Goal: Task Accomplishment & Management: Manage account settings

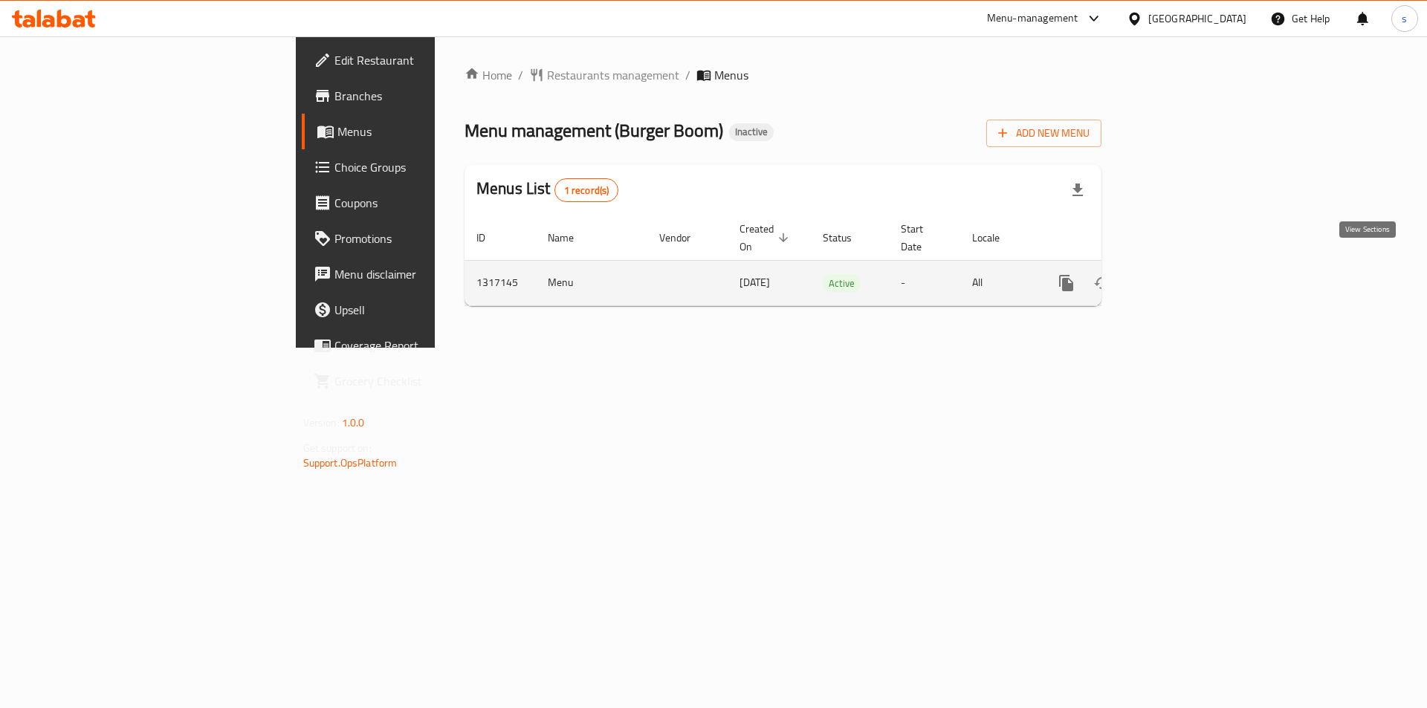
click at [1180, 276] on icon "enhanced table" at bounding box center [1173, 282] width 13 height 13
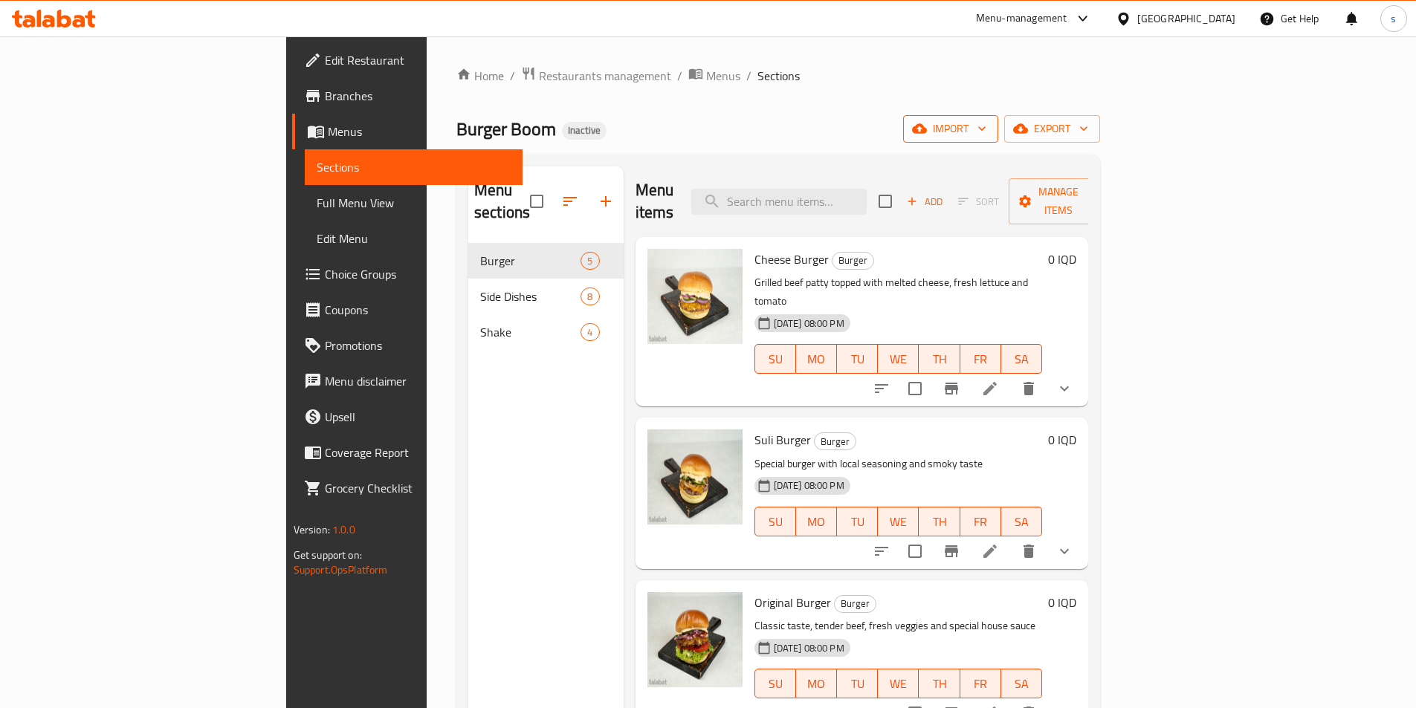
click at [986, 132] on span "import" at bounding box center [950, 129] width 71 height 19
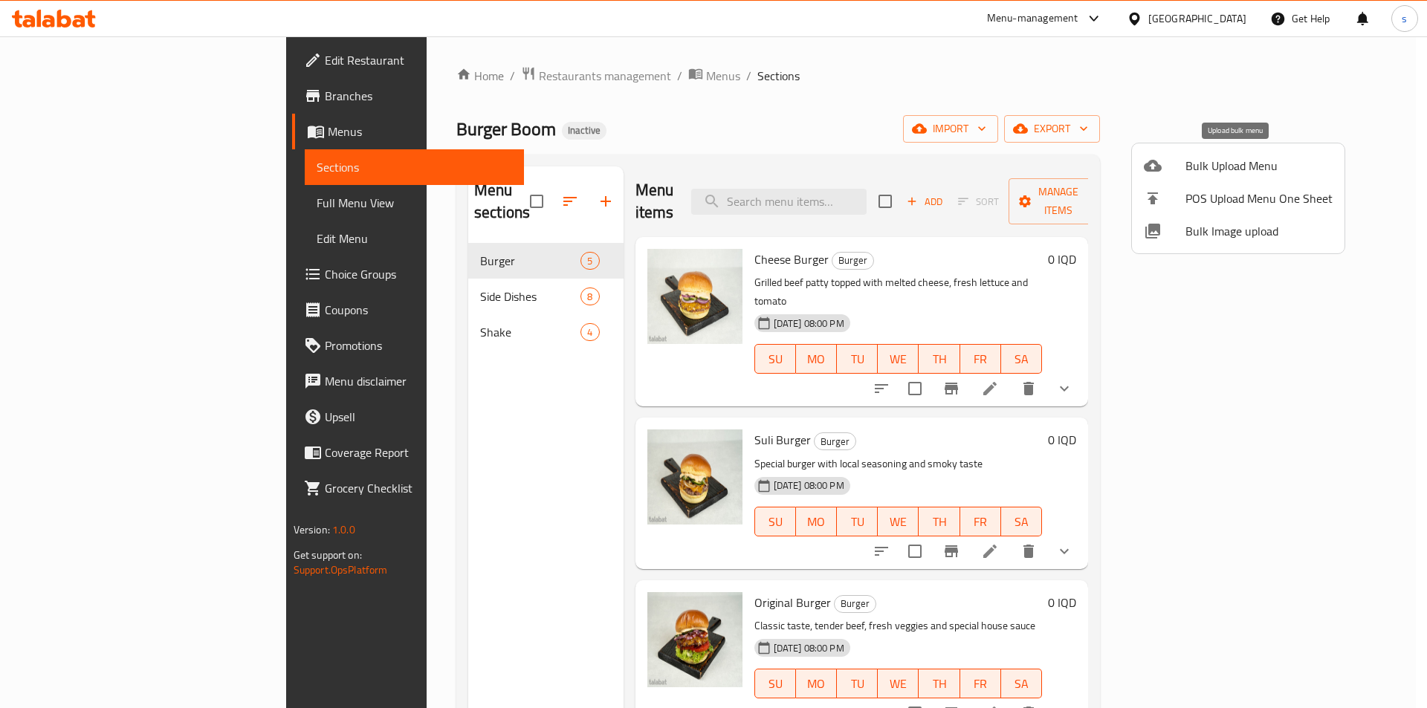
click at [1202, 159] on span "Bulk Upload Menu" at bounding box center [1258, 166] width 147 height 18
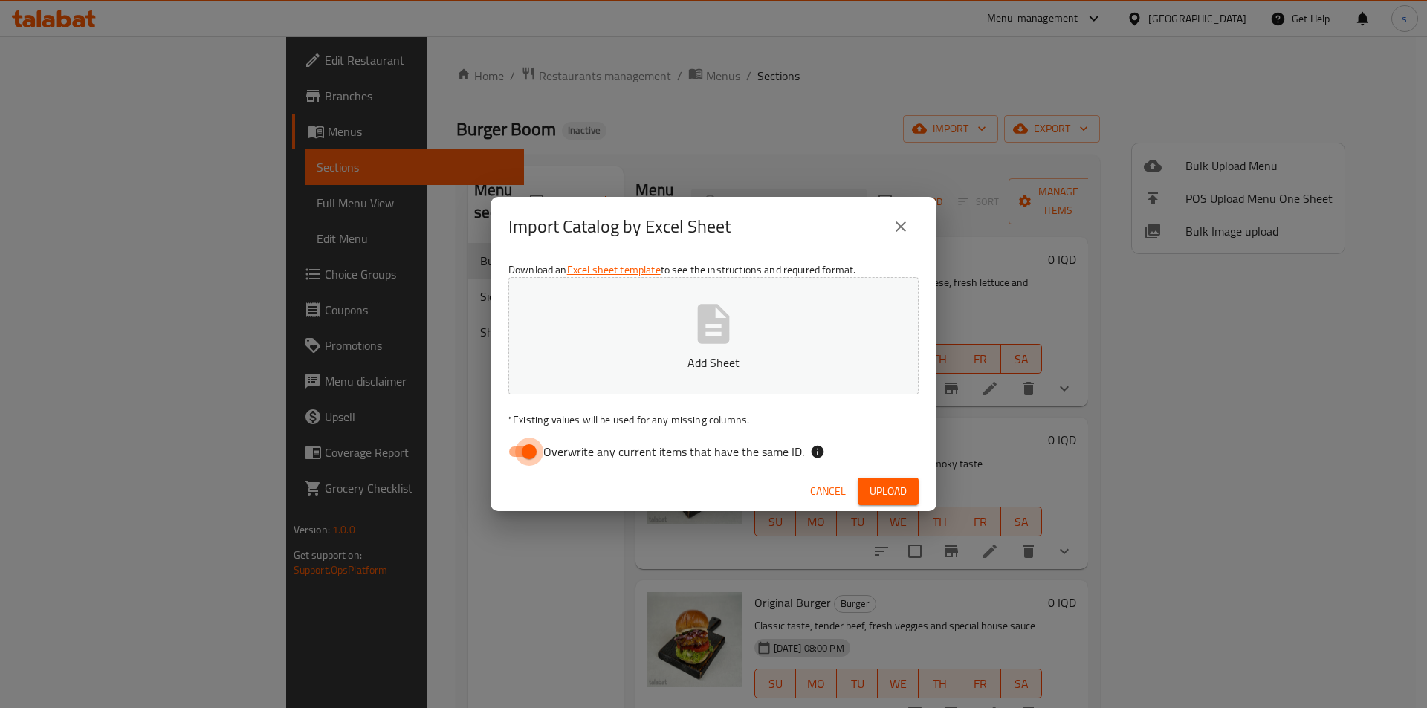
click at [504, 457] on input "Overwrite any current items that have the same ID." at bounding box center [529, 452] width 85 height 28
checkbox input "false"
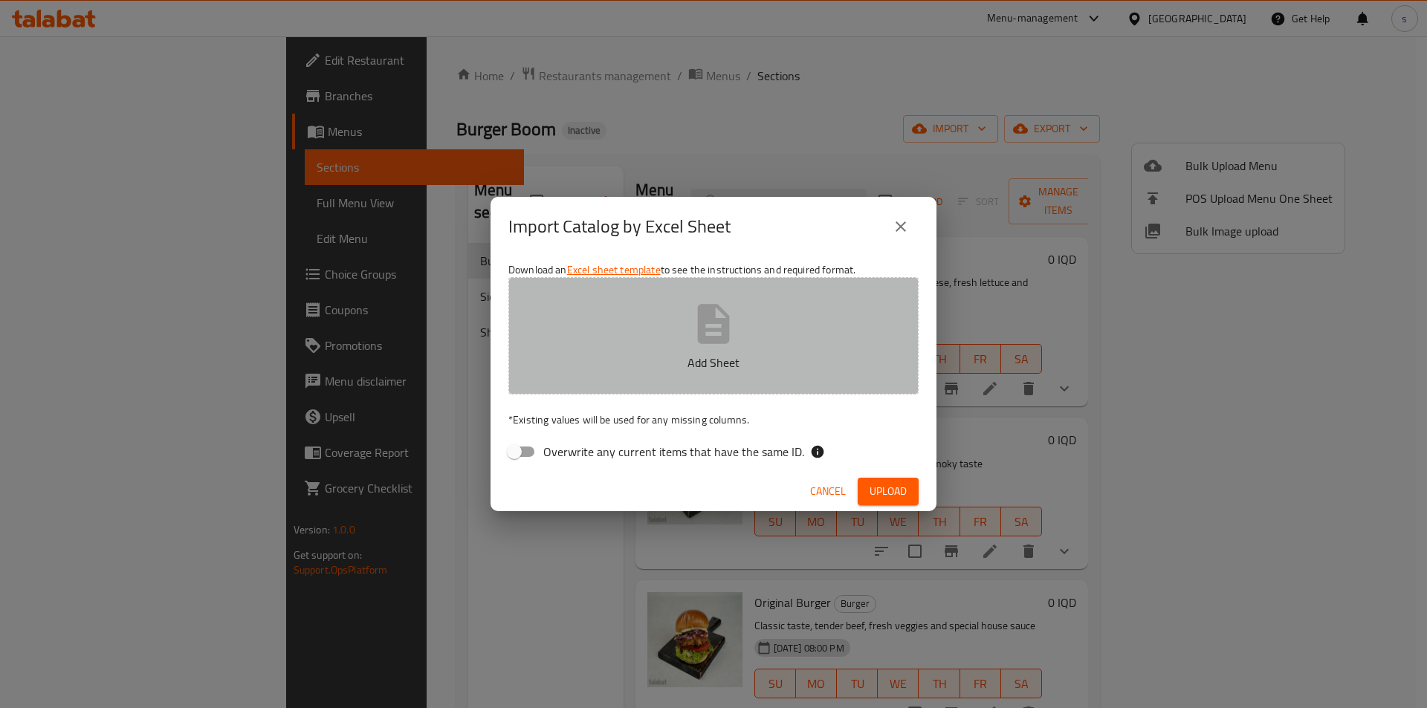
click at [603, 338] on button "Add Sheet" at bounding box center [713, 335] width 410 height 117
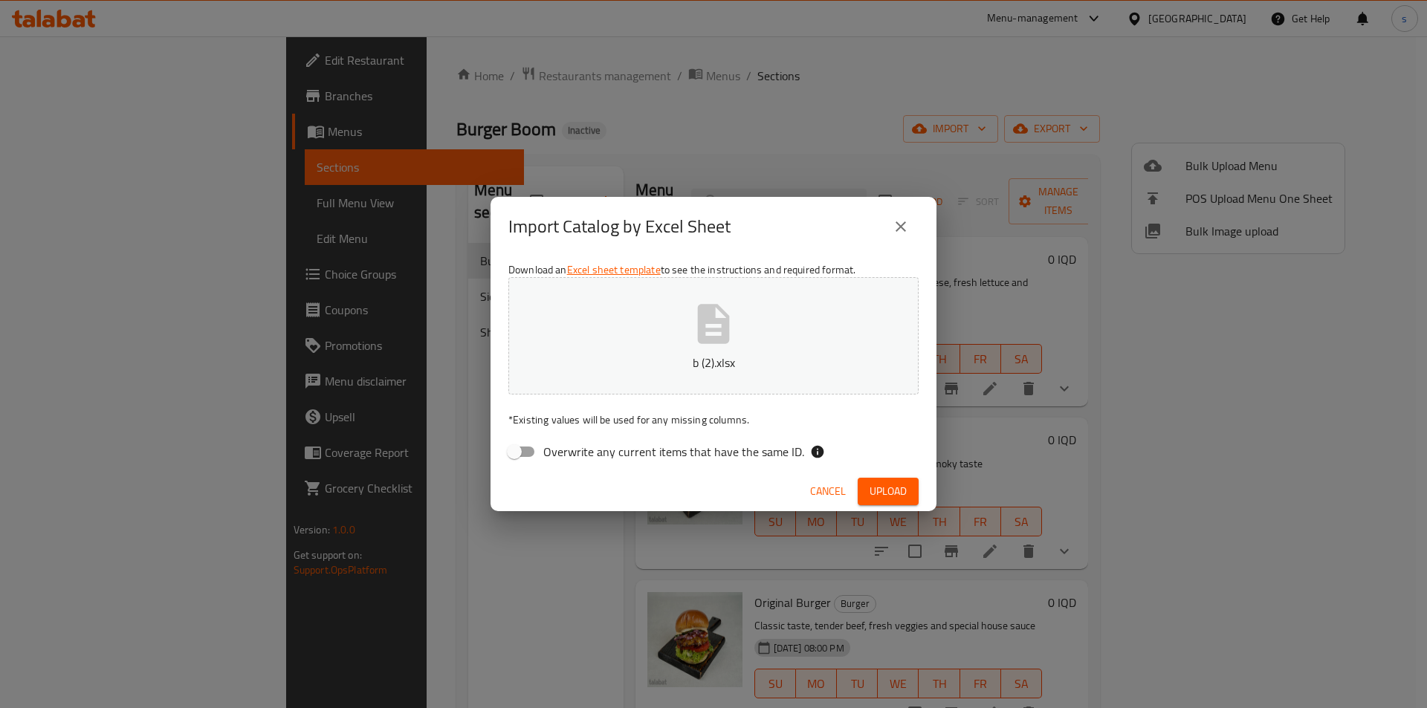
click at [873, 493] on span "Upload" at bounding box center [887, 491] width 37 height 19
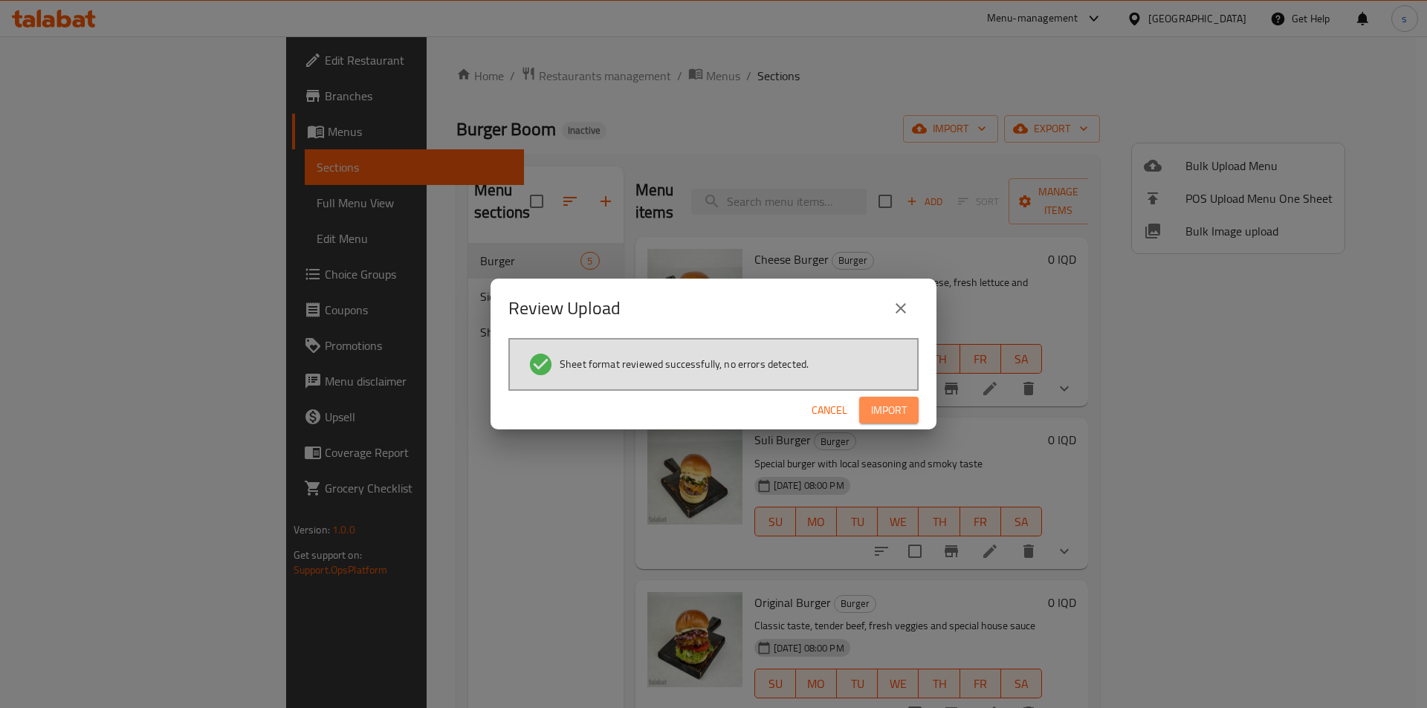
click at [887, 409] on span "Import" at bounding box center [889, 410] width 36 height 19
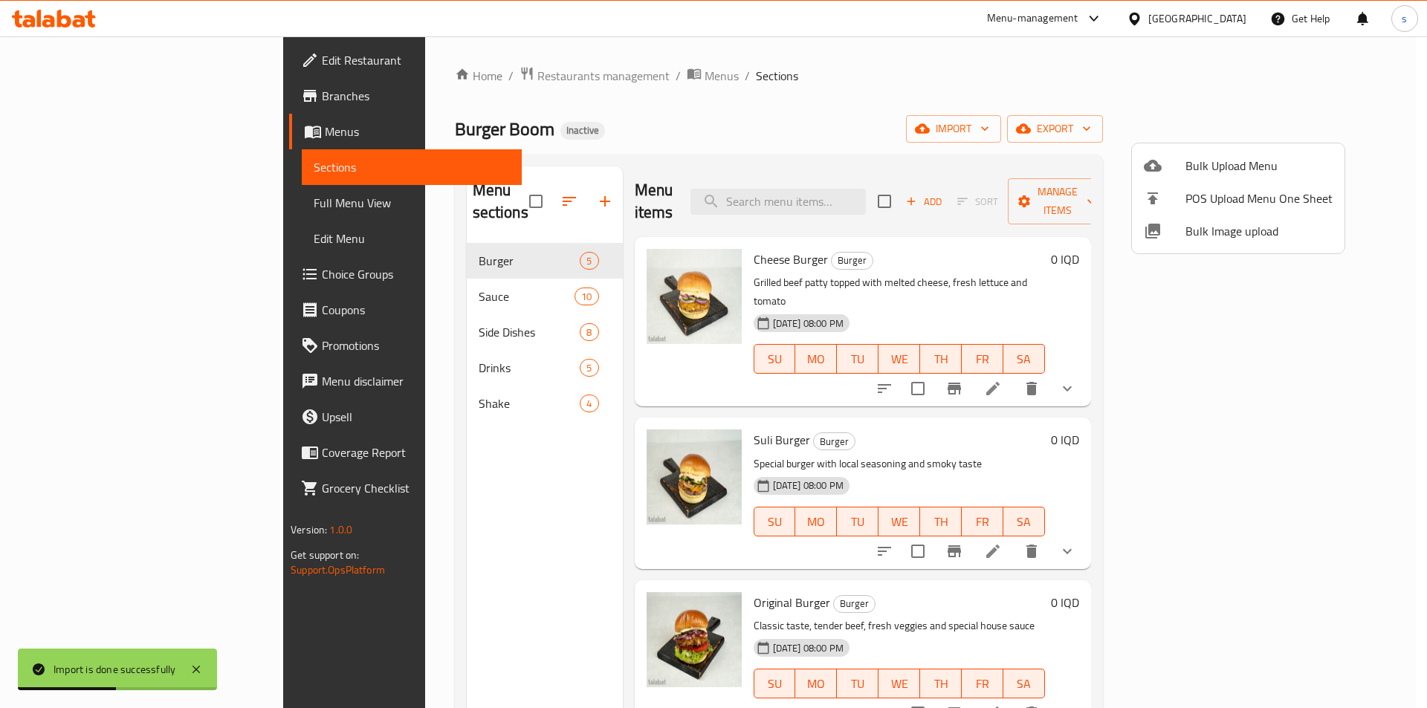
click at [377, 606] on div at bounding box center [713, 354] width 1427 height 708
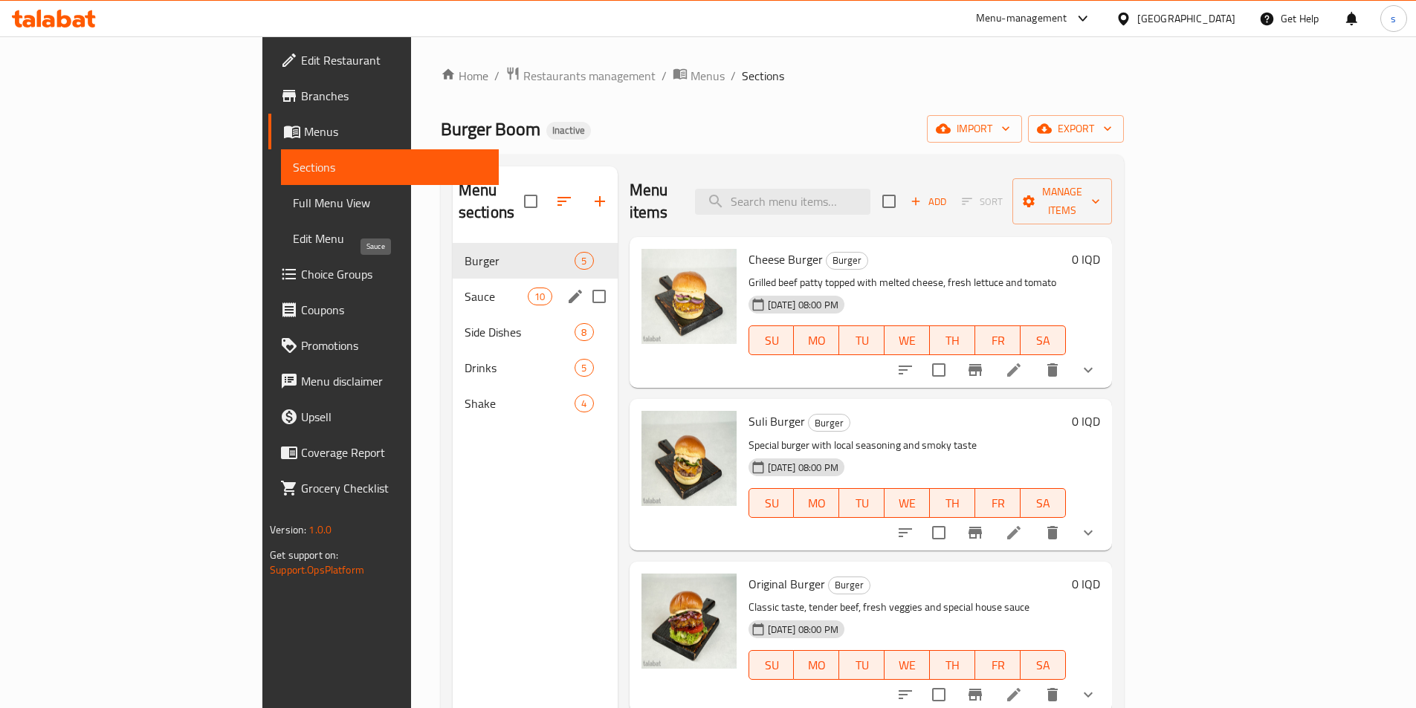
click at [464, 288] on span "Sauce" at bounding box center [495, 297] width 63 height 18
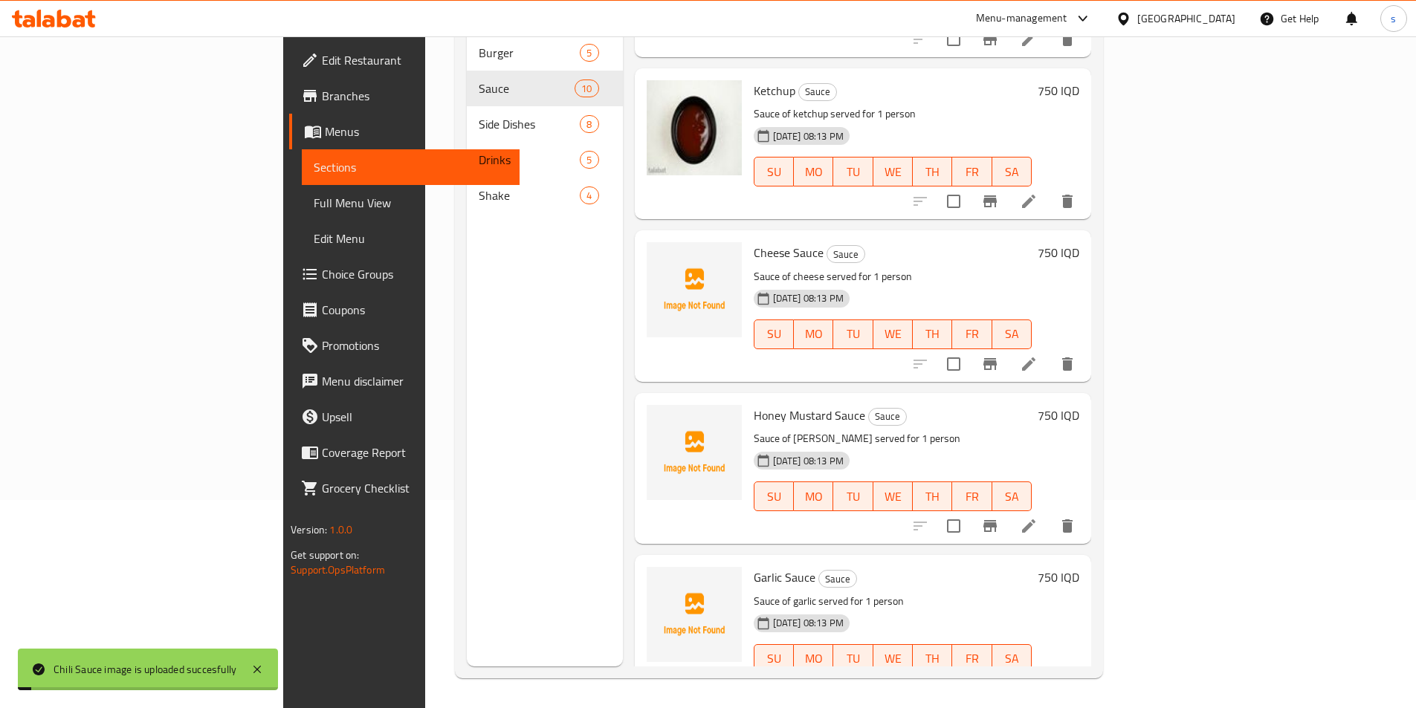
scroll to position [953, 0]
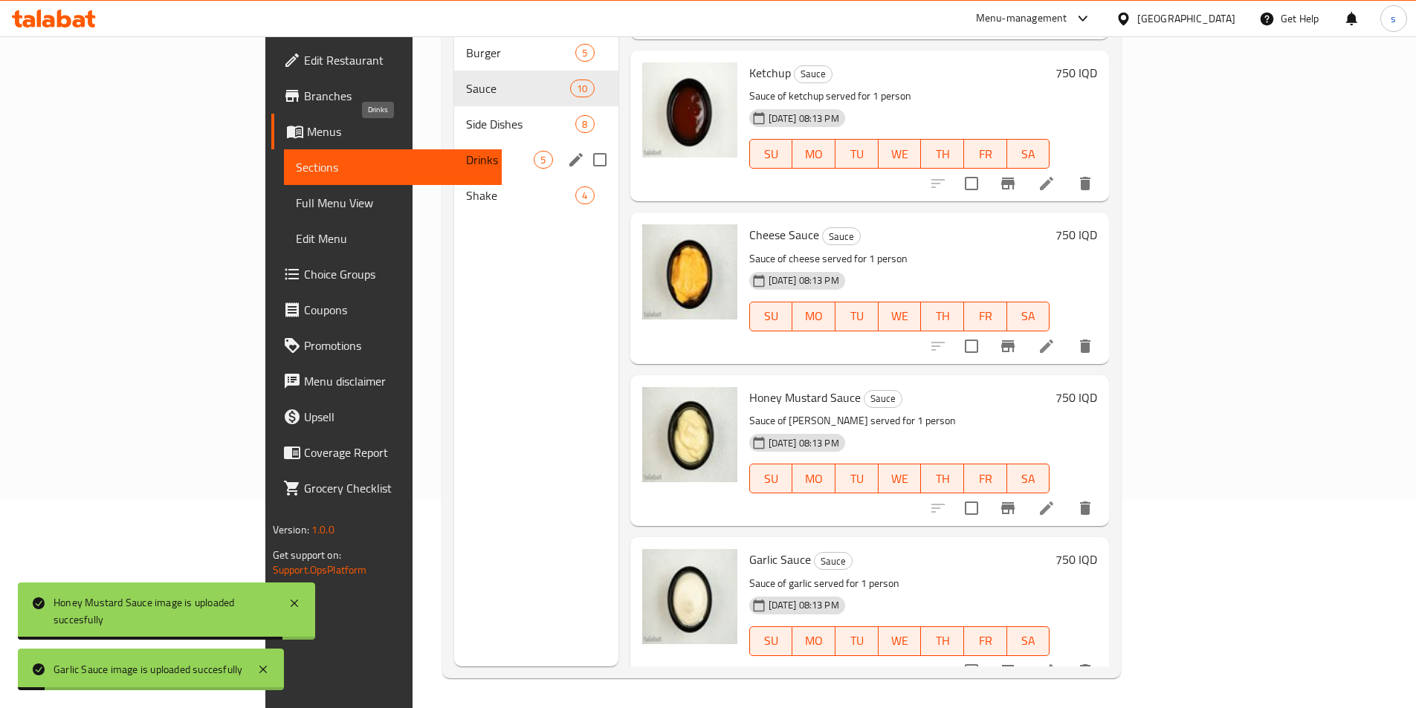
click at [466, 151] on span "Drinks" at bounding box center [500, 160] width 68 height 18
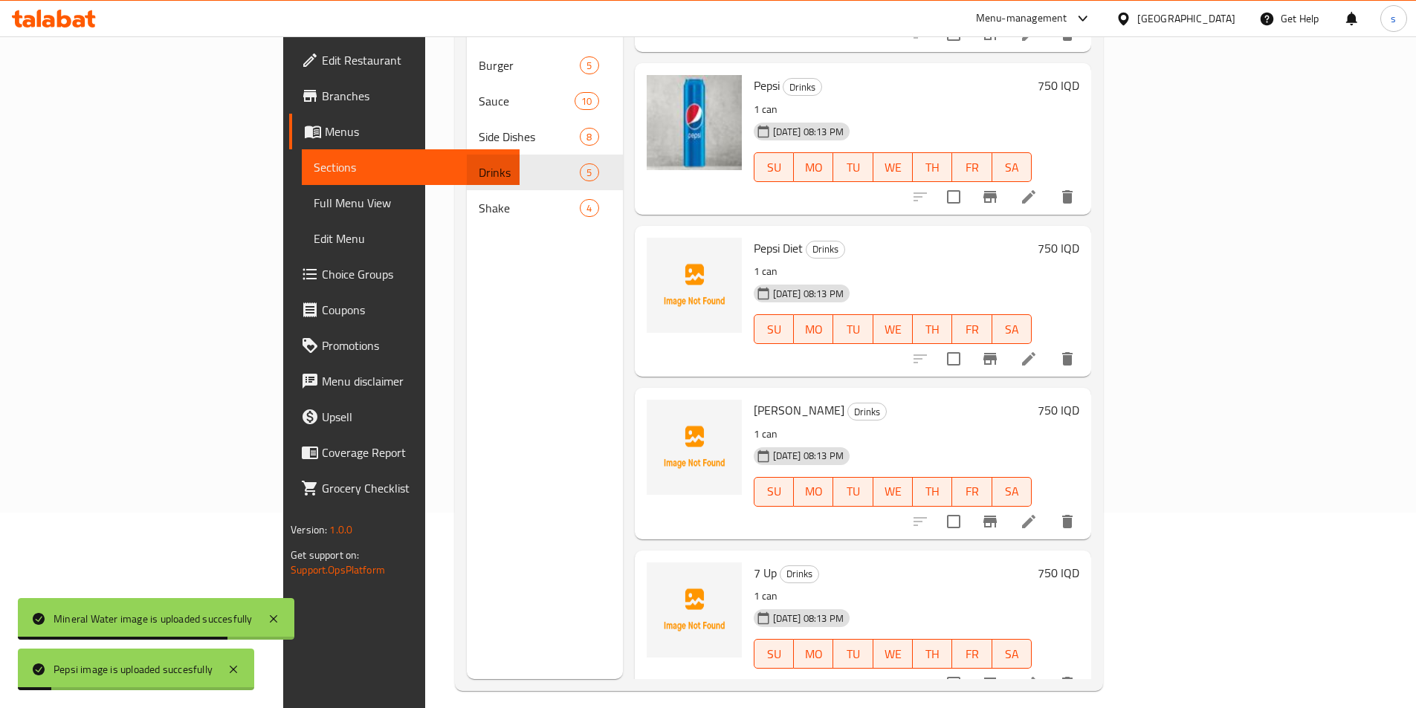
scroll to position [208, 0]
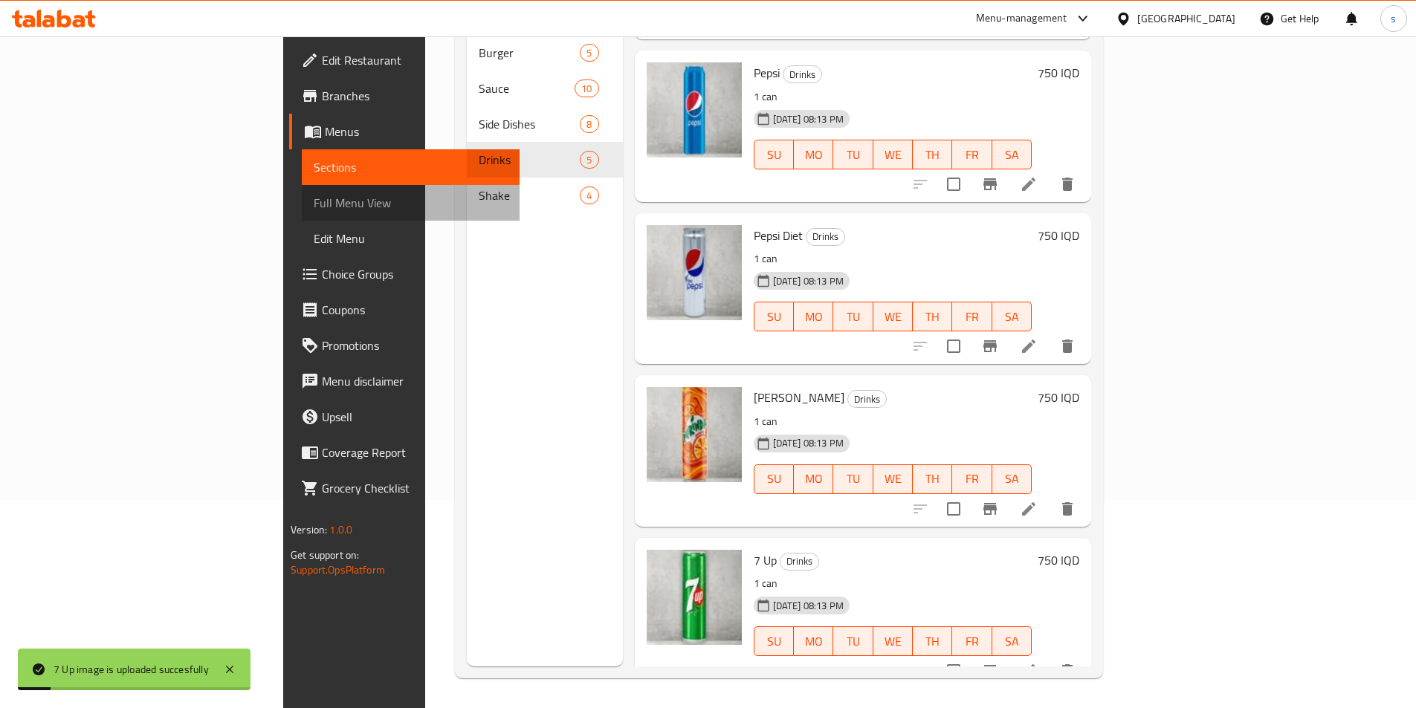
click at [314, 207] on span "Full Menu View" at bounding box center [411, 203] width 194 height 18
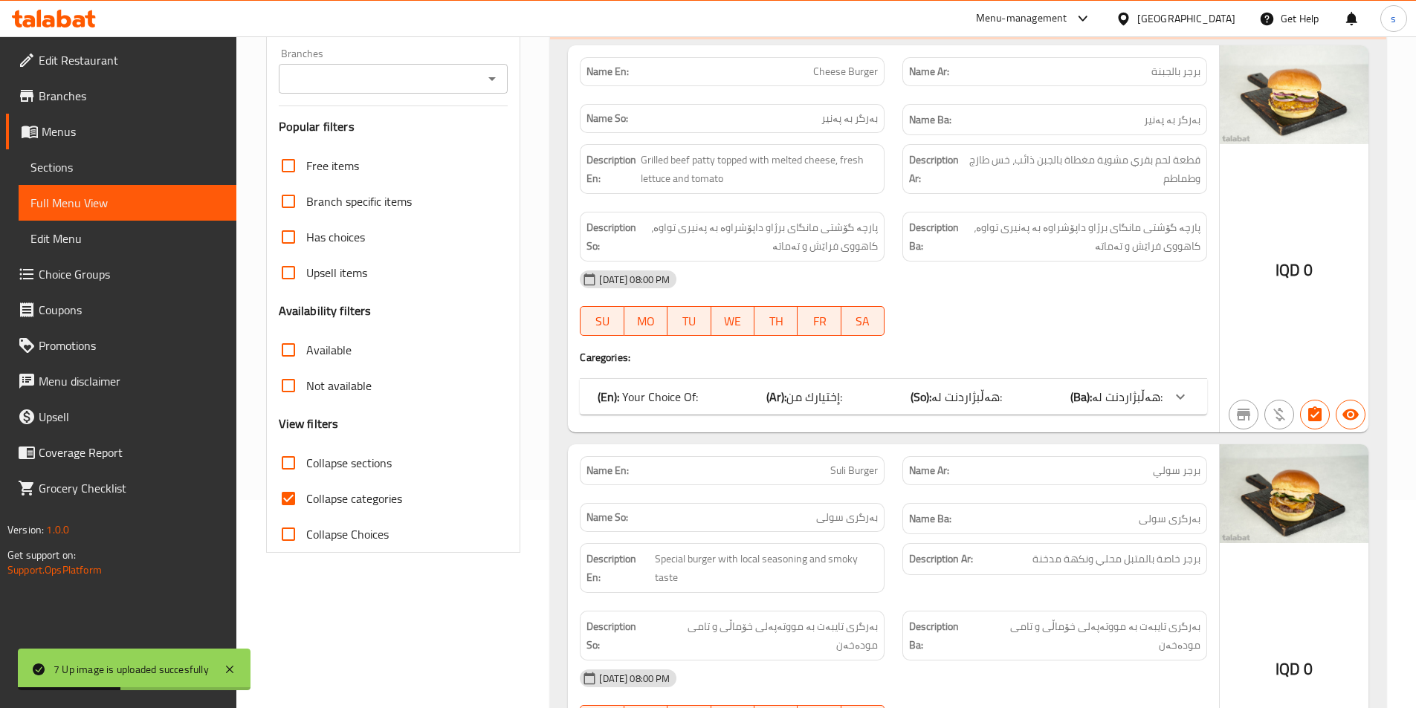
click at [94, 194] on span "Full Menu View" at bounding box center [127, 203] width 194 height 18
click at [97, 167] on span "Sections" at bounding box center [127, 167] width 194 height 18
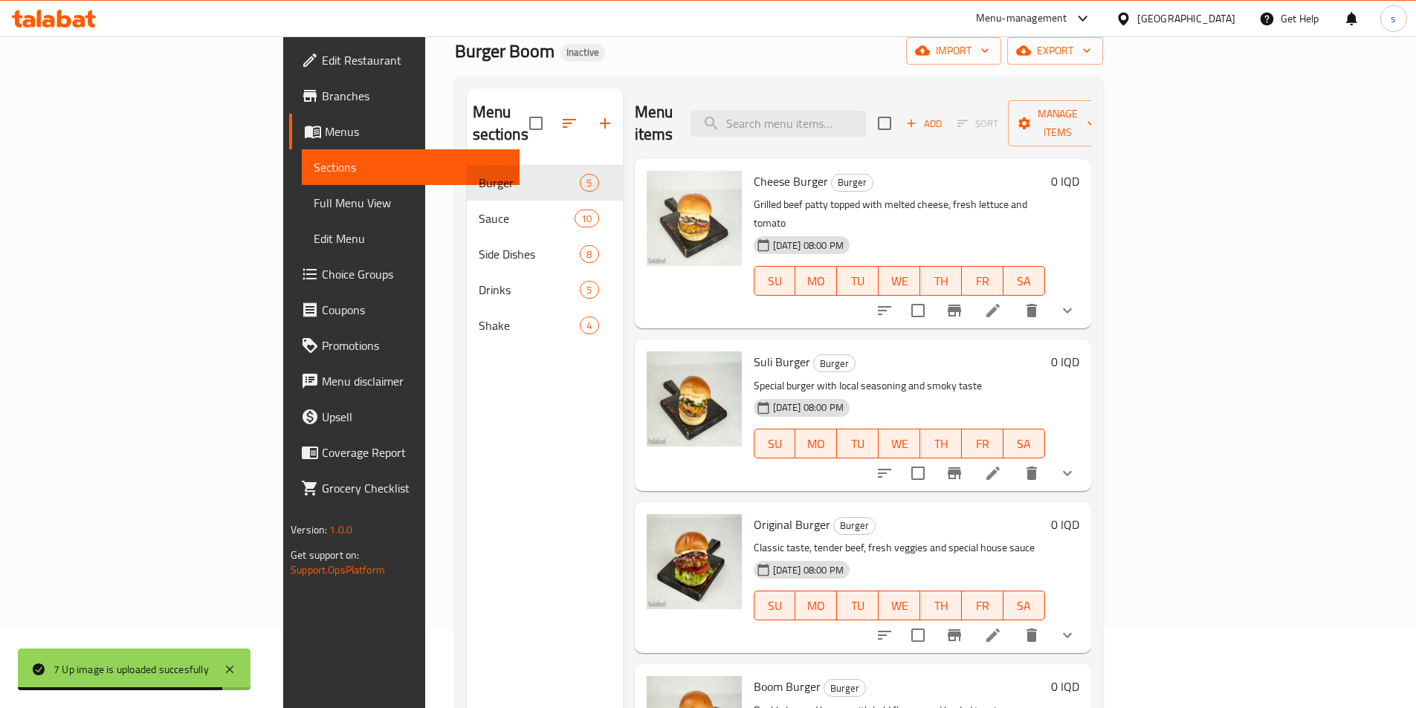
scroll to position [62, 0]
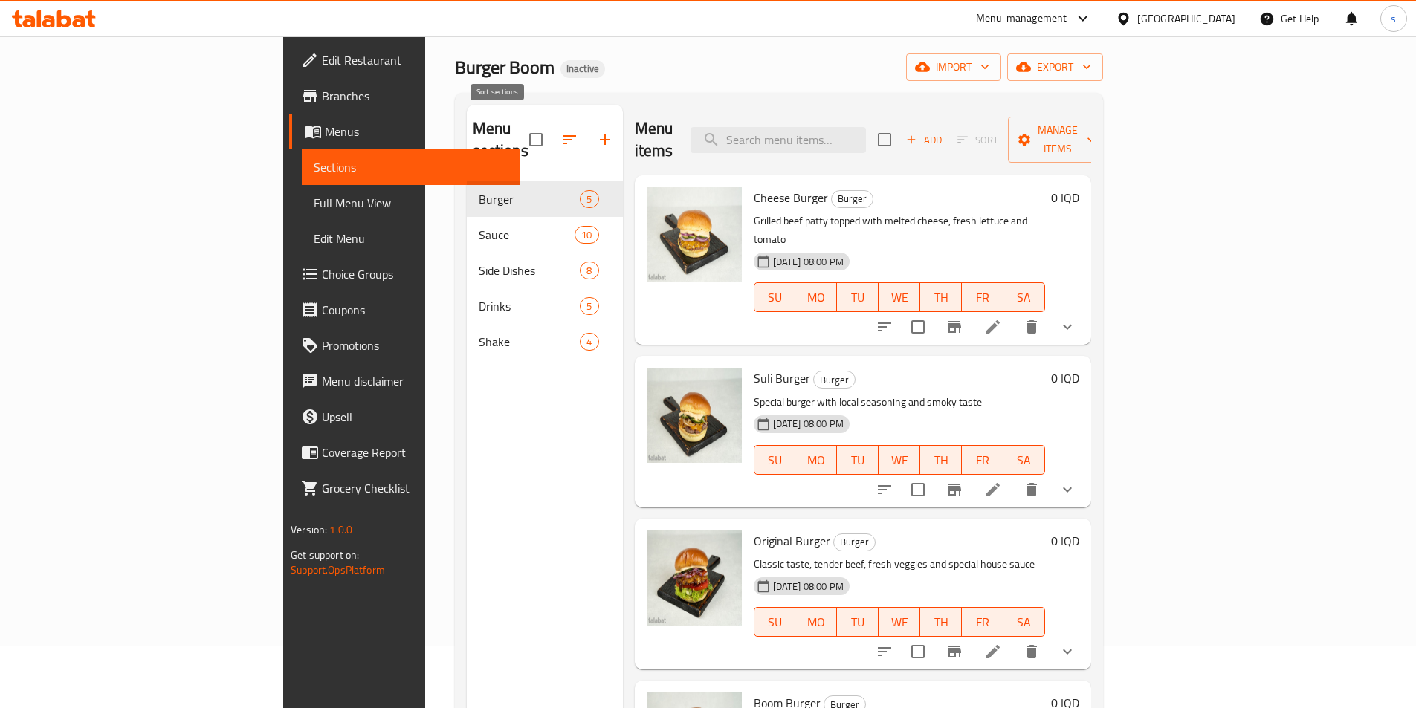
click at [563, 135] on icon "button" at bounding box center [569, 139] width 13 height 9
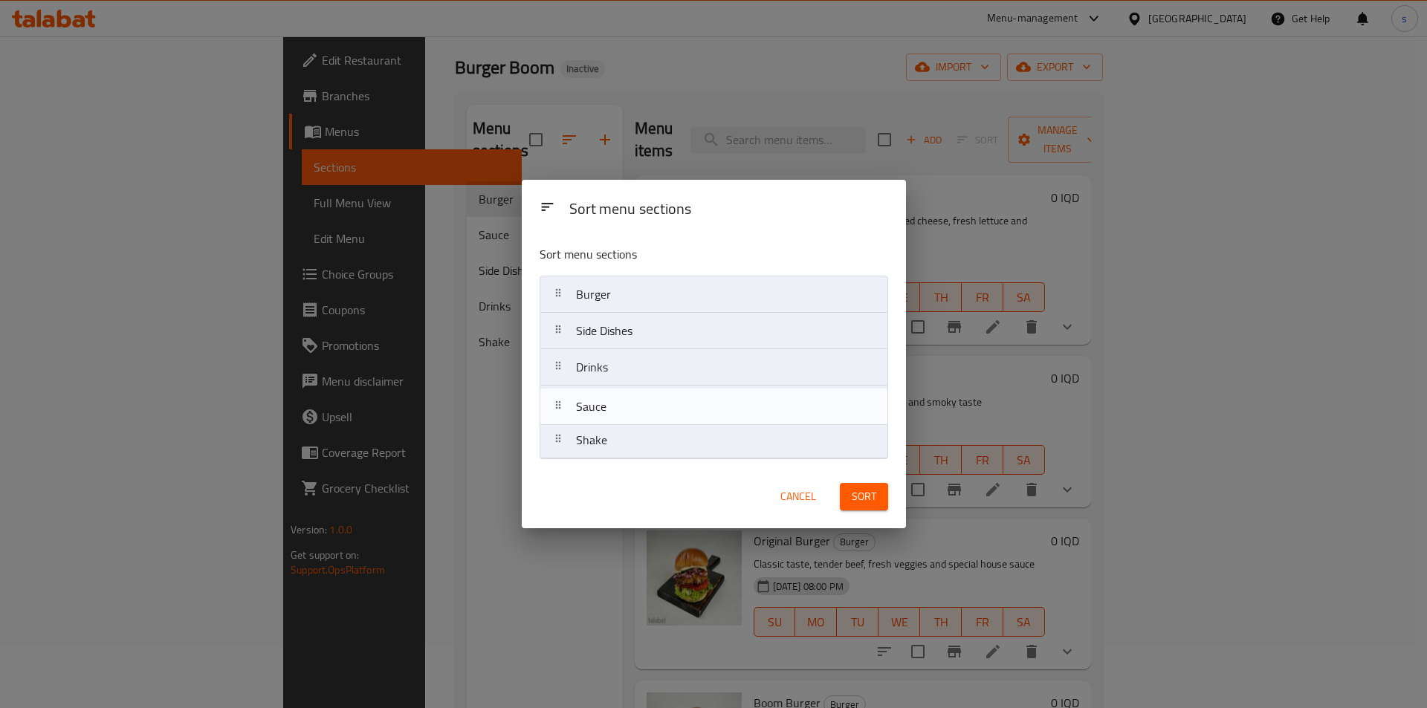
drag, startPoint x: 615, startPoint y: 334, endPoint x: 615, endPoint y: 420, distance: 85.5
click at [615, 420] on nav "Burger Sauce Side Dishes Drinks Shake" at bounding box center [713, 368] width 349 height 184
click at [621, 459] on div "Sort menu sections Burger Side Dishes Drinks Sauce Shake" at bounding box center [714, 349] width 384 height 232
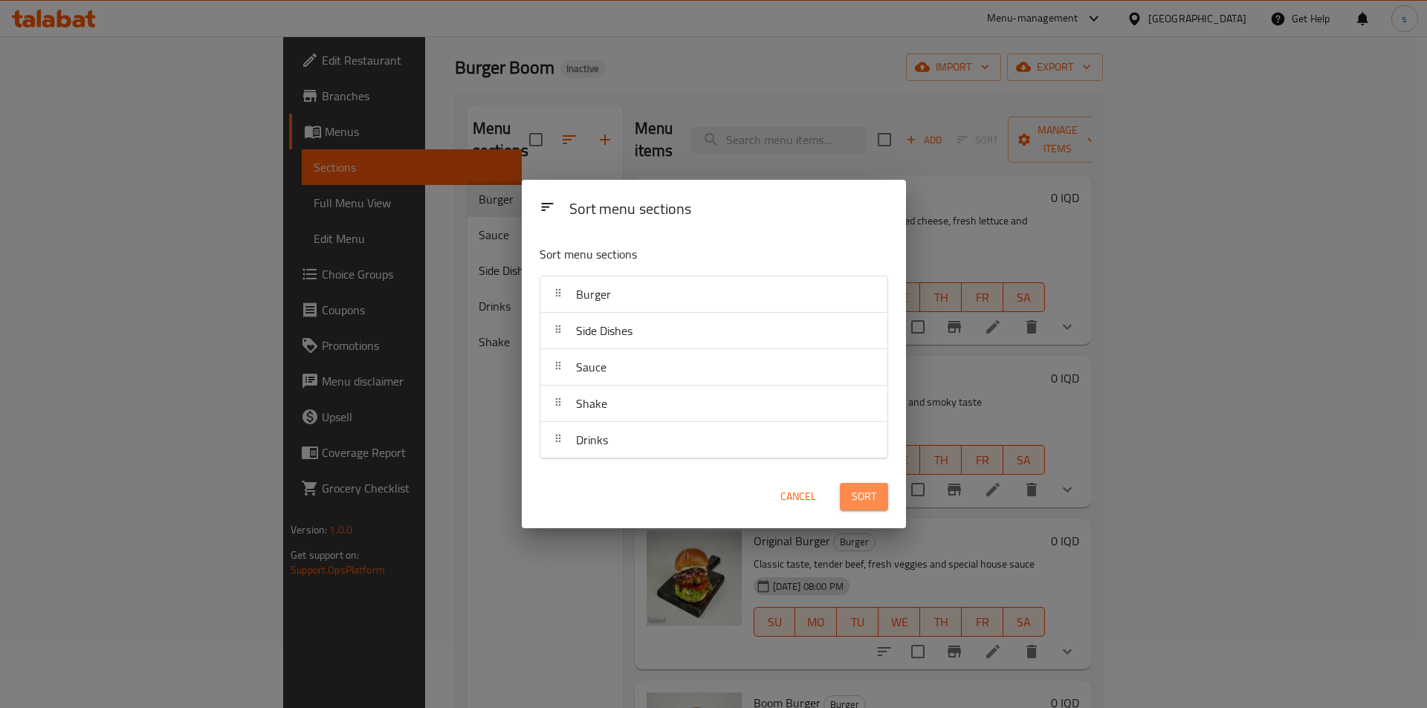
click at [878, 499] on button "Sort" at bounding box center [864, 496] width 48 height 27
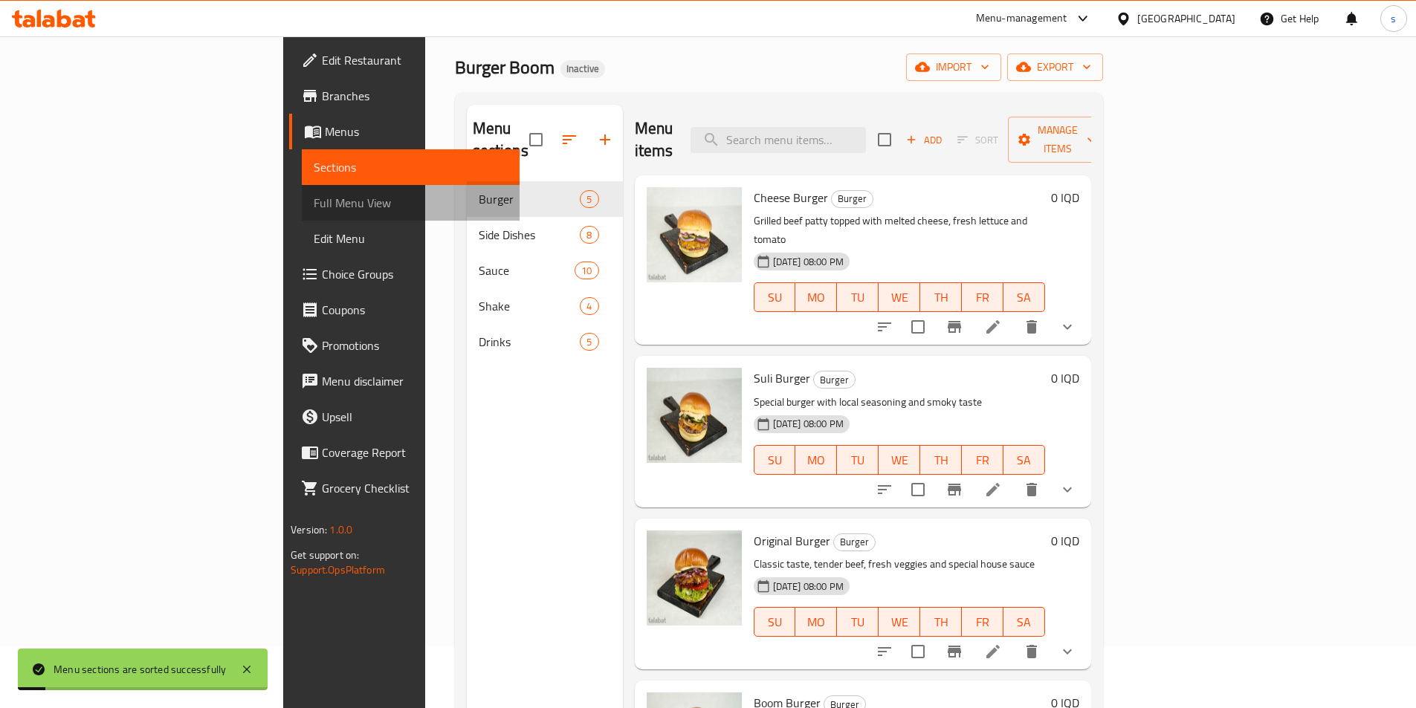
click at [314, 204] on span "Full Menu View" at bounding box center [411, 203] width 194 height 18
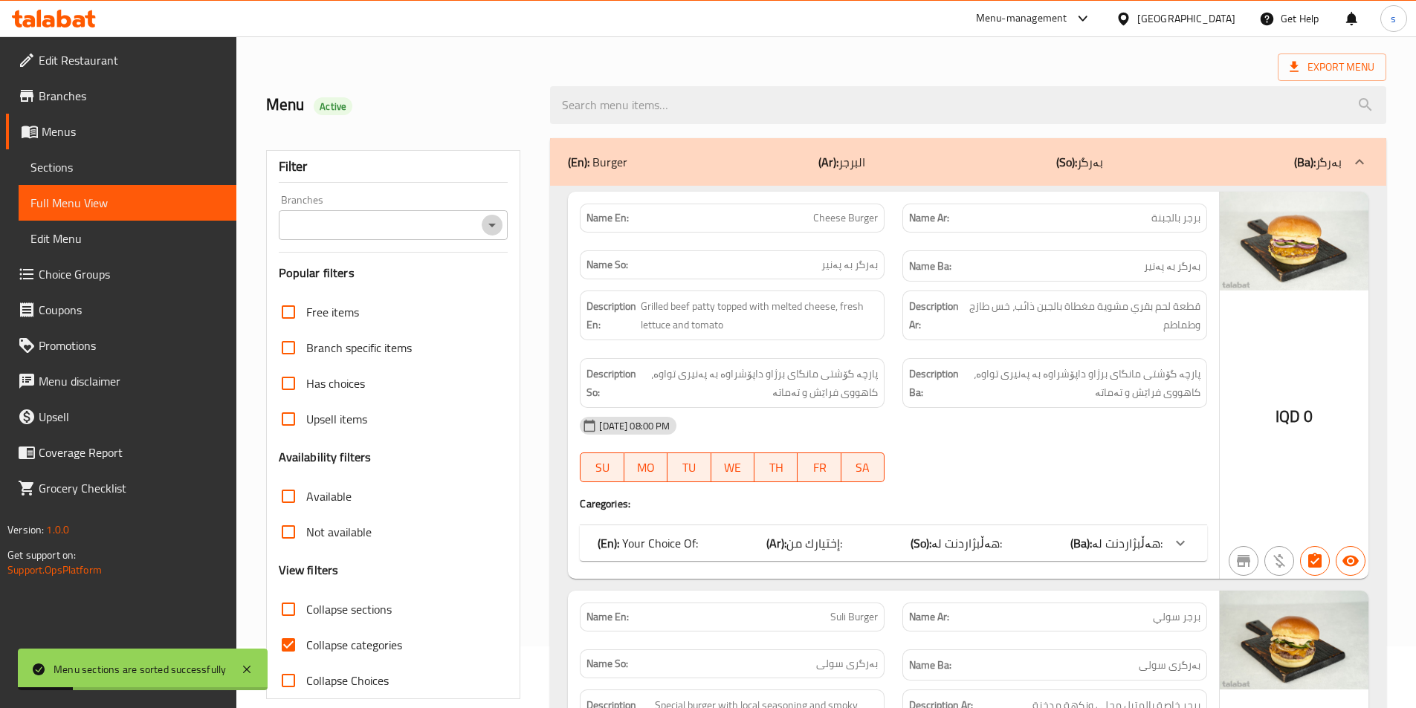
click at [482, 223] on button "Open" at bounding box center [492, 225] width 21 height 21
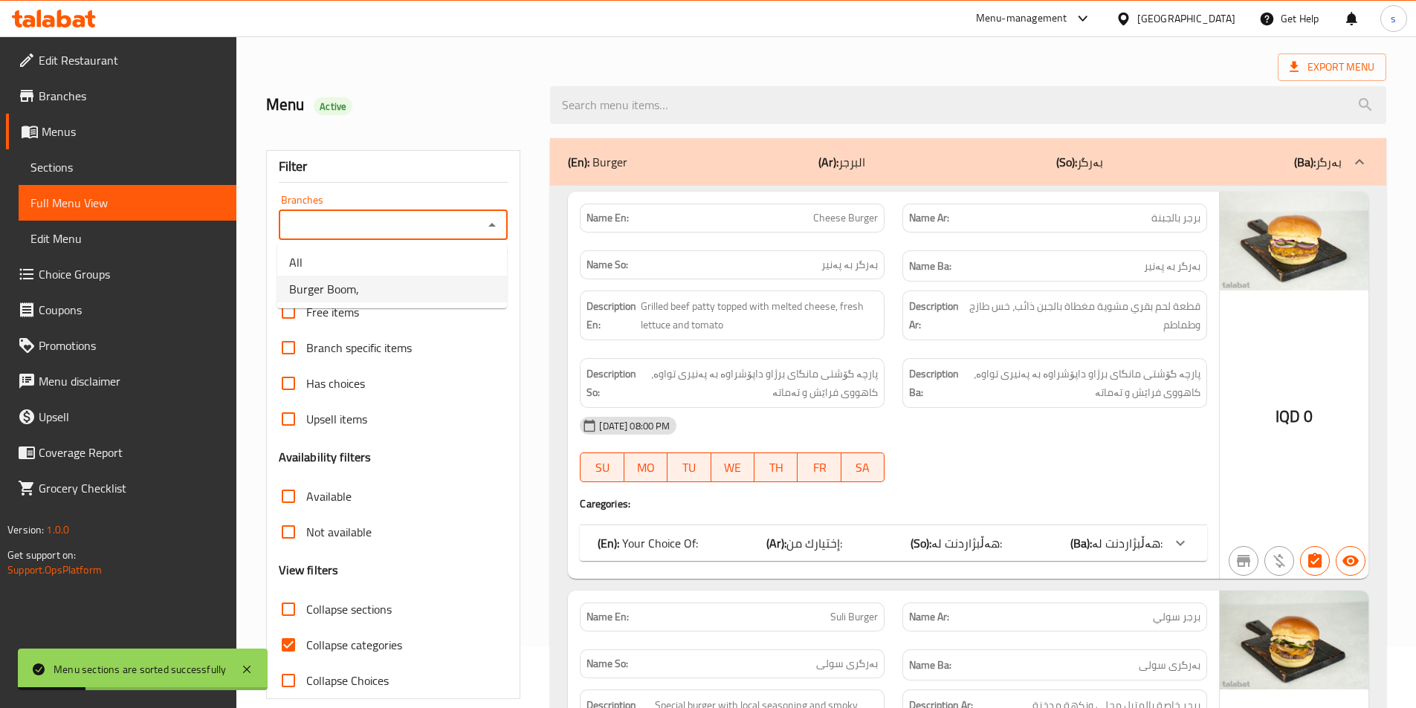
click at [473, 286] on li "Burger Boom," at bounding box center [392, 289] width 230 height 27
type input "Burger Boom,"
click at [280, 593] on input "Collapse sections" at bounding box center [288, 610] width 36 height 36
checkbox input "true"
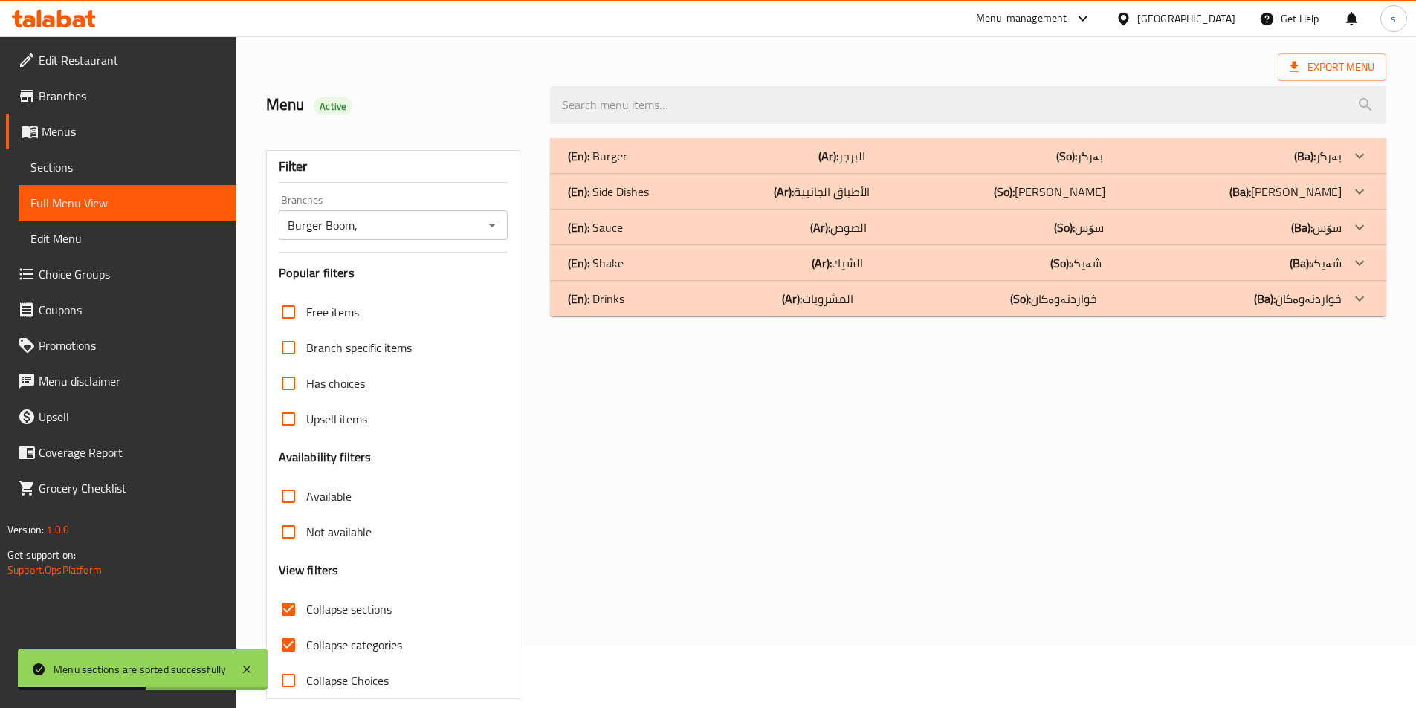
click at [291, 641] on input "Collapse categories" at bounding box center [288, 645] width 36 height 36
checkbox input "false"
drag, startPoint x: 633, startPoint y: 306, endPoint x: 666, endPoint y: 263, distance: 54.1
click at [636, 305] on div "(En): Drinks (Ar): المشروبات (So): خواردنەوەکان (Ba): خواردنەوەکان" at bounding box center [955, 299] width 774 height 18
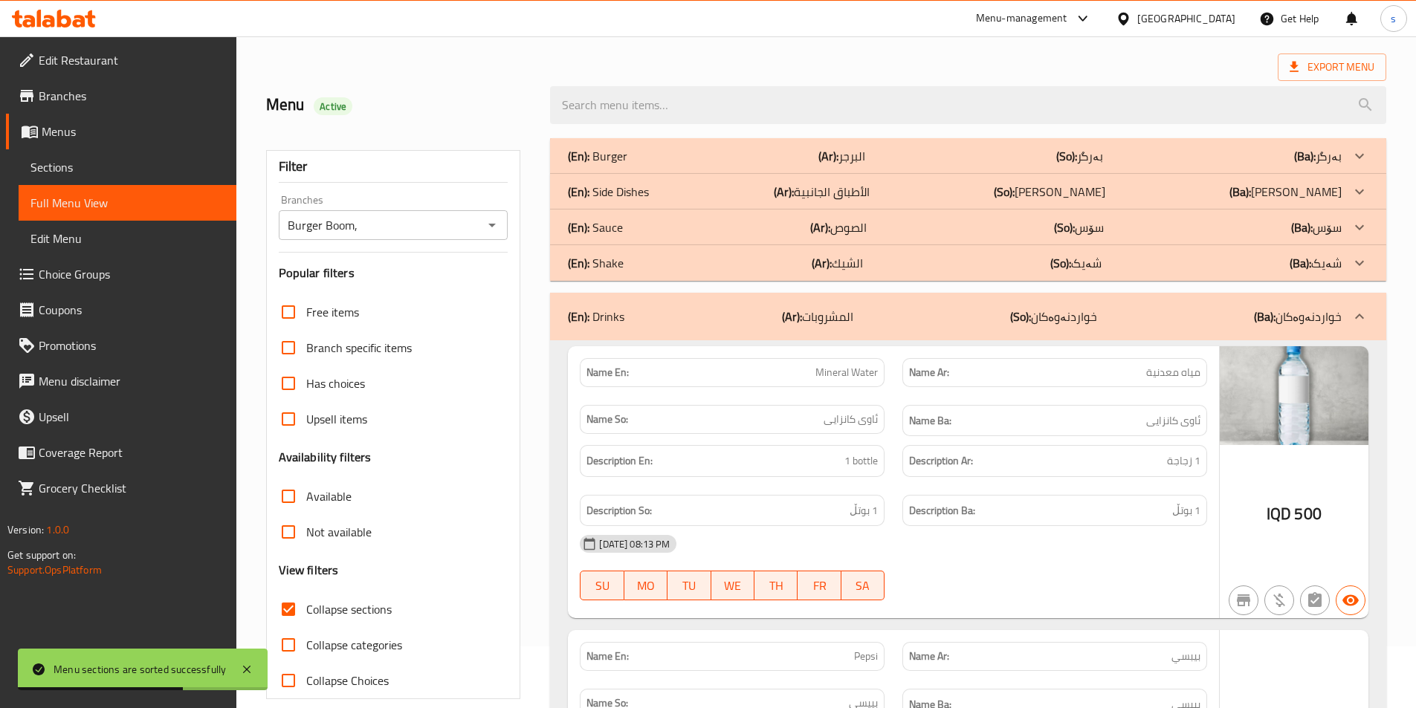
click at [669, 255] on div "(En): Shake (Ar): الشيك (So): شەیک (Ba): شەیک" at bounding box center [955, 263] width 774 height 18
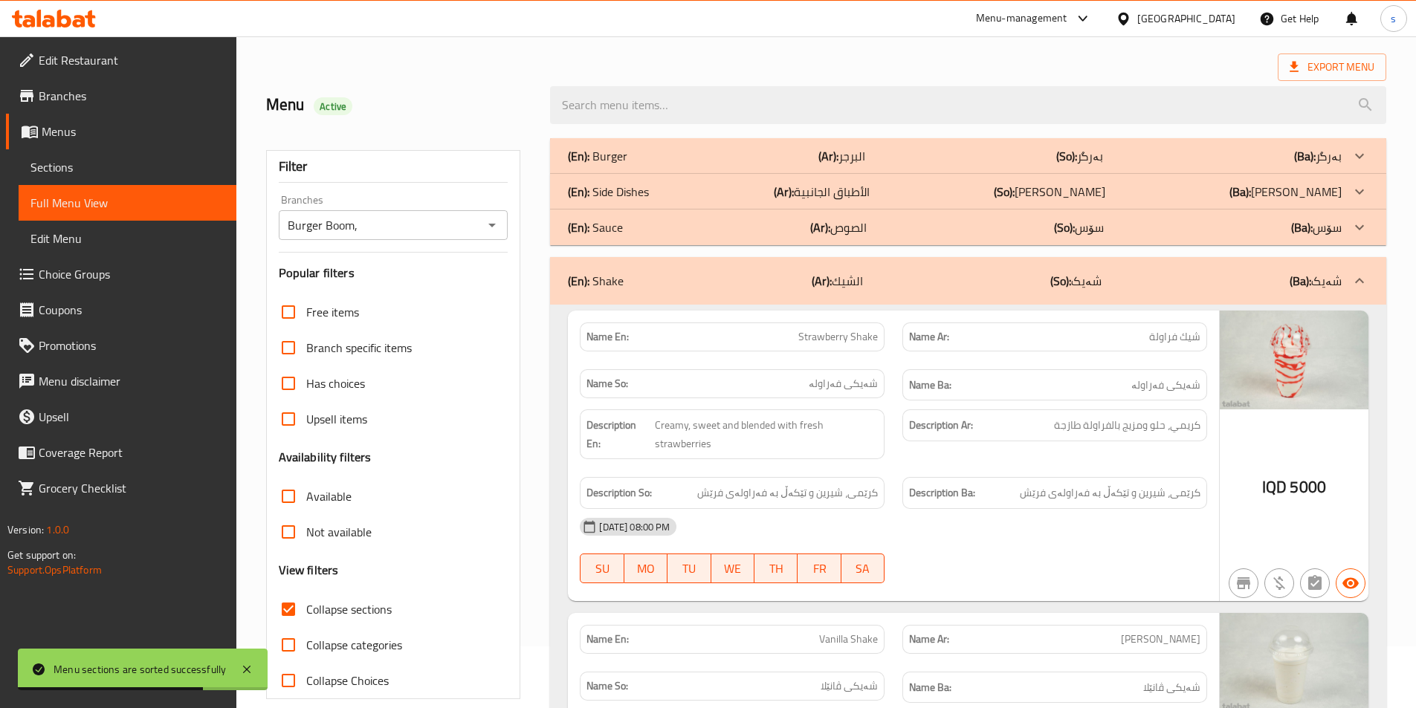
click at [669, 276] on div "(En): Shake (Ar): الشيك (So): شەیک (Ba): شەیک" at bounding box center [955, 281] width 774 height 18
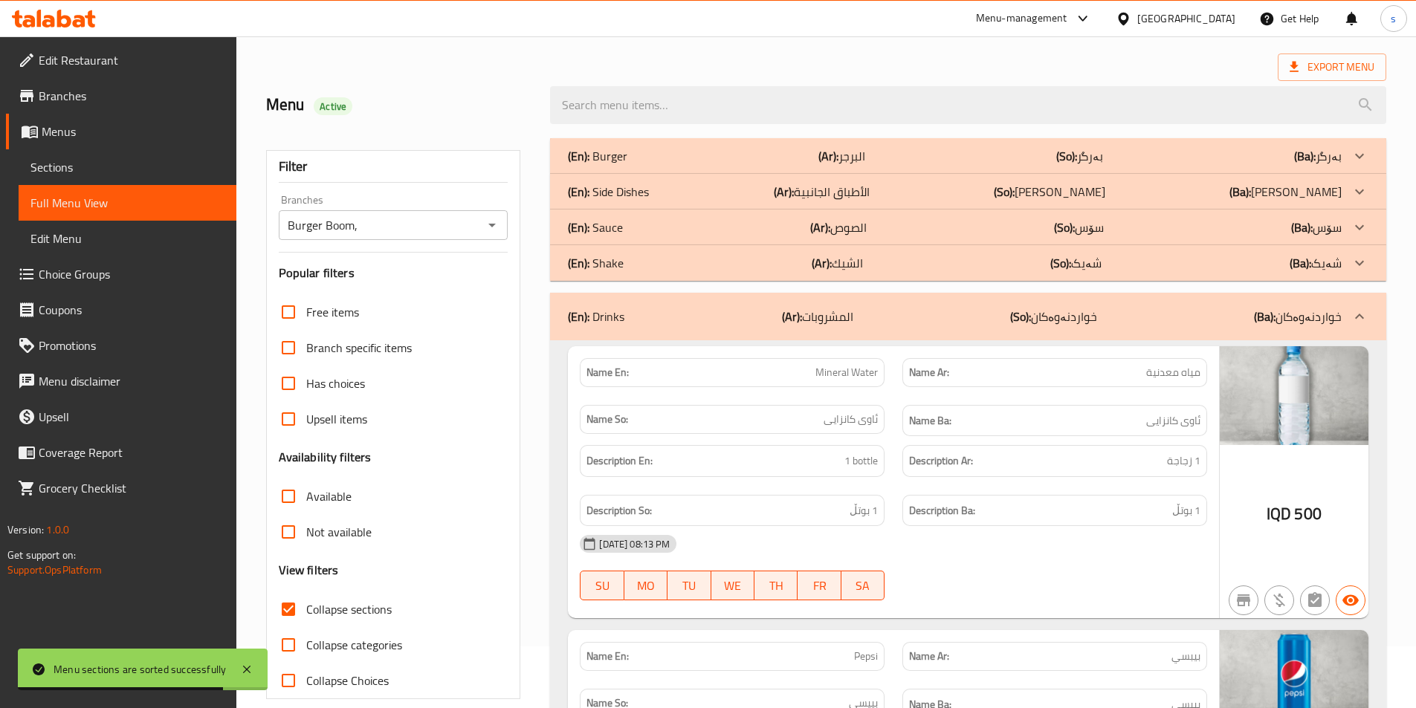
click at [686, 225] on div "(En): Sauce (Ar): الصوص (So): سۆس (Ba): سۆس" at bounding box center [955, 227] width 774 height 18
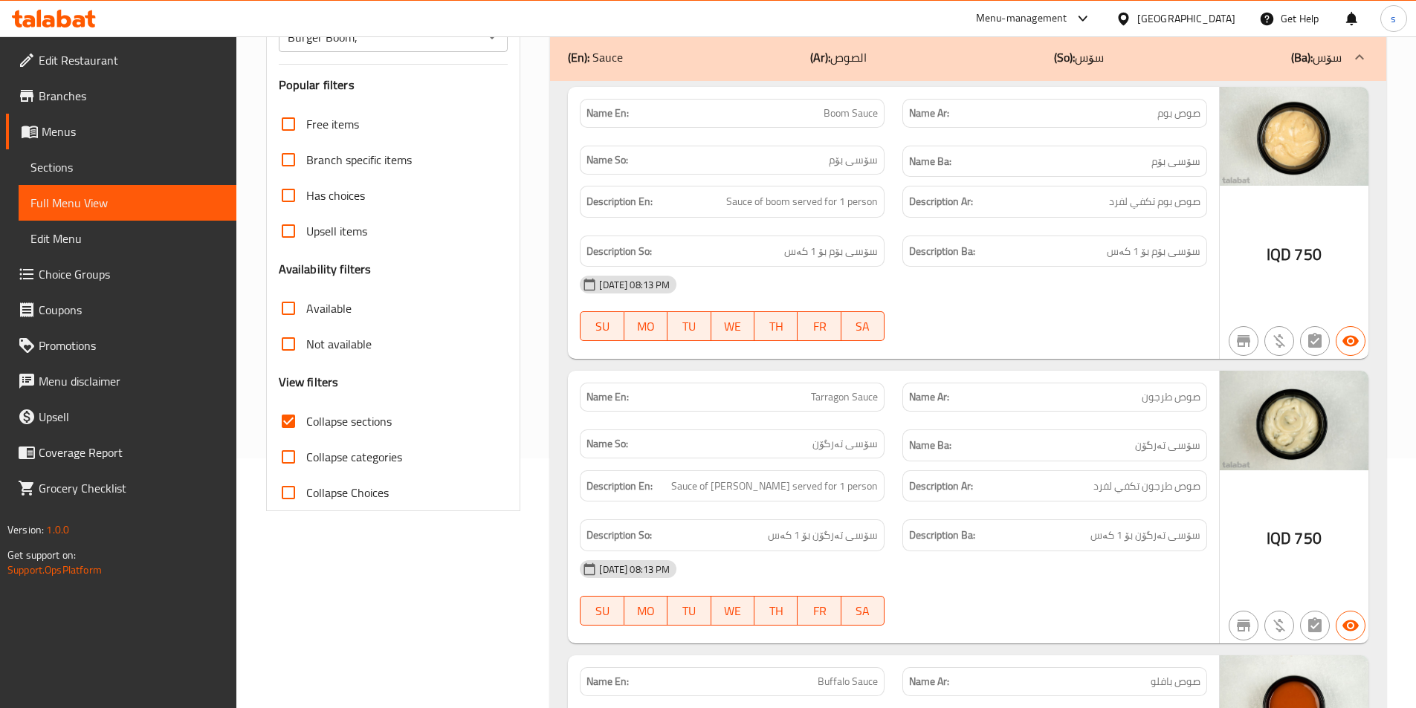
scroll to position [239, 0]
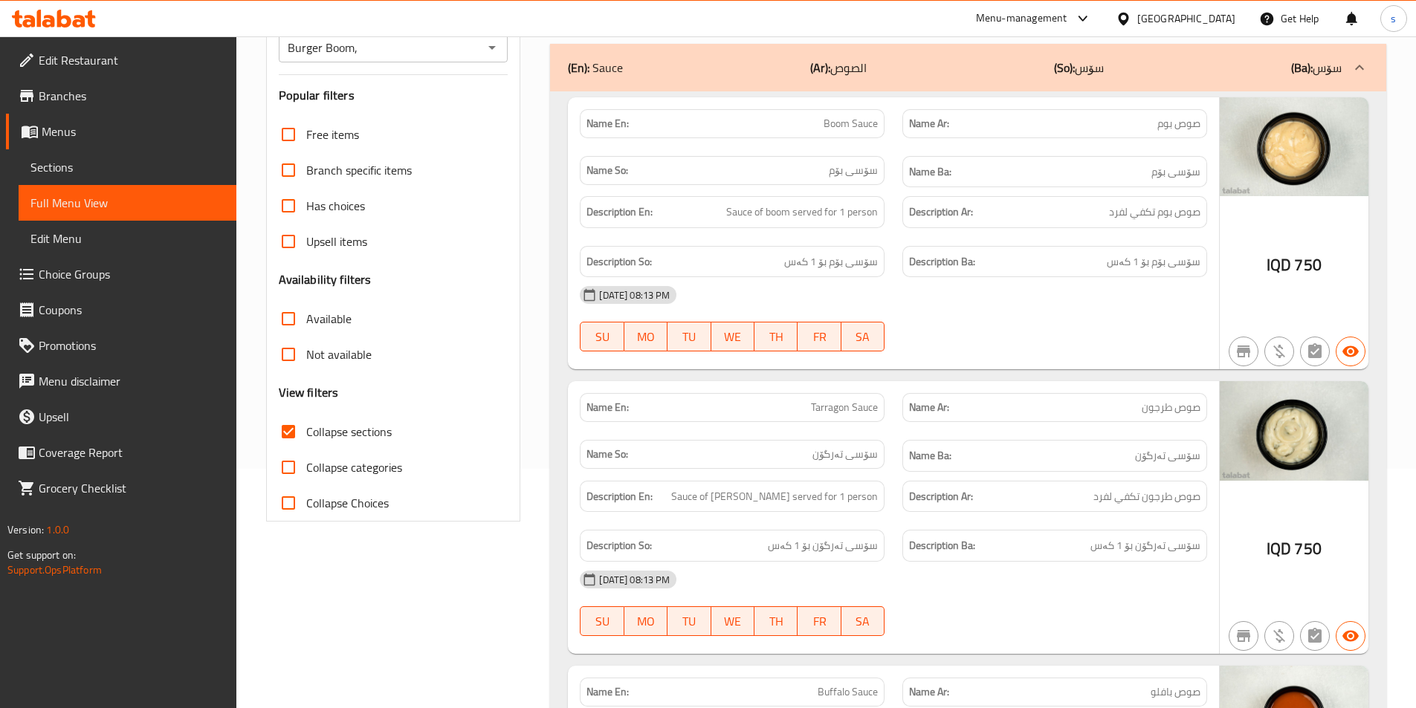
click at [63, 161] on span "Sections" at bounding box center [127, 167] width 194 height 18
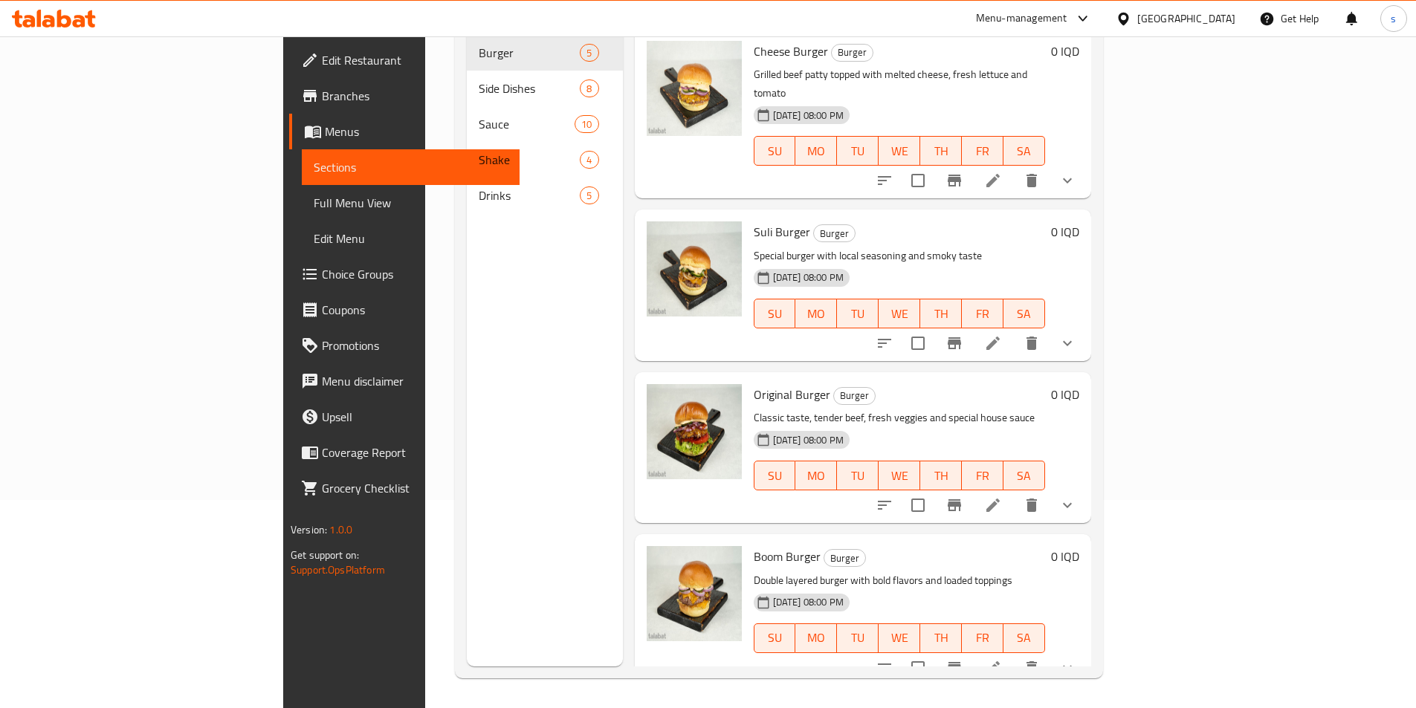
scroll to position [208, 0]
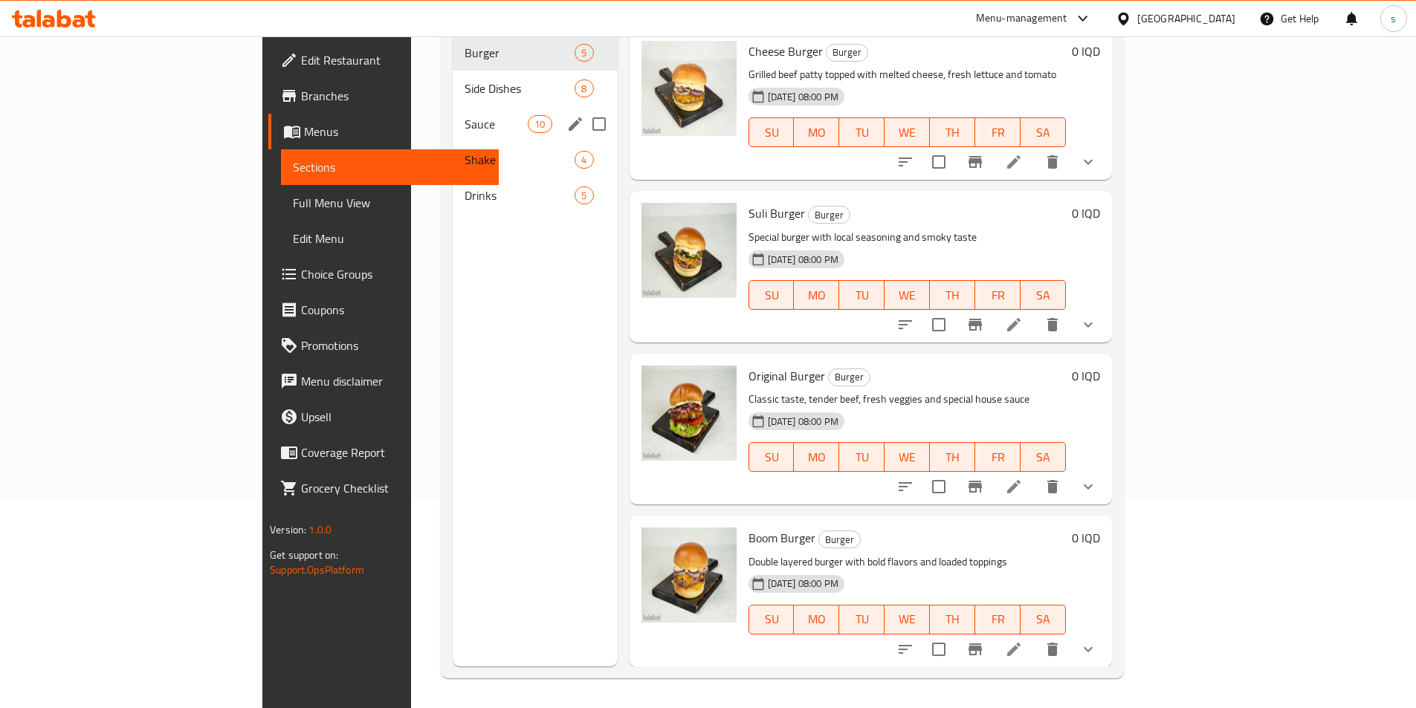
click at [453, 111] on div "Sauce 10" at bounding box center [535, 124] width 165 height 36
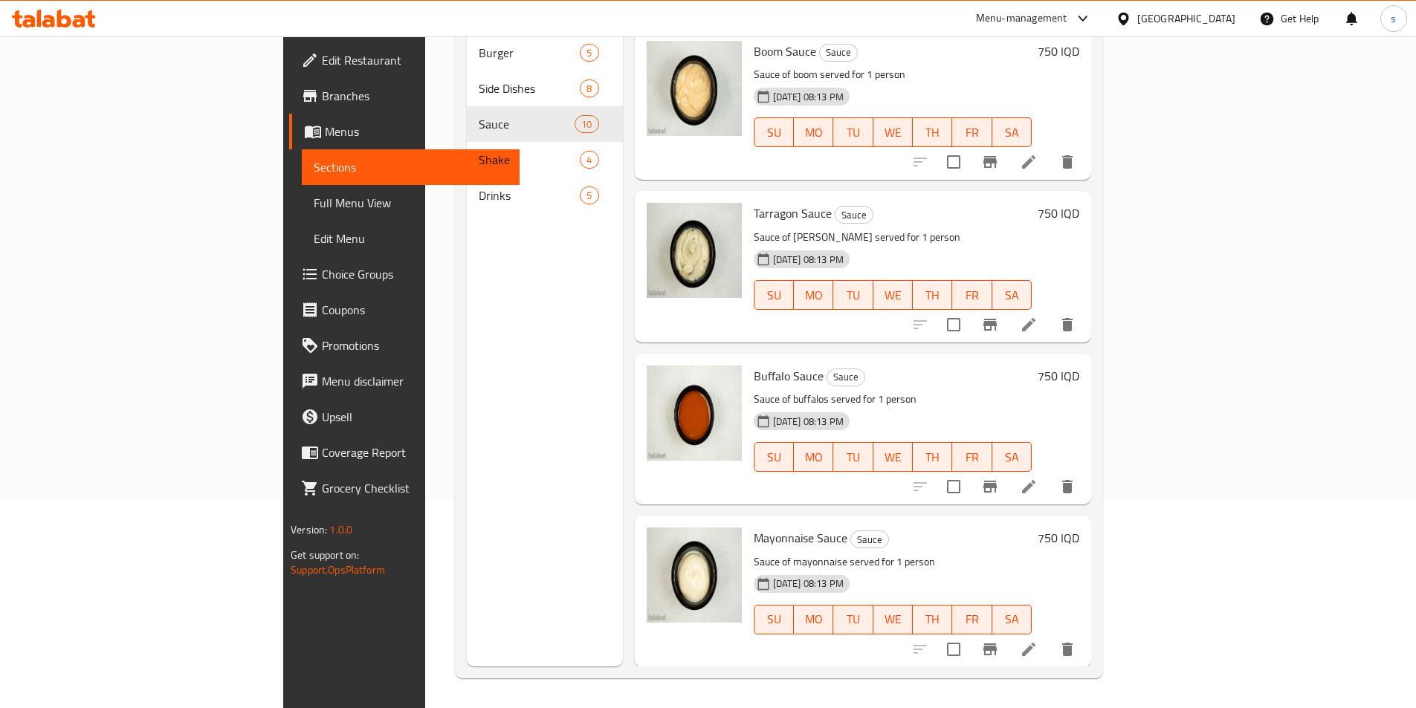
click at [1037, 153] on icon at bounding box center [1029, 162] width 18 height 18
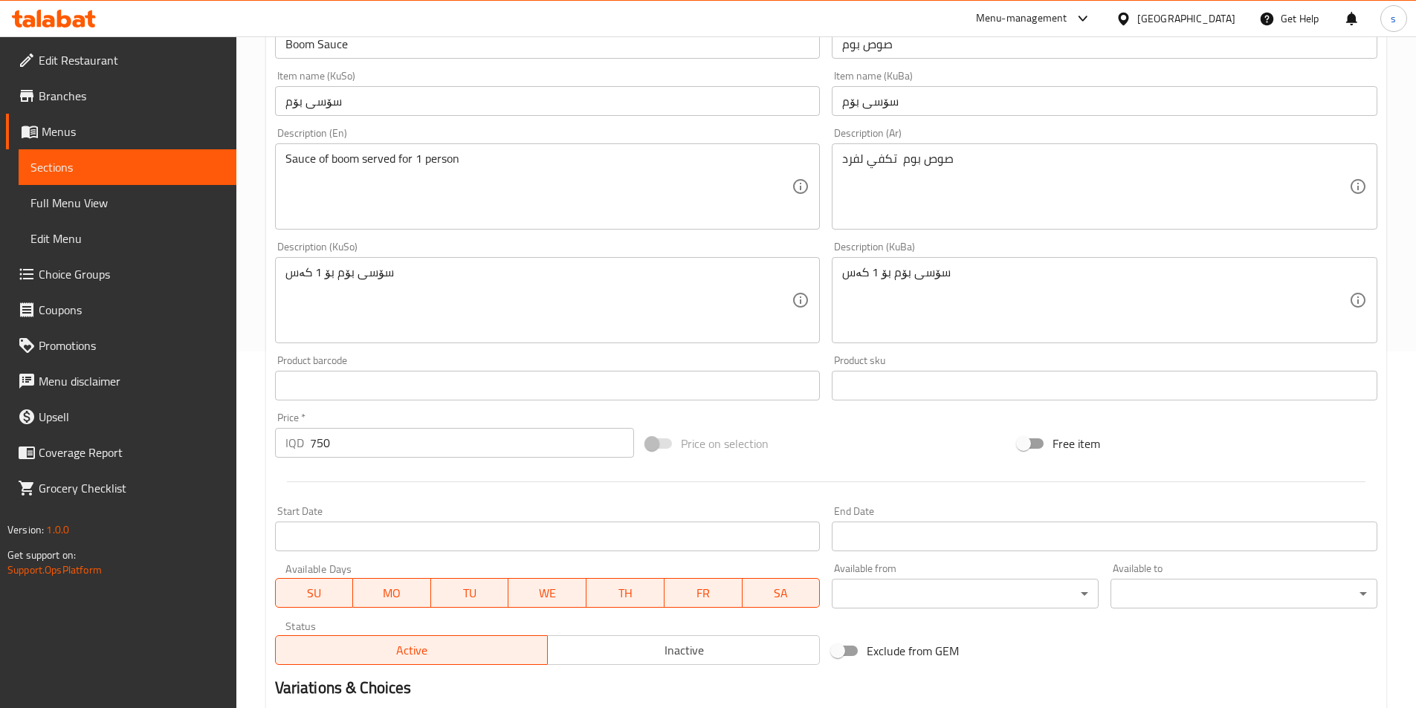
scroll to position [368, 0]
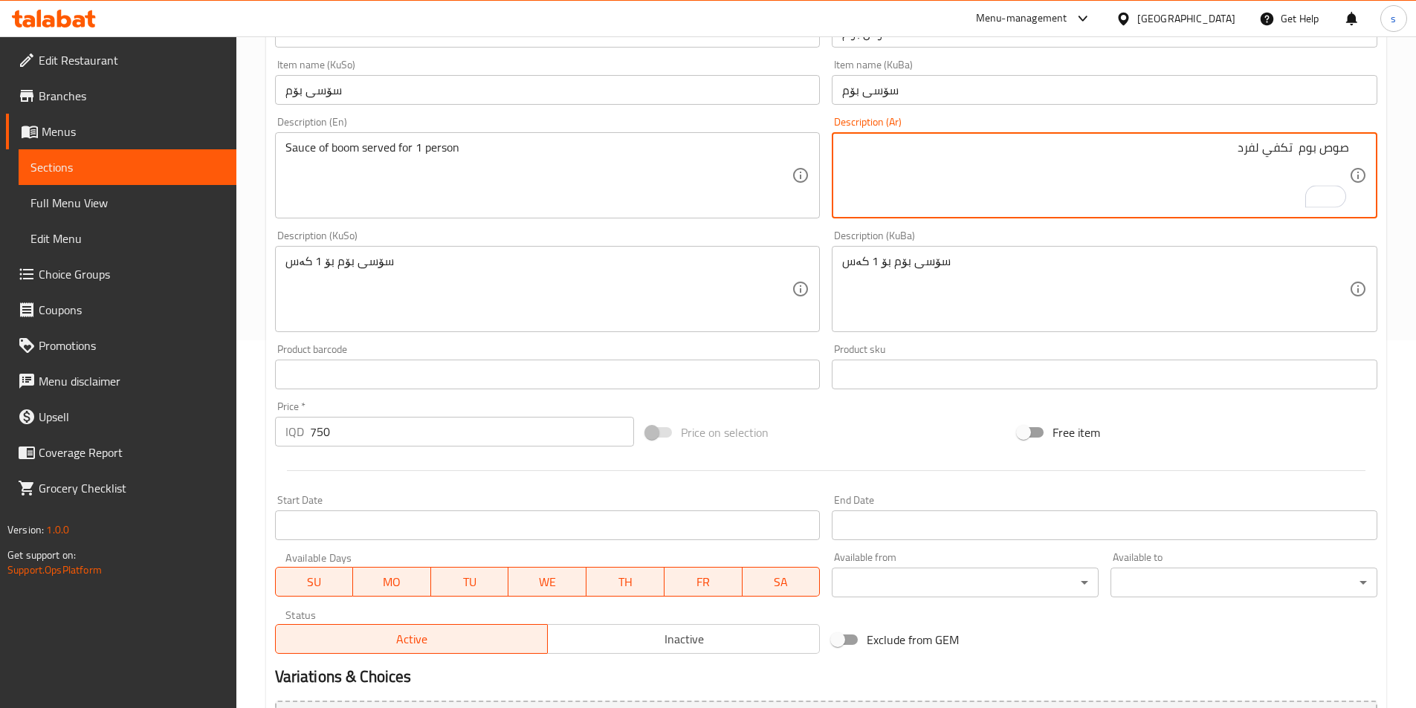
click at [1295, 155] on textarea "صوص بوم تكفي لفرد" at bounding box center [1095, 175] width 507 height 71
paste textarea "يقدم"
type textarea "صوص بوم يقدم تكفي لفرد"
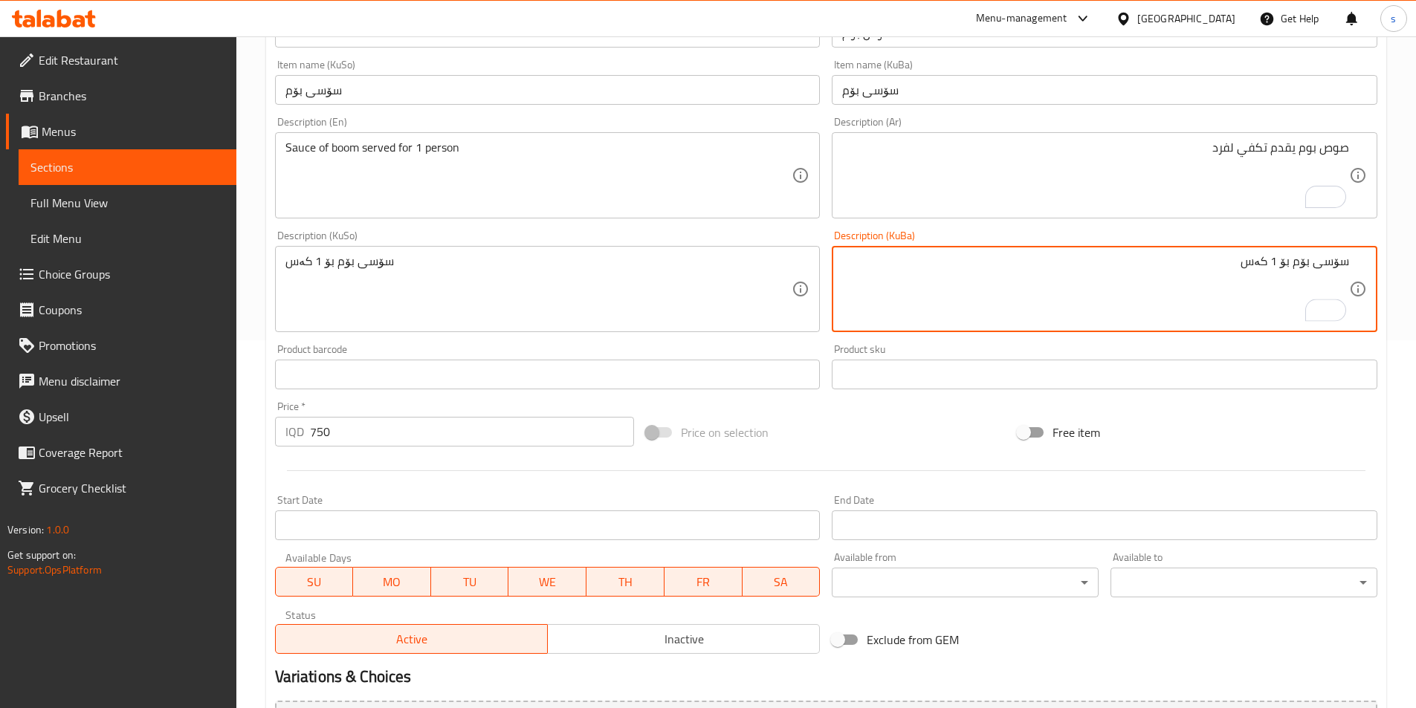
click at [1295, 261] on textarea "سۆسی بۆم بۆ 1 کەس" at bounding box center [1095, 289] width 507 height 71
paste textarea "پێشکەش دەکرێت"
drag, startPoint x: 1145, startPoint y: 267, endPoint x: 1422, endPoint y: 265, distance: 277.2
type textarea "سۆسی بۆم پێشکەش دەکرێت بۆ 1 کەس"
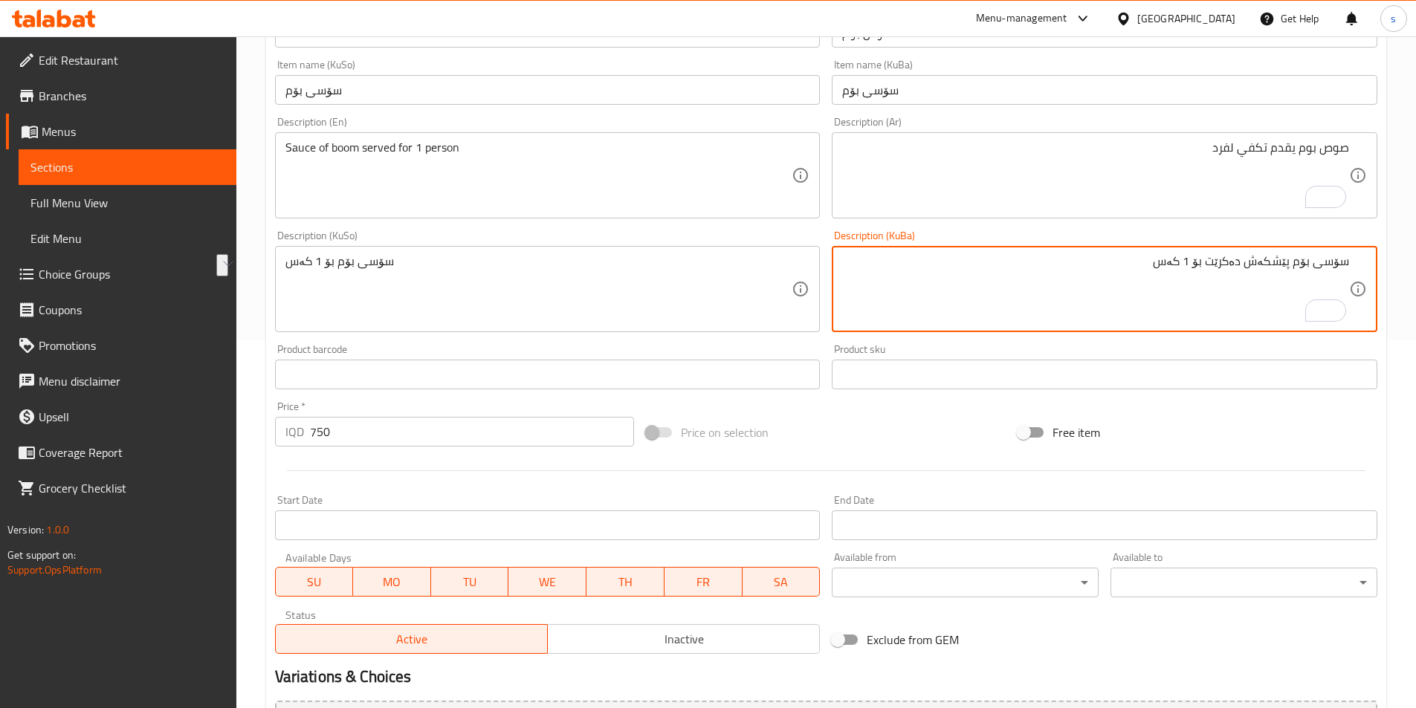
click at [550, 248] on div "سۆسی بۆم بۆ 1 کەس Description (KuSo)" at bounding box center [547, 289] width 545 height 86
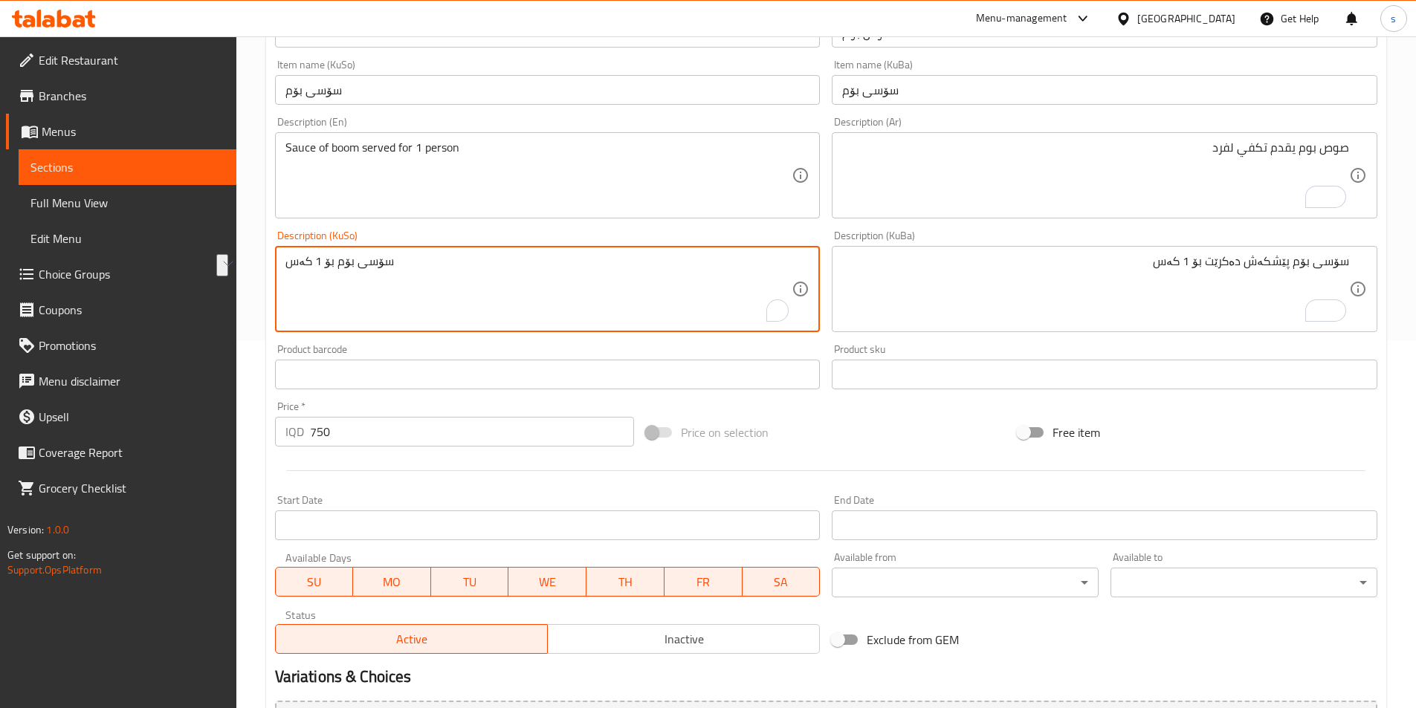
click at [550, 248] on div "سۆسی بۆم بۆ 1 کەس Description (KuSo)" at bounding box center [547, 289] width 545 height 86
click at [545, 256] on textarea "سۆسی بۆم بۆ 1 کەس" at bounding box center [538, 289] width 507 height 71
paste textarea "پێشکەش دەکرێت"
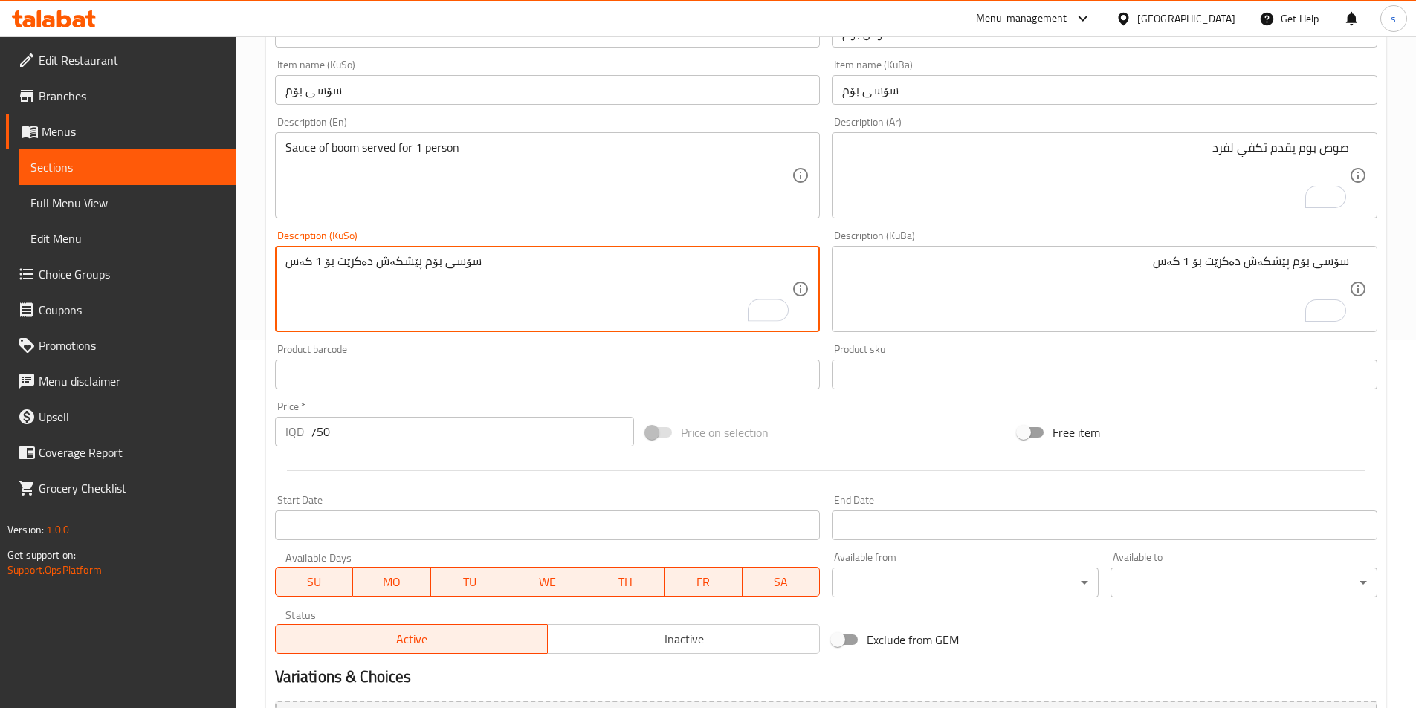
scroll to position [534, 0]
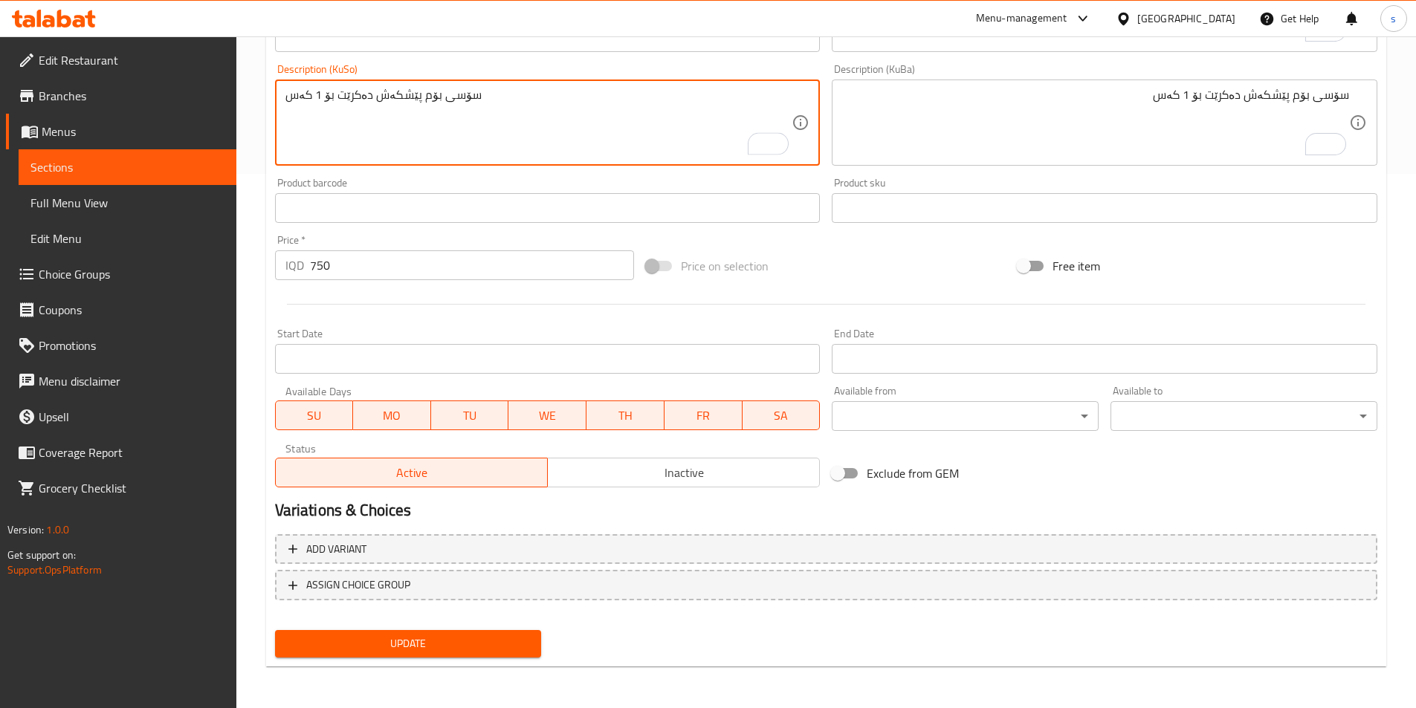
type textarea "سۆسی بۆم پێشکەش دەکرێت بۆ 1 کەس"
click at [409, 644] on span "Update" at bounding box center [408, 644] width 243 height 19
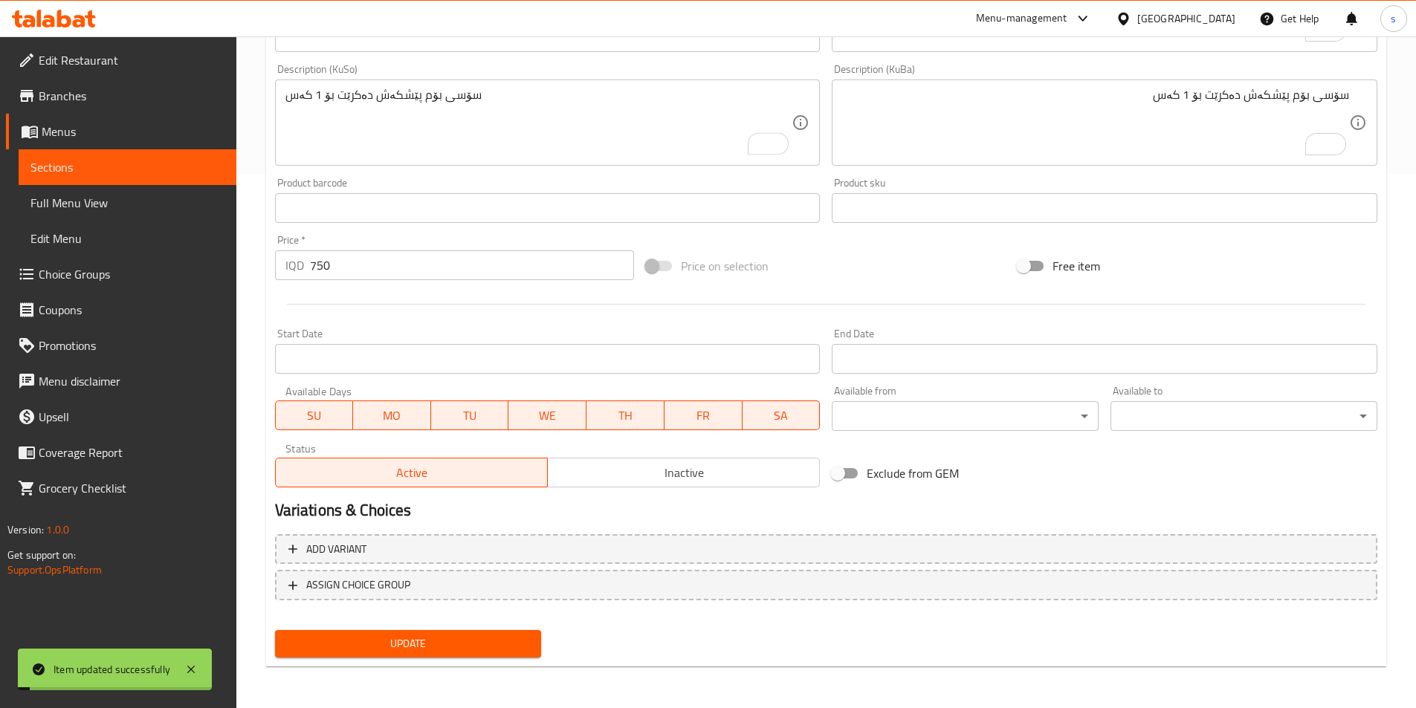
click at [71, 166] on span "Sections" at bounding box center [127, 167] width 194 height 18
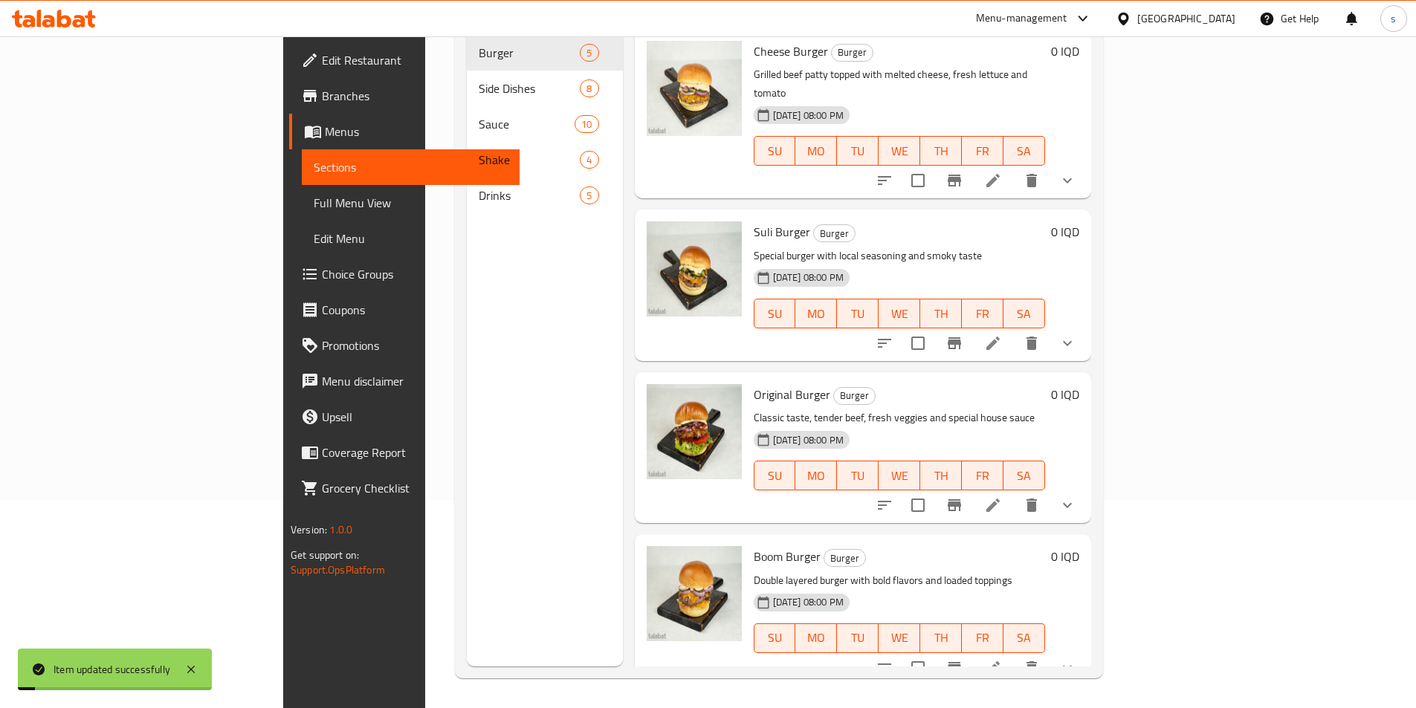
scroll to position [208, 0]
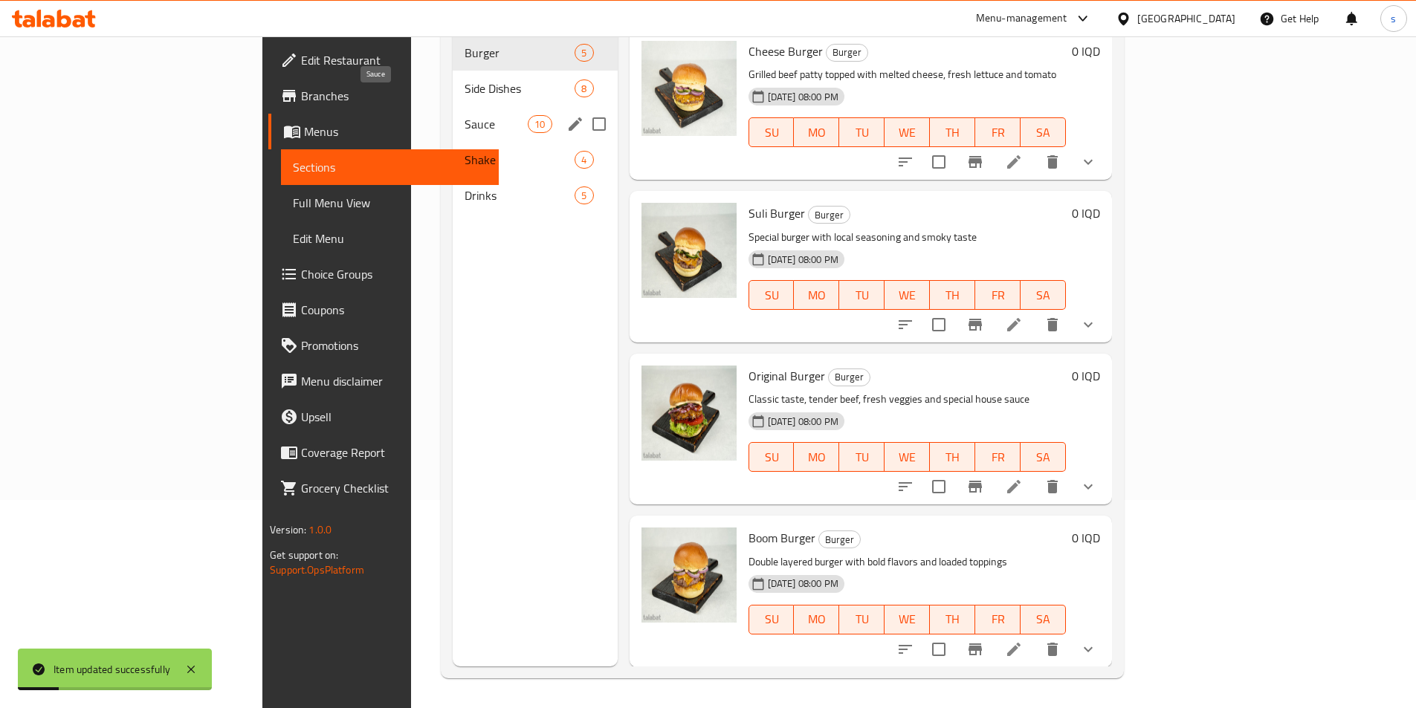
click at [464, 115] on span "Sauce" at bounding box center [495, 124] width 63 height 18
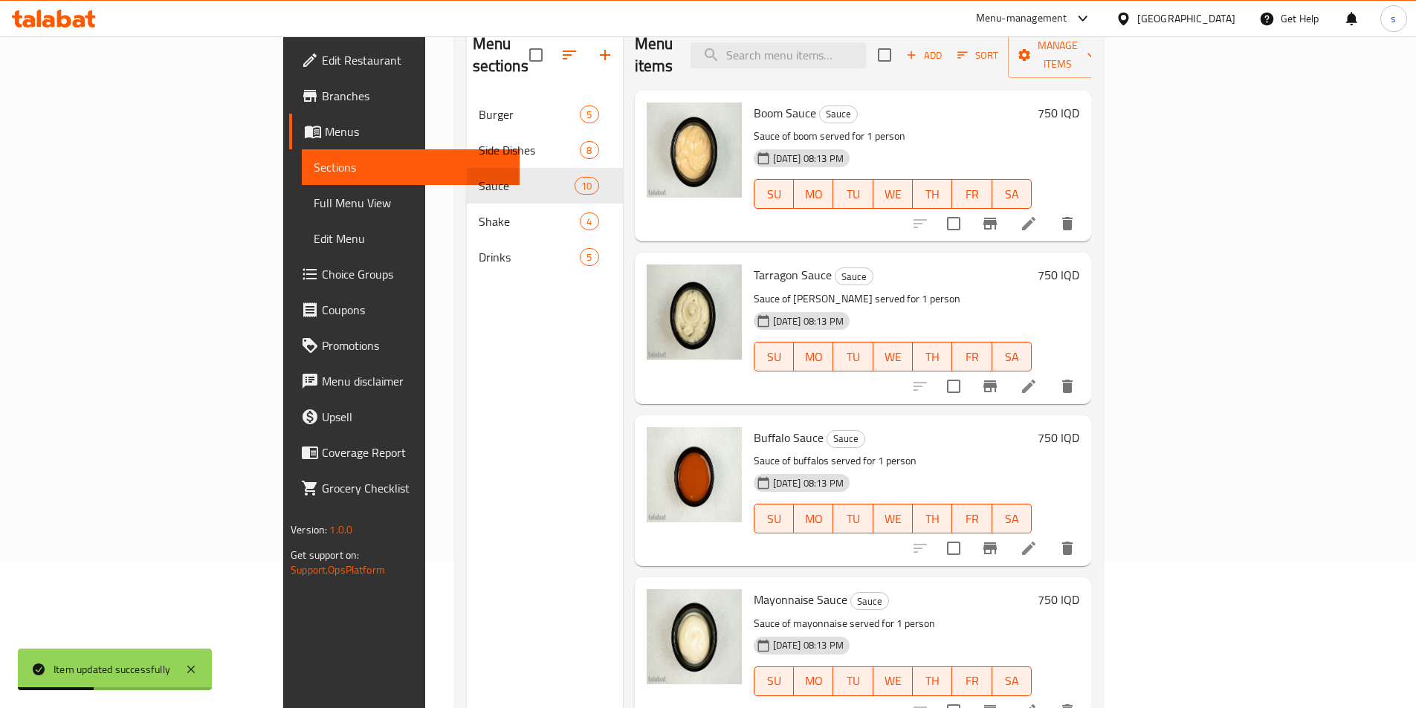
scroll to position [148, 0]
click at [1037, 376] on icon at bounding box center [1029, 385] width 18 height 18
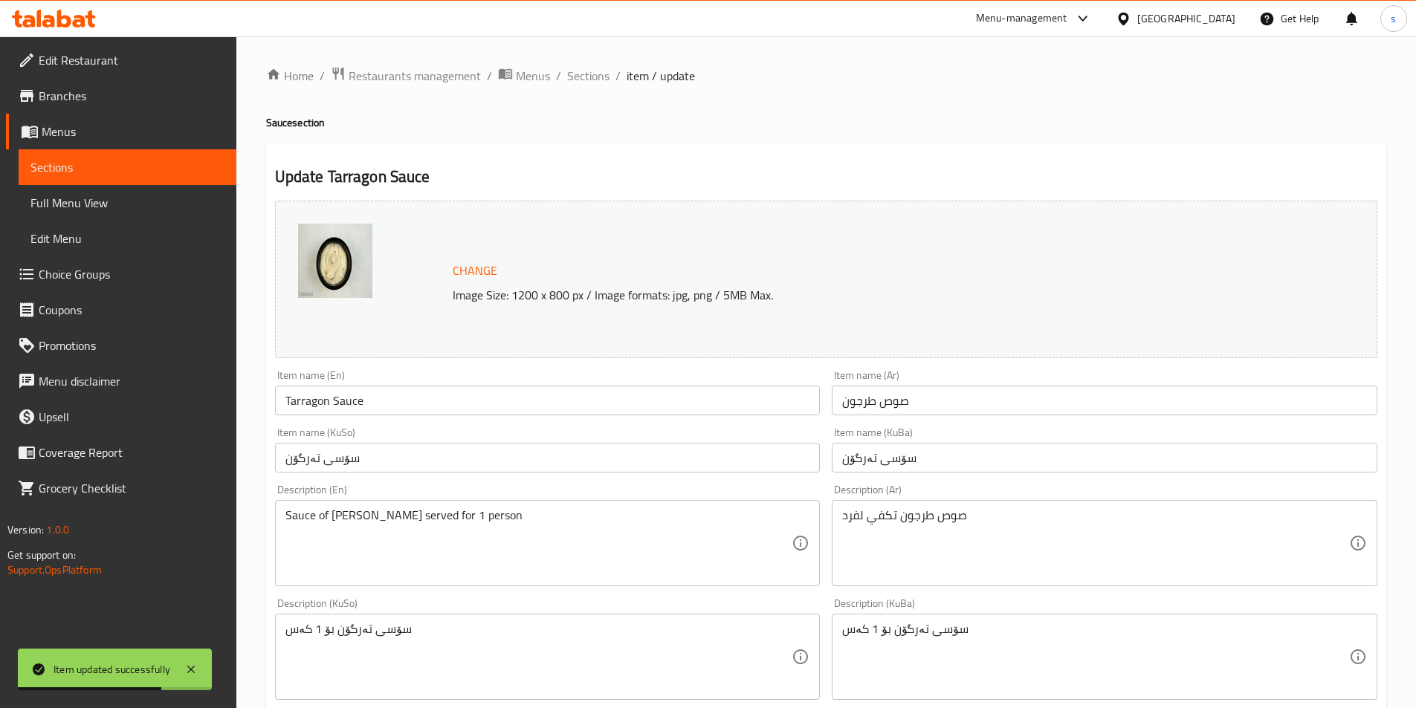
scroll to position [143, 0]
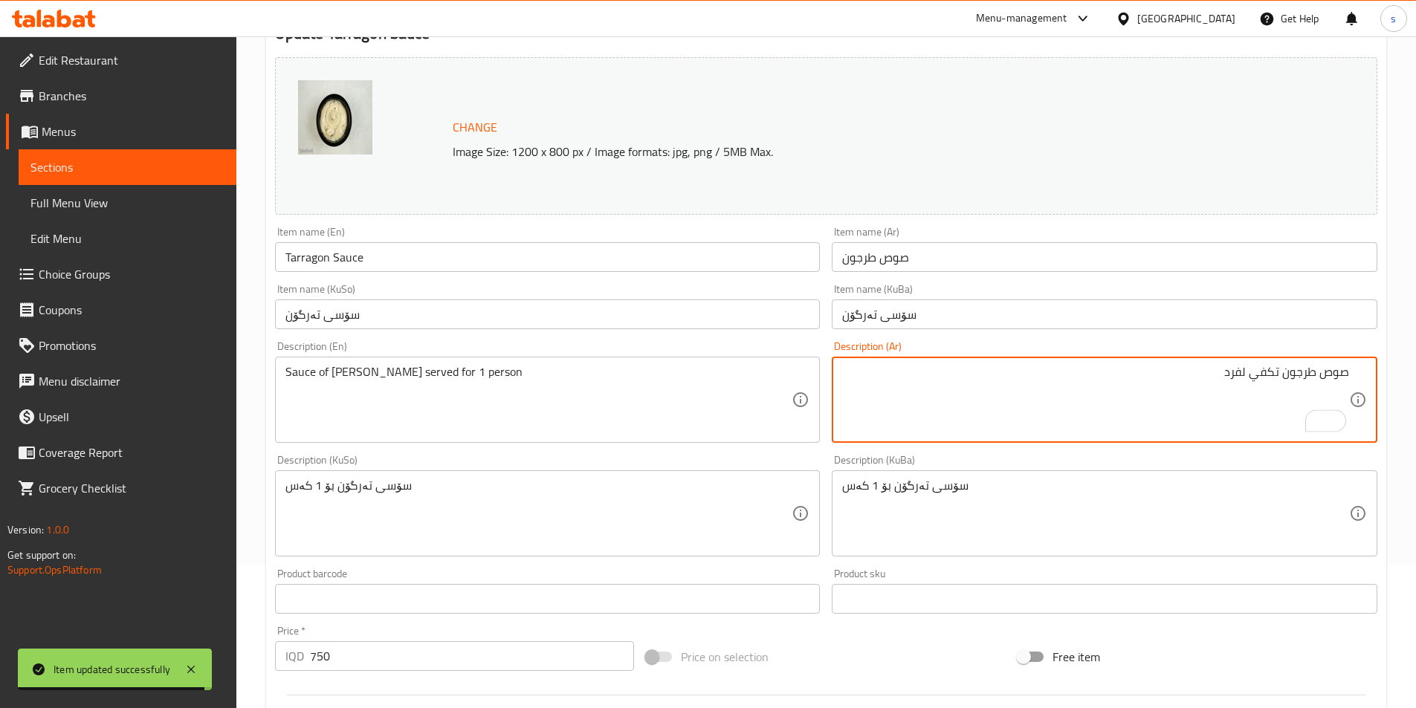
click at [1283, 379] on textarea "صوص طرجون تكفي لفرد" at bounding box center [1095, 400] width 507 height 71
paste textarea "يقدم"
type textarea "صوص طرجون يقدم تكفي لفرد"
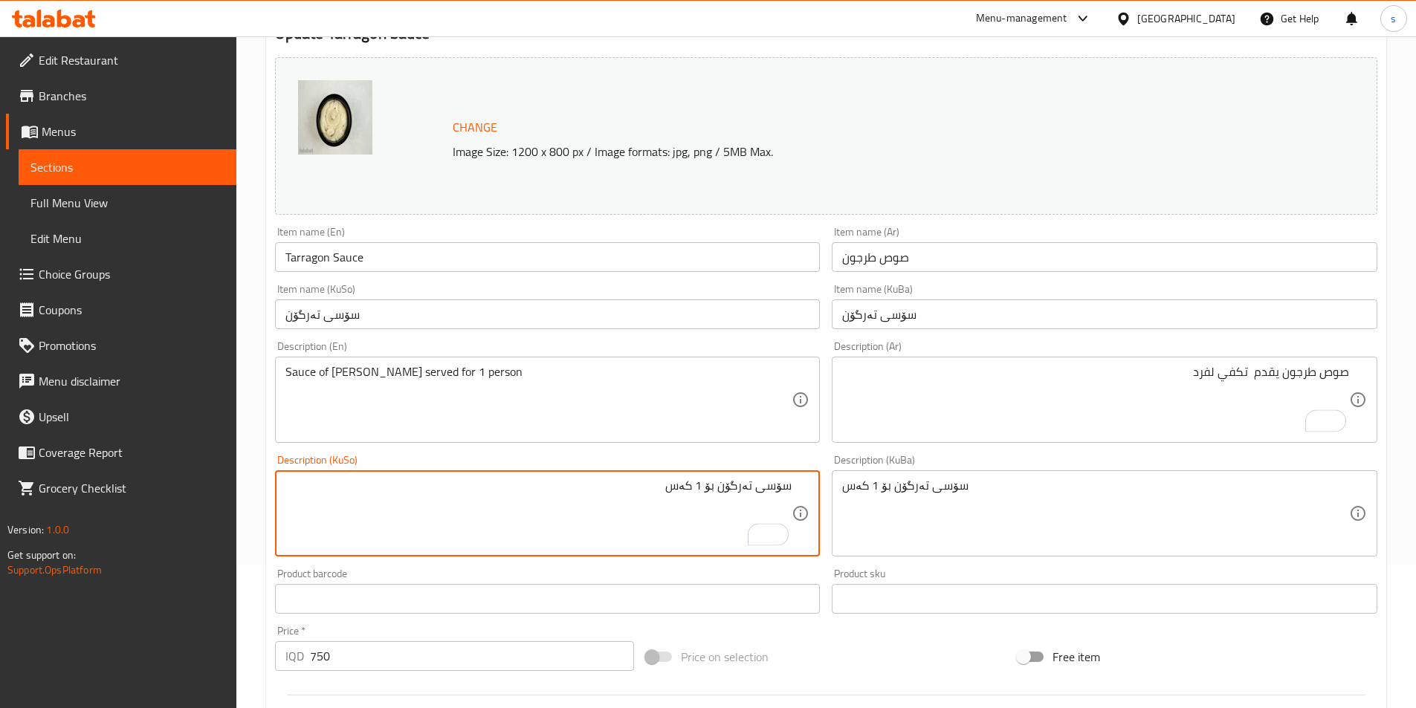
click at [719, 496] on textarea "سۆسی تەرگۆن بۆ 1 کەس" at bounding box center [538, 514] width 507 height 71
paste textarea "پێشکەش دەکرێت"
drag, startPoint x: 641, startPoint y: 485, endPoint x: 720, endPoint y: 492, distance: 79.8
click at [720, 492] on textarea "سۆسی تەرگۆن پێشکەش دەکرێت بۆ 1 کەس" at bounding box center [538, 514] width 507 height 71
click at [525, 491] on textarea "سۆسی تەرگۆن پێشکەش دەکرێت بۆ 1 کەس" at bounding box center [538, 514] width 507 height 71
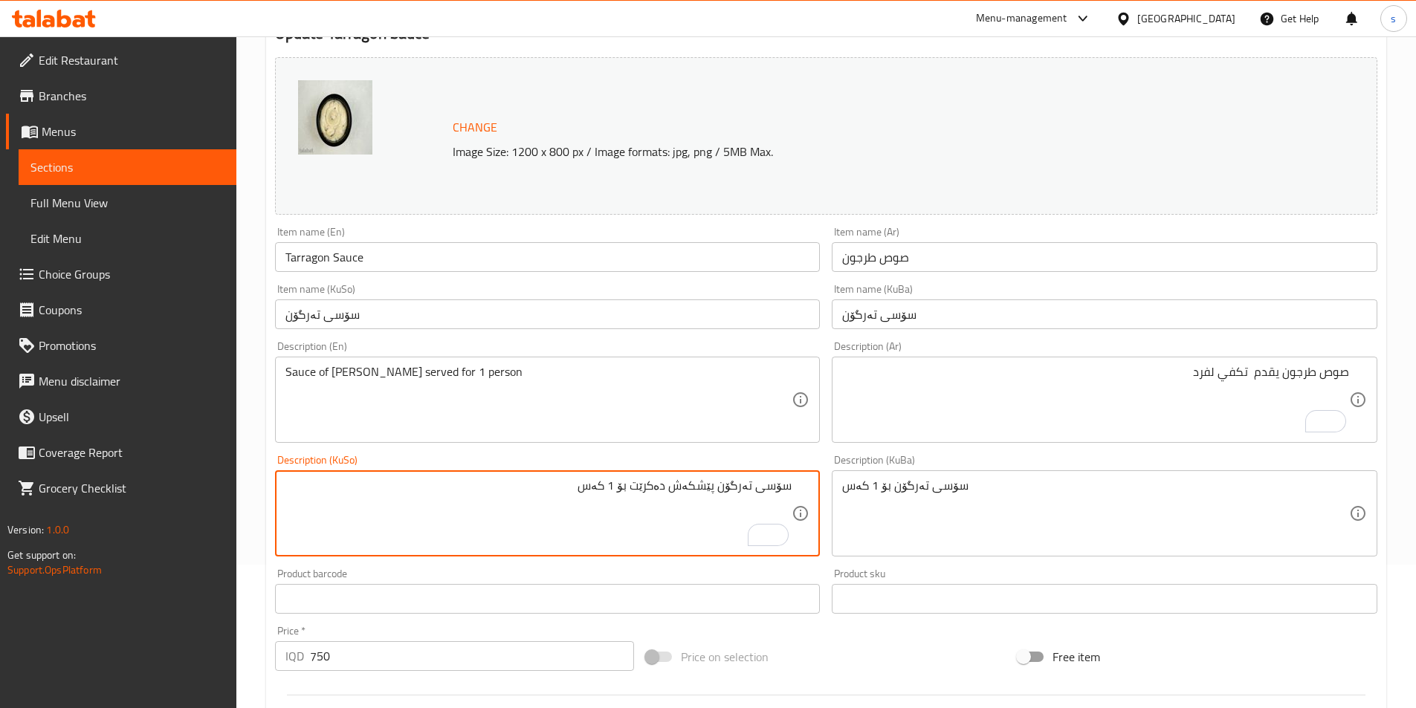
click at [525, 491] on textarea "سۆسی تەرگۆن پێشکەش دەکرێت بۆ 1 کەس" at bounding box center [538, 514] width 507 height 71
type textarea "سۆسی تەرگۆن پێشکەش دەکرێت بۆ 1 کەس"
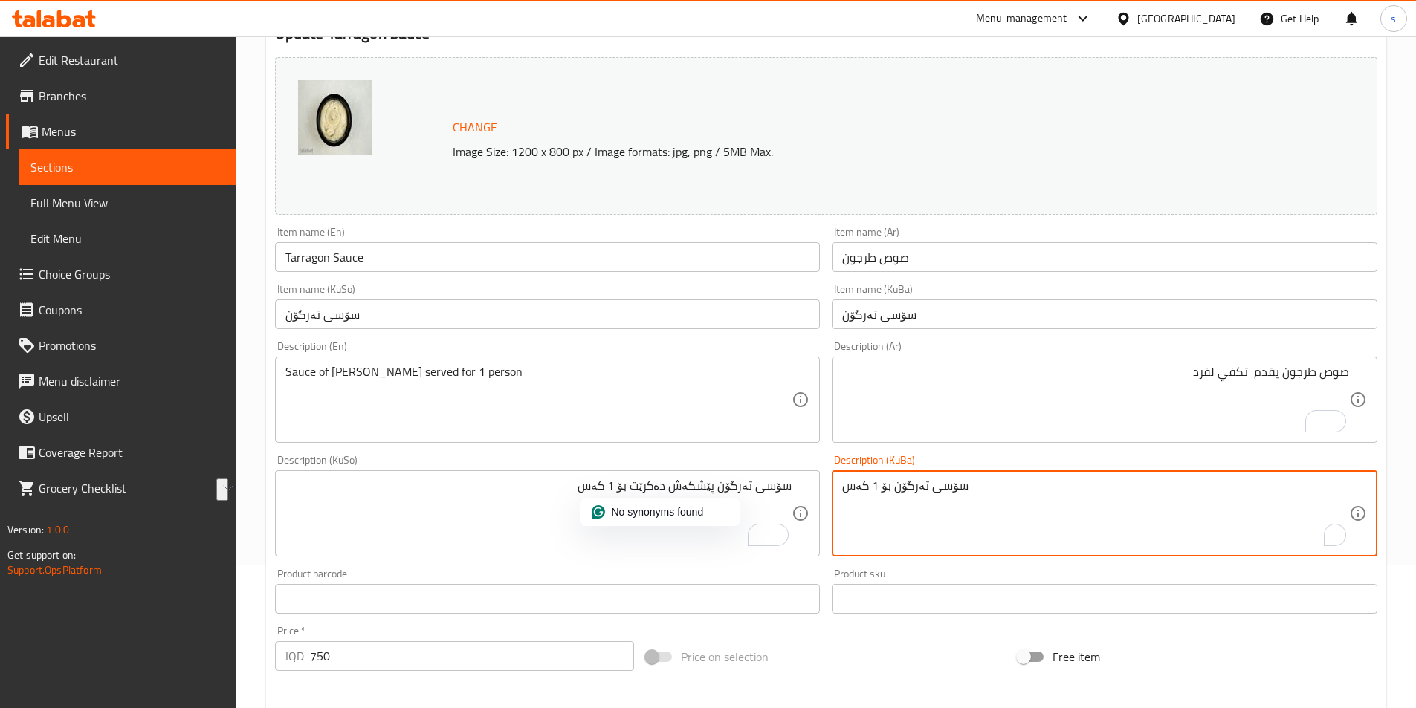
click at [933, 497] on textarea "سۆسی تەرگۆن بۆ 1 کەس" at bounding box center [1095, 514] width 507 height 71
paste textarea "پێشکەش دەکرێت"
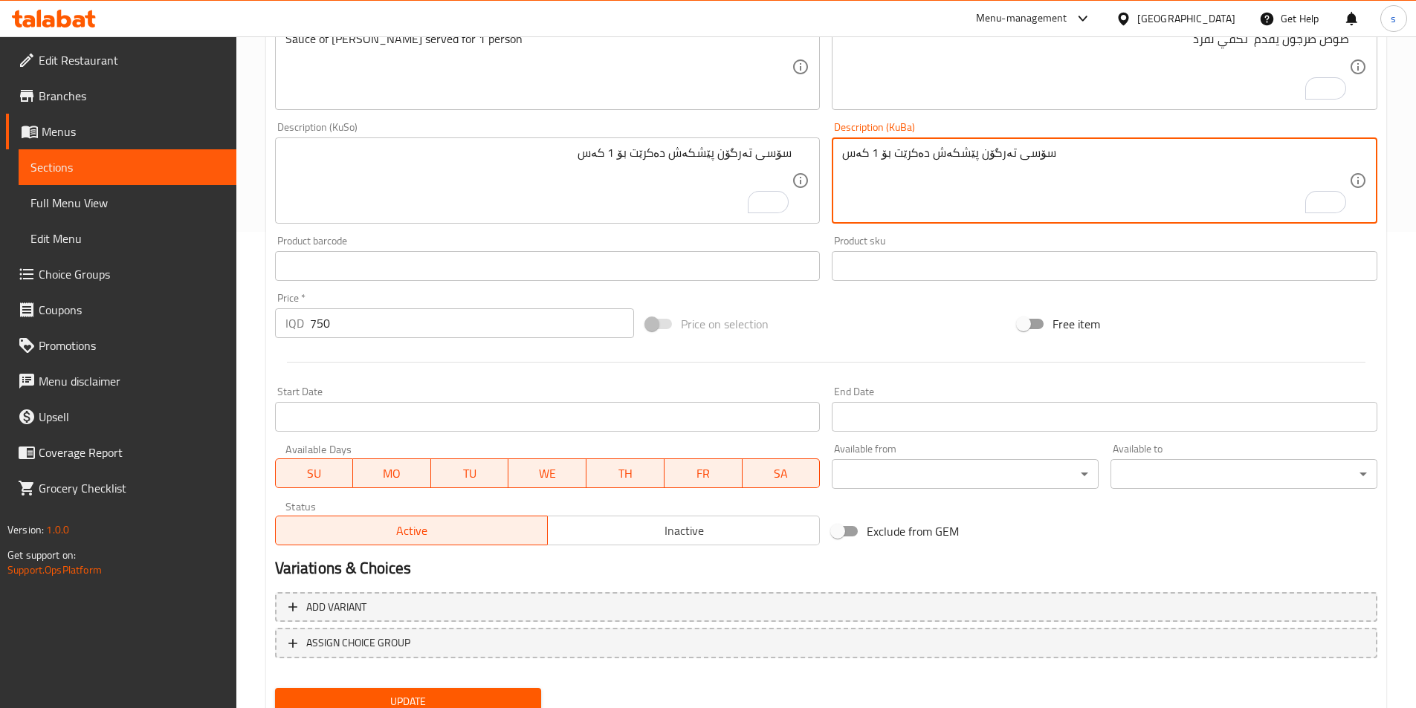
scroll to position [490, 0]
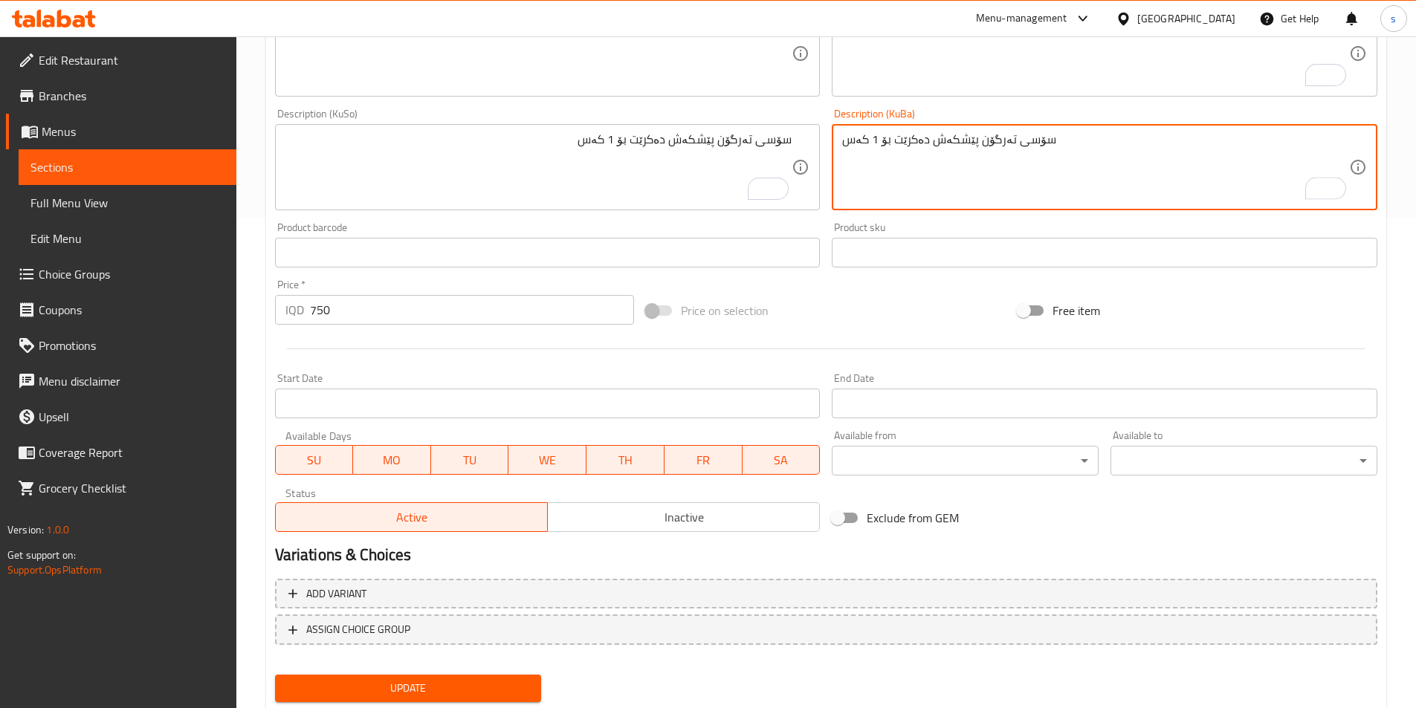
type textarea "سۆسی تەرگۆن پێشکەش دەکرێت بۆ 1 کەس"
click at [449, 671] on div "Update" at bounding box center [408, 688] width 279 height 39
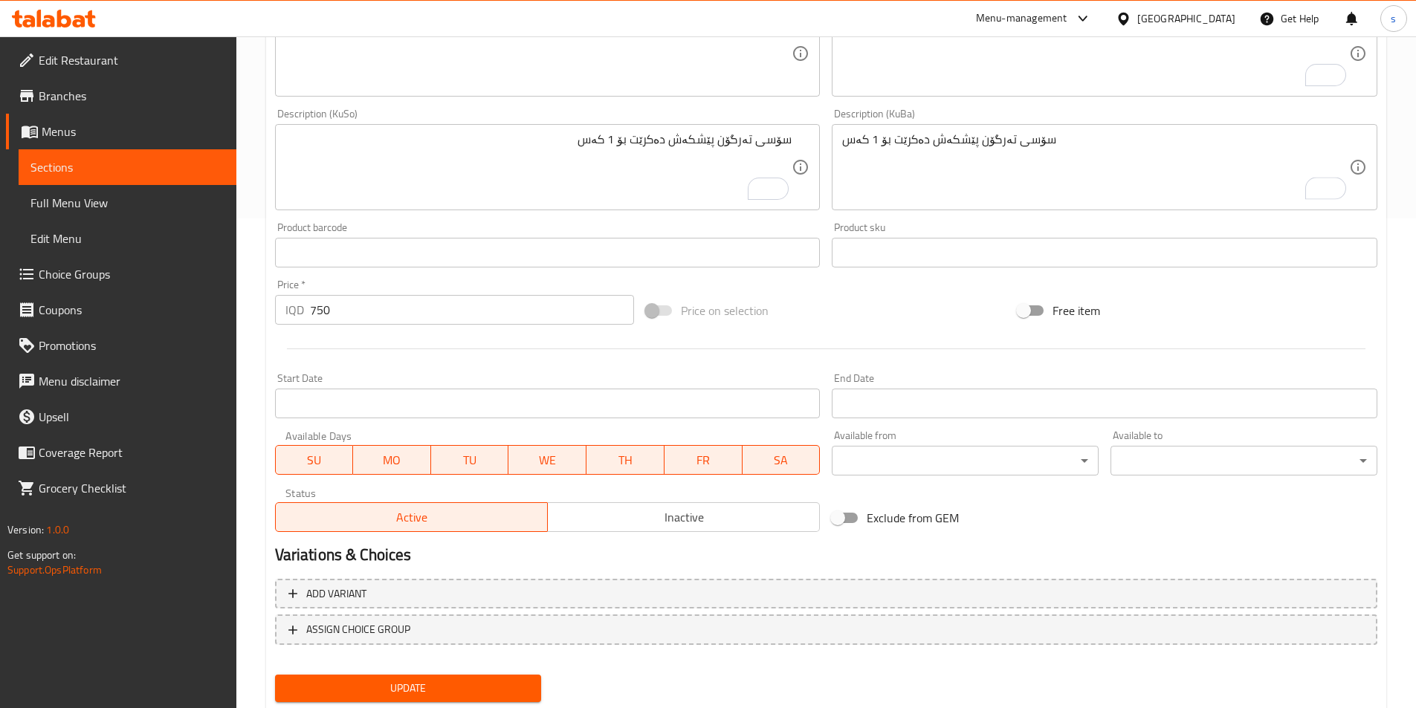
click at [447, 680] on span "Update" at bounding box center [408, 688] width 243 height 19
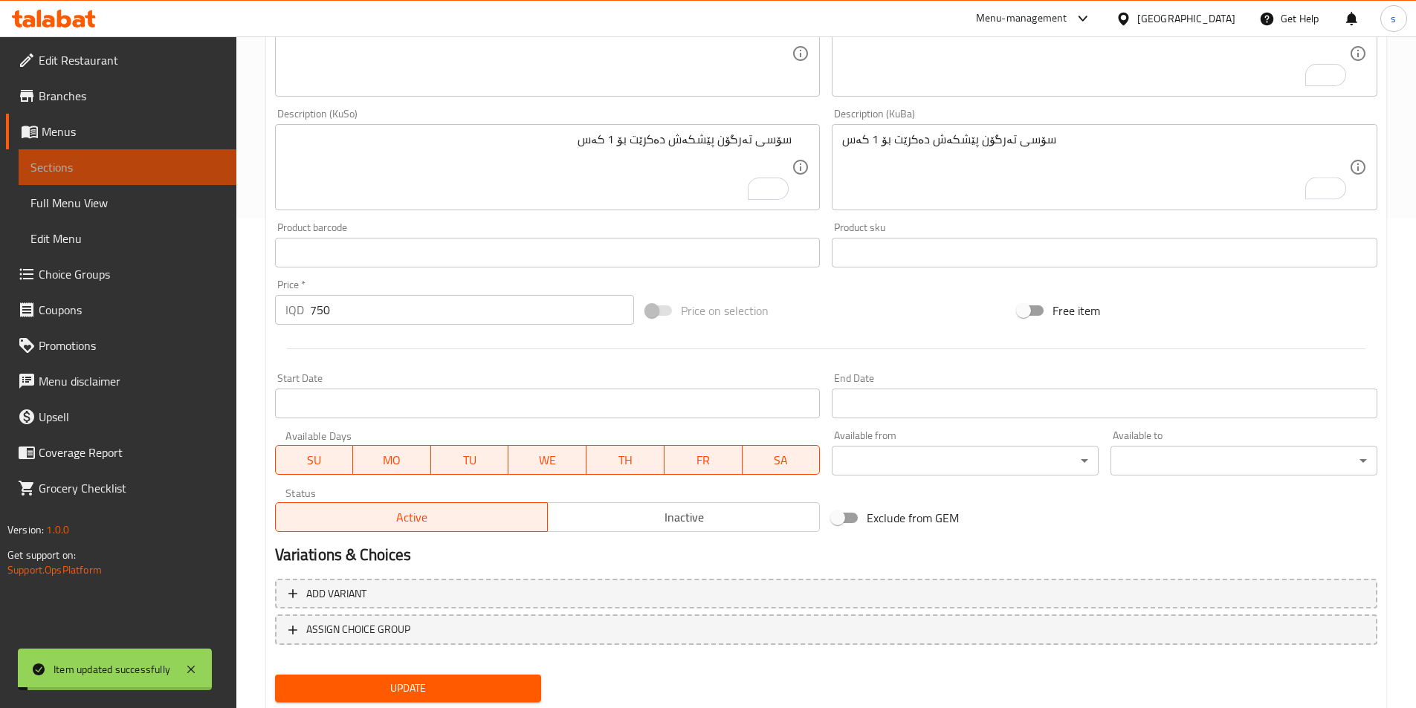
click at [69, 176] on span "Sections" at bounding box center [127, 167] width 194 height 18
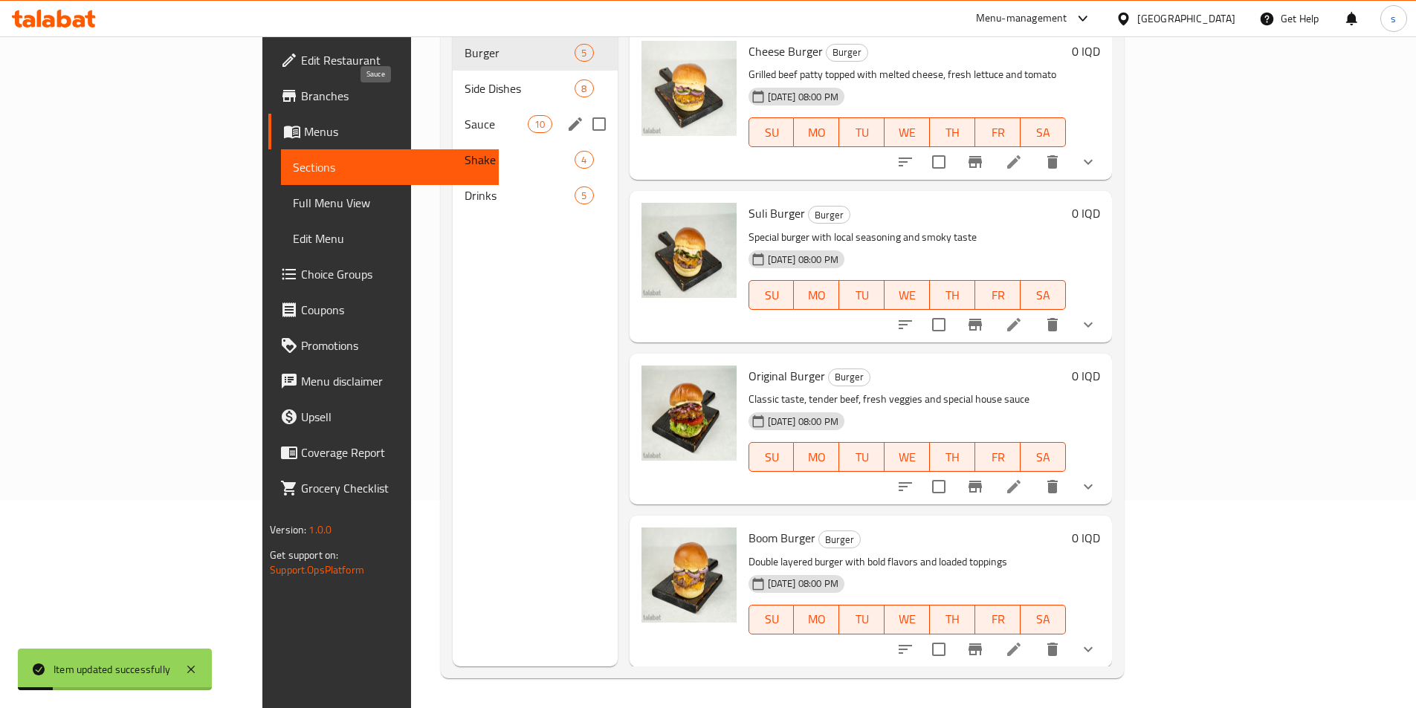
click at [464, 115] on span "Sauce" at bounding box center [495, 124] width 63 height 18
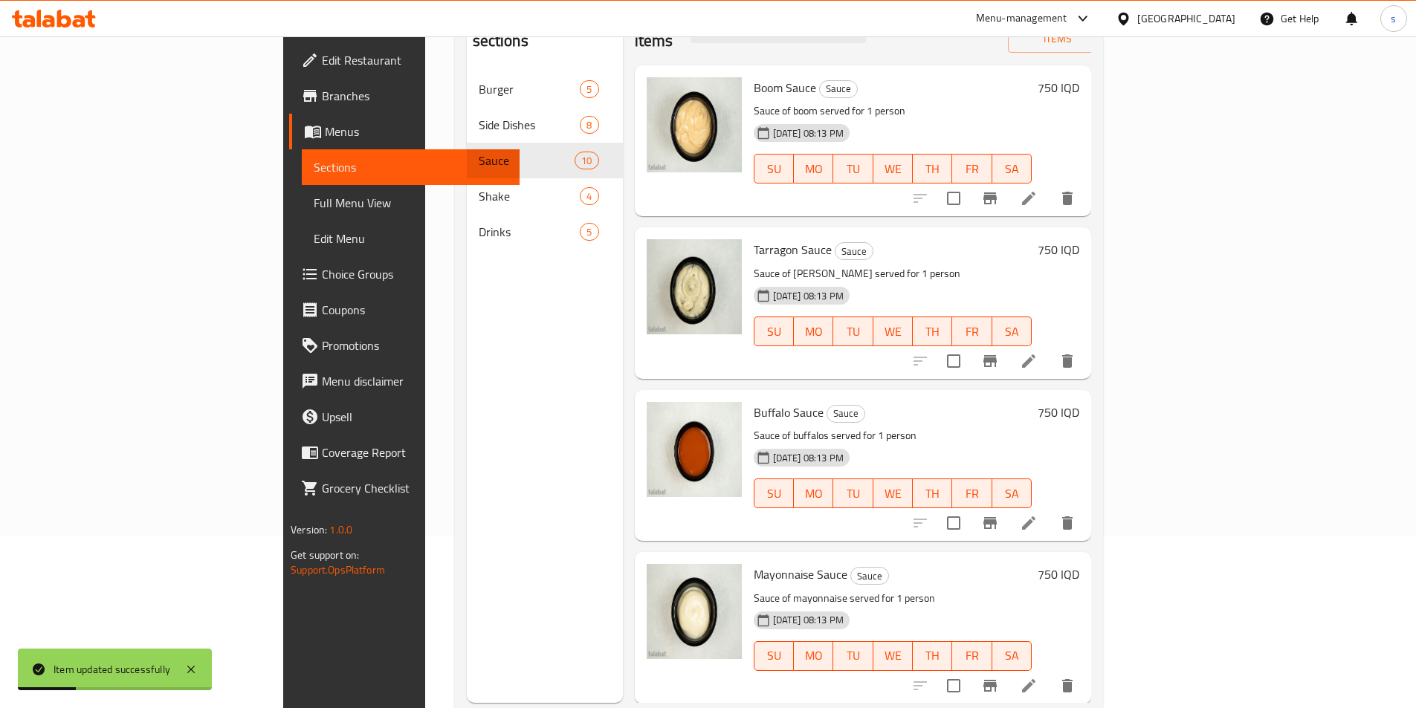
scroll to position [208, 0]
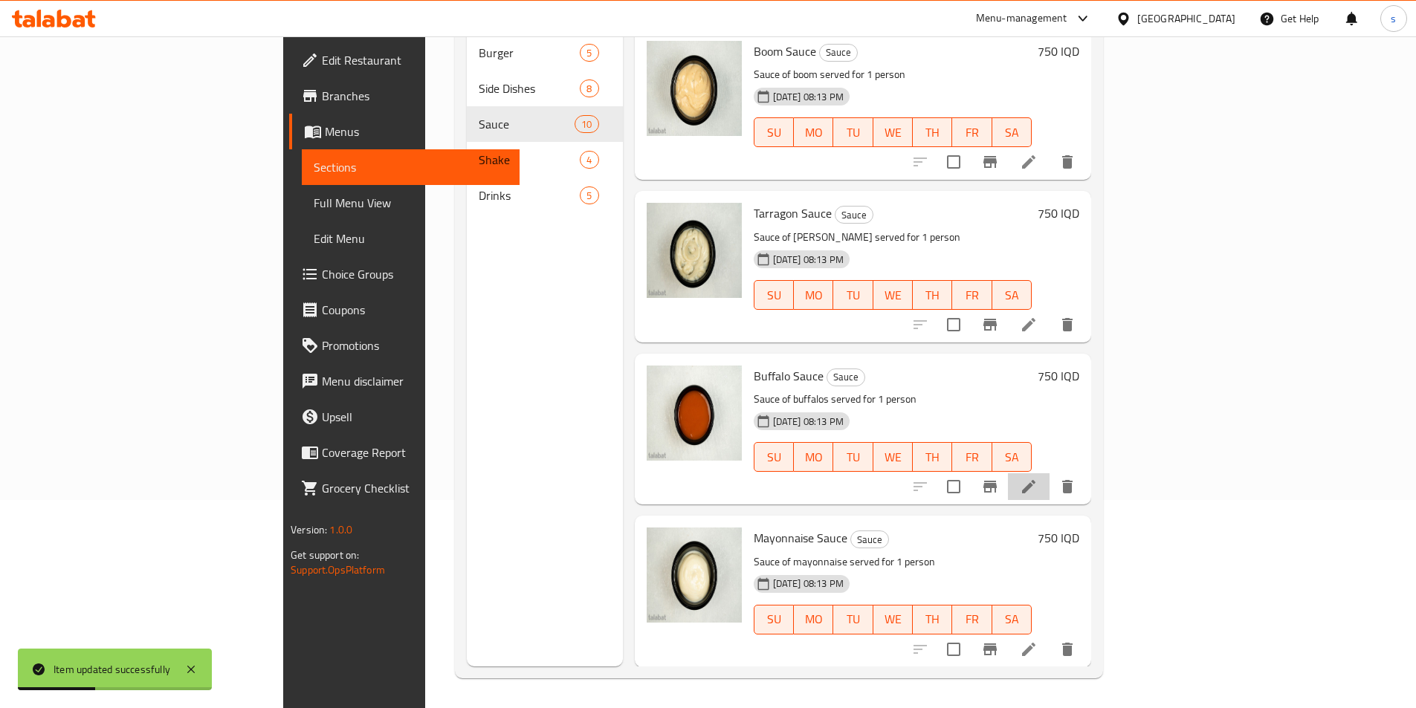
click at [1049, 473] on li at bounding box center [1029, 486] width 42 height 27
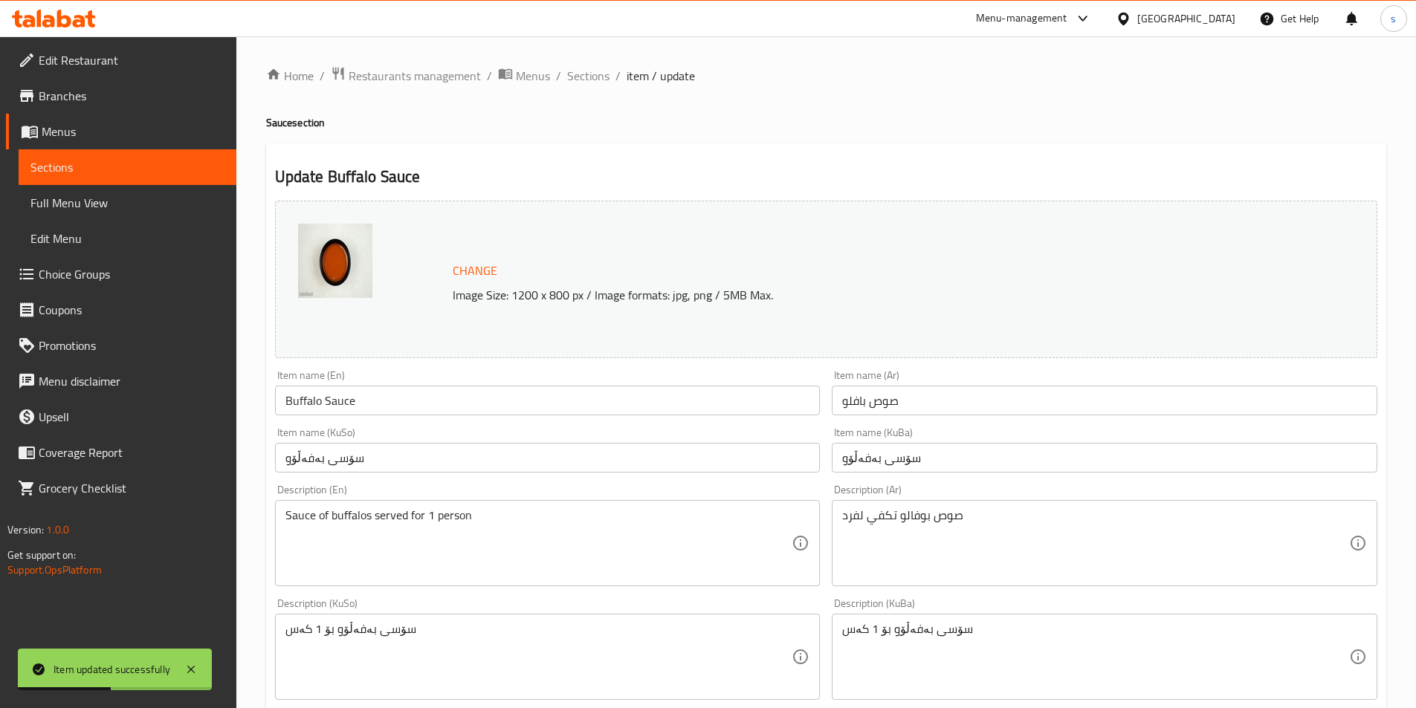
drag, startPoint x: 1282, startPoint y: 161, endPoint x: 1295, endPoint y: 175, distance: 18.9
click at [1289, 171] on div "Update Buffalo Sauce Change Image Size: 1200 x 800 px / Image formats: jpg, png…" at bounding box center [826, 672] width 1120 height 1057
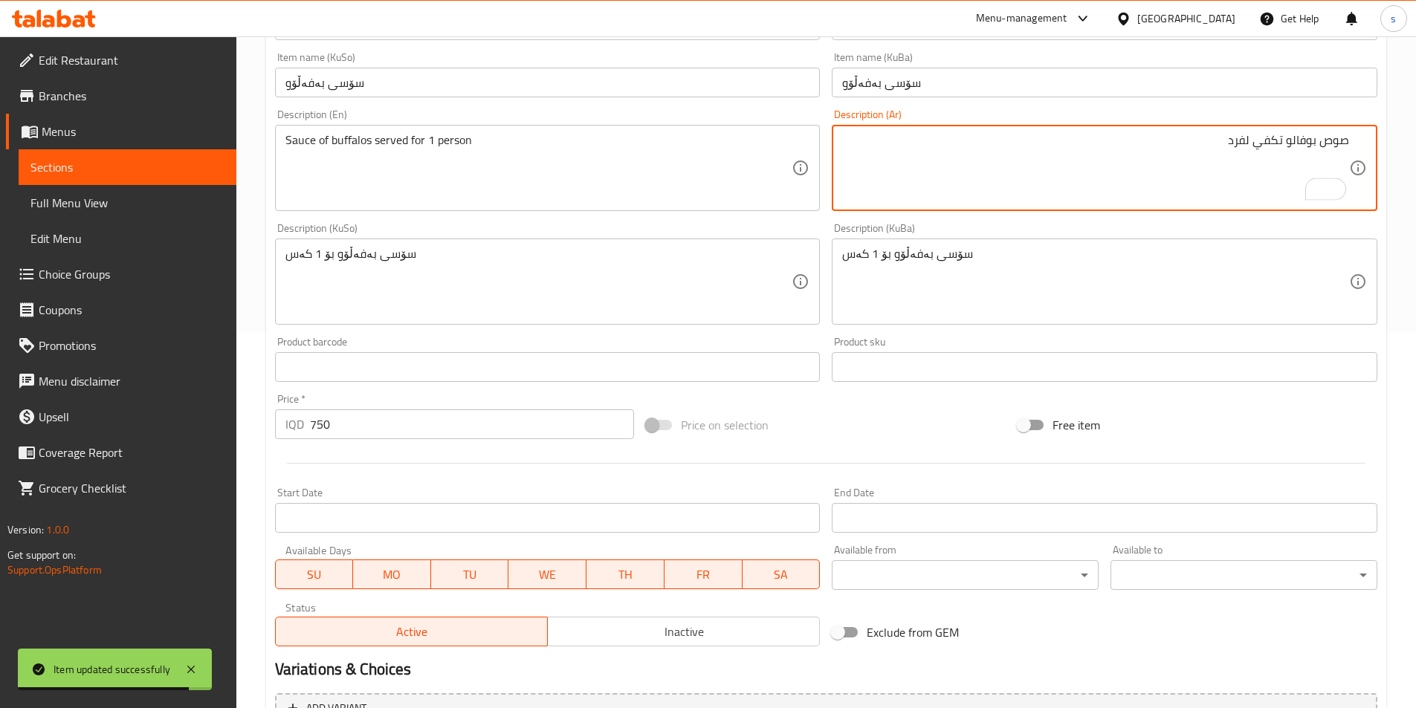
click at [1283, 142] on textarea "صوص بوفالو تكفي لفرد" at bounding box center [1095, 168] width 507 height 71
paste textarea "يقدم"
type textarea "صوص بوفالو يقدم تكفي لفرد"
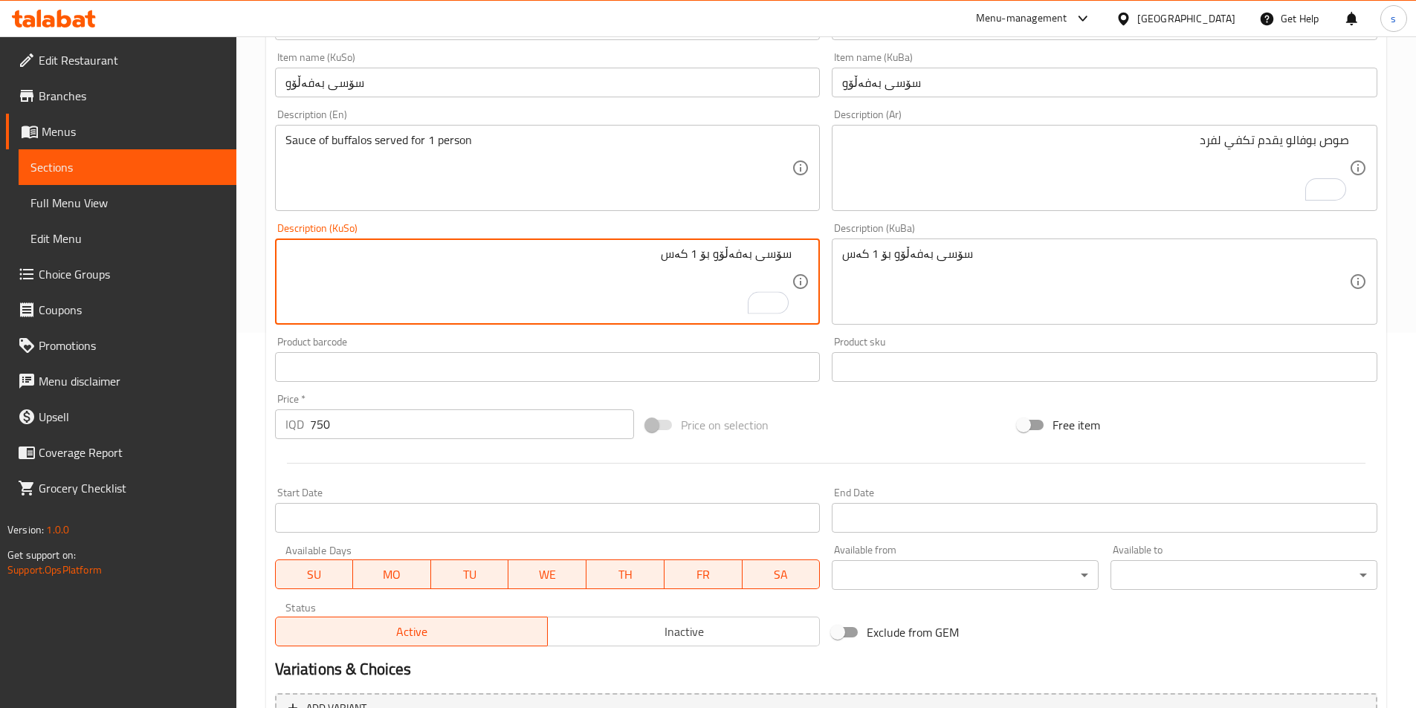
click at [719, 258] on textarea "سۆسی بەفەڵۆو بۆ 1 کەس" at bounding box center [538, 282] width 507 height 71
paste textarea "پێشکەش دەکرێت"
drag, startPoint x: 675, startPoint y: 274, endPoint x: 843, endPoint y: 276, distance: 168.7
click at [843, 276] on div "Change Image Size: 1200 x 800 px / Image formats: jpg, png / 5MB Max. Item name…" at bounding box center [826, 235] width 1114 height 833
type textarea "سۆسی بەفەڵۆو پێشکەش دەکرێت بۆ 1 کەس"
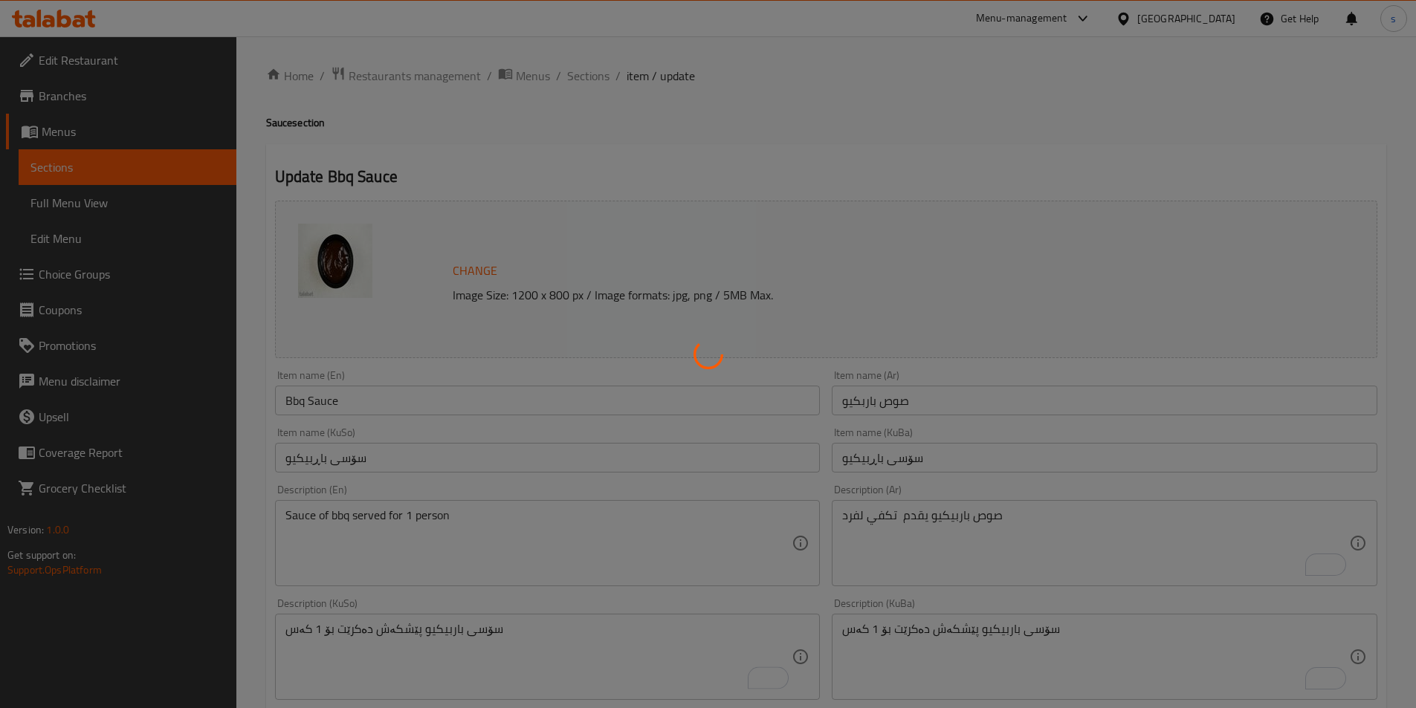
scroll to position [508, 0]
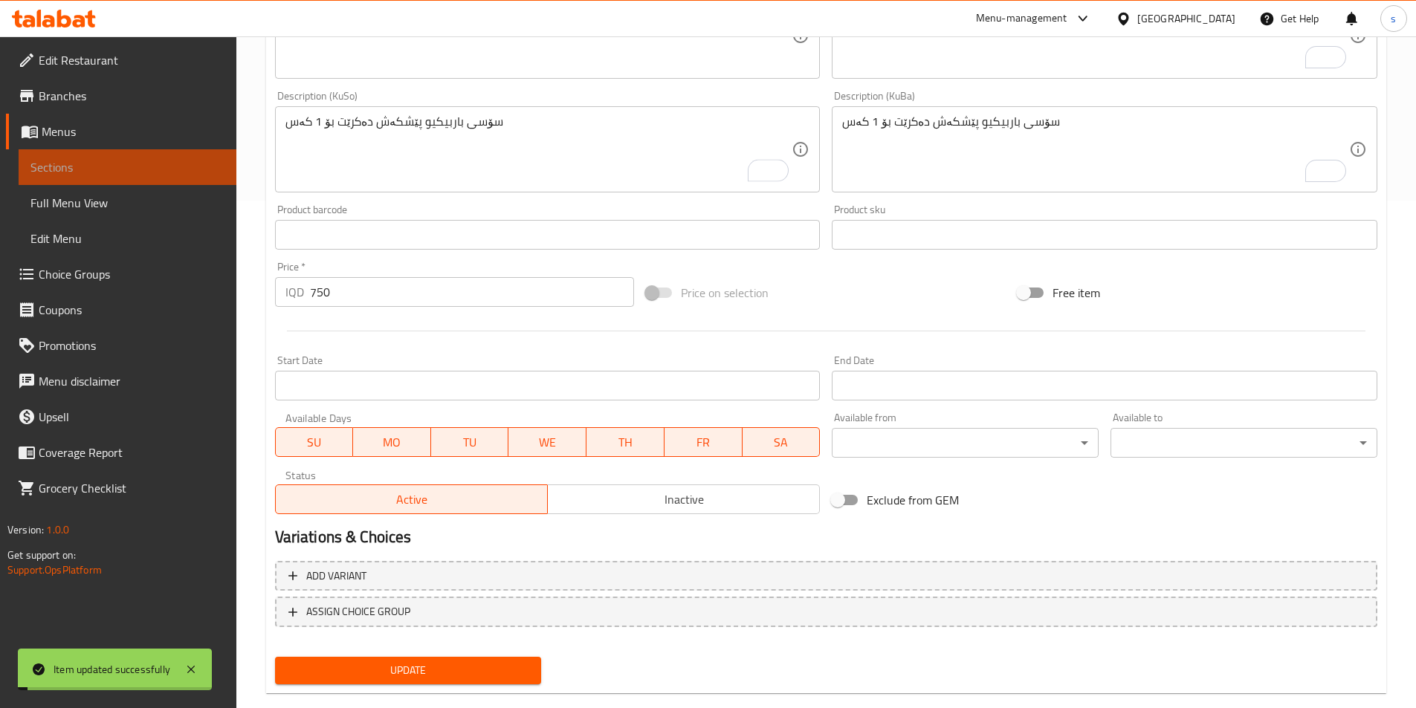
click at [114, 171] on span "Sections" at bounding box center [127, 167] width 194 height 18
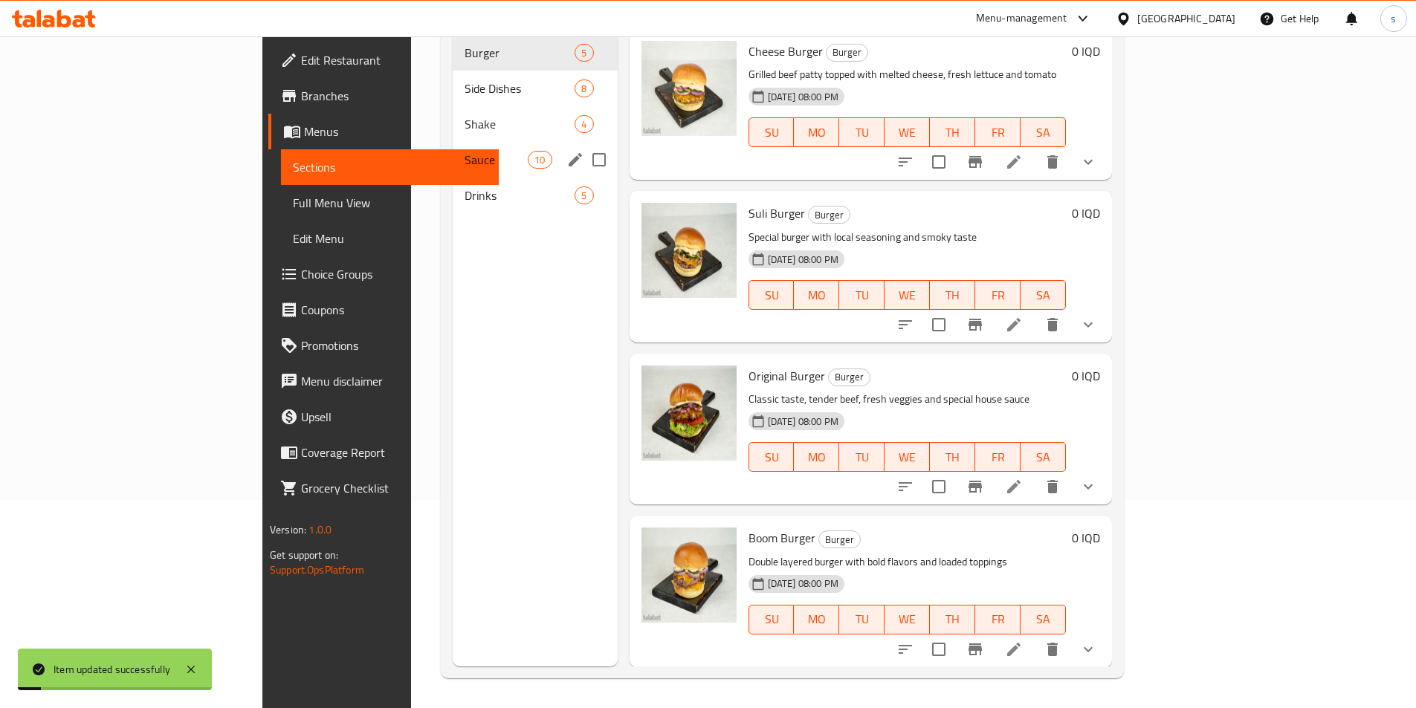
click at [453, 142] on div "Sauce 10" at bounding box center [535, 160] width 165 height 36
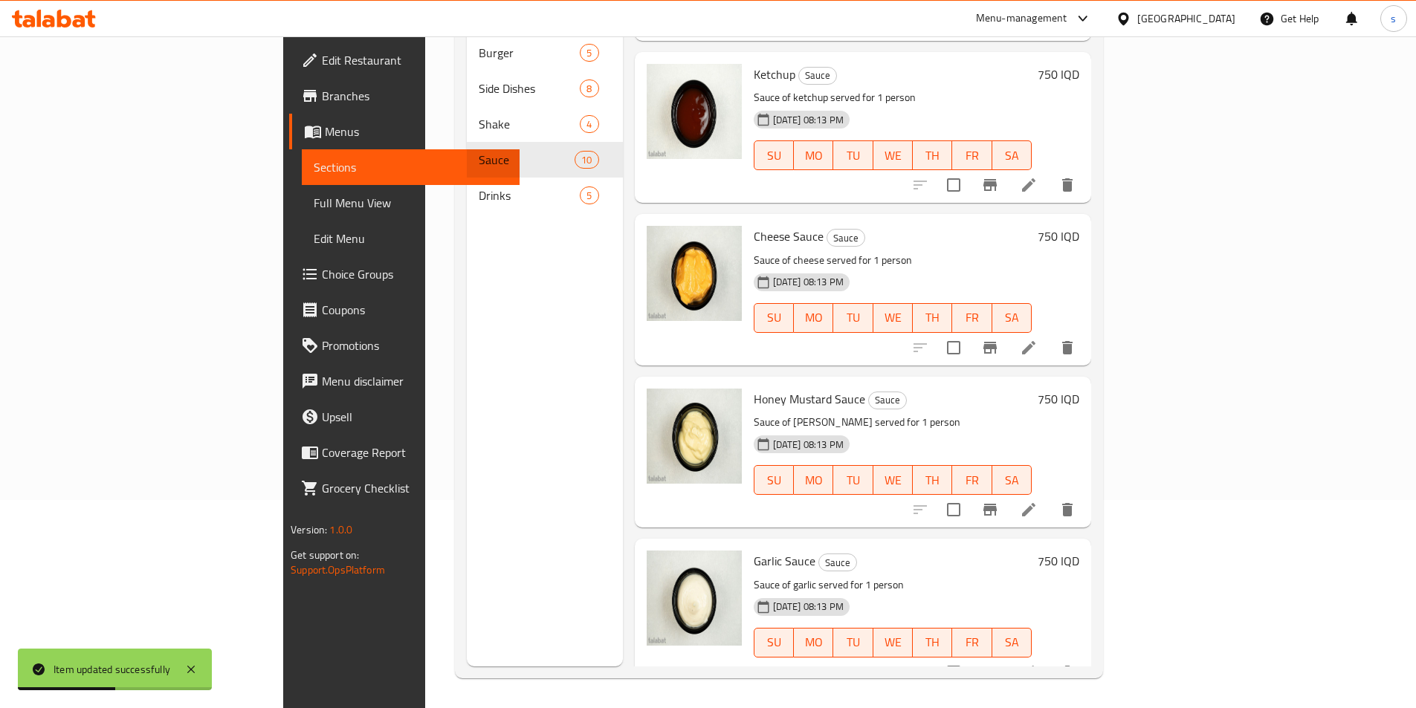
scroll to position [953, 0]
click at [1049, 333] on li at bounding box center [1029, 346] width 42 height 27
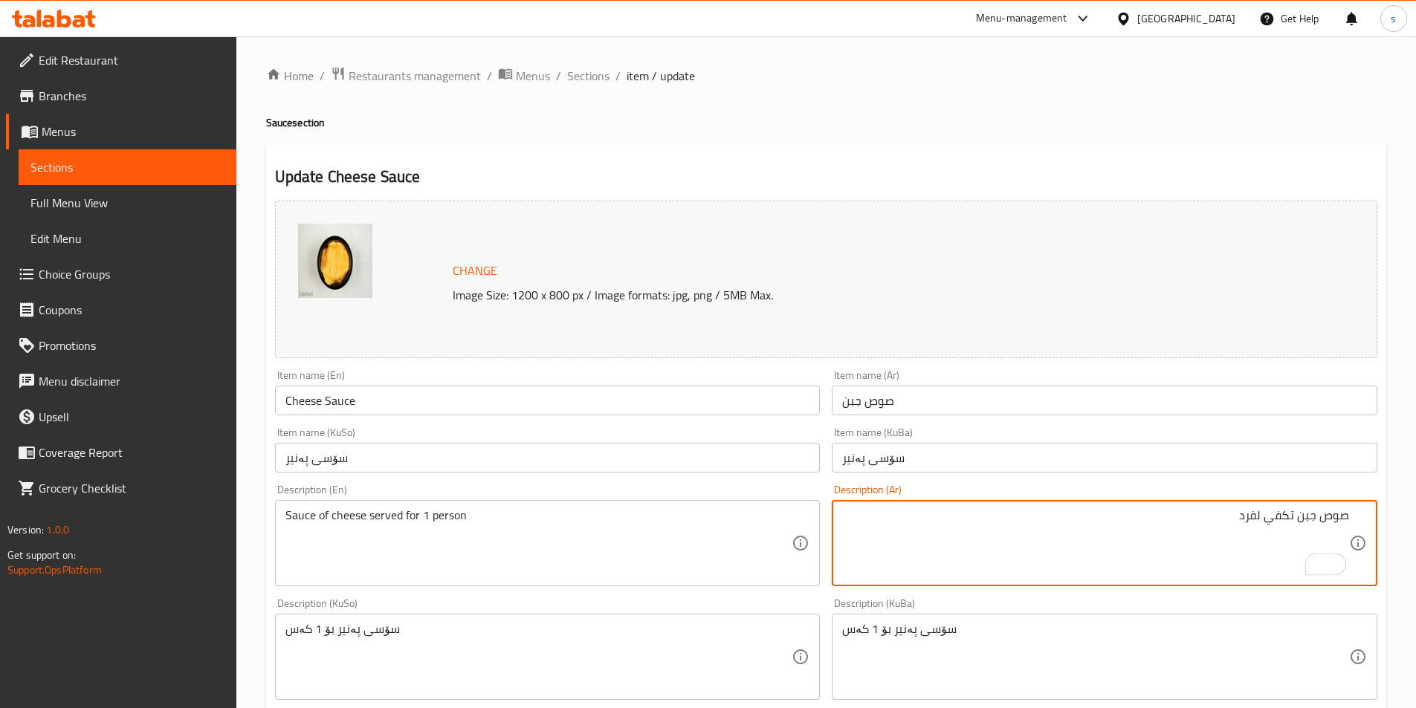
click at [1296, 514] on textarea "صوص جبن تكفي لفرد" at bounding box center [1095, 543] width 507 height 71
paste textarea "يقدم"
type textarea "صوص جبن يقدم تكفي لفرد"
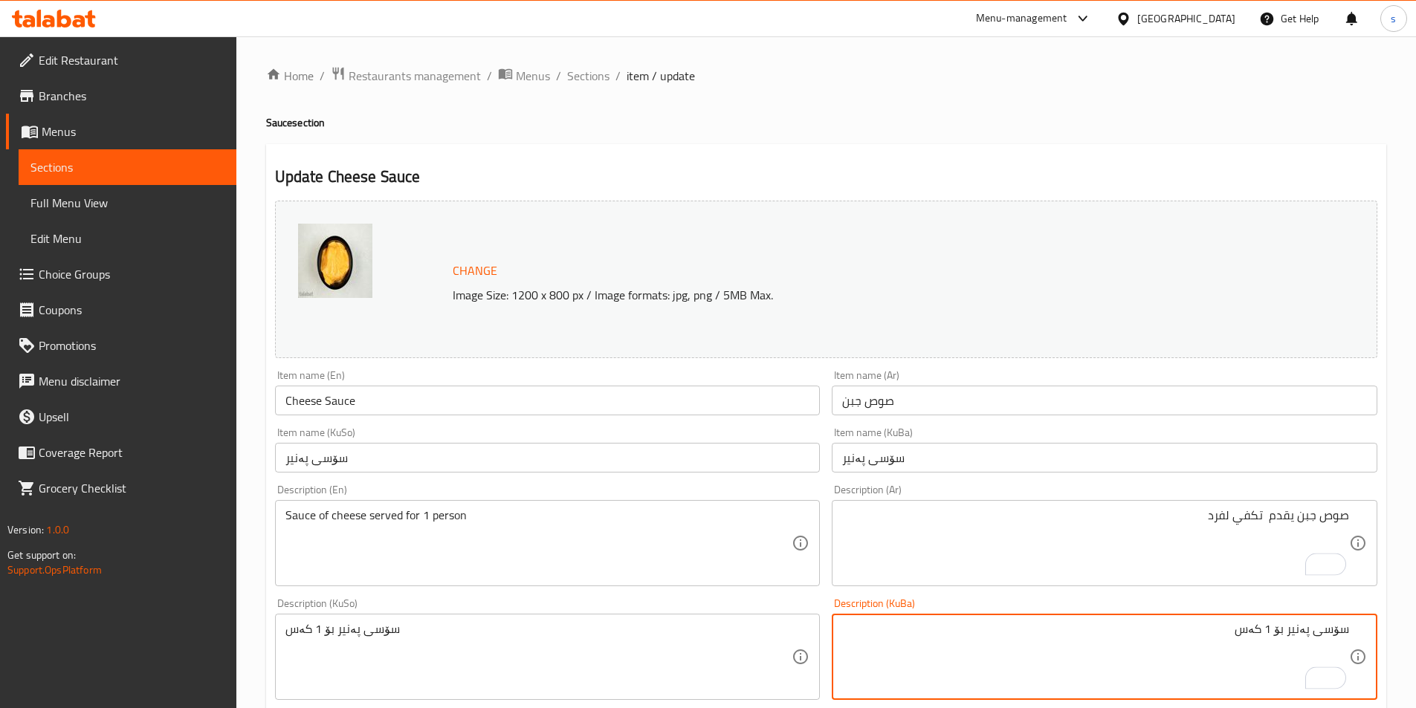
click at [1285, 632] on textarea "سۆسی پەنیر بۆ 1 کەس" at bounding box center [1095, 657] width 507 height 71
paste textarea "پێشکەش دەکرێت"
drag, startPoint x: 1148, startPoint y: 627, endPoint x: 1383, endPoint y: 629, distance: 234.8
click at [1383, 629] on div "Update Cheese Sauce Change Image Size: 1200 x 800 px / Image formats: jpg, png …" at bounding box center [826, 672] width 1120 height 1057
type textarea "سۆسی پەنیر پێشکەش دەکرێت بۆ 1 کەس"
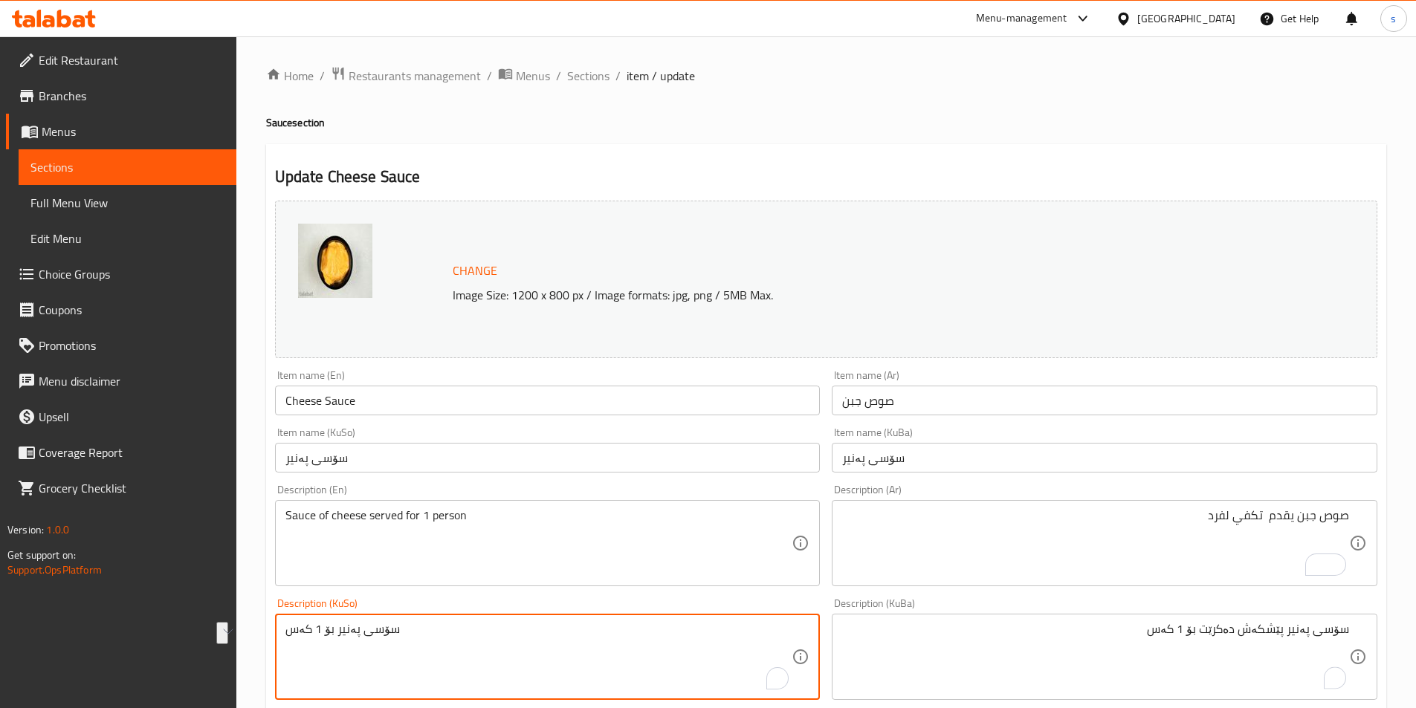
click at [445, 631] on textarea "سۆسی پەنیر بۆ 1 کەس" at bounding box center [538, 657] width 507 height 71
paste textarea "پێشکەش دەکرێت"
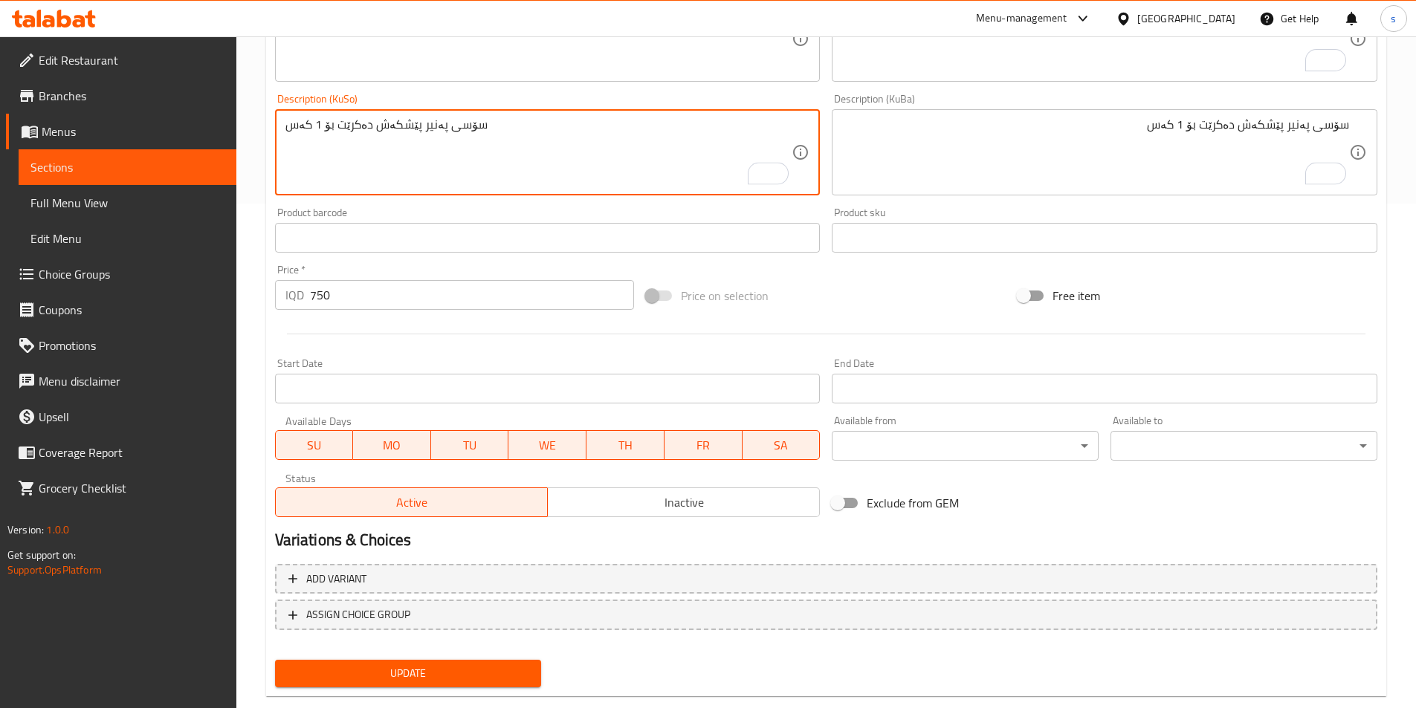
scroll to position [518, 0]
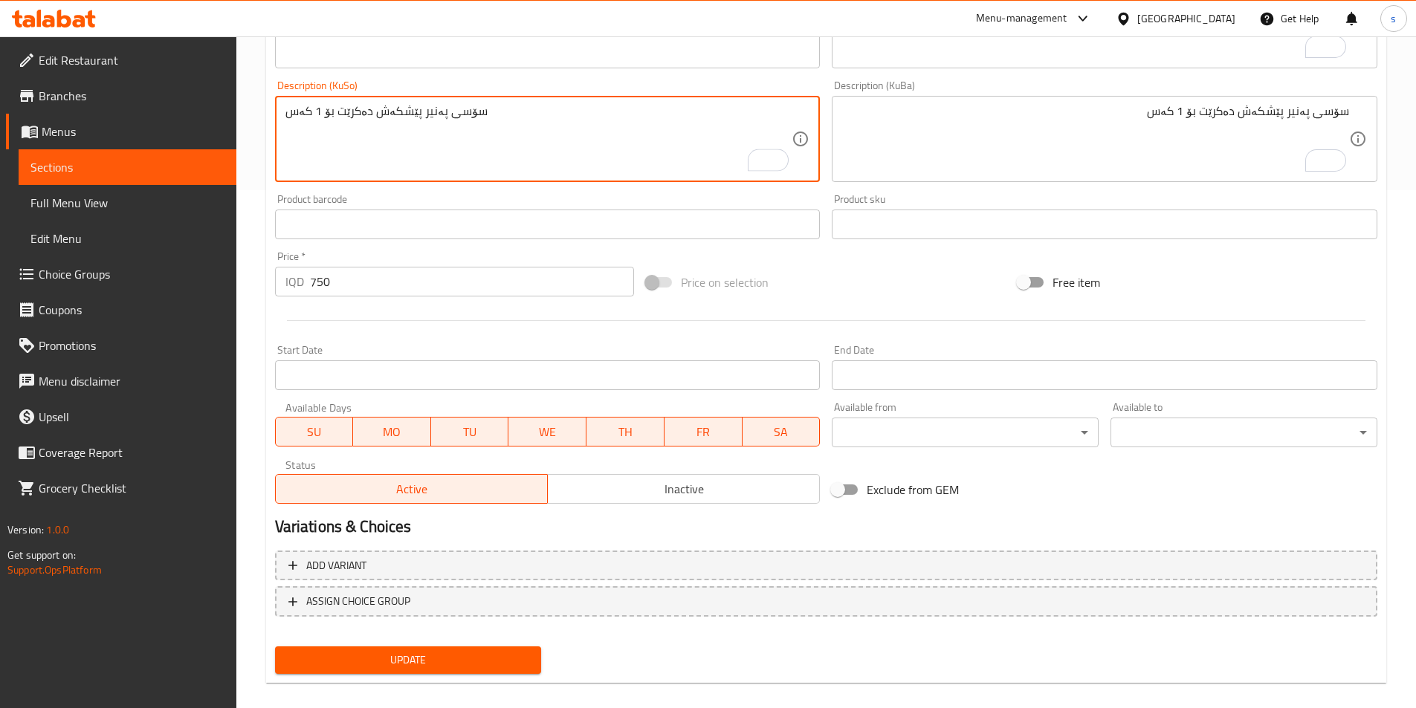
type textarea "سۆسی پەنیر پێشکەش دەکرێت بۆ 1 کەس"
click at [428, 664] on span "Update" at bounding box center [408, 660] width 243 height 19
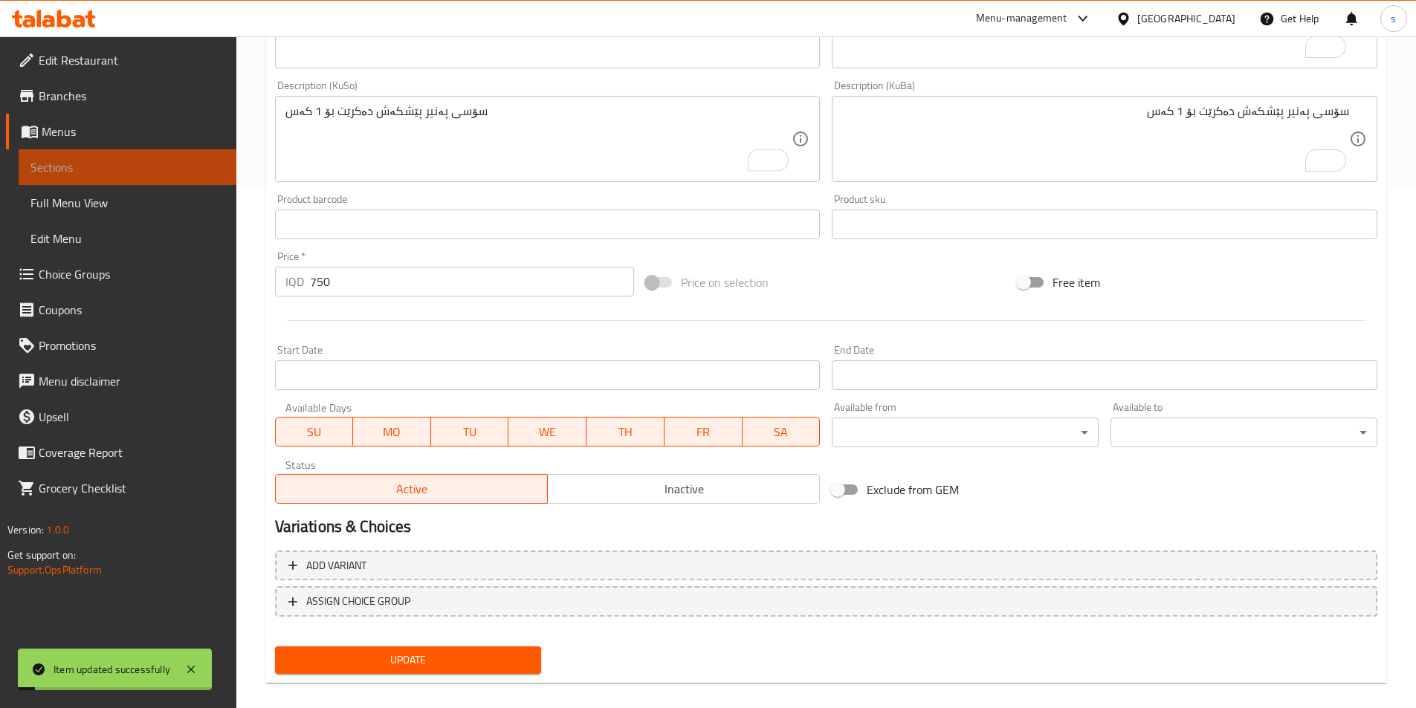
click at [91, 169] on span "Sections" at bounding box center [127, 167] width 194 height 18
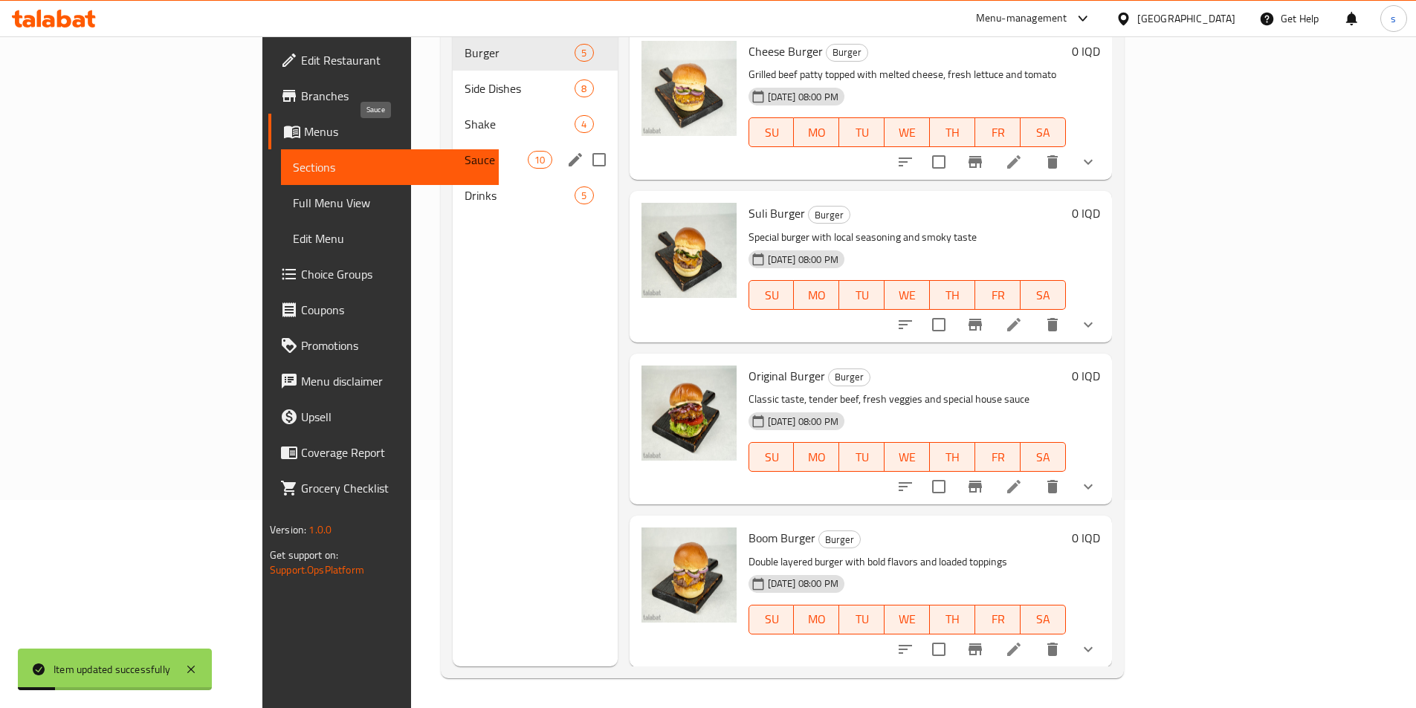
click at [464, 151] on span "Sauce" at bounding box center [495, 160] width 63 height 18
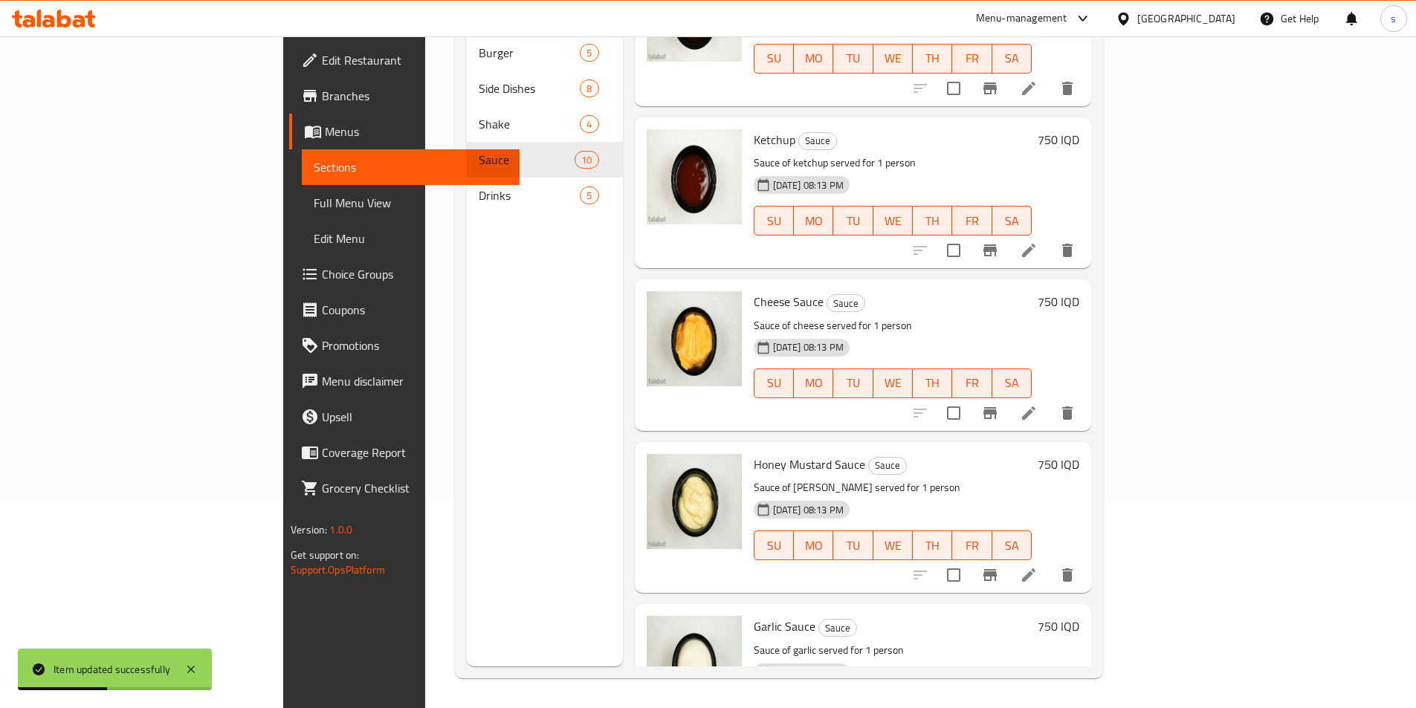
scroll to position [953, 0]
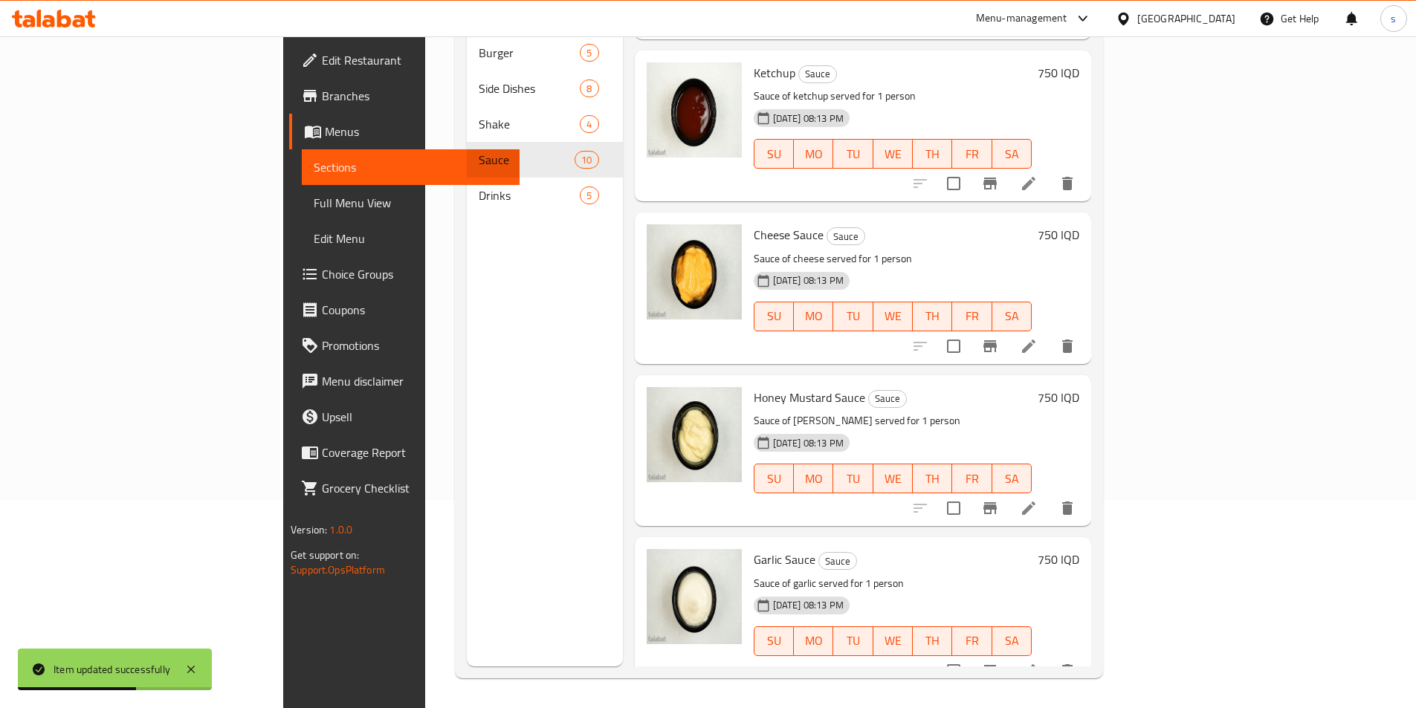
click at [1049, 496] on li at bounding box center [1029, 508] width 42 height 27
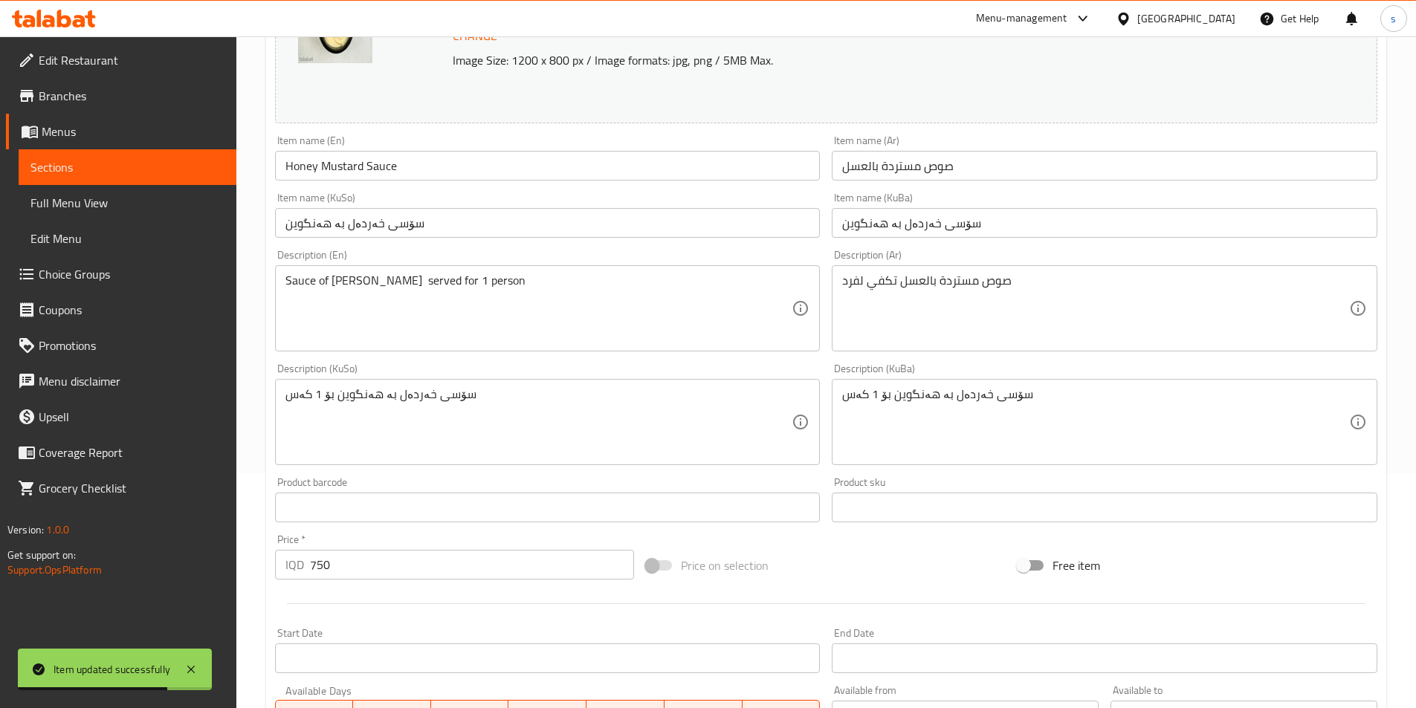
scroll to position [242, 0]
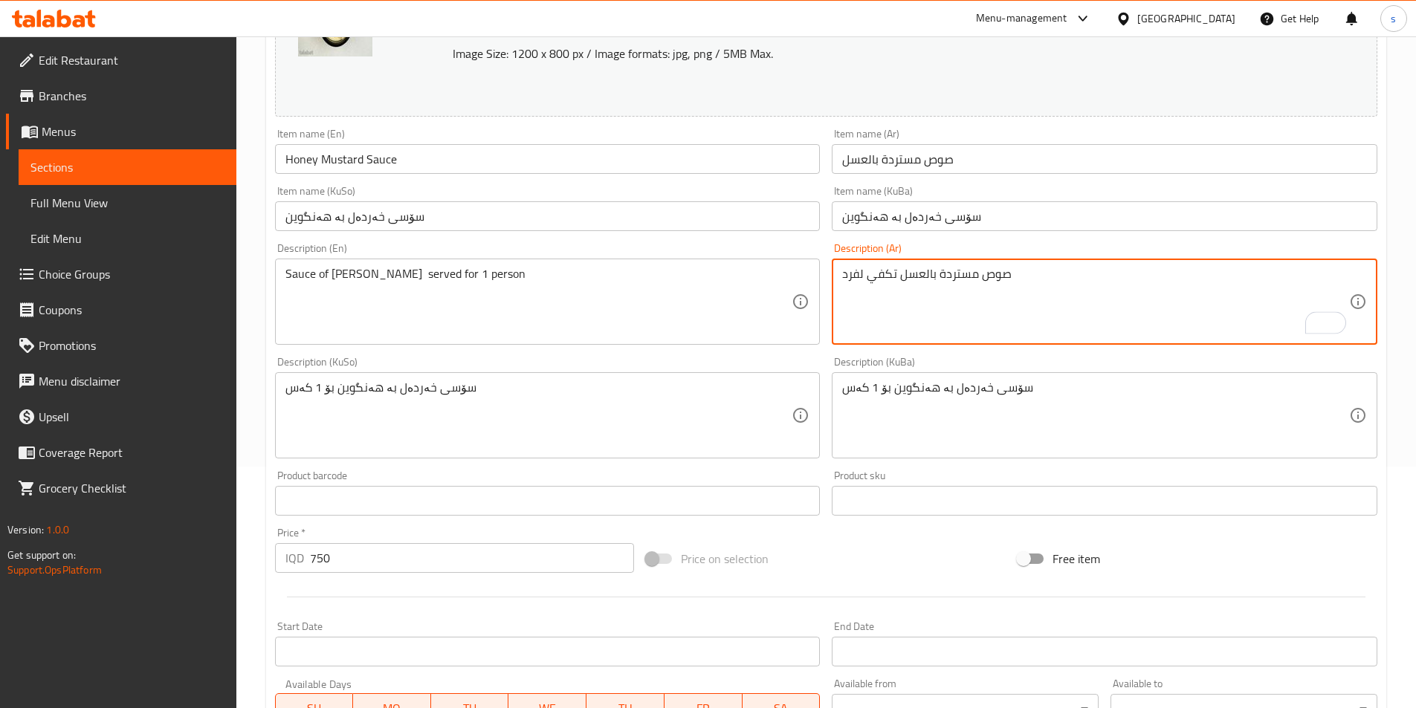
click at [898, 277] on textarea "صوص مستردة بالعسل تكفي لفرد" at bounding box center [1095, 302] width 507 height 71
paste textarea "يقدم"
type textarea "صوص مستردة بالعسل يقدم تكفي لفرد"
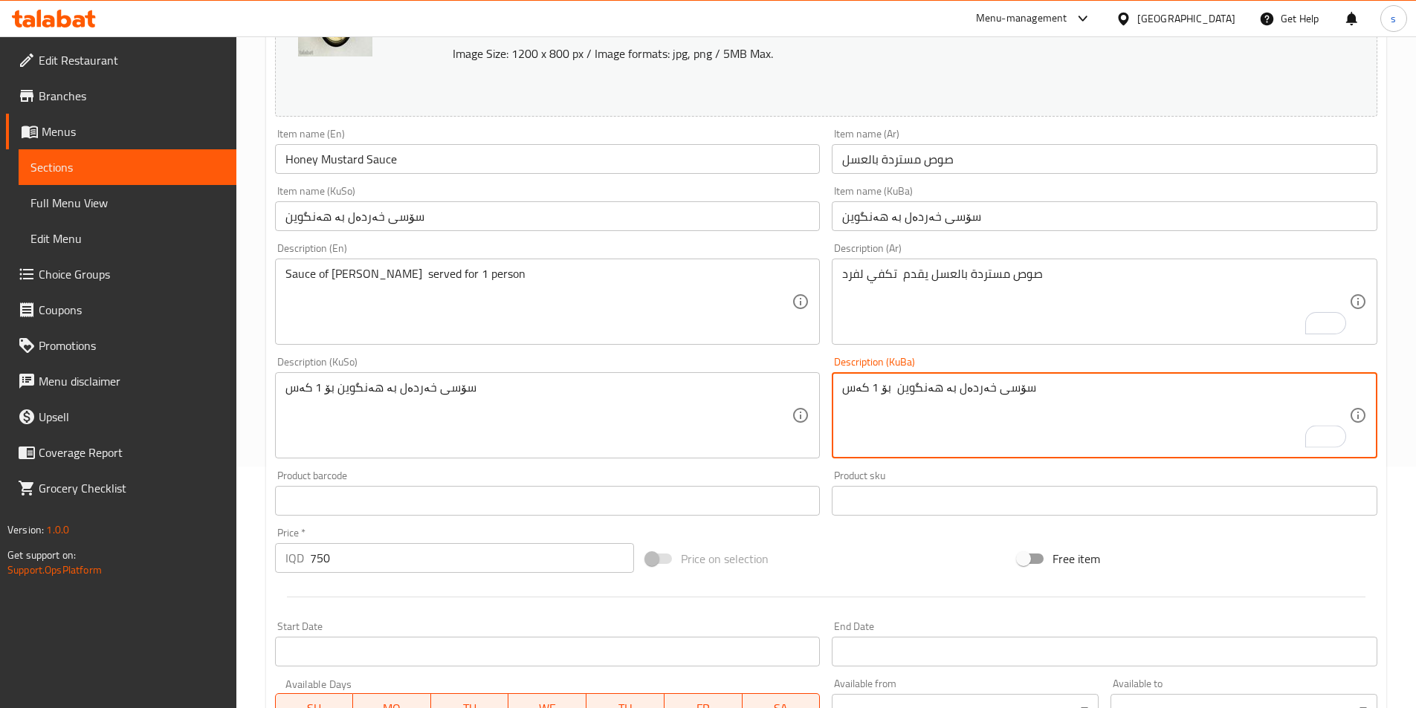
paste textarea "پێشکەش دەکرێت"
type textarea "سۆسی خەردەل بە هەنگوین پێشکەش دەکرێت بۆ 1 کەس"
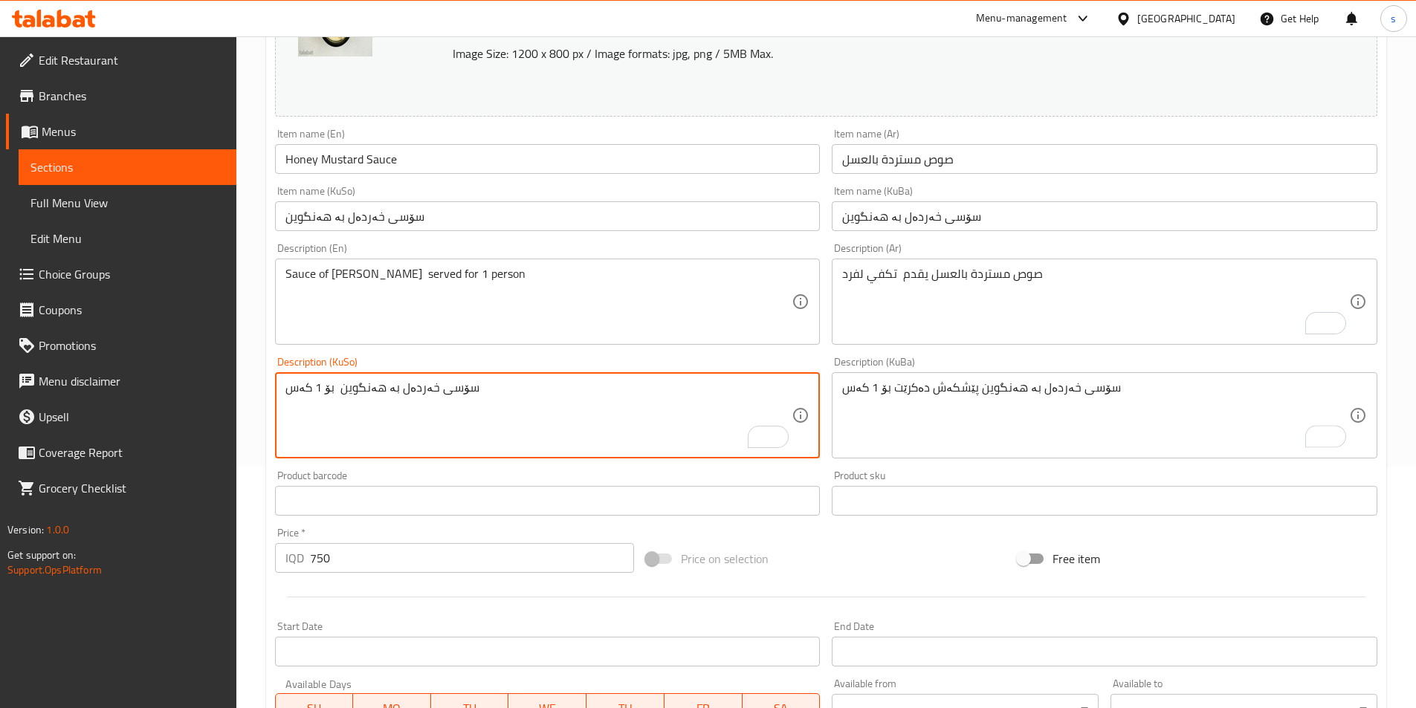
paste textarea "پێشکەش دەکرێت"
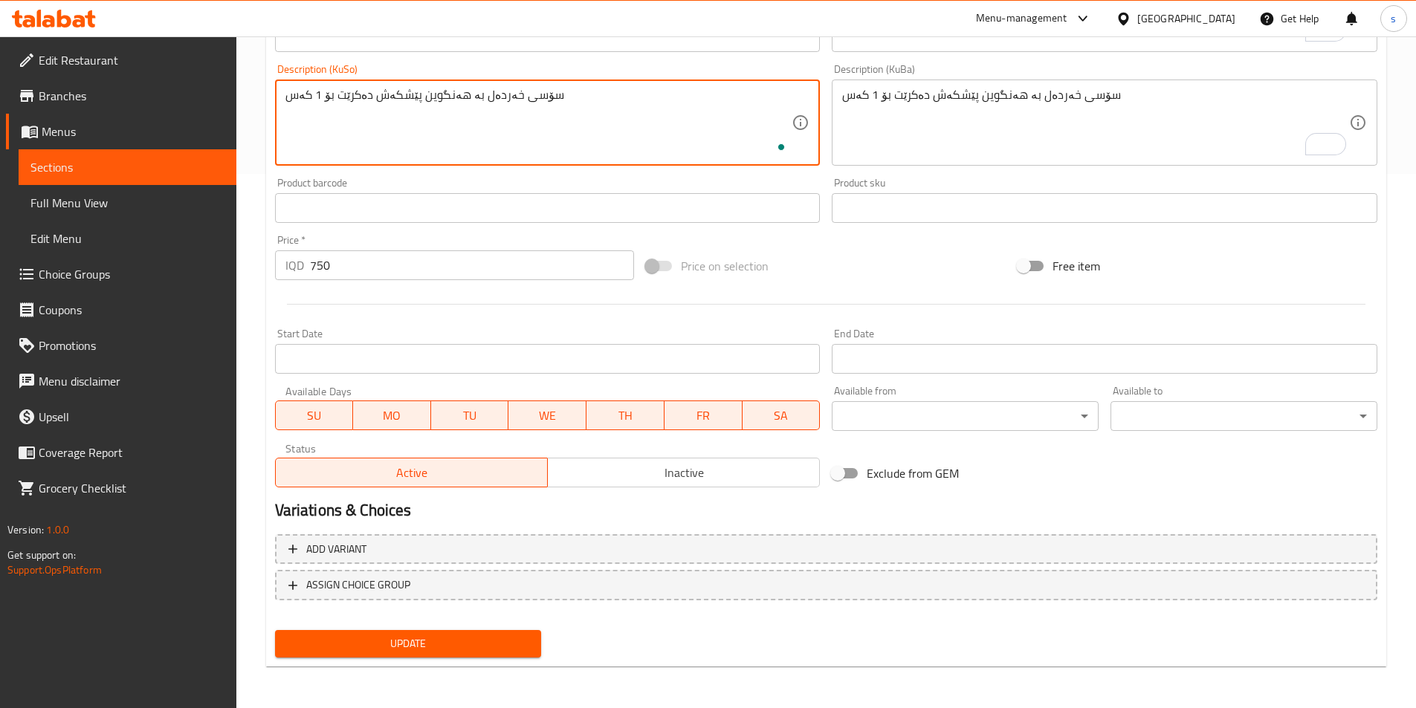
type textarea "سۆسی خەردەل بە هەنگوین پێشکەش دەکرێت بۆ 1 کەس"
click at [475, 652] on span "Update" at bounding box center [408, 644] width 243 height 19
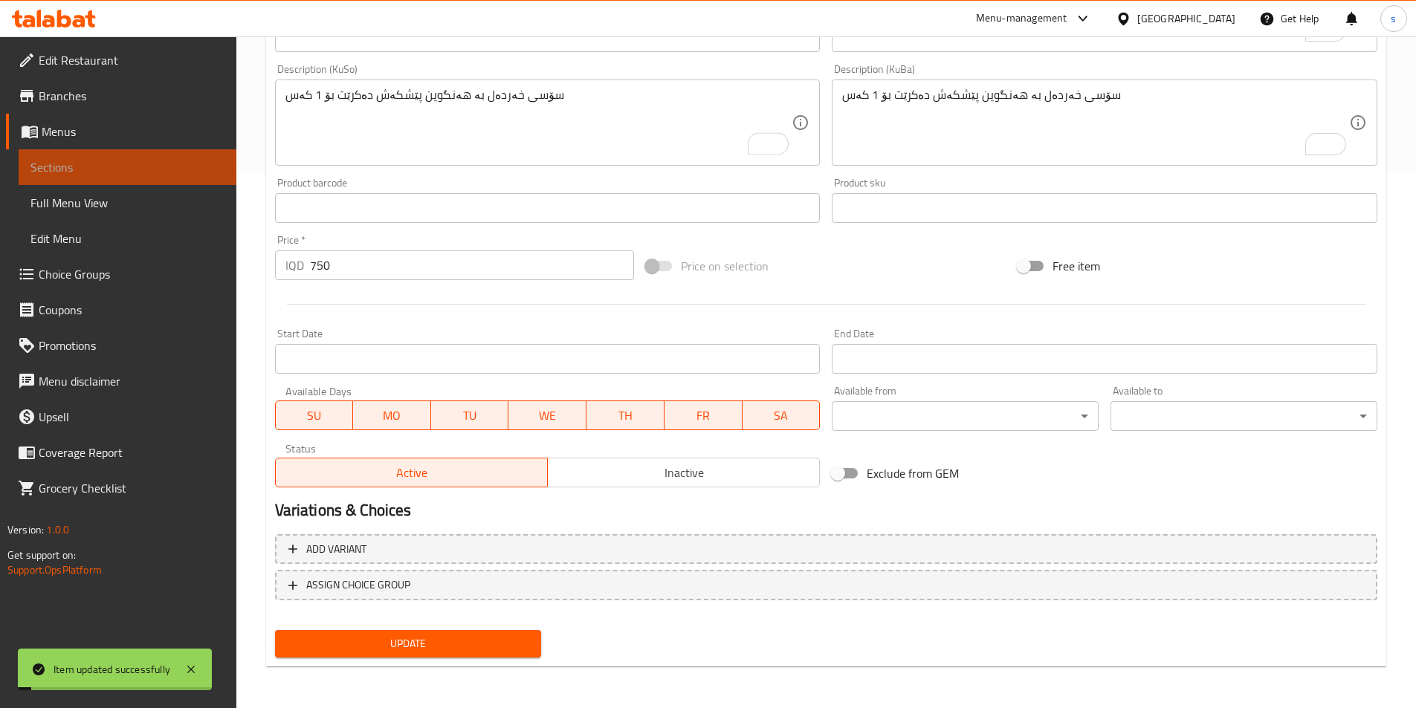
click at [118, 163] on span "Sections" at bounding box center [127, 167] width 194 height 18
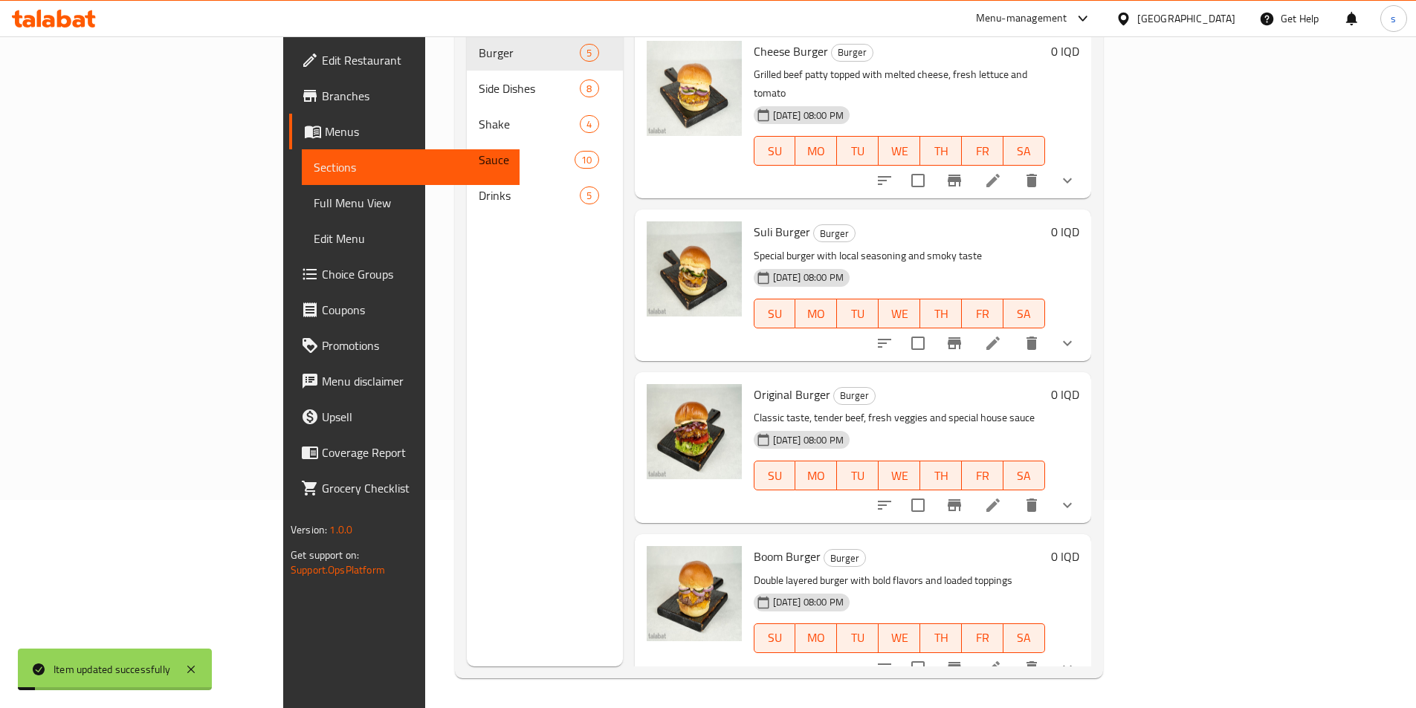
scroll to position [208, 0]
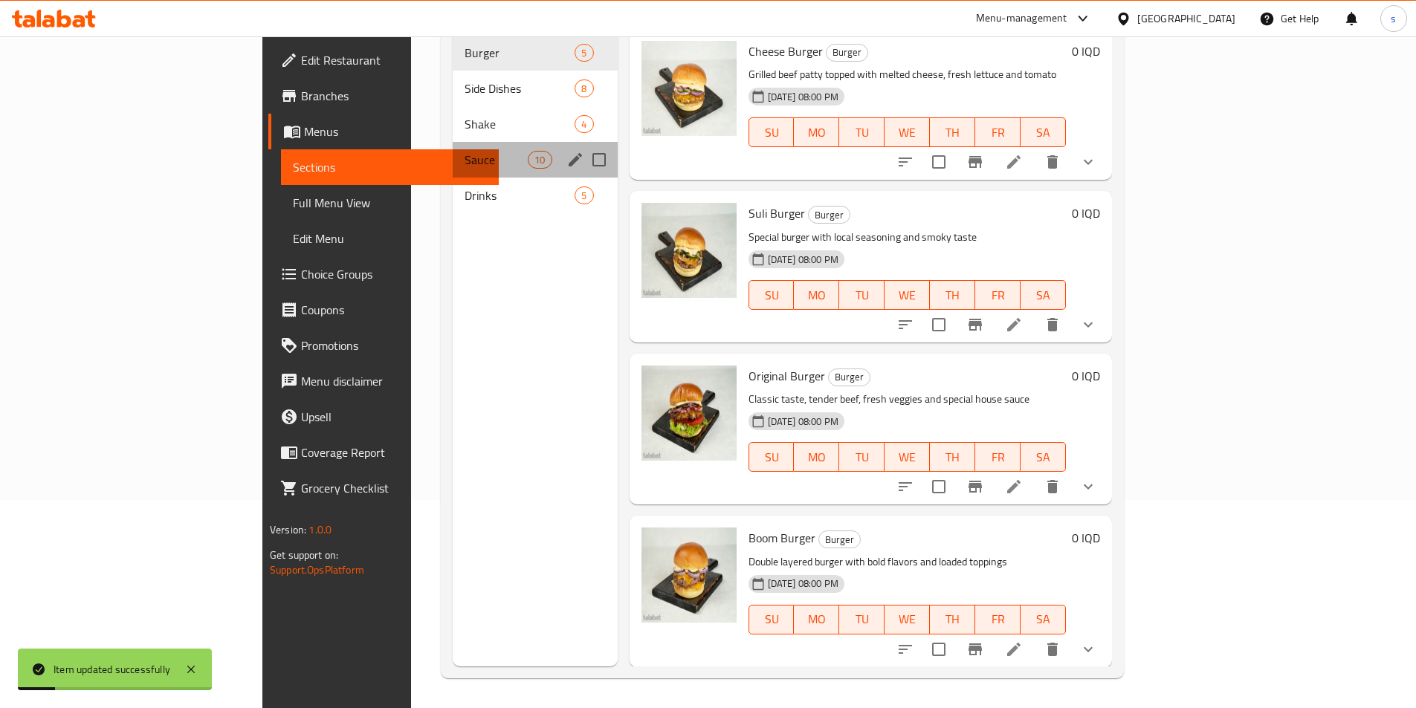
click at [453, 154] on div "Sauce 10" at bounding box center [535, 160] width 165 height 36
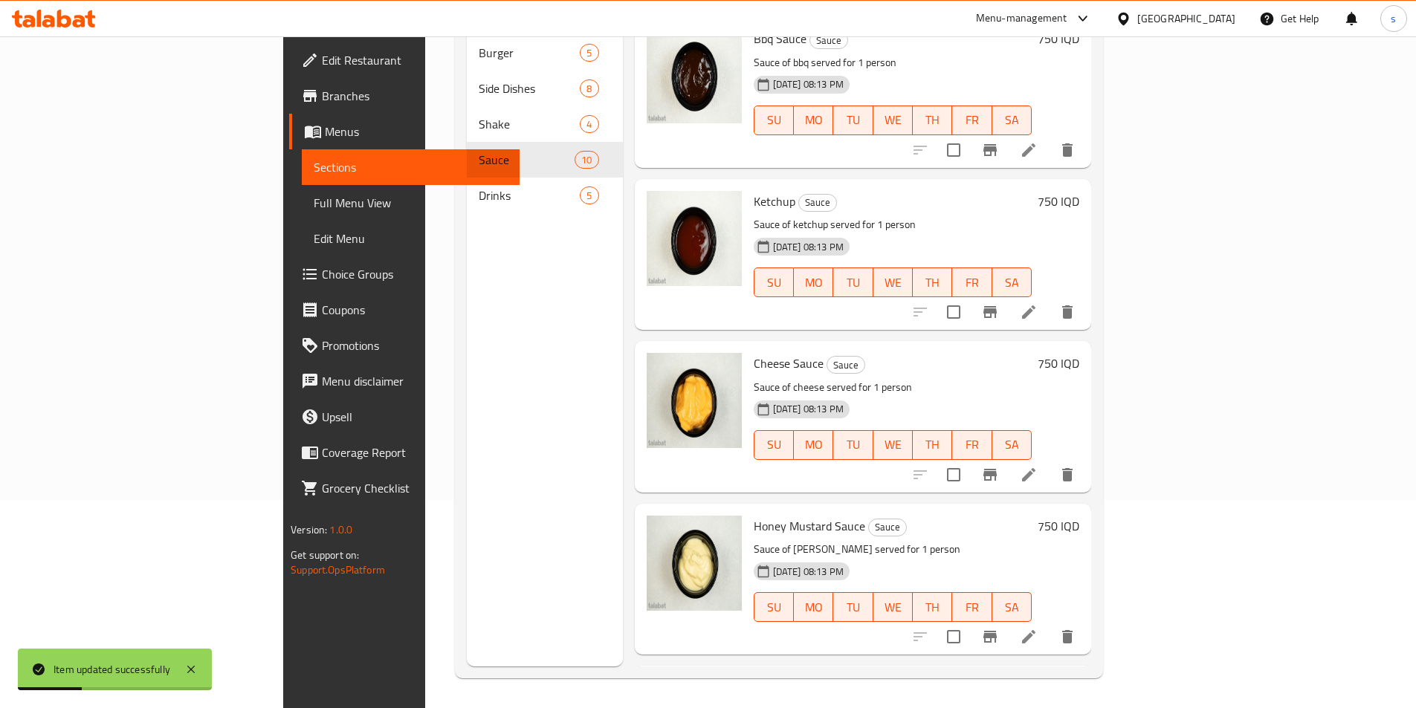
scroll to position [953, 0]
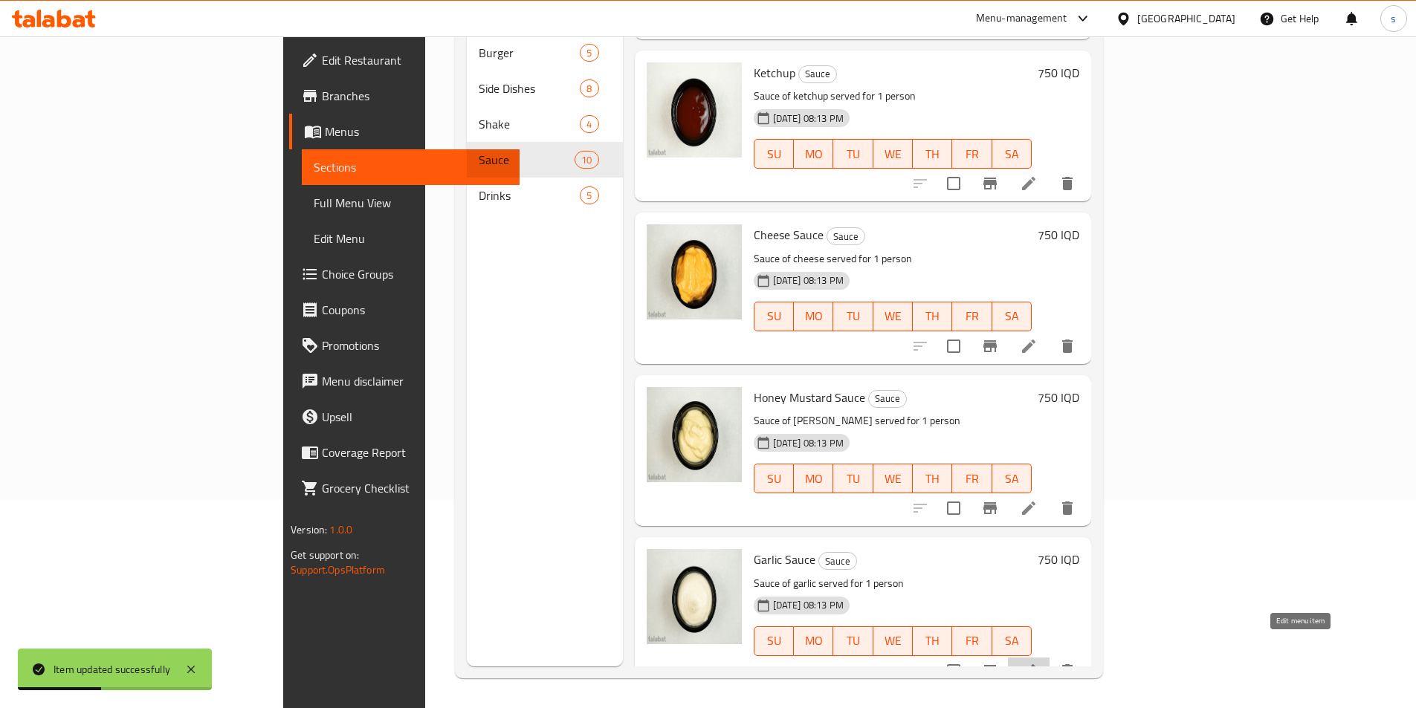
click at [1035, 664] on icon at bounding box center [1028, 670] width 13 height 13
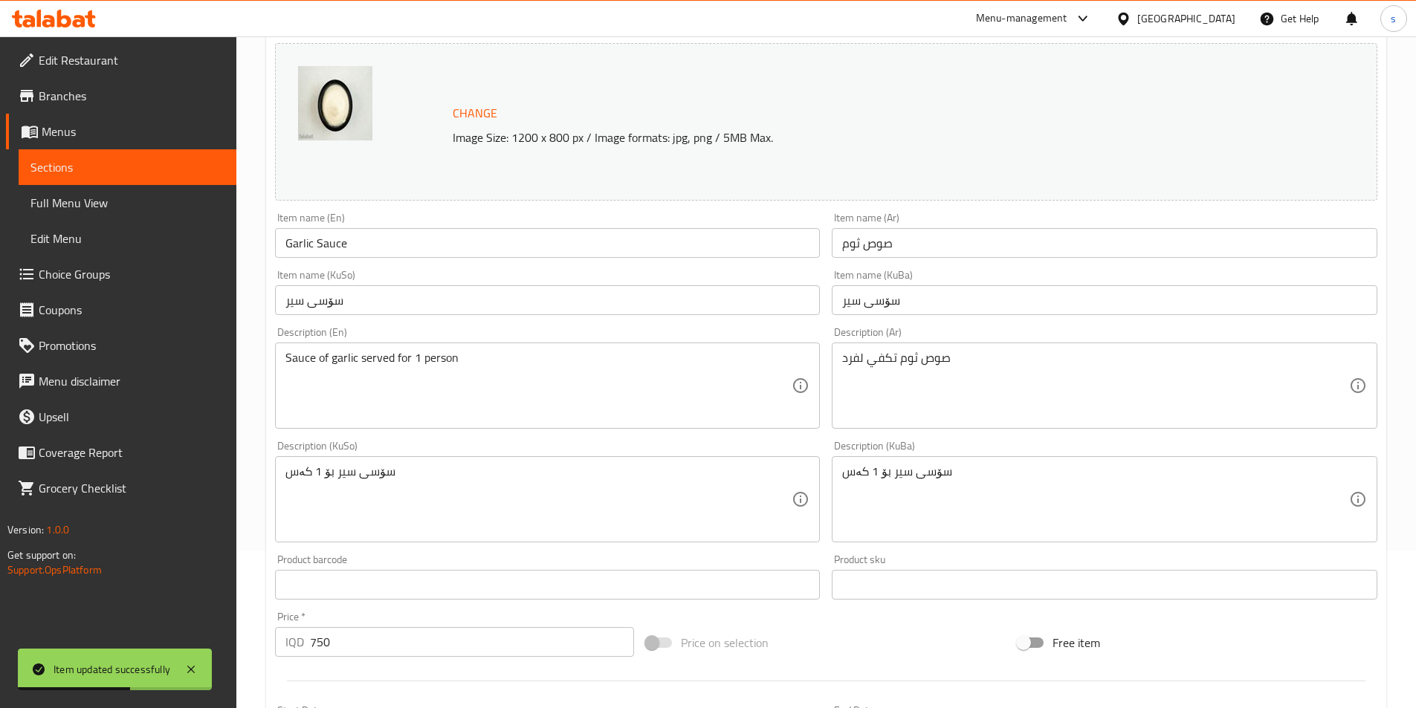
scroll to position [159, 0]
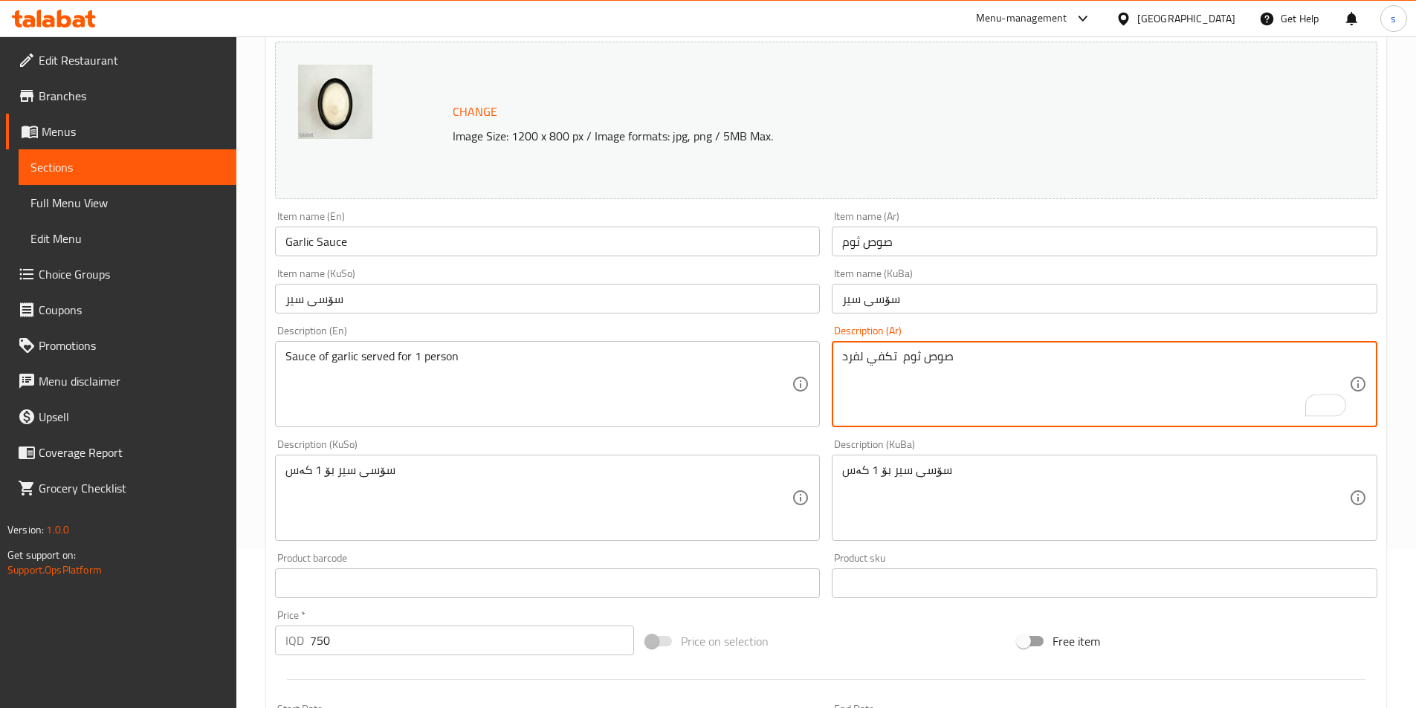
paste textarea "يقدم"
type textarea "صوص ثوم يقدم تكفي لفرد"
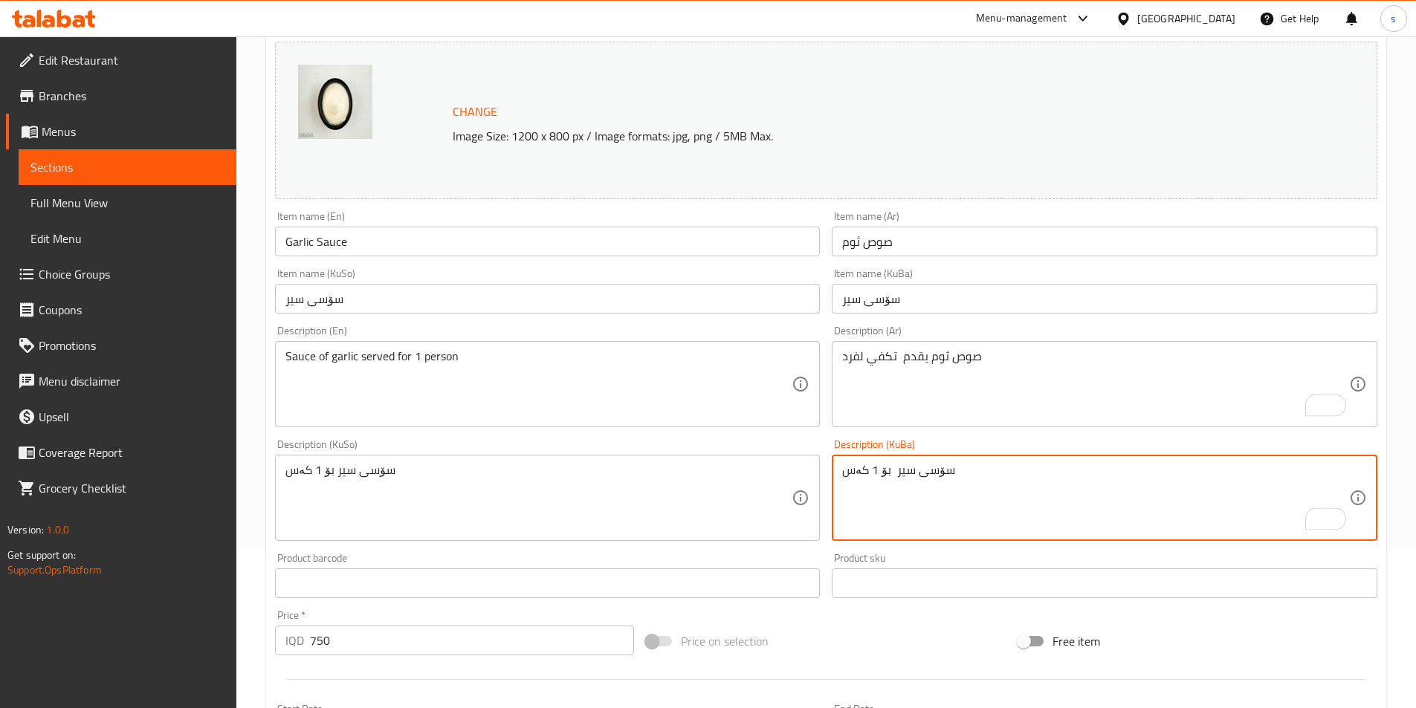
paste textarea "پێشکەش دەکرێت"
type textarea "سۆسی سیر پێشکەش دەکرێت بۆ 1 کەس"
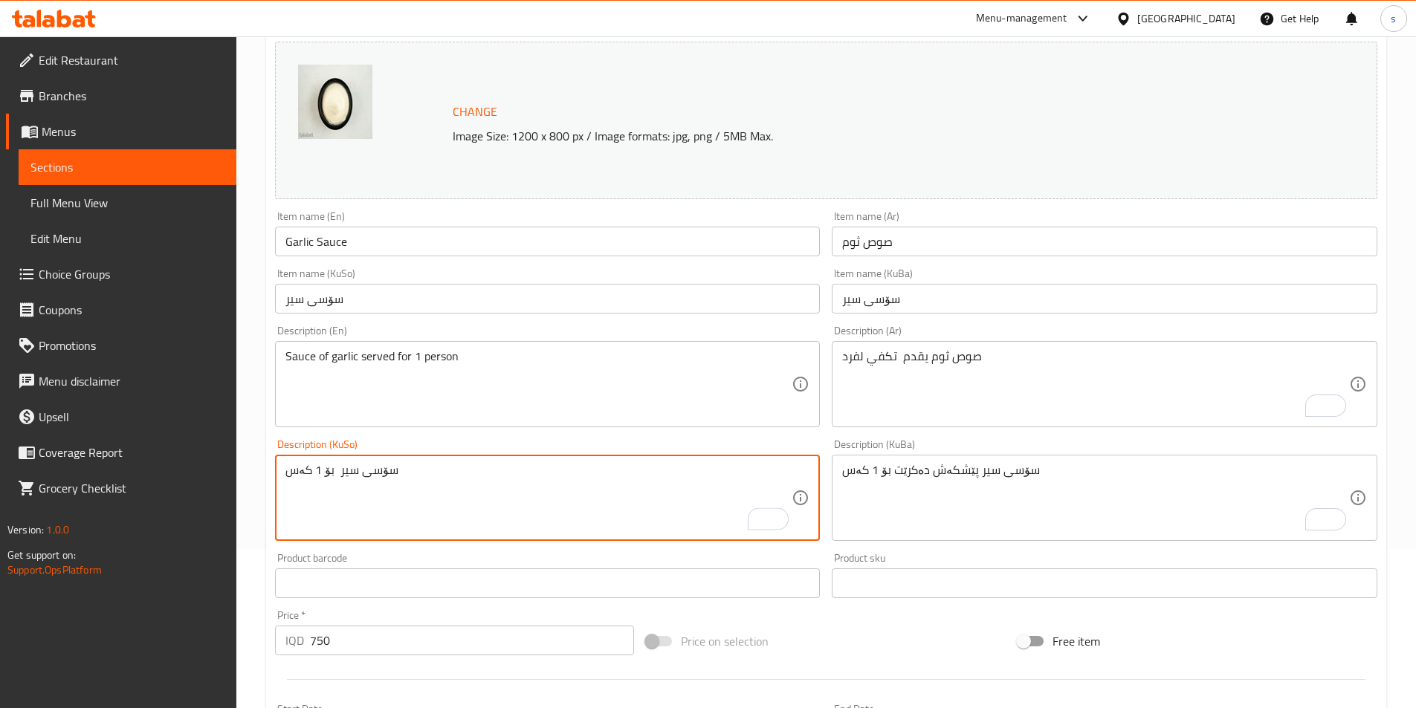
paste textarea "پێشکەش دەکرێت"
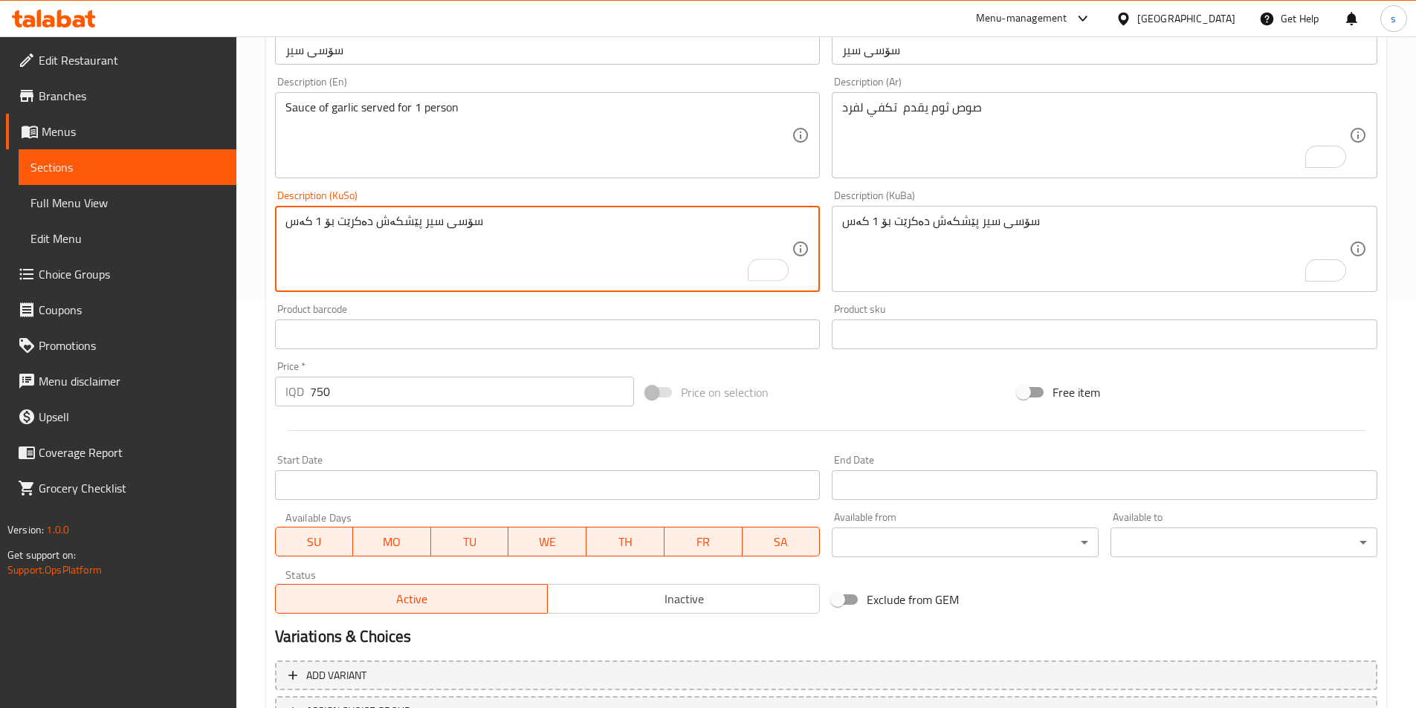
scroll to position [534, 0]
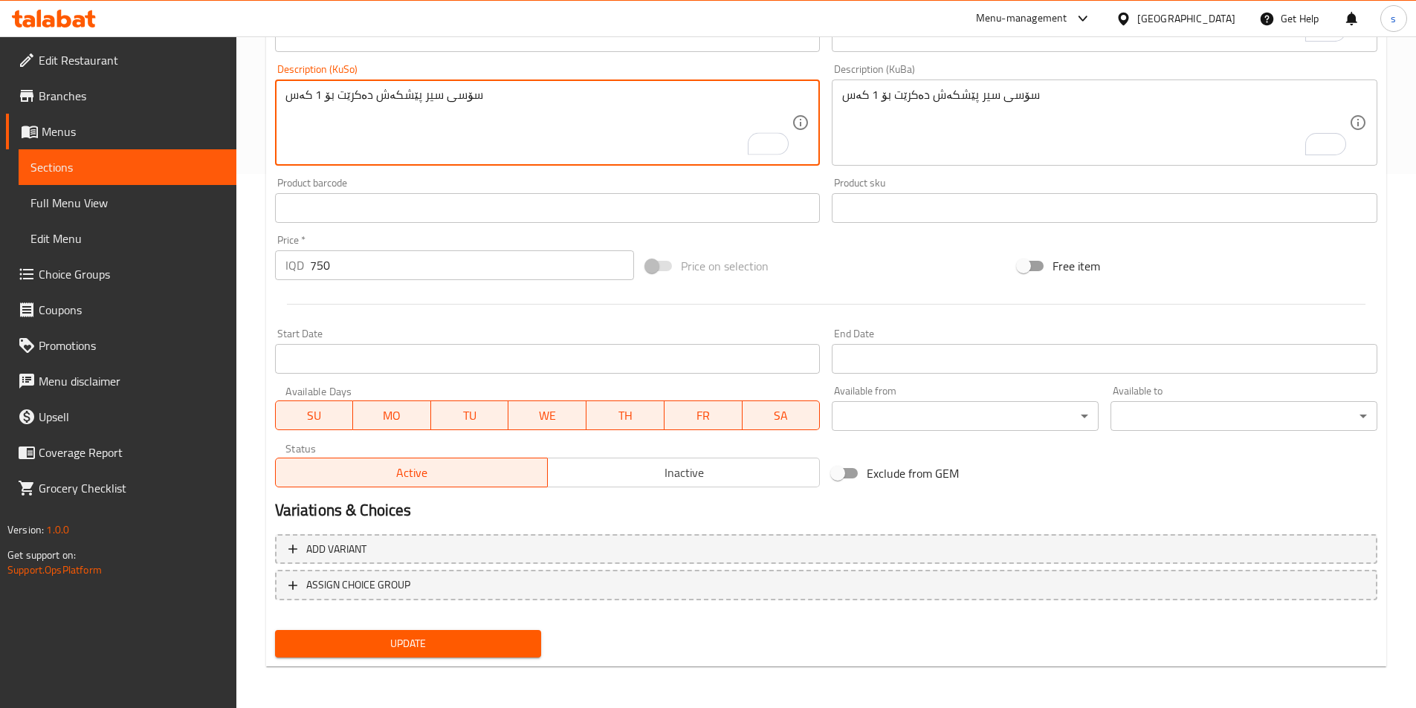
type textarea "سۆسی سیر پێشکەش دەکرێت بۆ 1 کەس"
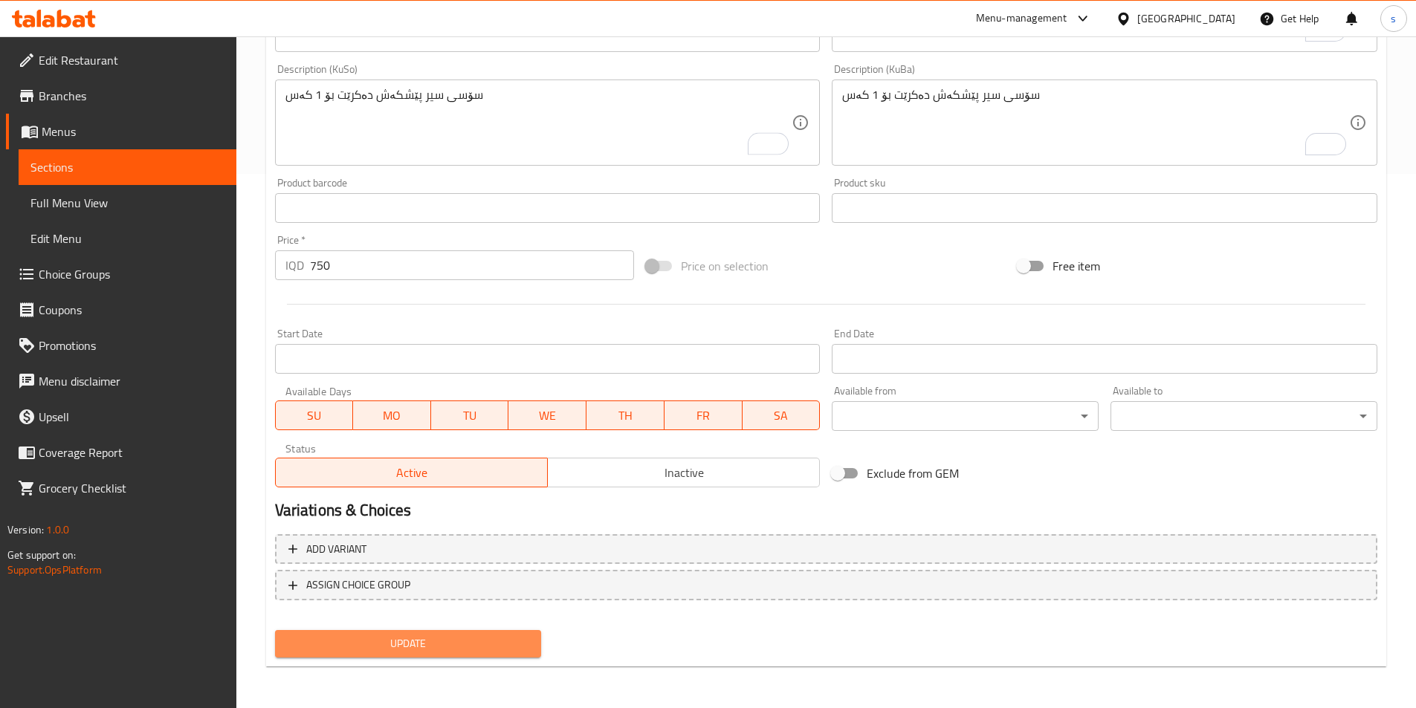
click at [479, 647] on span "Update" at bounding box center [408, 644] width 243 height 19
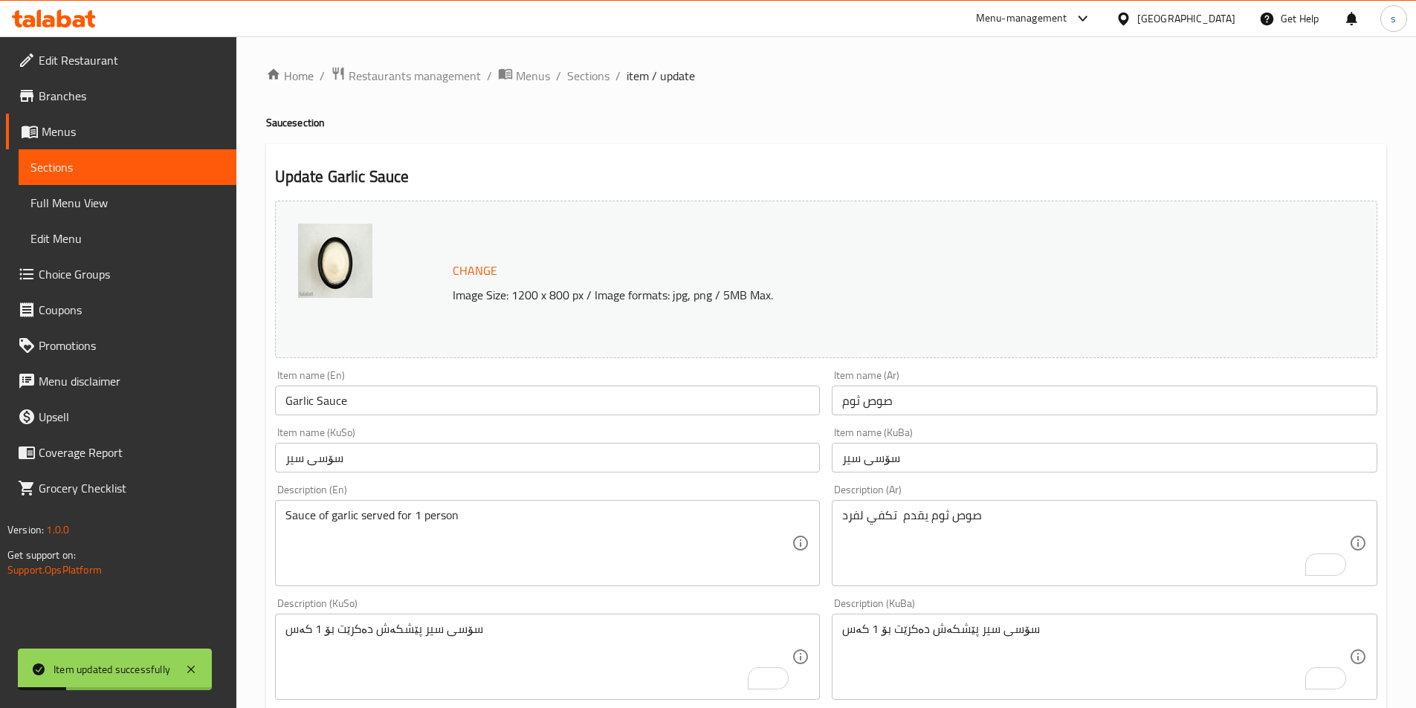
scroll to position [534, 0]
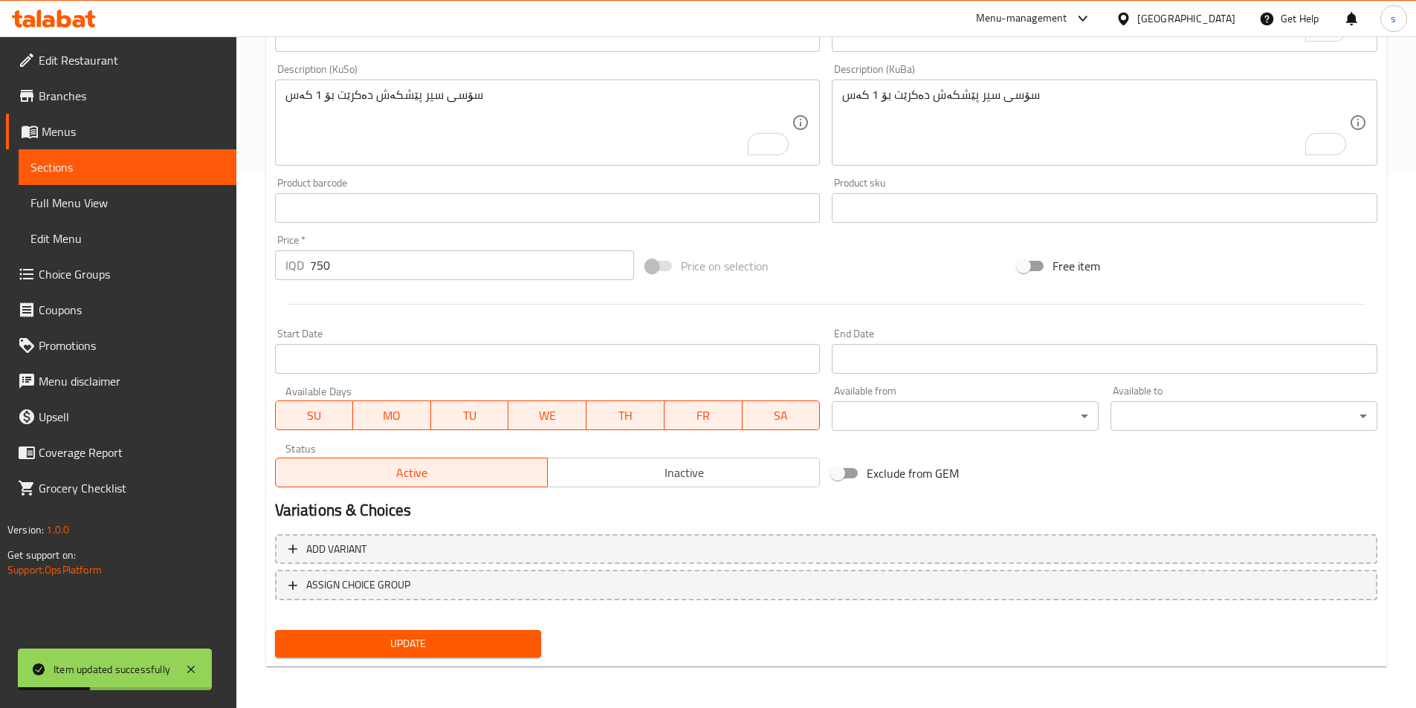
click at [125, 204] on span "Full Menu View" at bounding box center [127, 203] width 194 height 18
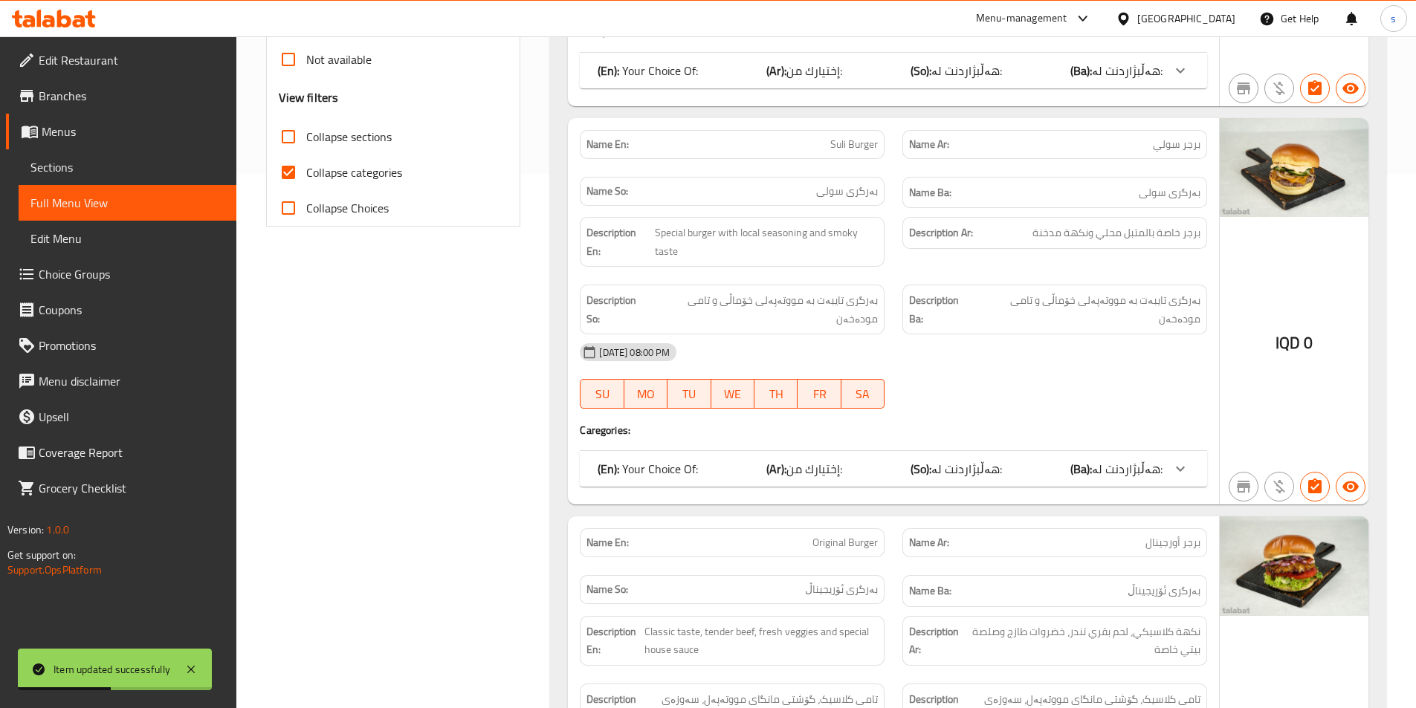
click at [294, 148] on input "Collapse sections" at bounding box center [288, 137] width 36 height 36
checkbox input "true"
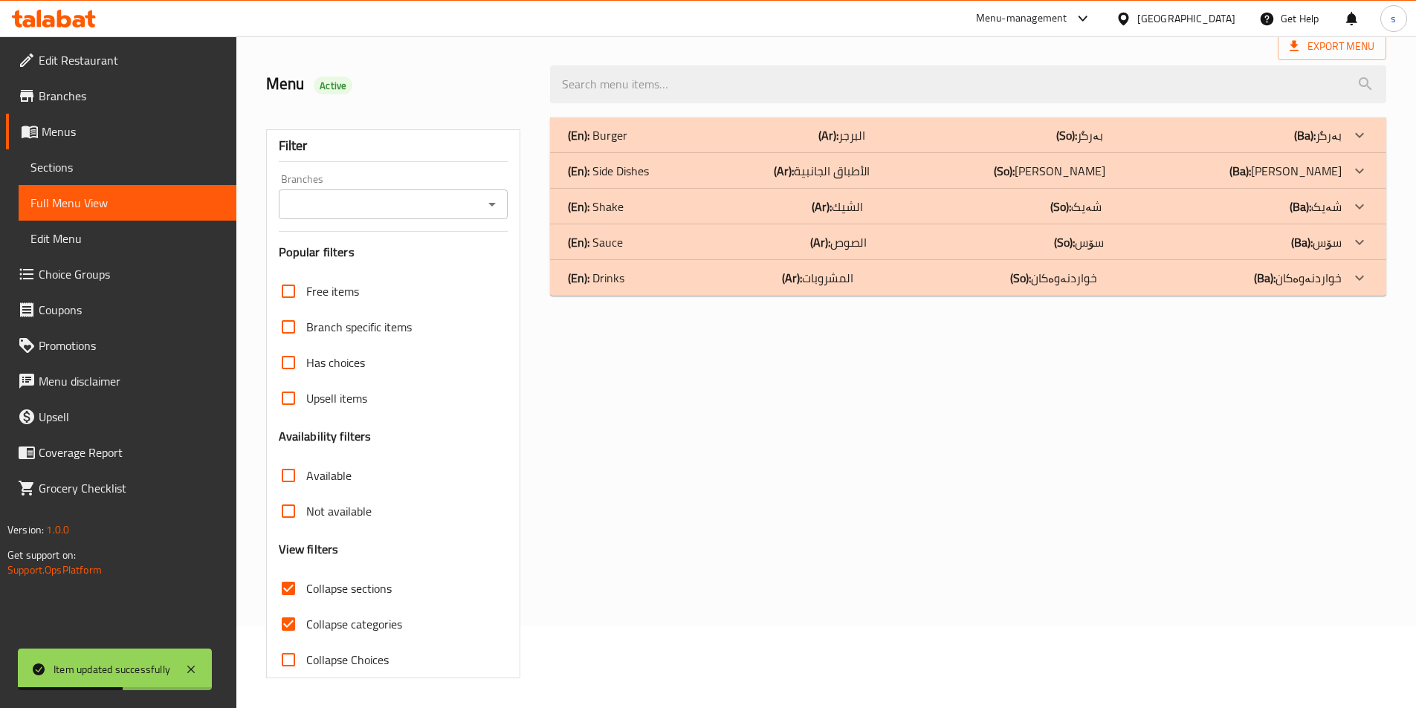
scroll to position [82, 0]
click at [290, 172] on div "Filter Branches Branches Popular filters Free items Branch specific items Has c…" at bounding box center [393, 403] width 255 height 549
click at [297, 629] on input "Collapse categories" at bounding box center [288, 624] width 36 height 36
checkbox input "false"
click at [493, 207] on icon "Open" at bounding box center [492, 204] width 18 height 18
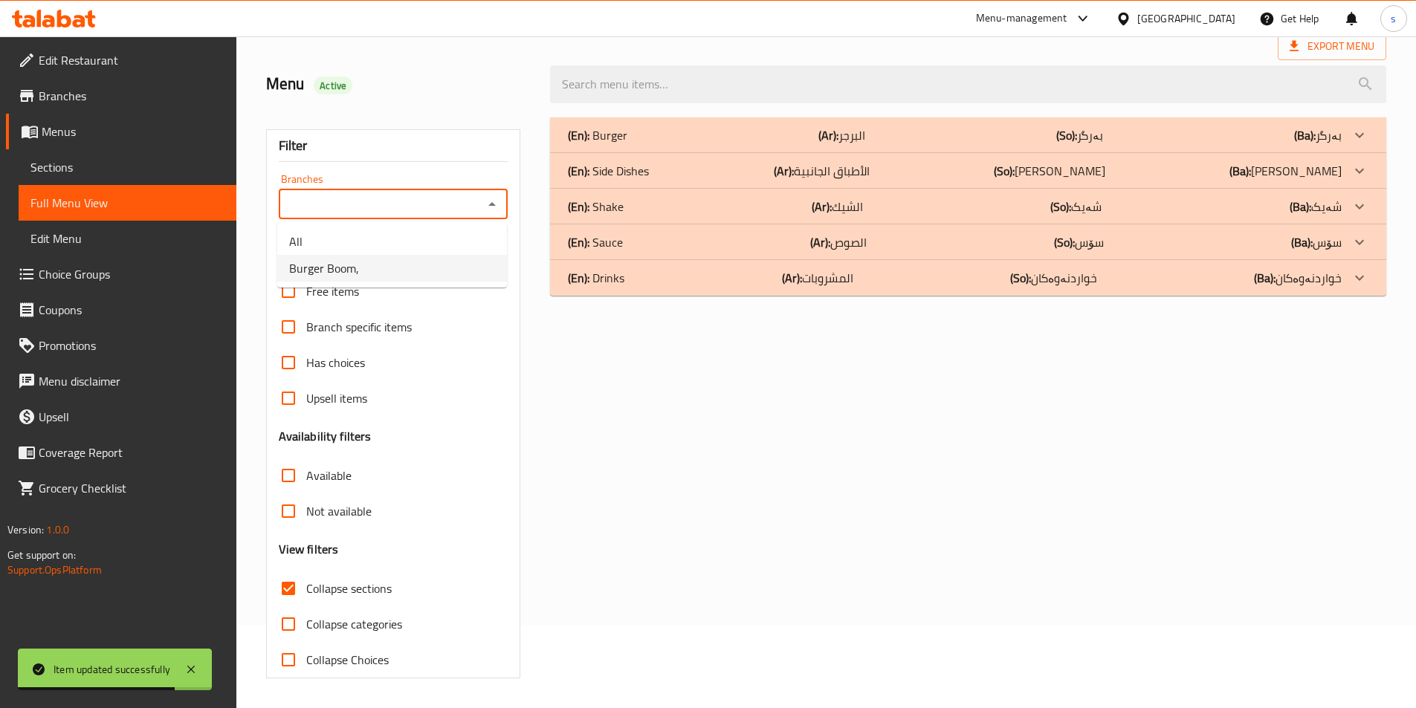
click at [476, 270] on li "Burger Boom," at bounding box center [392, 268] width 230 height 27
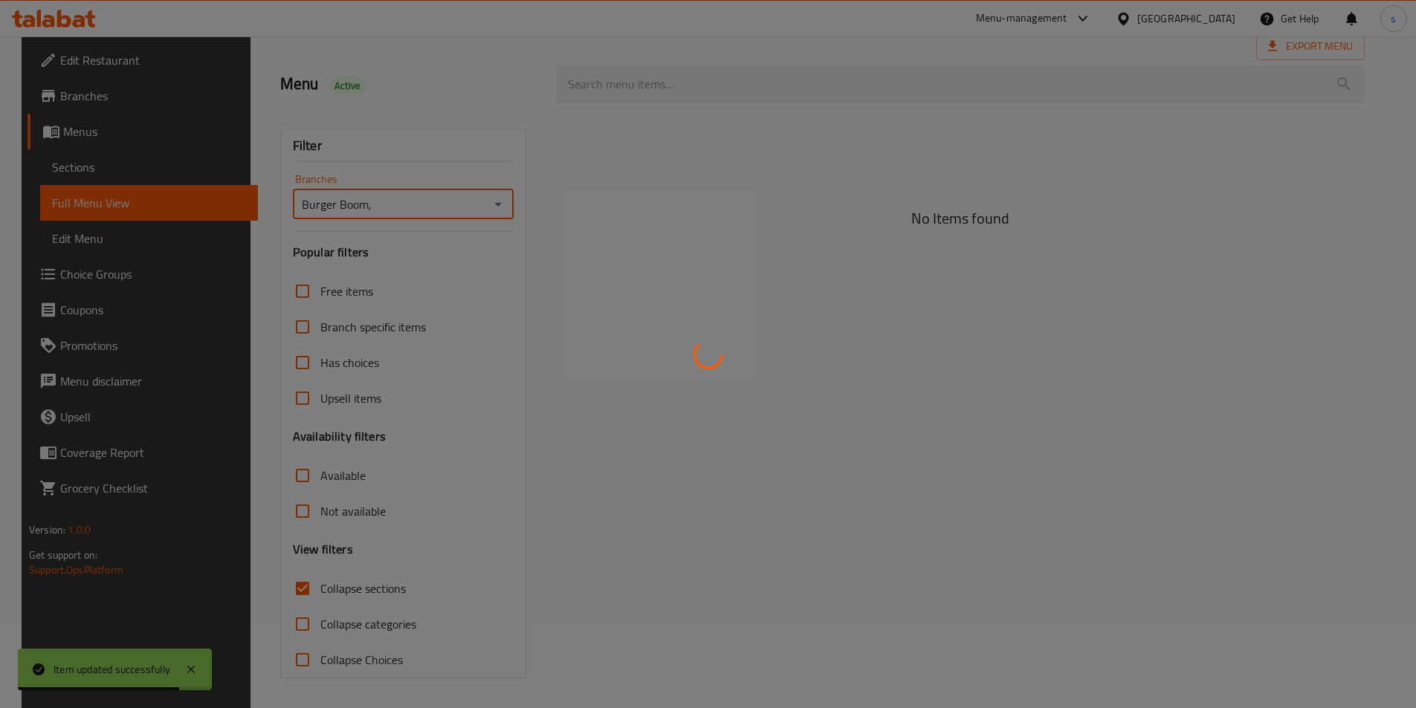
type input "Burger Boom,"
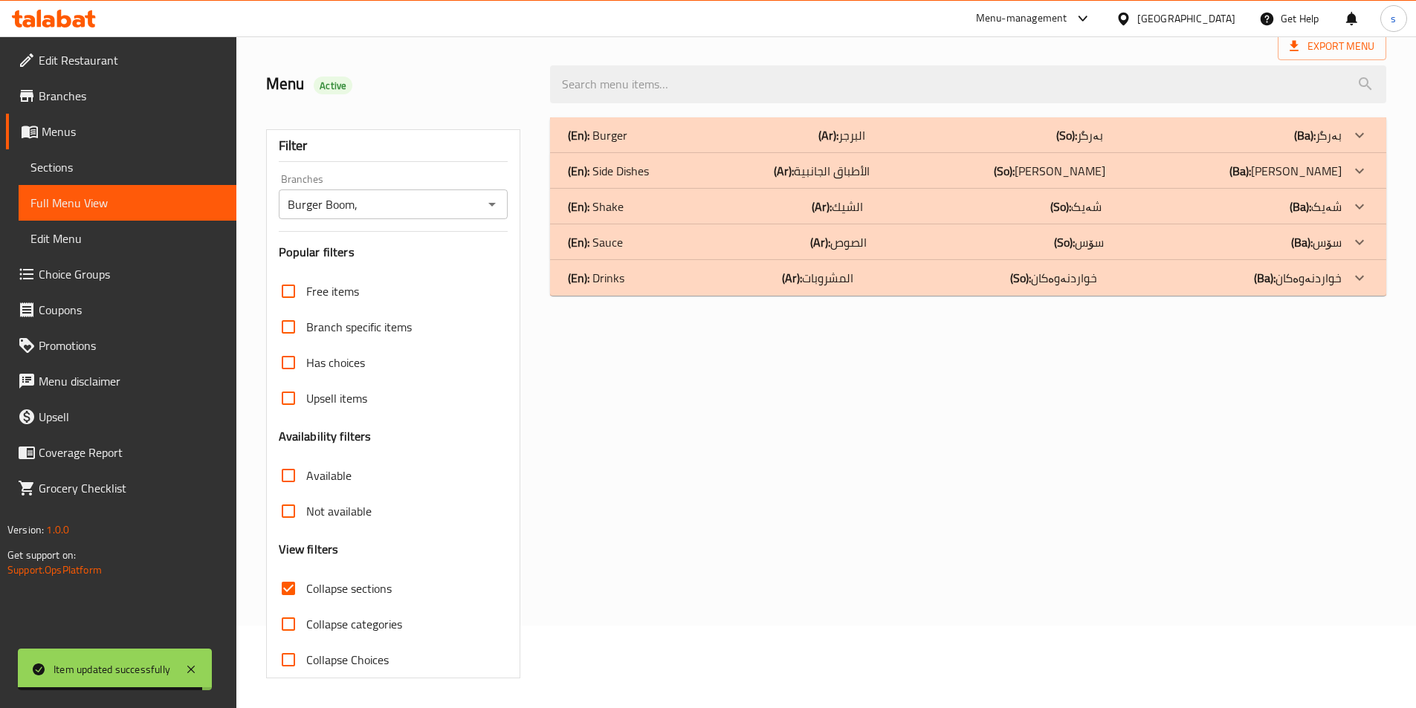
click at [594, 251] on p "(En): Sauce" at bounding box center [595, 242] width 55 height 18
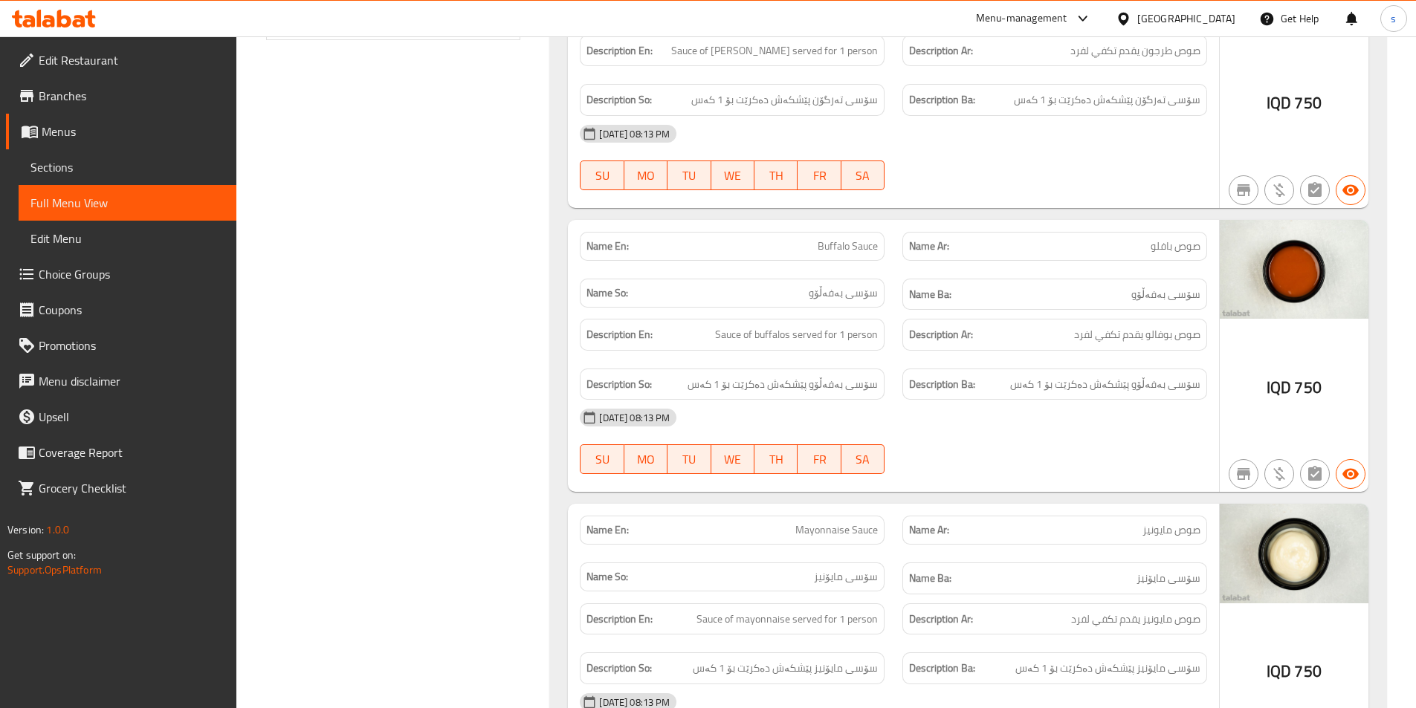
scroll to position [765, 0]
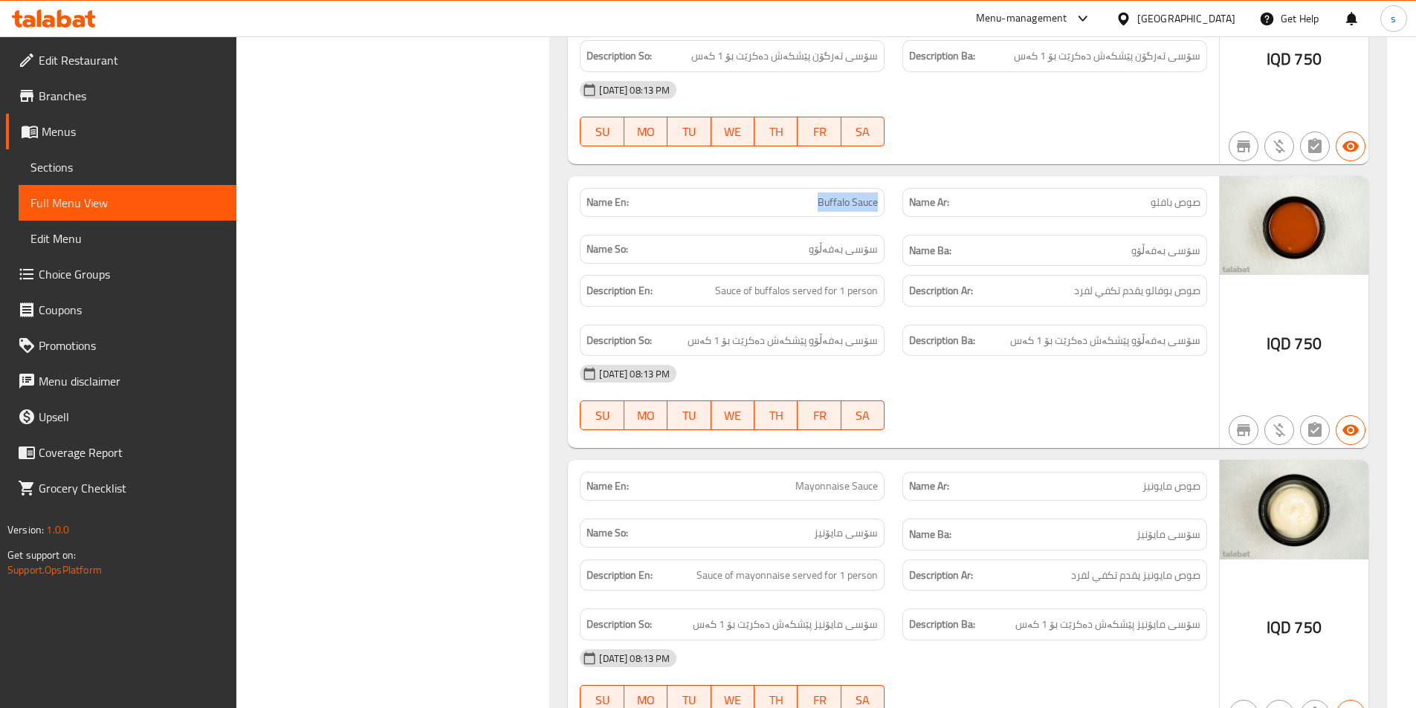
drag, startPoint x: 801, startPoint y: 200, endPoint x: 879, endPoint y: 210, distance: 78.7
click at [879, 210] on div "Name En: Buffalo Sauce" at bounding box center [732, 202] width 305 height 29
copy span "Buffalo Sauce"
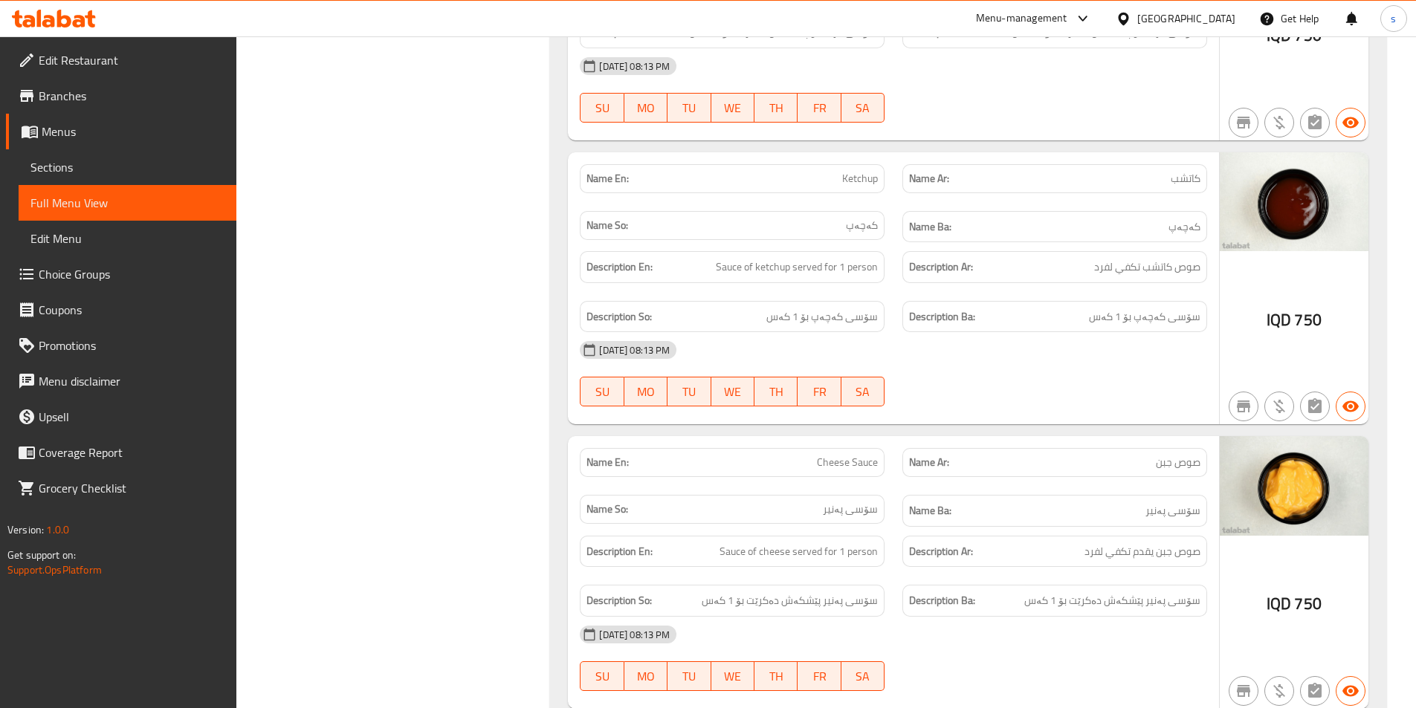
scroll to position [1933, 0]
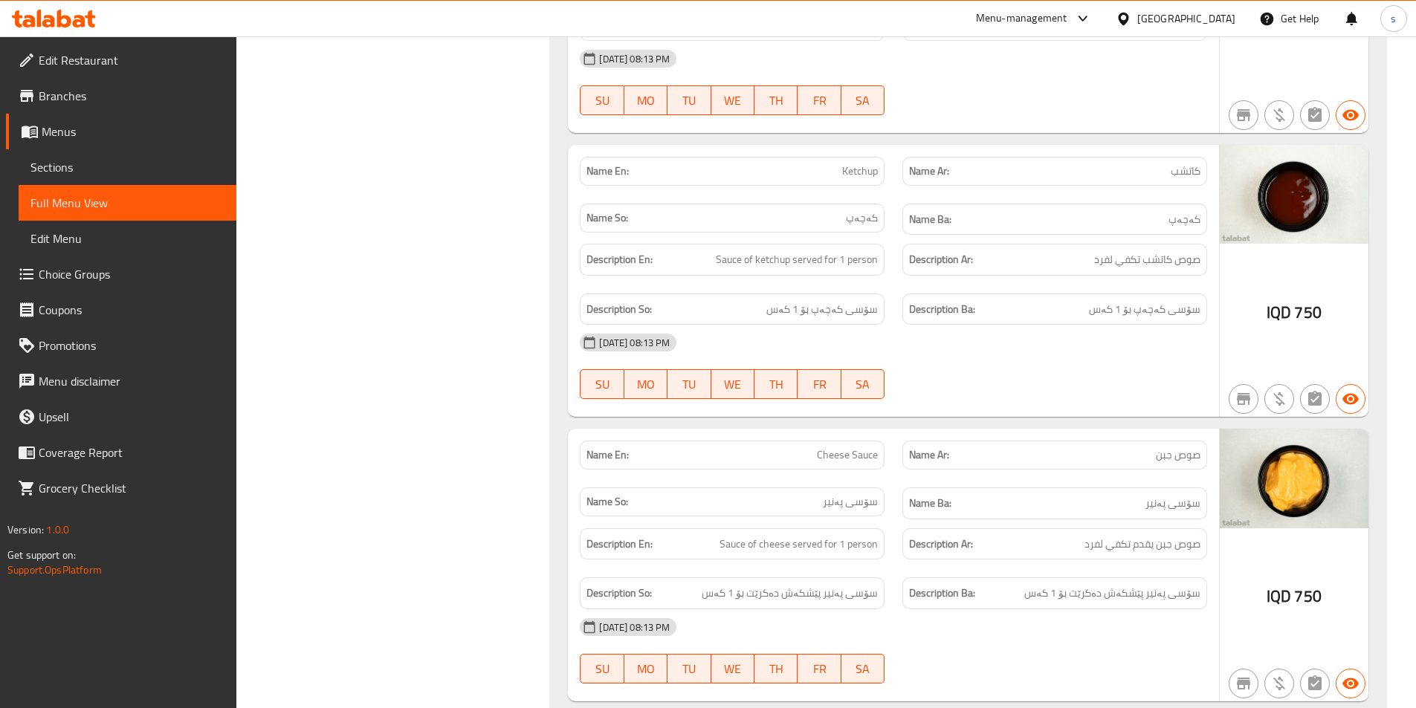
click at [866, 174] on span "Ketchup" at bounding box center [860, 171] width 36 height 16
copy span "Ketchup"
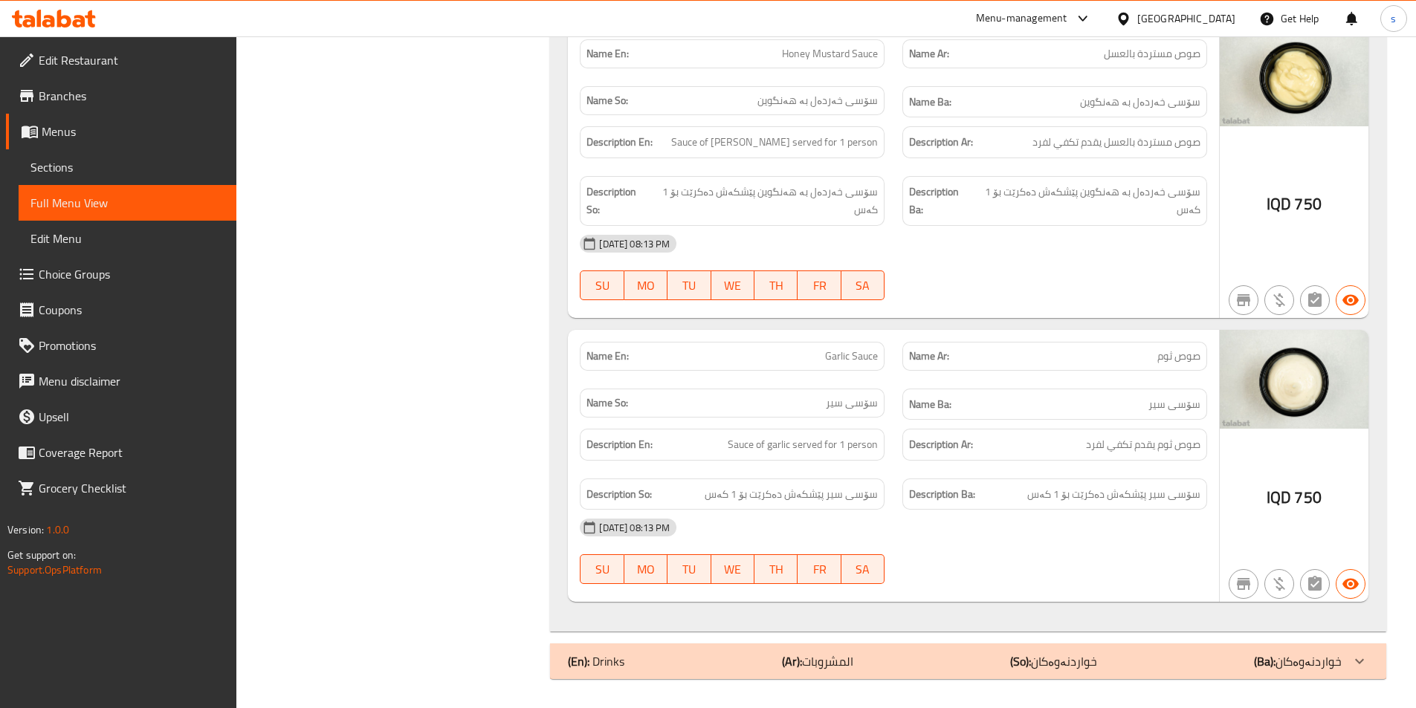
scroll to position [2619, 0]
click at [67, 159] on span "Sections" at bounding box center [127, 167] width 194 height 18
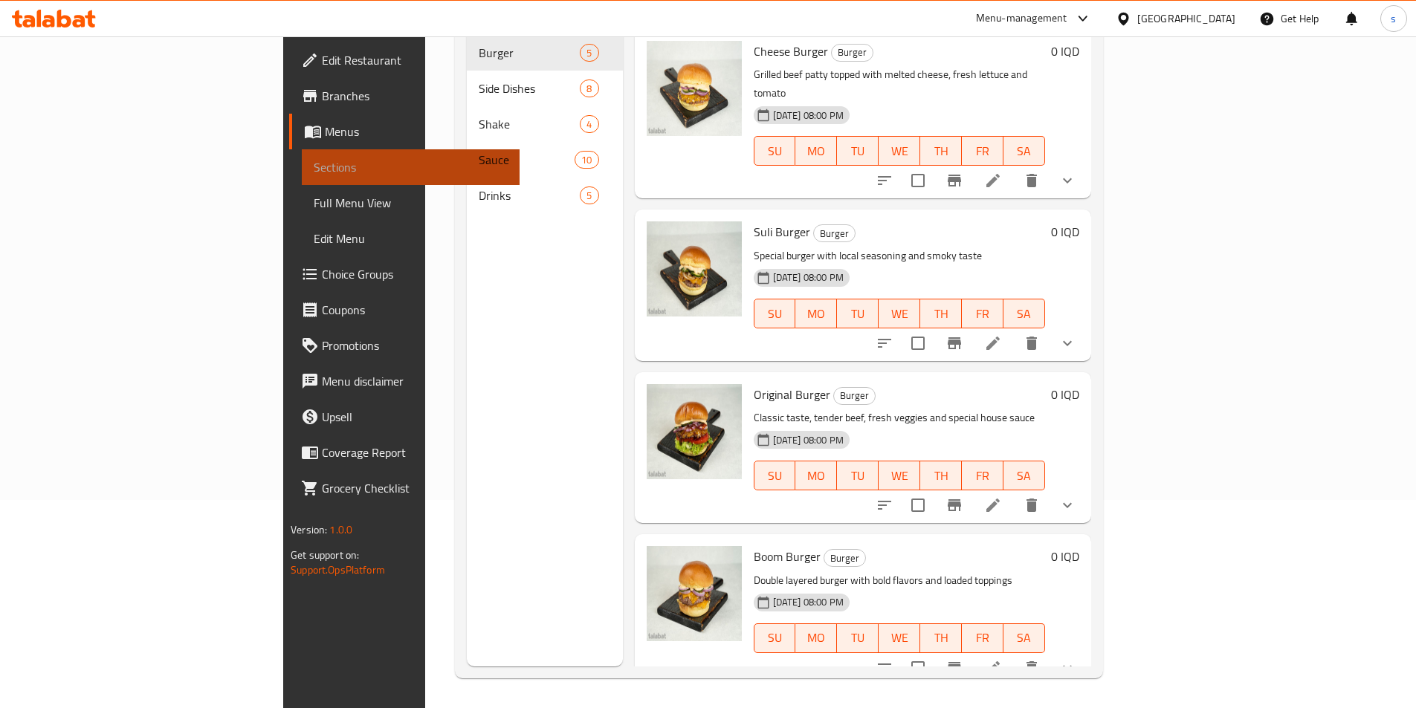
click at [314, 172] on span "Sections" at bounding box center [411, 167] width 194 height 18
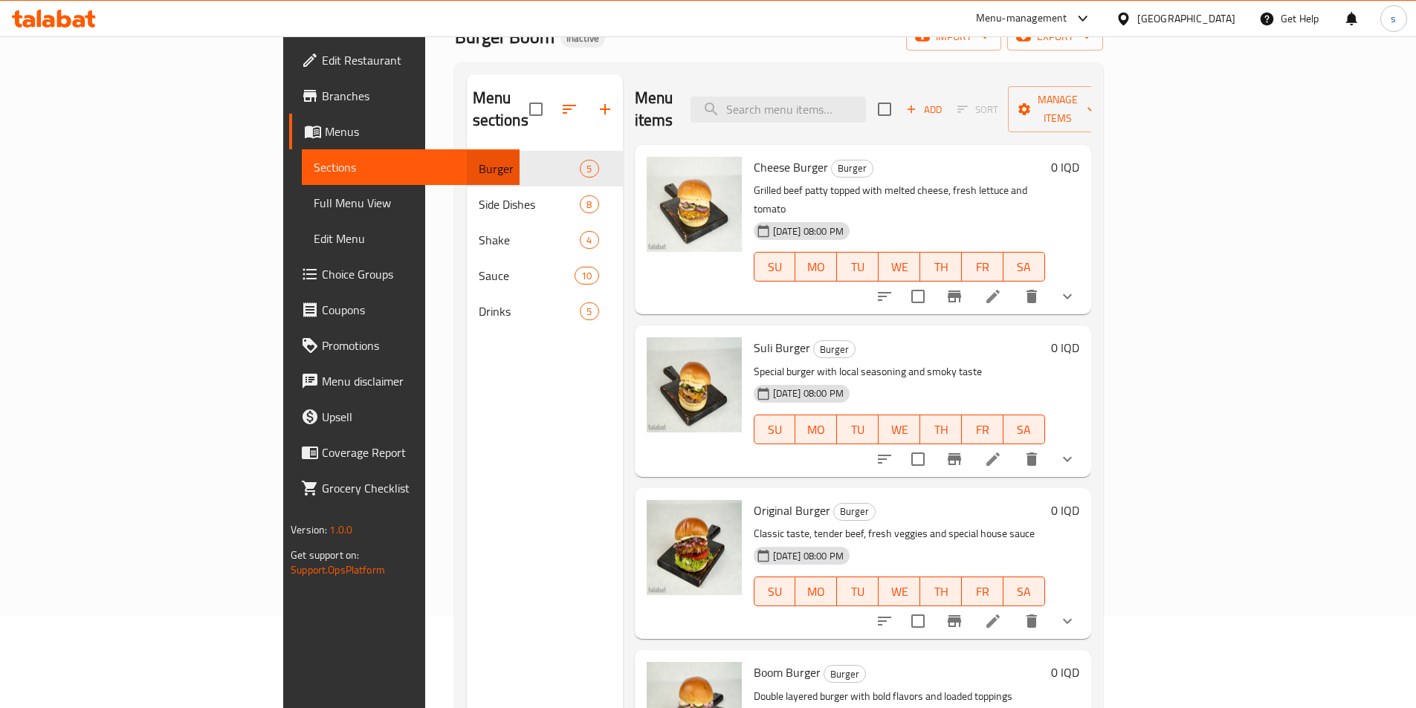
scroll to position [79, 0]
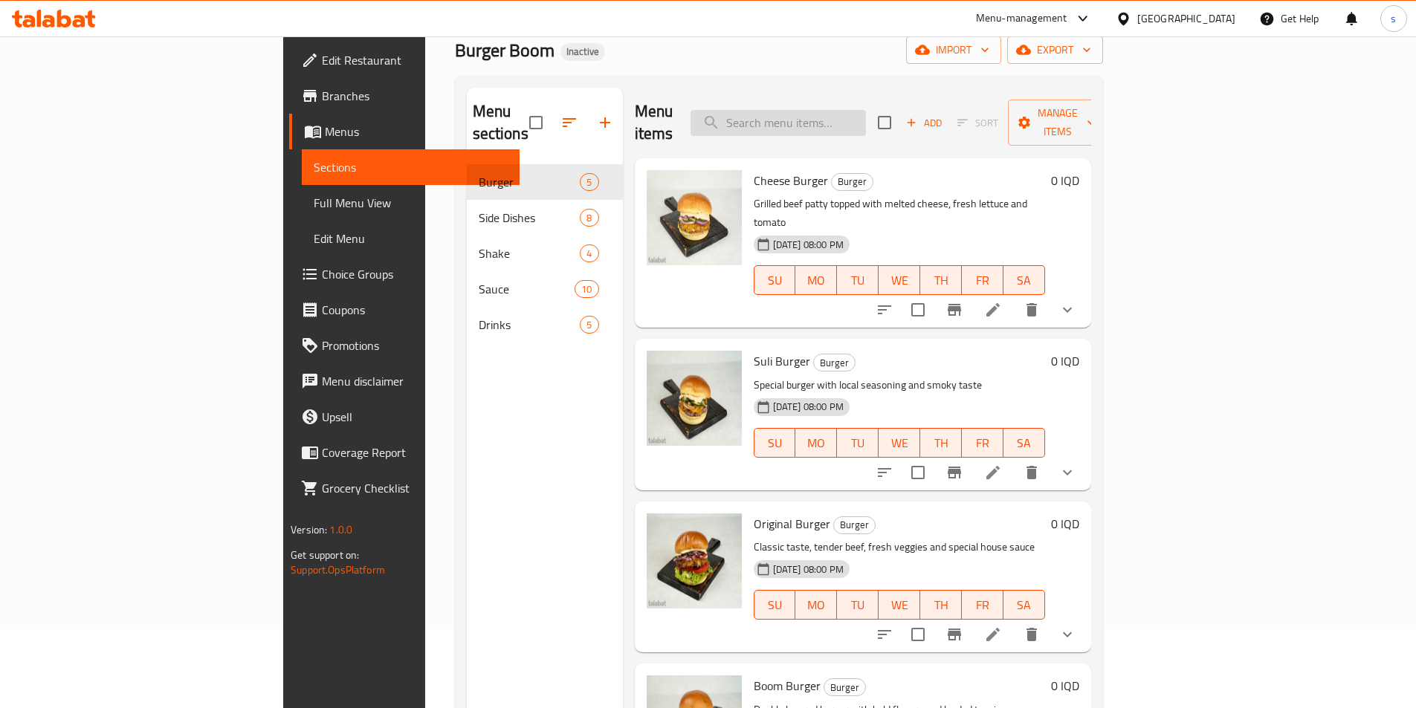
click at [866, 116] on input "search" at bounding box center [777, 123] width 175 height 26
paste input "Ketchup"
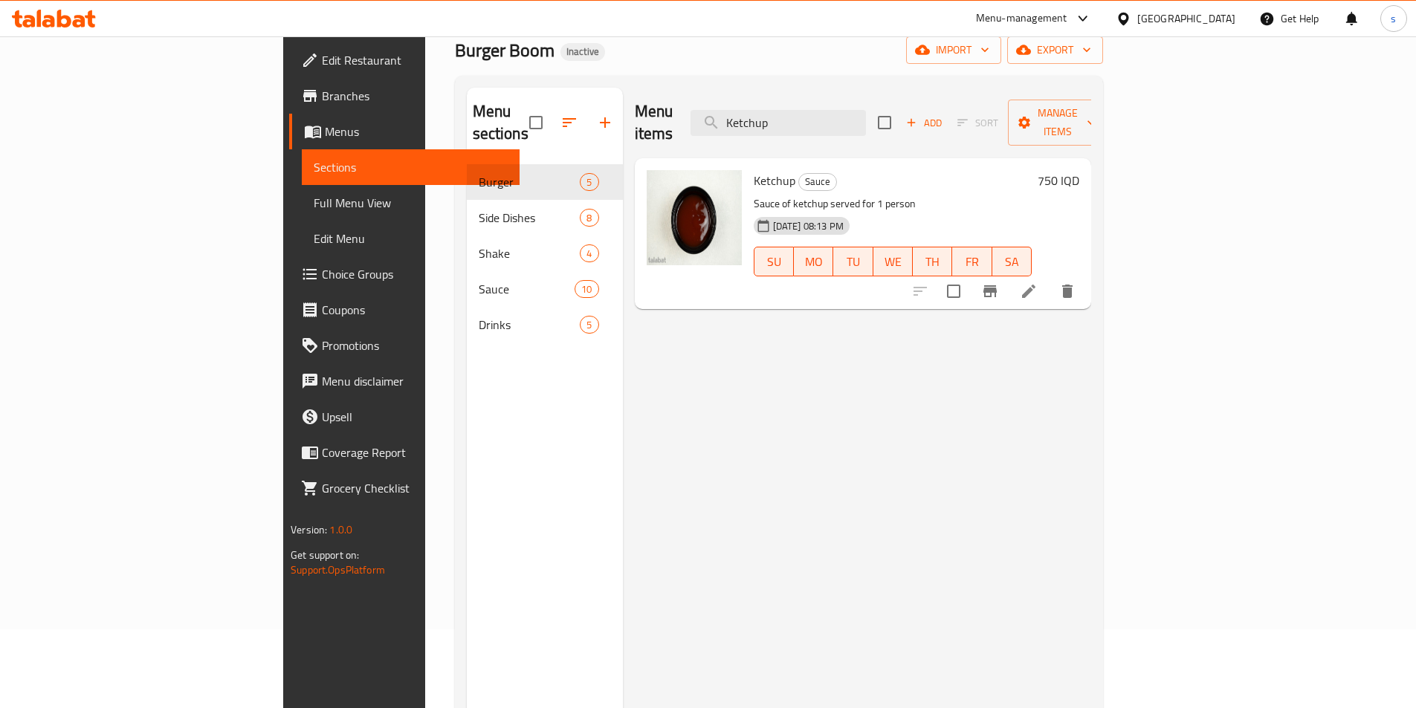
type input "Ketchup"
click at [1037, 282] on icon at bounding box center [1029, 291] width 18 height 18
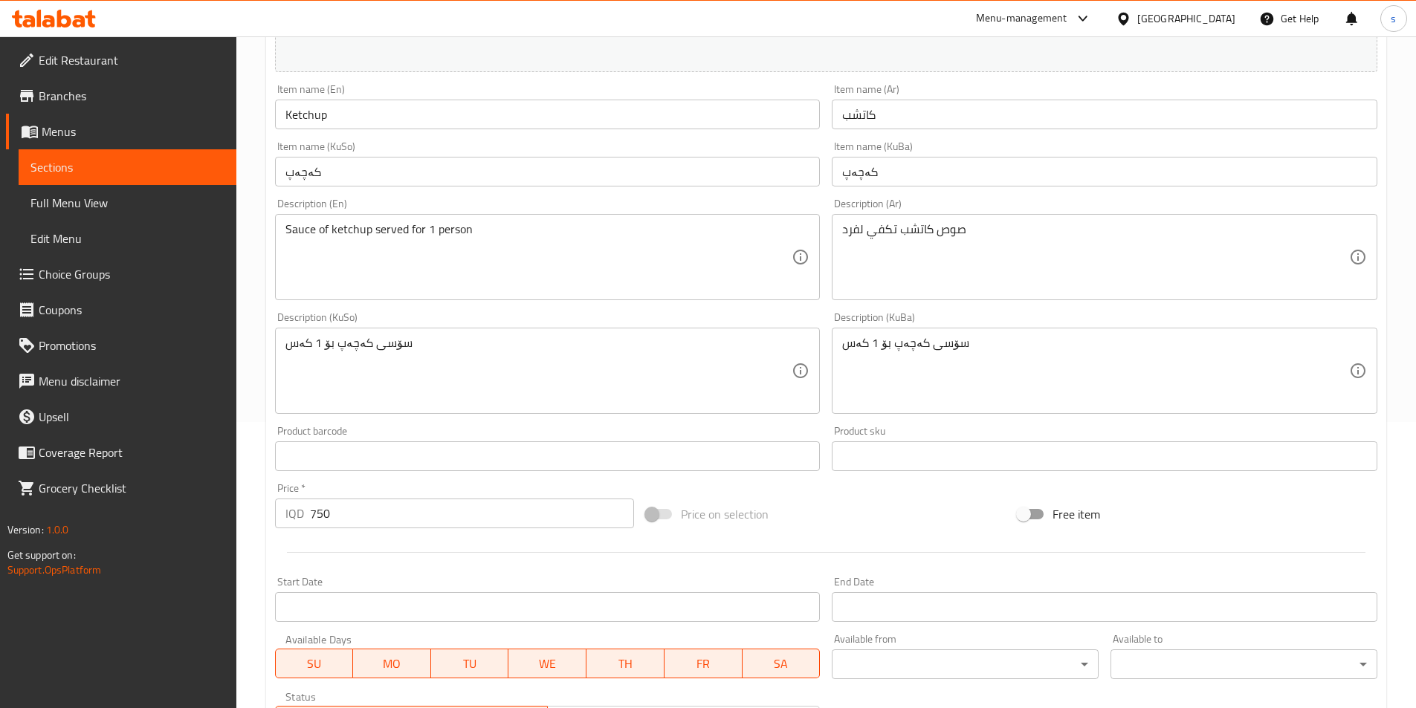
scroll to position [291, 0]
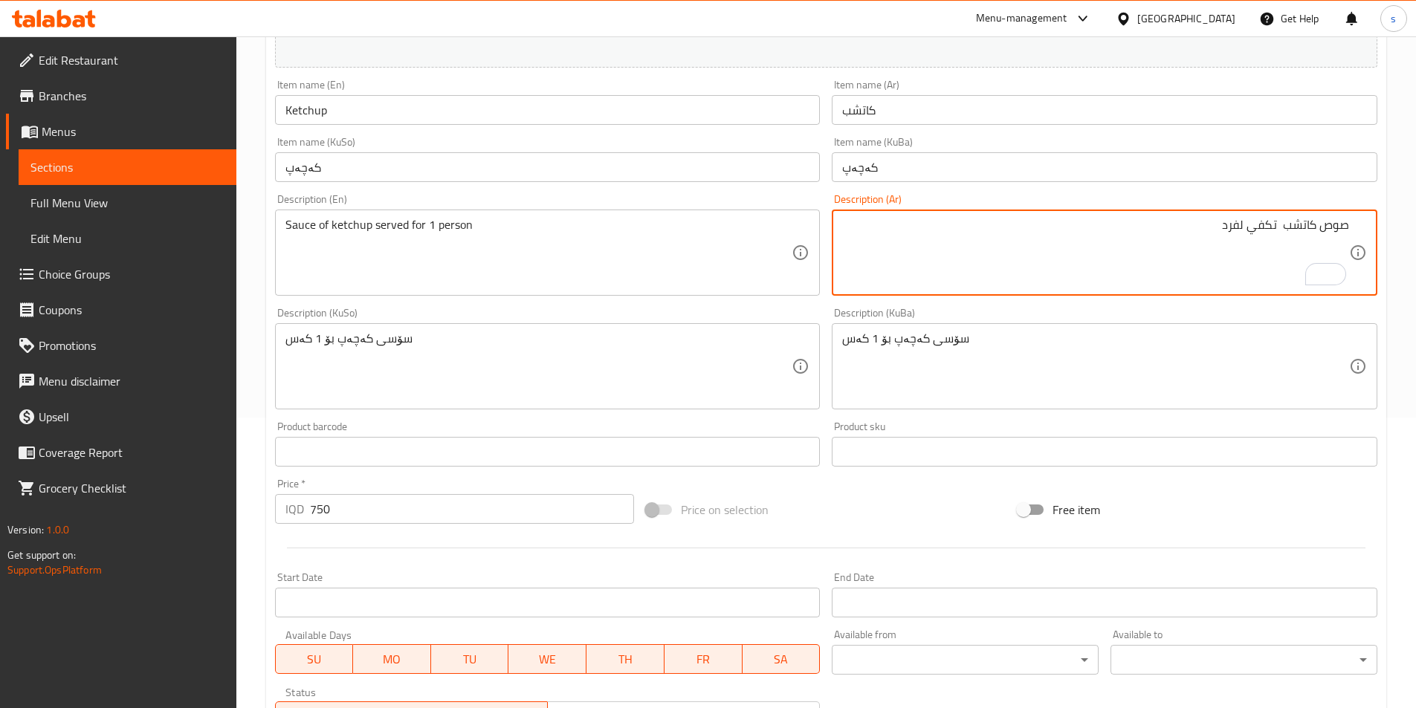
paste textarea "يقدم"
type textarea "صوص كاتشب يقدم تكفي لفرد"
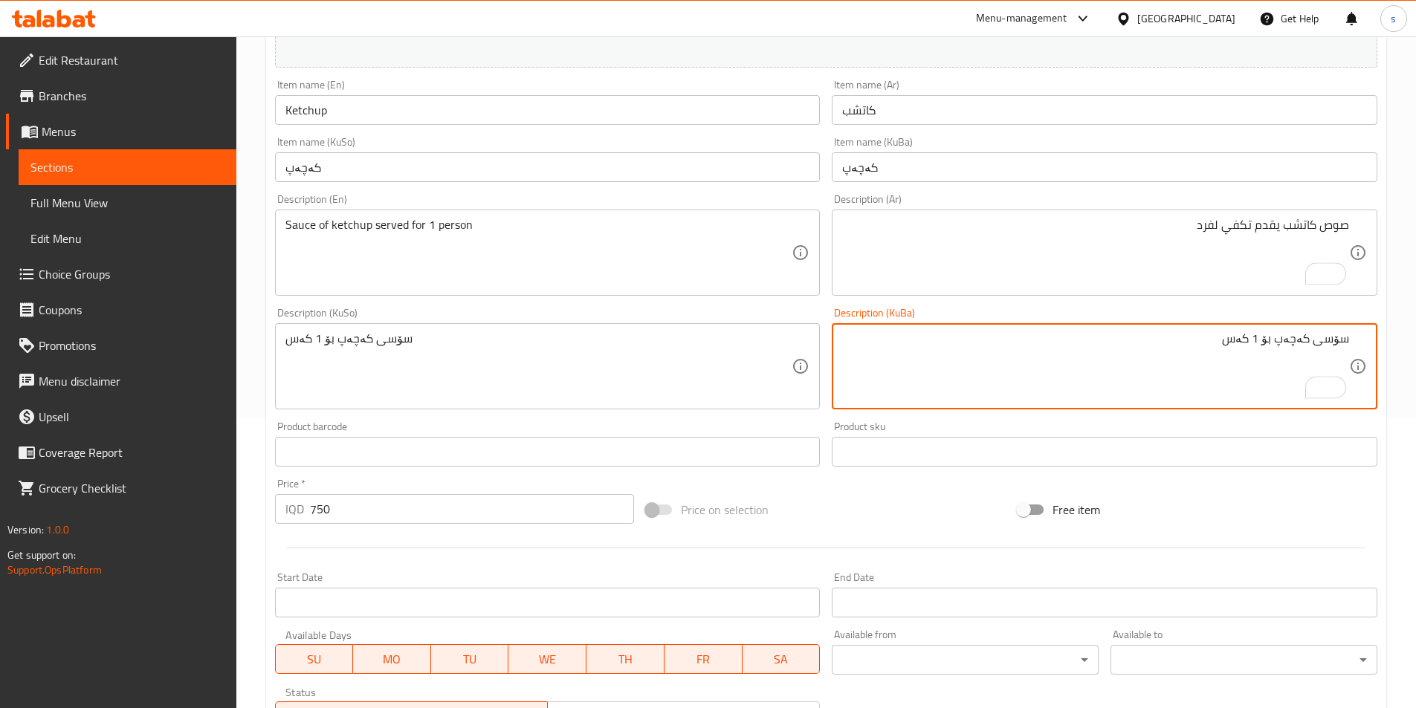
click at [1279, 346] on textarea "سۆسی کەچەپ بۆ 1 کەس" at bounding box center [1095, 366] width 507 height 71
paste textarea "پێشکەش دەکرێت"
drag, startPoint x: 1114, startPoint y: 338, endPoint x: 1402, endPoint y: 325, distance: 288.6
click at [1401, 326] on div "Home / Restaurants management / Menus / Sections / item / update Sauce section …" at bounding box center [825, 349] width 1179 height 1206
type textarea "سۆسی کەچەپ پێشکەش دەکرێت بۆ 1 کەس"
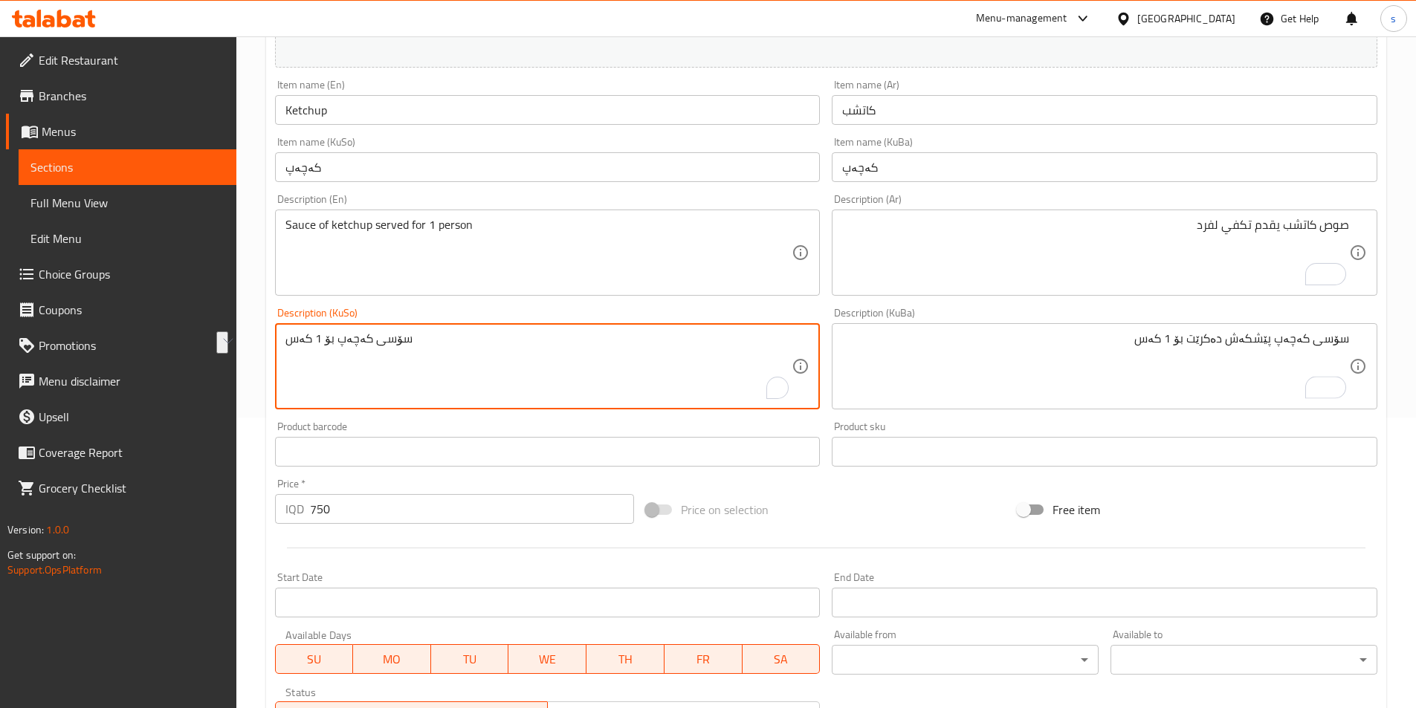
click at [597, 334] on textarea "سۆسی کەچەپ بۆ 1 کەس" at bounding box center [538, 366] width 507 height 71
paste textarea "پێشکەش دەکرێت"
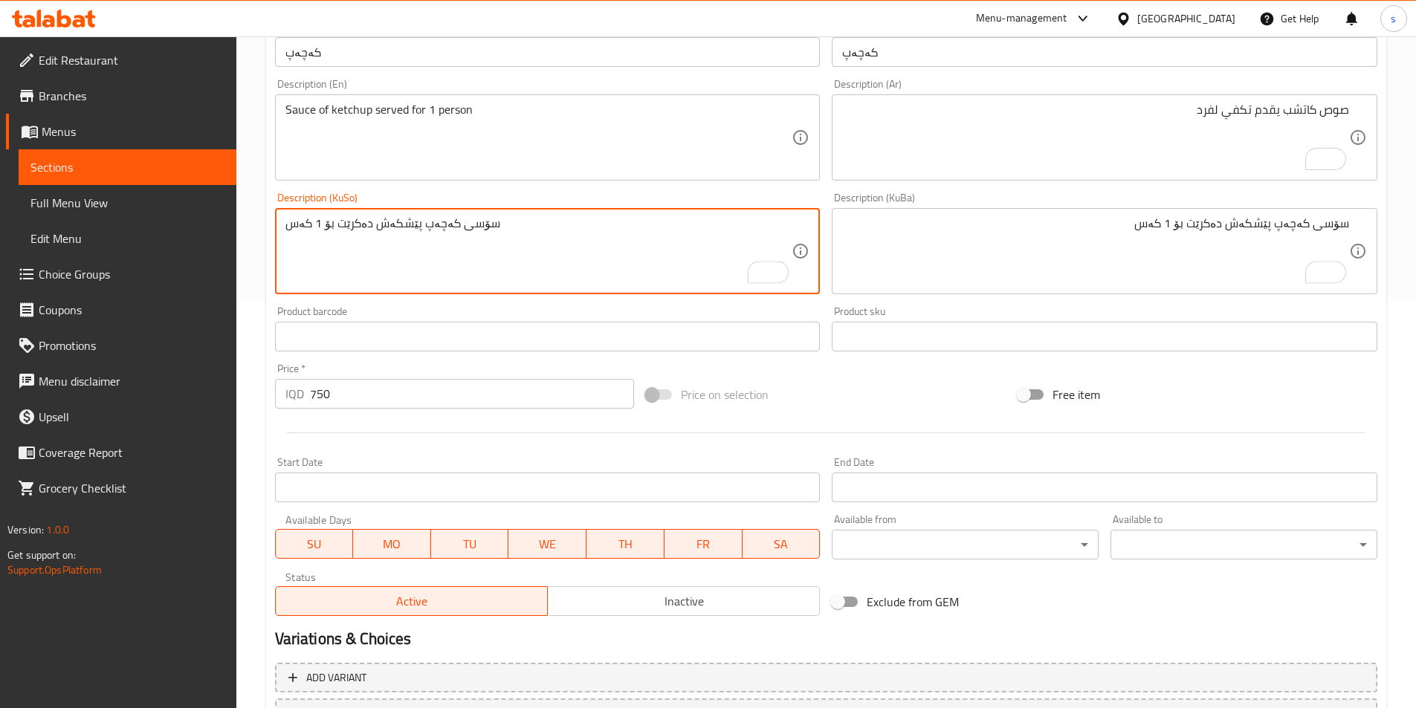
scroll to position [534, 0]
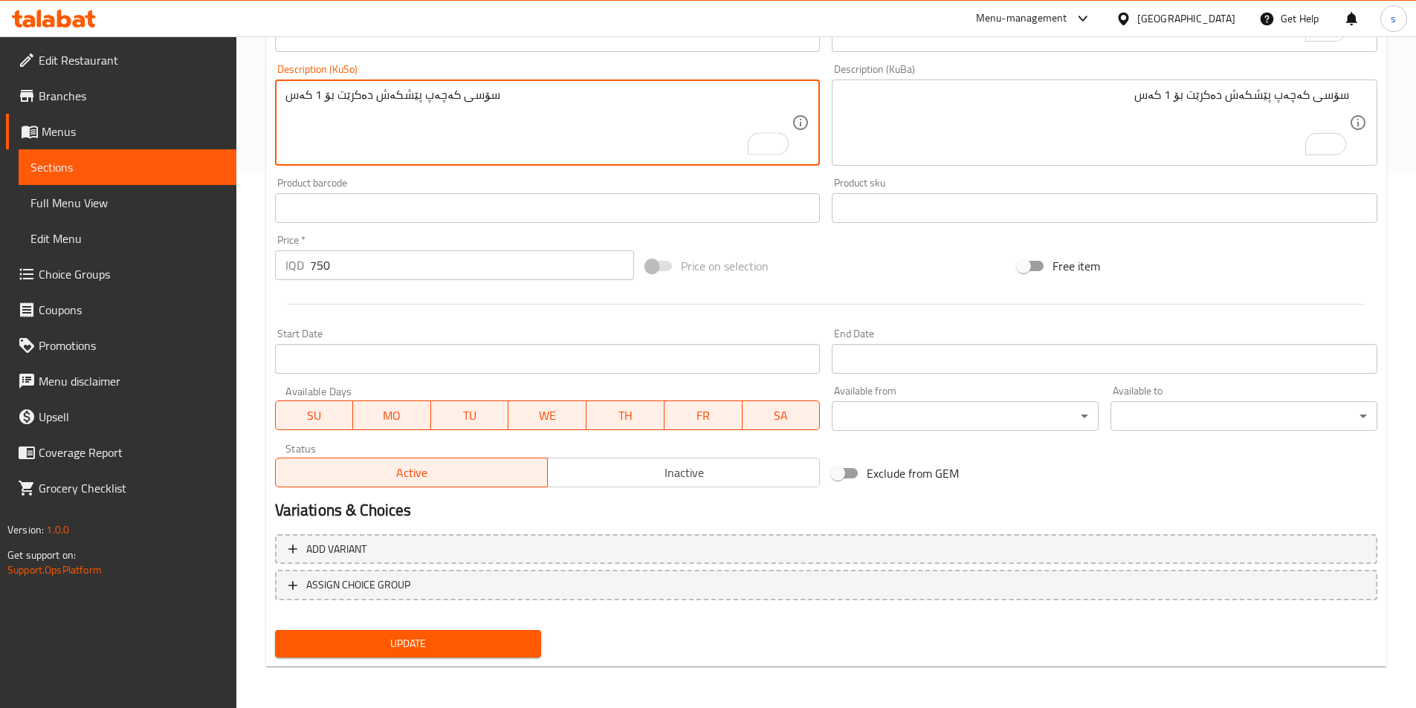
type textarea "سۆسی کەچەپ پێشکەش دەکرێت بۆ 1 کەس"
click at [499, 646] on span "Update" at bounding box center [408, 644] width 243 height 19
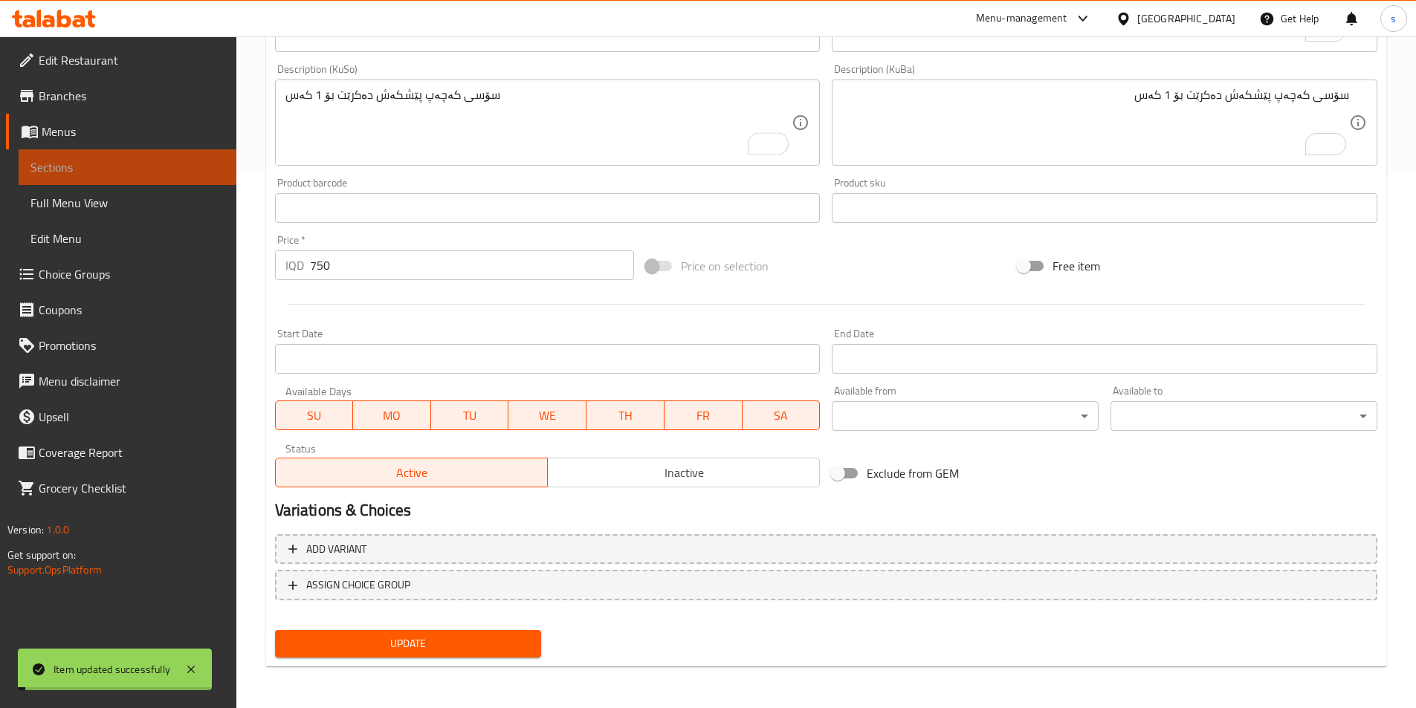
click at [103, 170] on span "Sections" at bounding box center [127, 167] width 194 height 18
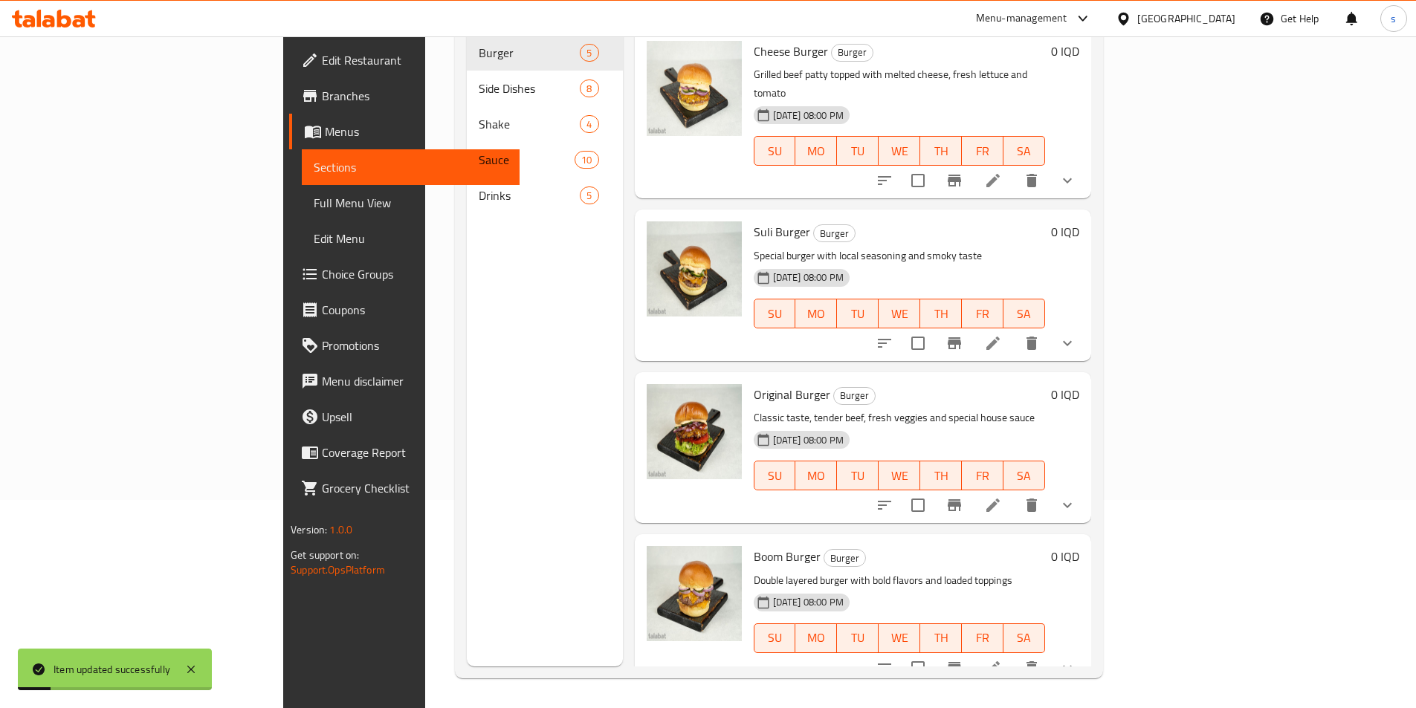
click at [425, 128] on div "Home / Restaurants management / Menus / Sections Burger Boom Inactive import ex…" at bounding box center [778, 268] width 707 height 880
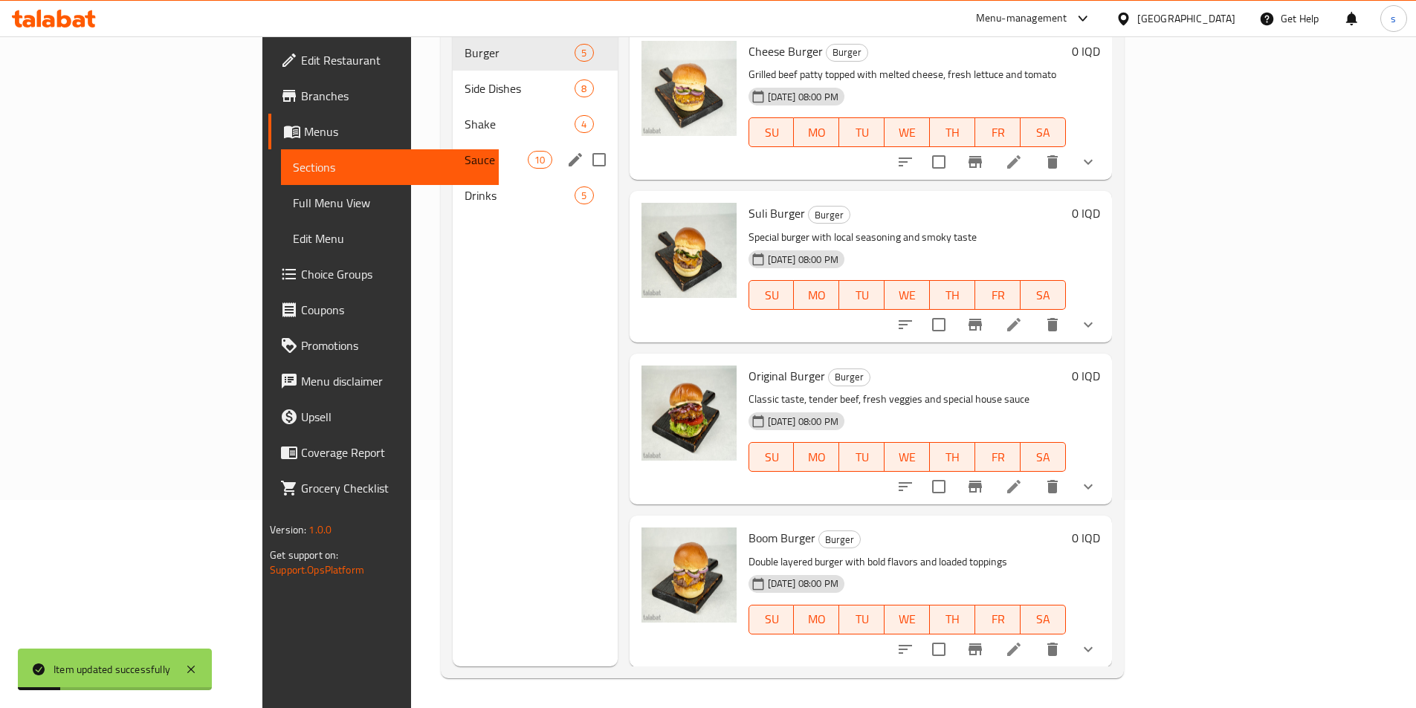
click at [453, 149] on div "Sauce 10" at bounding box center [535, 160] width 165 height 36
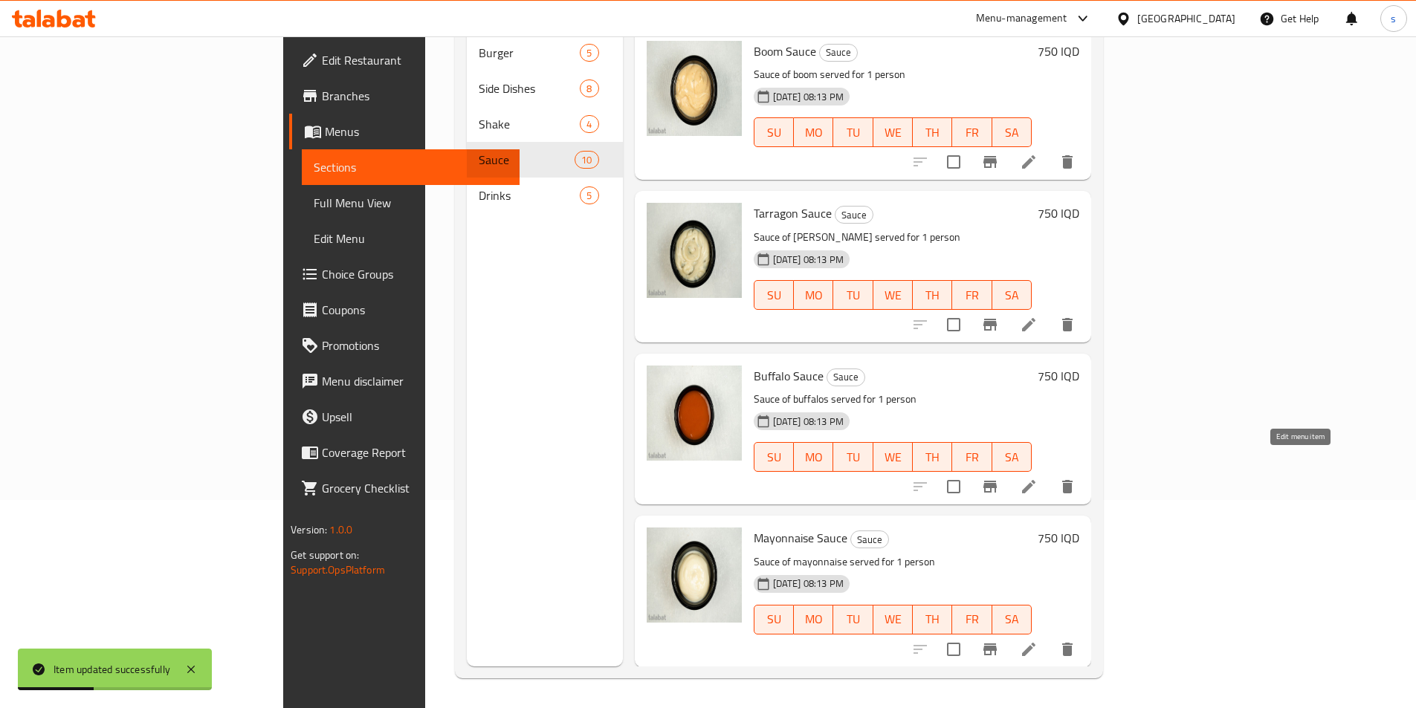
click at [1037, 478] on icon at bounding box center [1029, 487] width 18 height 18
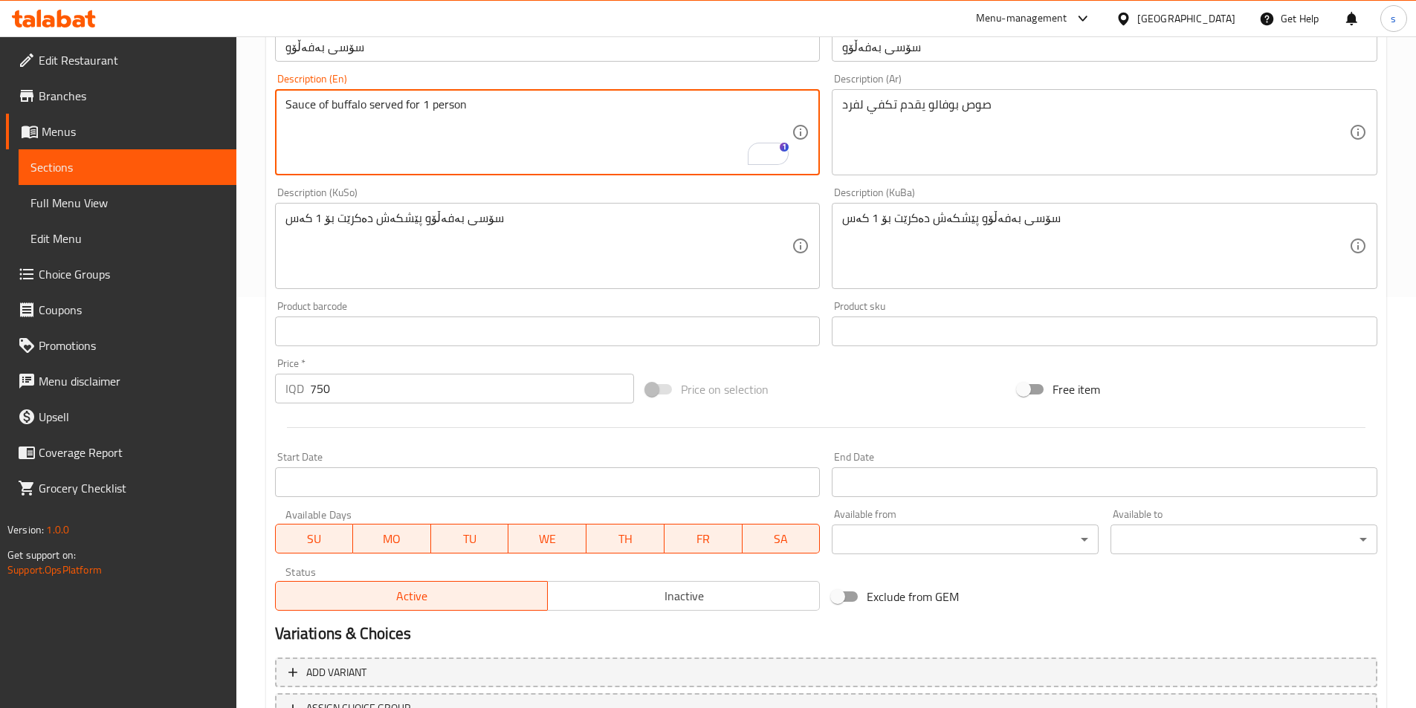
scroll to position [534, 0]
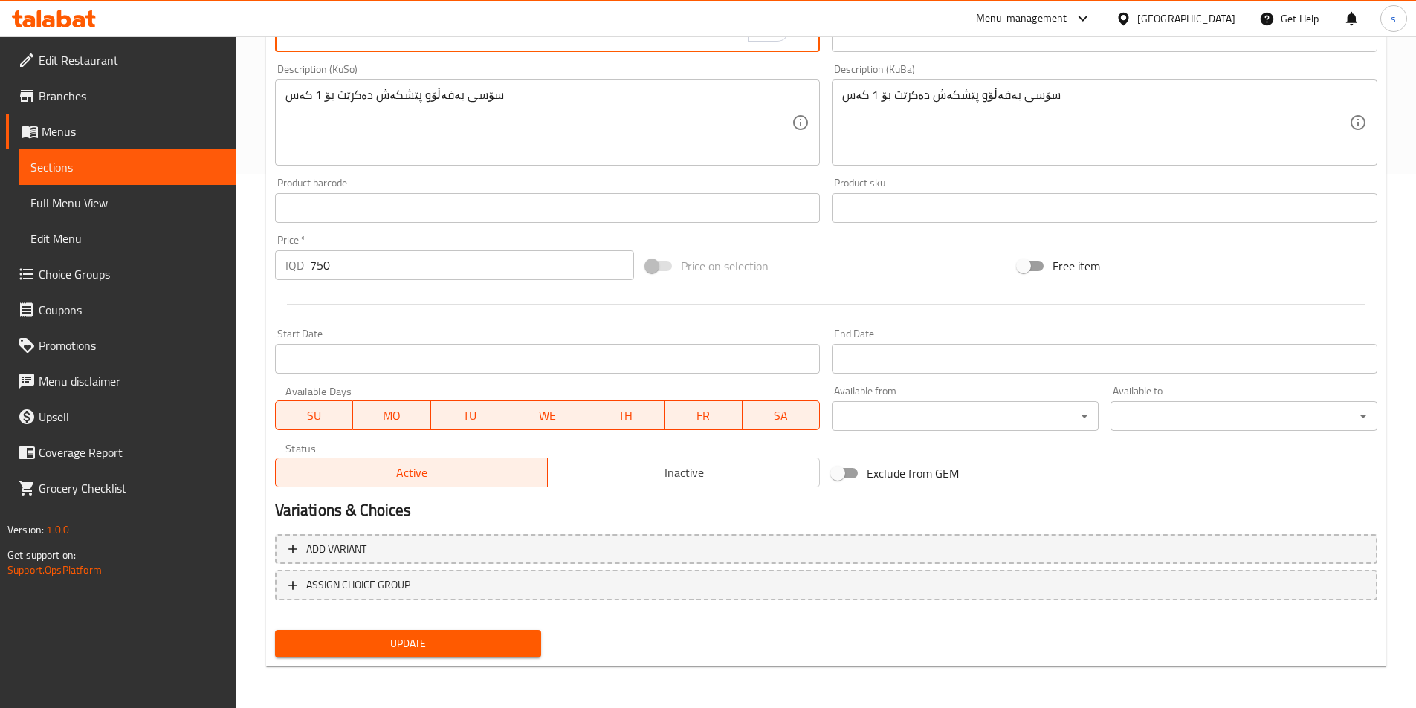
type textarea "Sauce of buffalo served for 1 person"
click at [362, 652] on span "Update" at bounding box center [408, 644] width 243 height 19
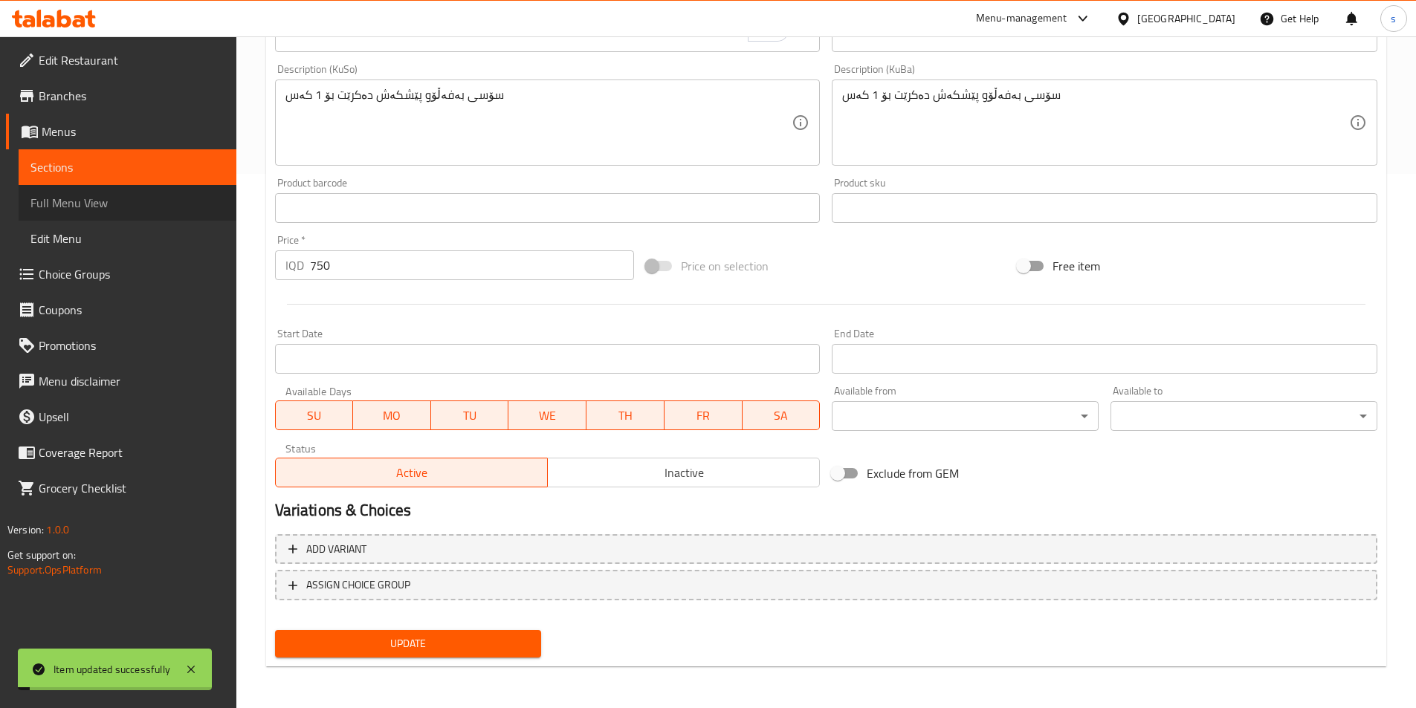
click at [120, 204] on span "Full Menu View" at bounding box center [127, 203] width 194 height 18
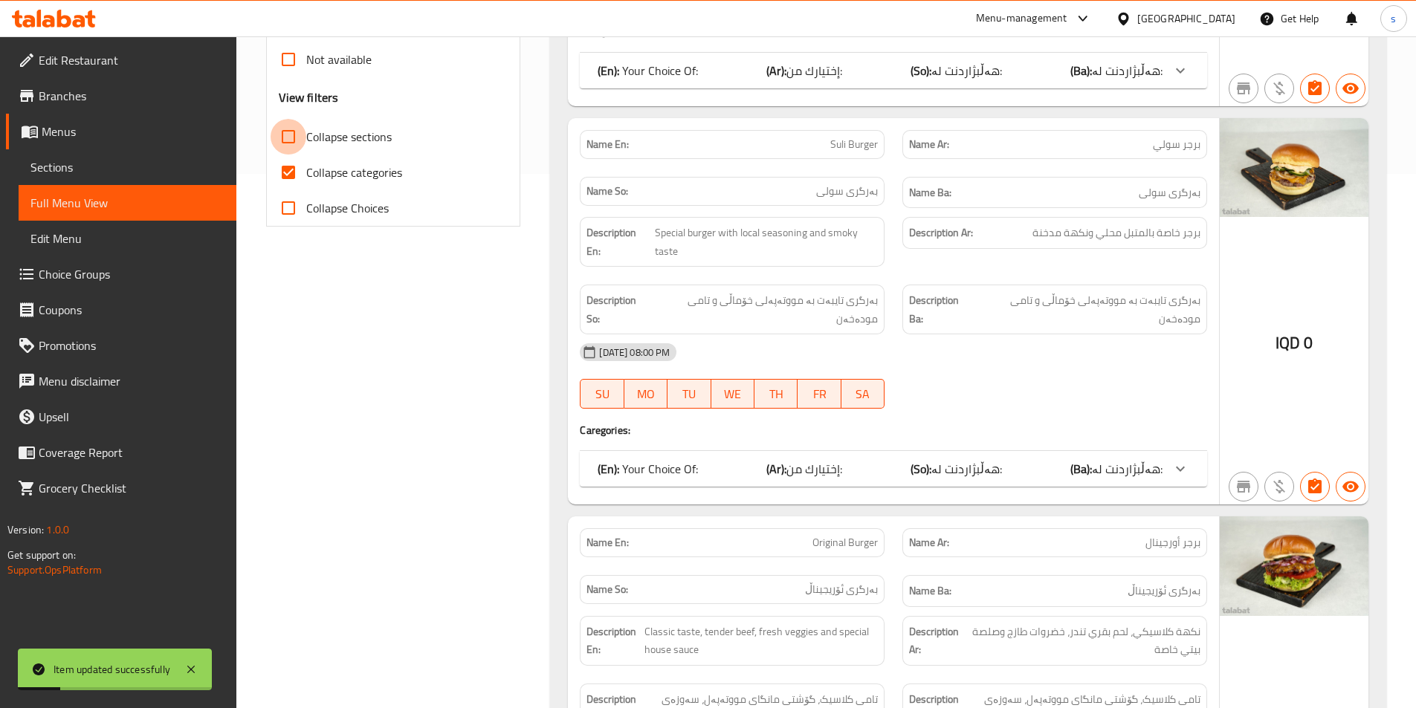
click at [288, 134] on input "Collapse sections" at bounding box center [288, 137] width 36 height 36
checkbox input "true"
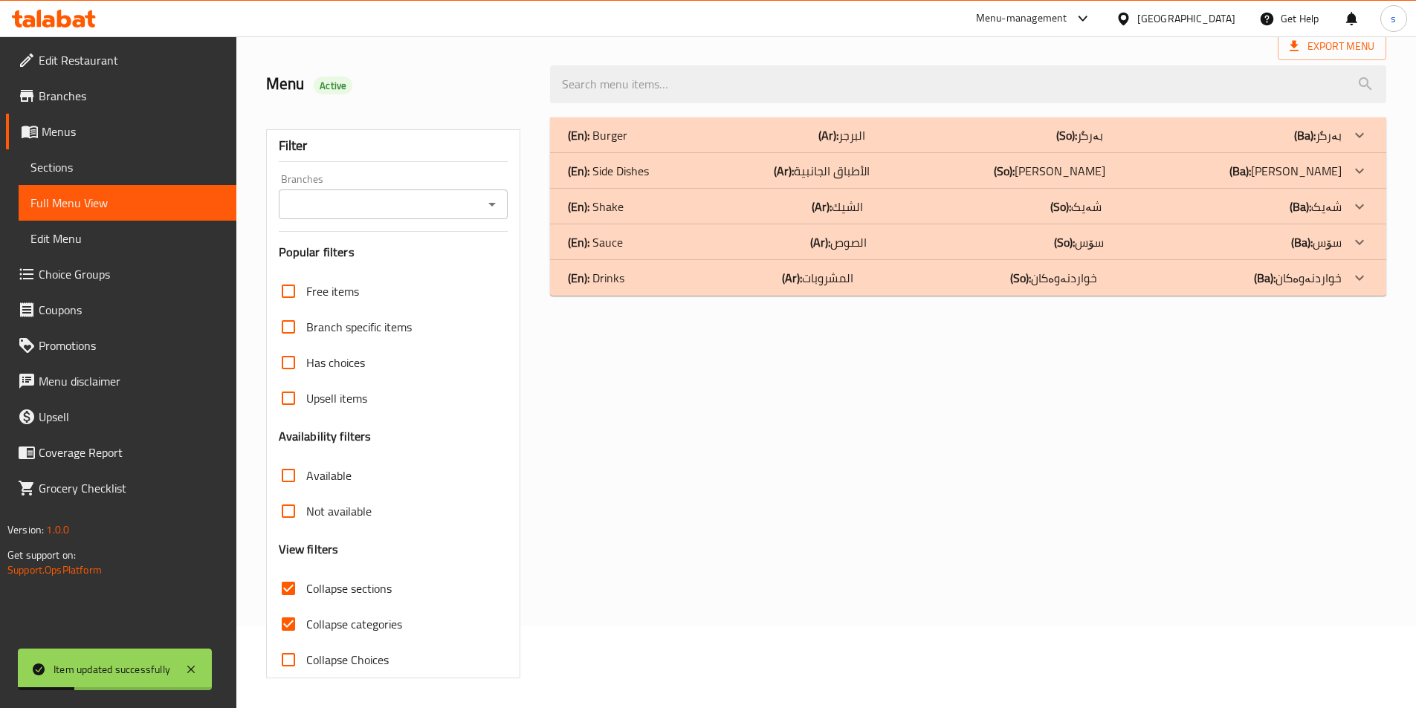
scroll to position [82, 0]
click at [288, 617] on input "Collapse categories" at bounding box center [288, 624] width 36 height 36
checkbox input "false"
click at [485, 208] on icon "Open" at bounding box center [492, 204] width 18 height 18
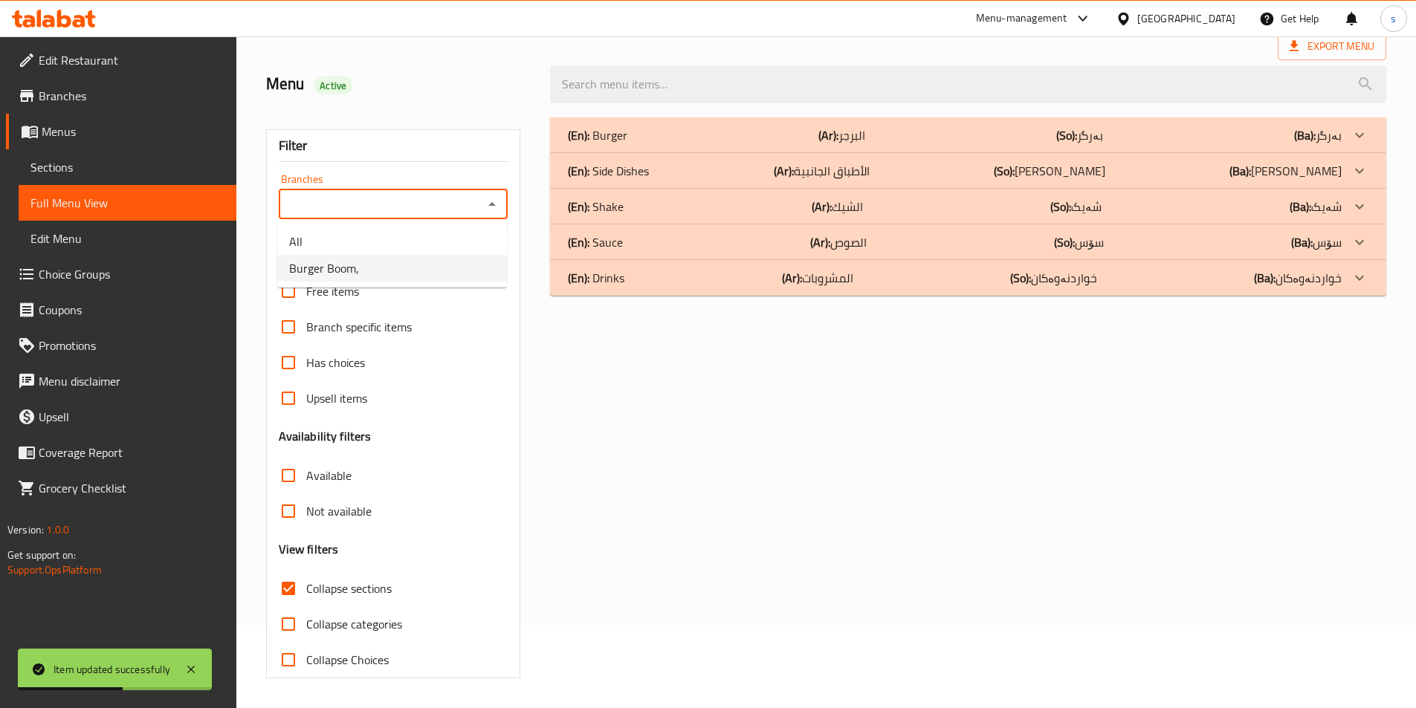
click at [471, 265] on li "Burger Boom," at bounding box center [392, 268] width 230 height 27
type input "Burger Boom,"
click at [631, 282] on div "(En): Drinks (Ar): المشروبات (So): خواردنەوەکان (Ba): خواردنەوەکان" at bounding box center [955, 278] width 774 height 18
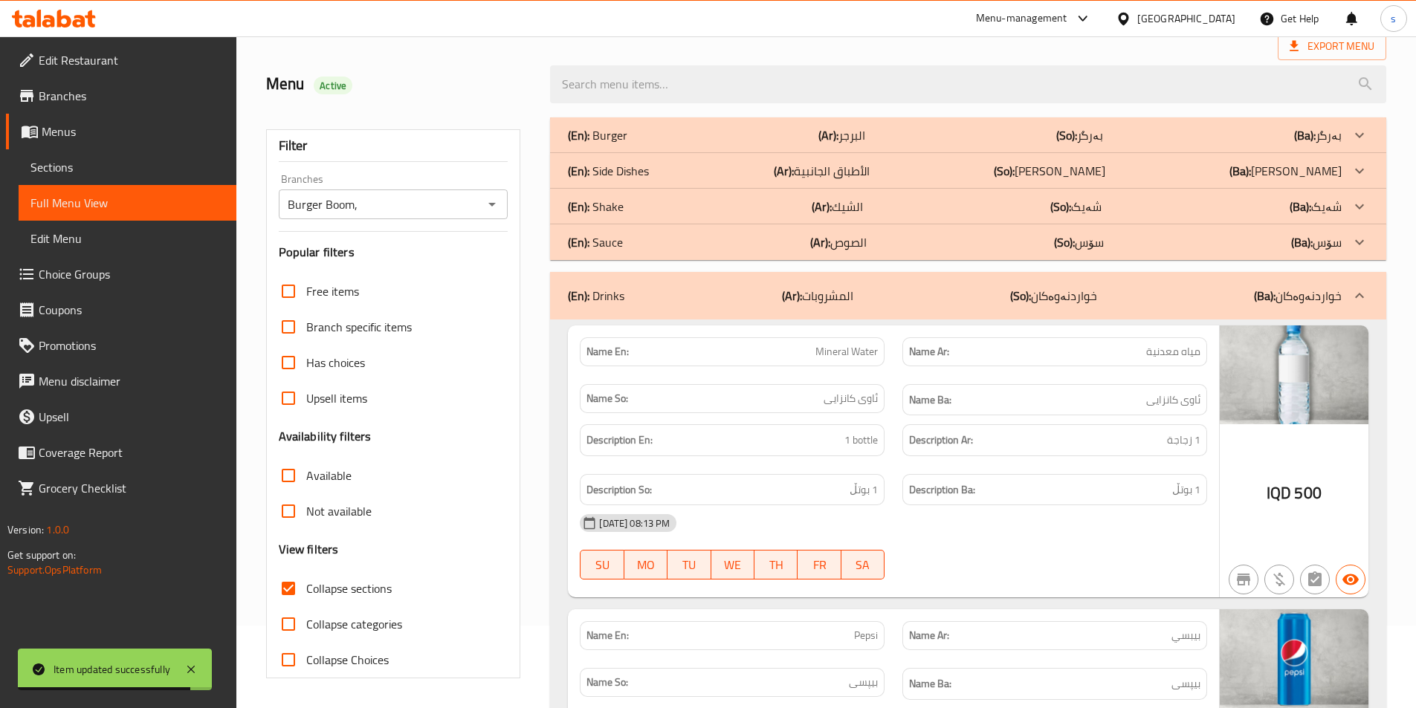
click at [623, 253] on div "(En): Sauce (Ar): الصوص (So): سۆس (Ba): سۆس" at bounding box center [968, 242] width 836 height 36
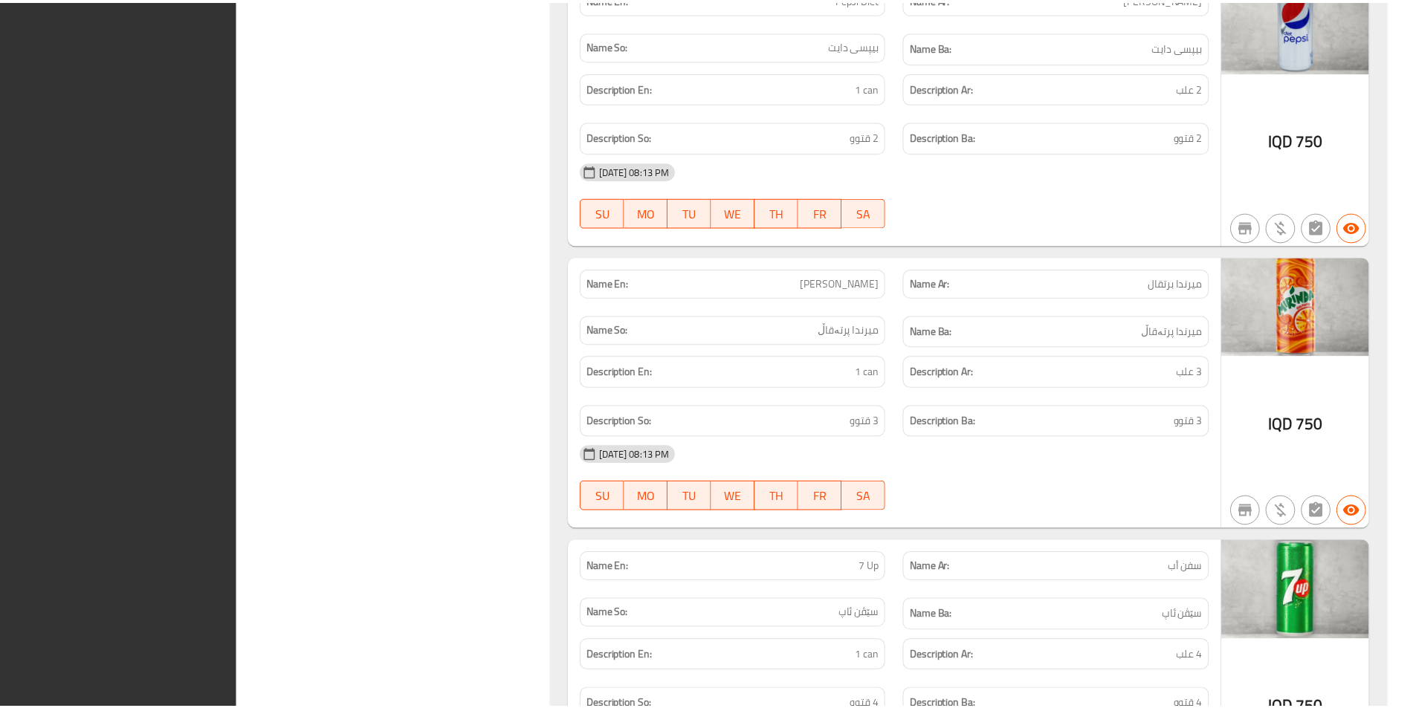
scroll to position [4058, 0]
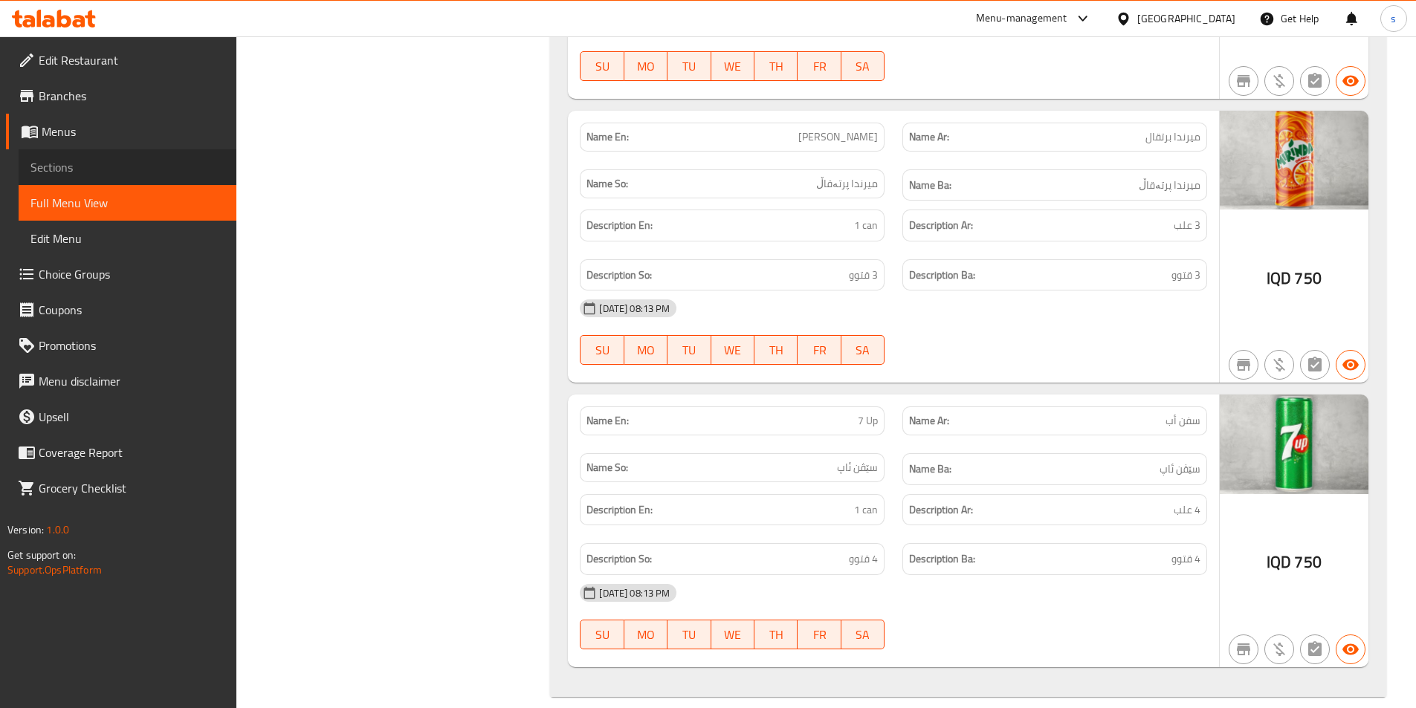
click at [82, 167] on span "Sections" at bounding box center [127, 167] width 194 height 18
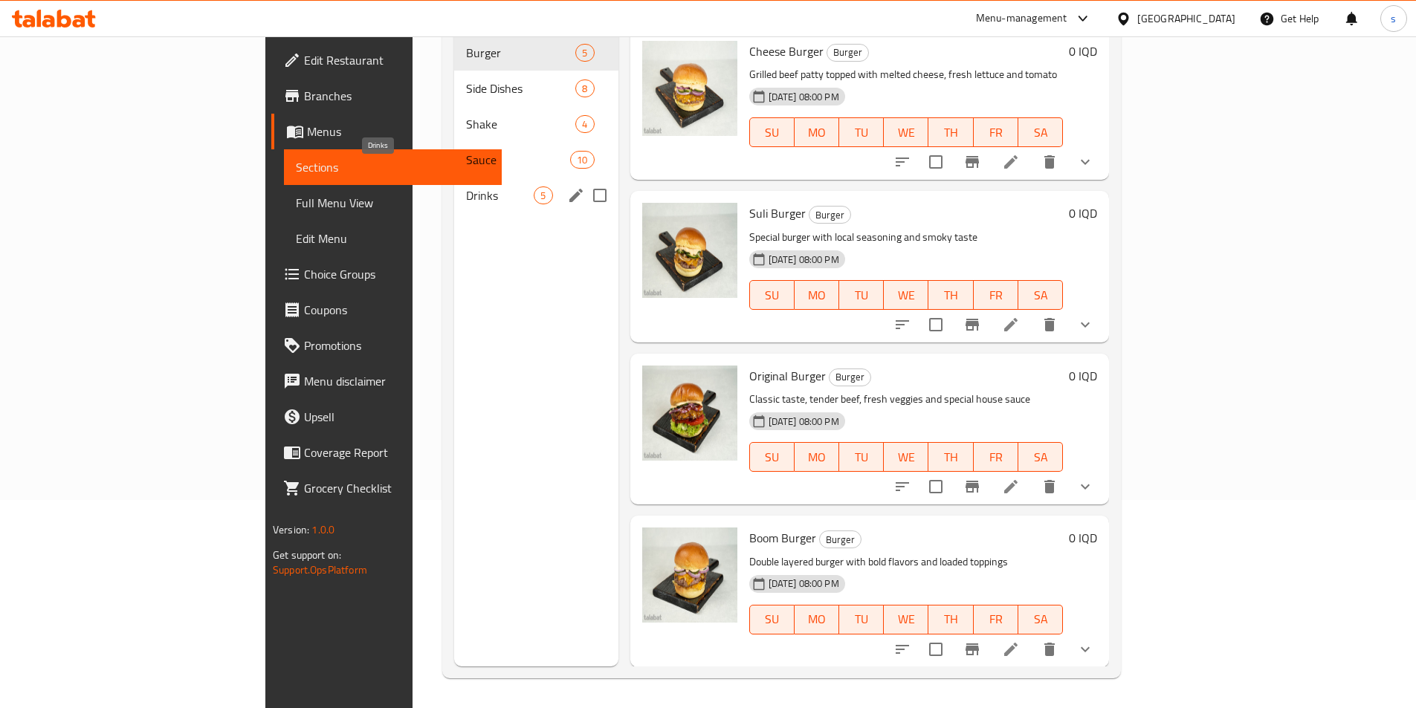
click at [466, 187] on span "Drinks" at bounding box center [500, 196] width 68 height 18
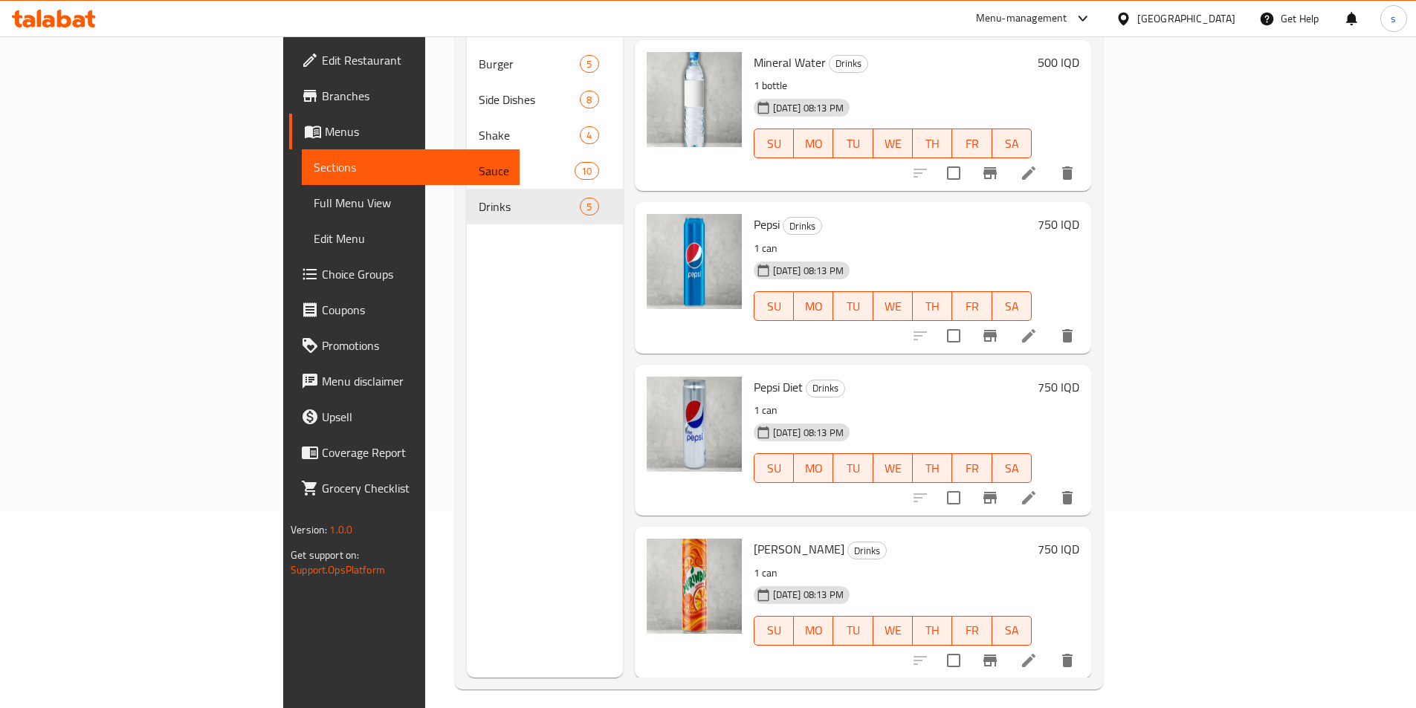
scroll to position [208, 0]
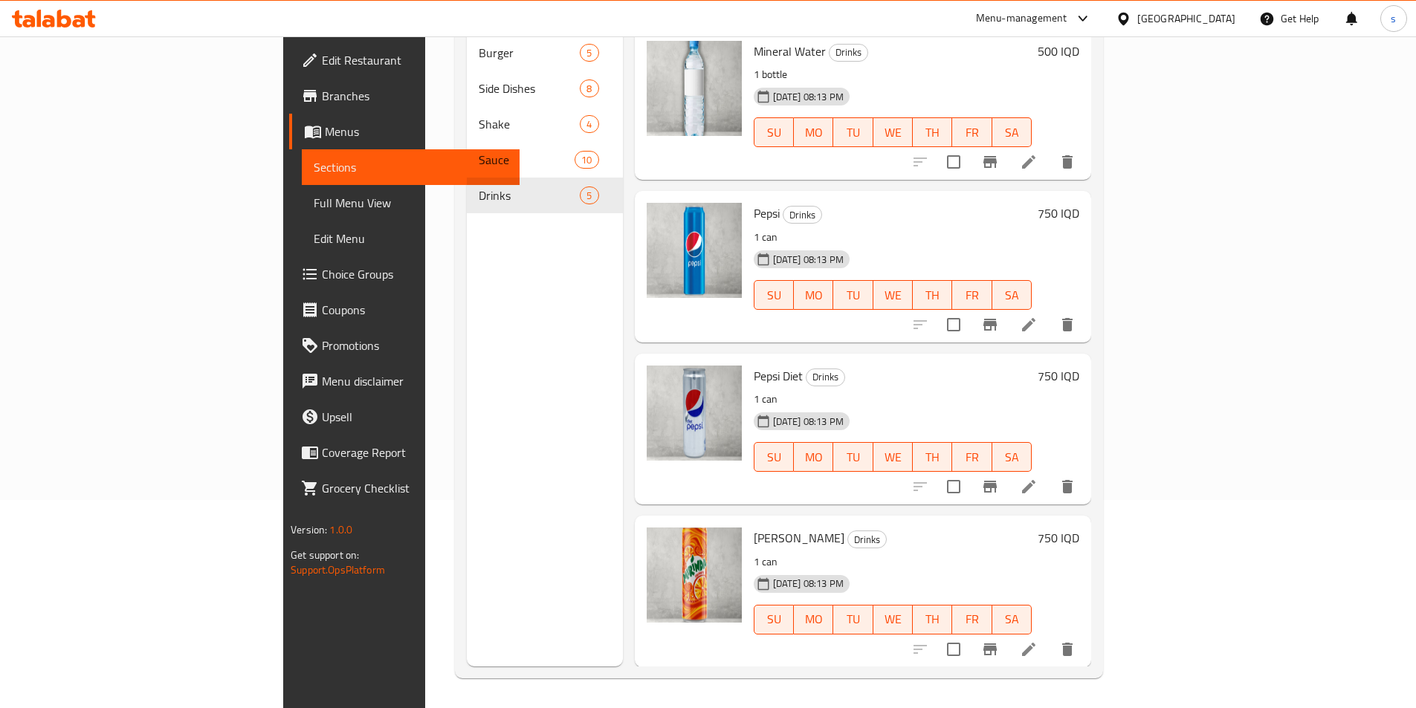
click at [1035, 643] on icon at bounding box center [1028, 649] width 13 height 13
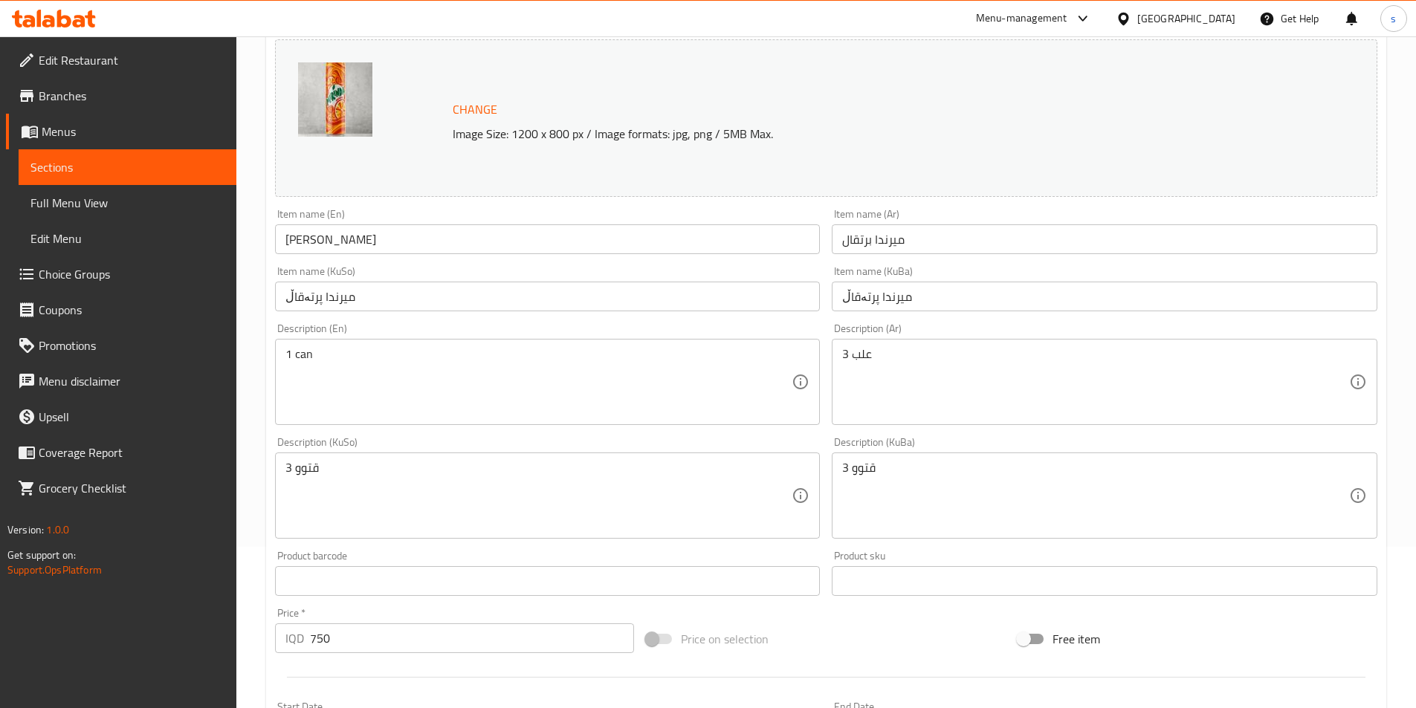
scroll to position [166, 0]
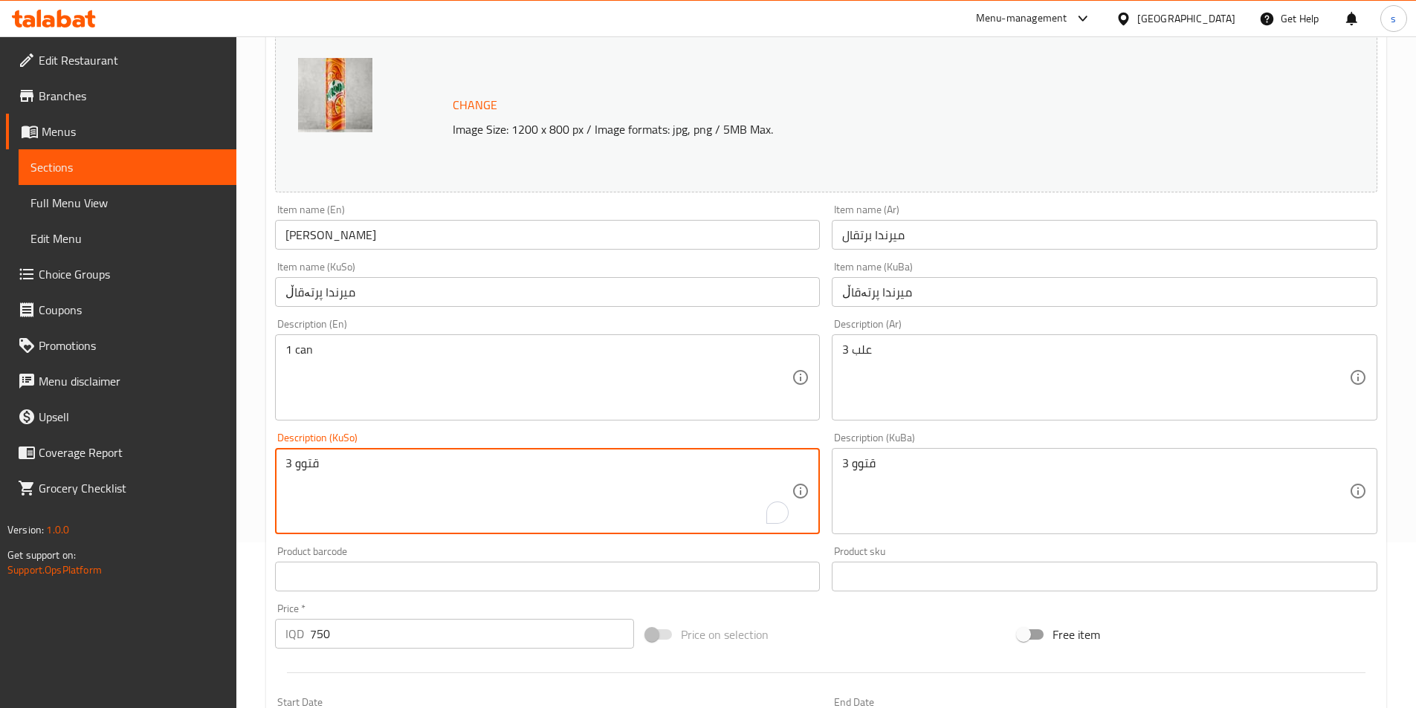
drag, startPoint x: 290, startPoint y: 462, endPoint x: 281, endPoint y: 464, distance: 9.2
type textarea "1 قتوو"
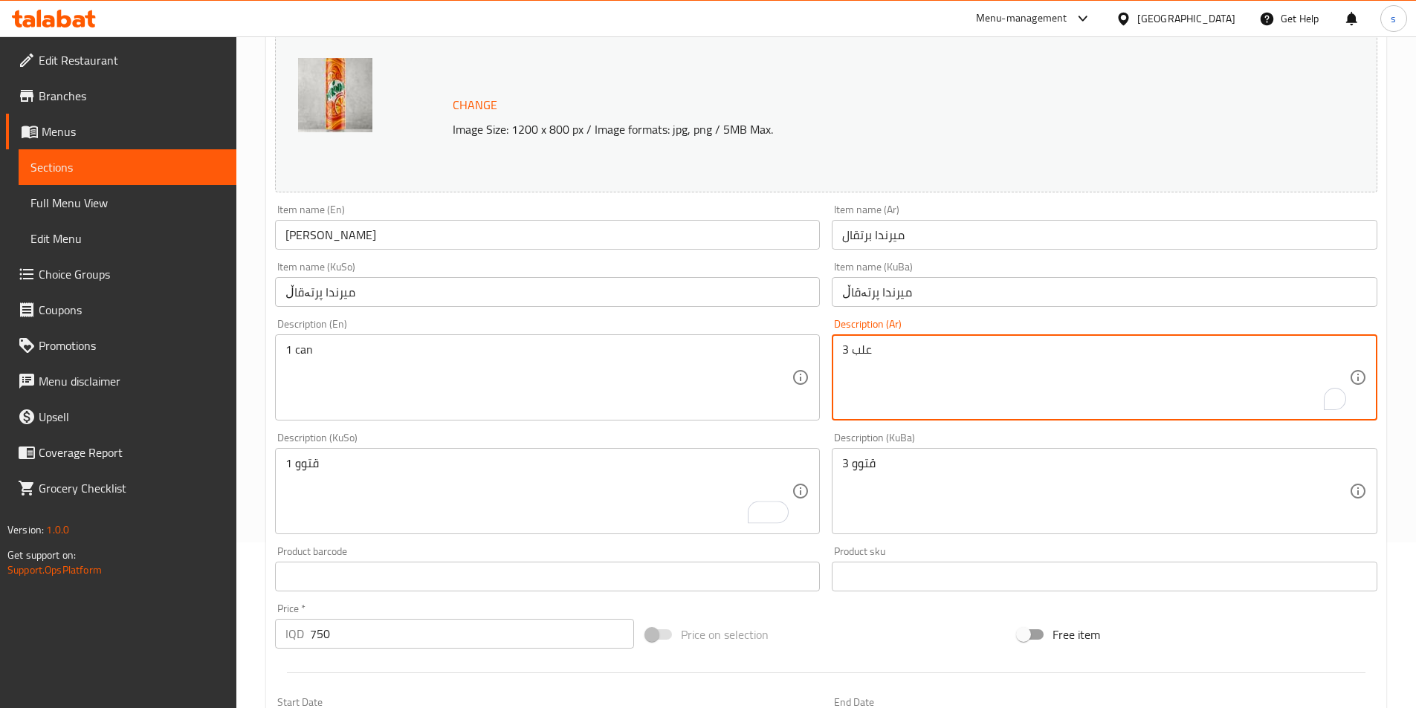
drag, startPoint x: 849, startPoint y: 354, endPoint x: 837, endPoint y: 357, distance: 12.3
type textarea "1 علب"
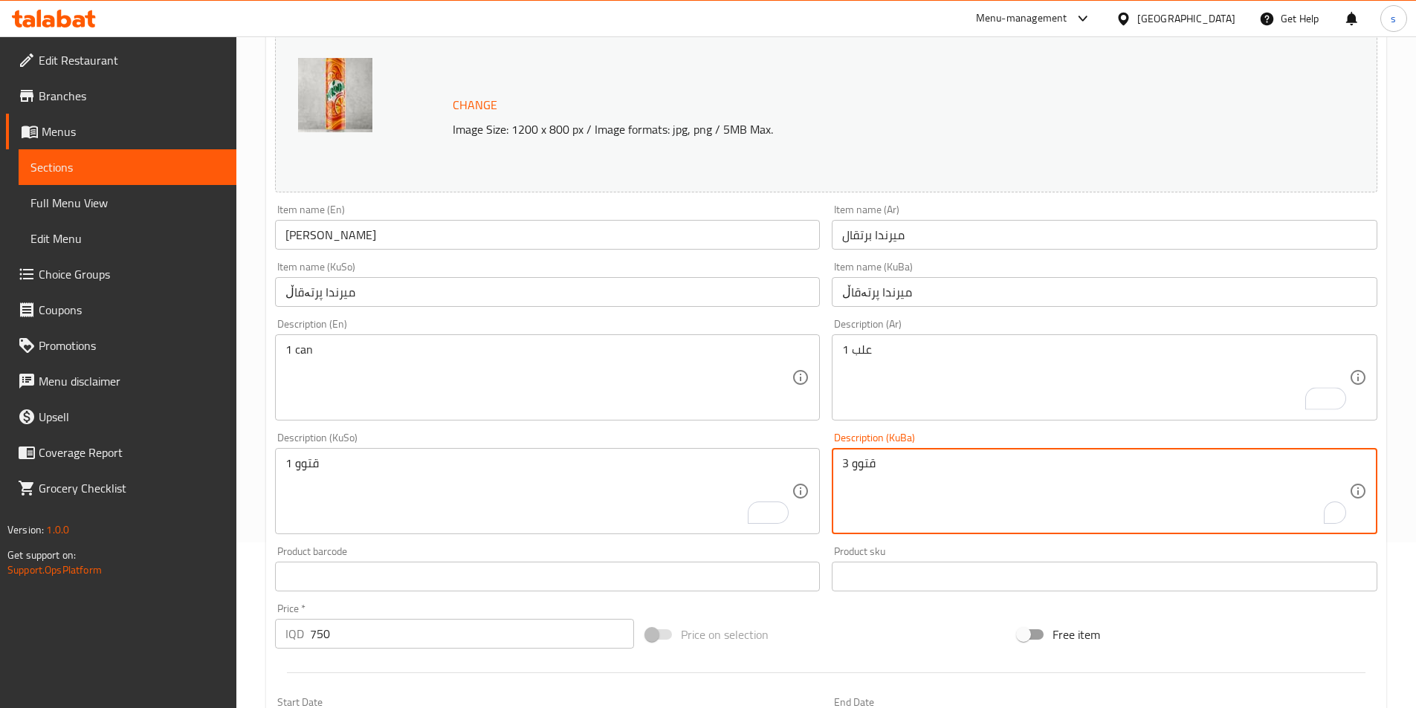
drag, startPoint x: 846, startPoint y: 462, endPoint x: 831, endPoint y: 464, distance: 15.8
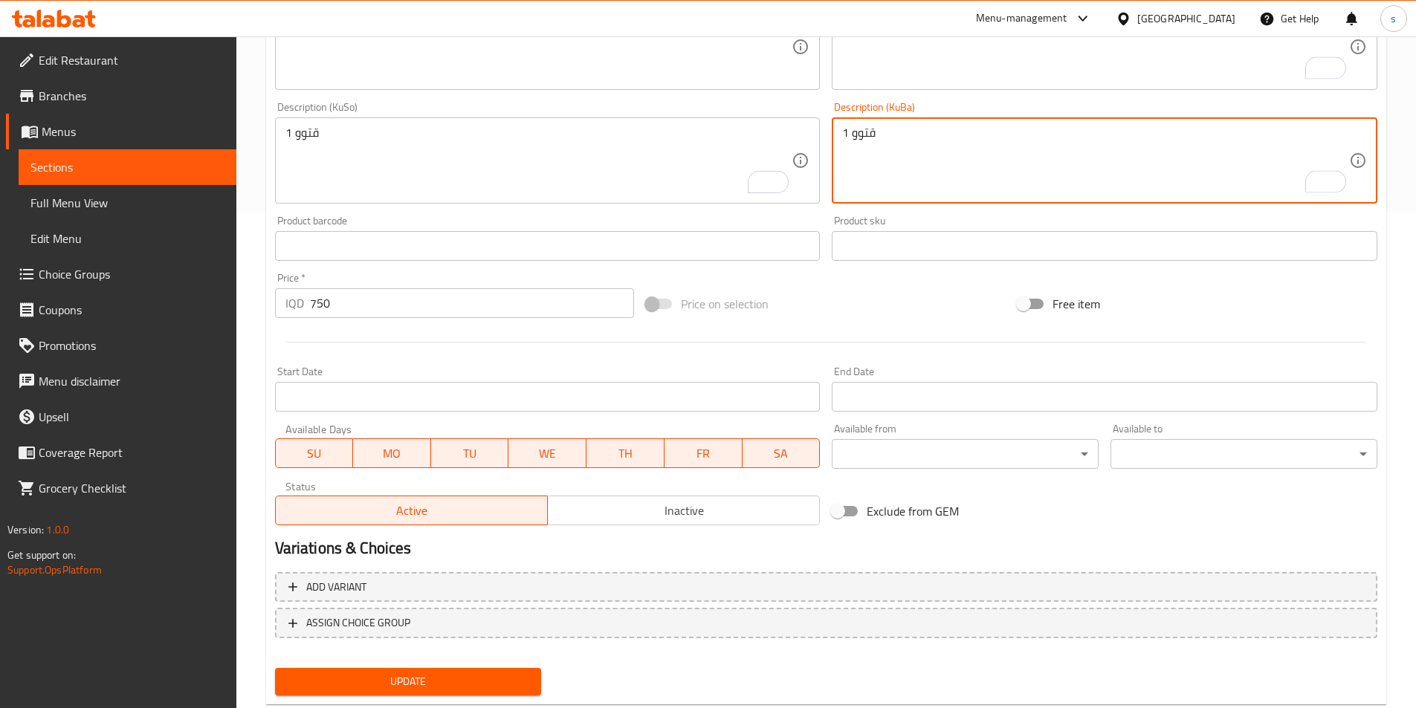
scroll to position [534, 0]
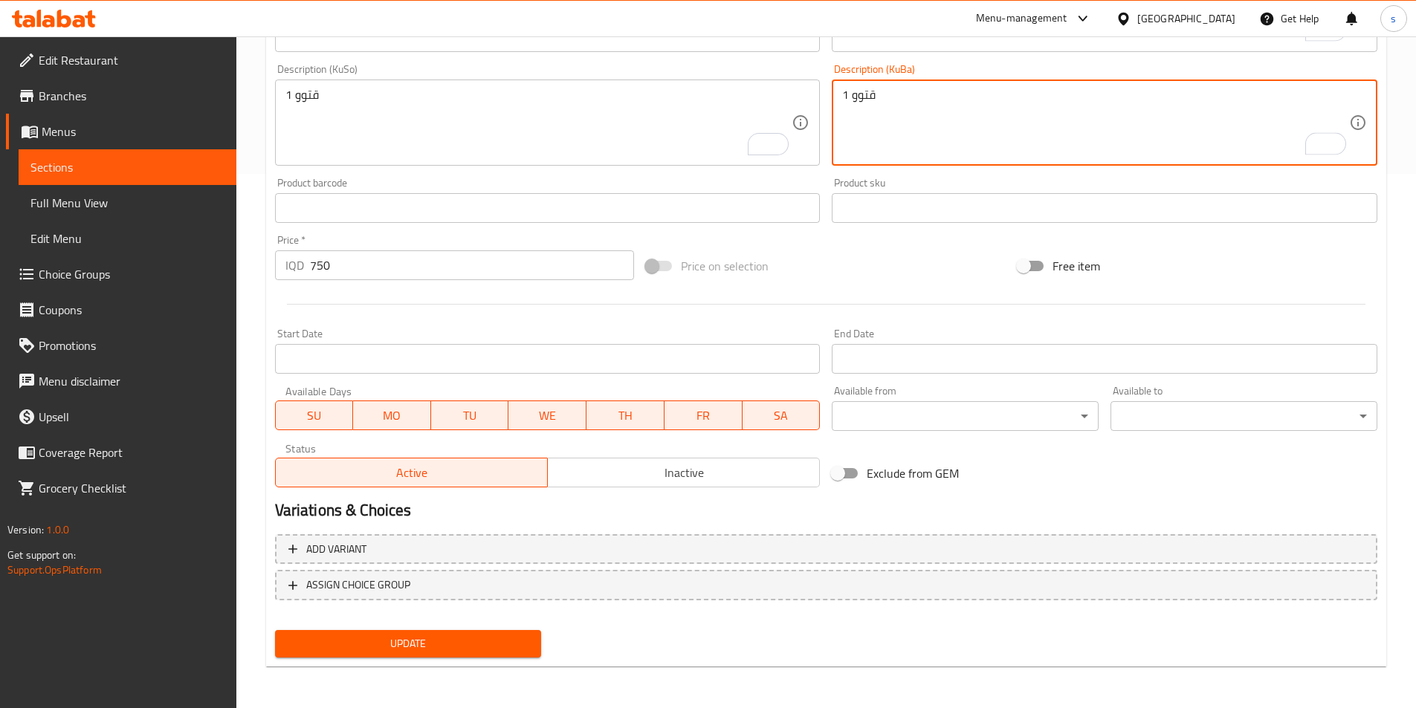
type textarea "1 قتوو"
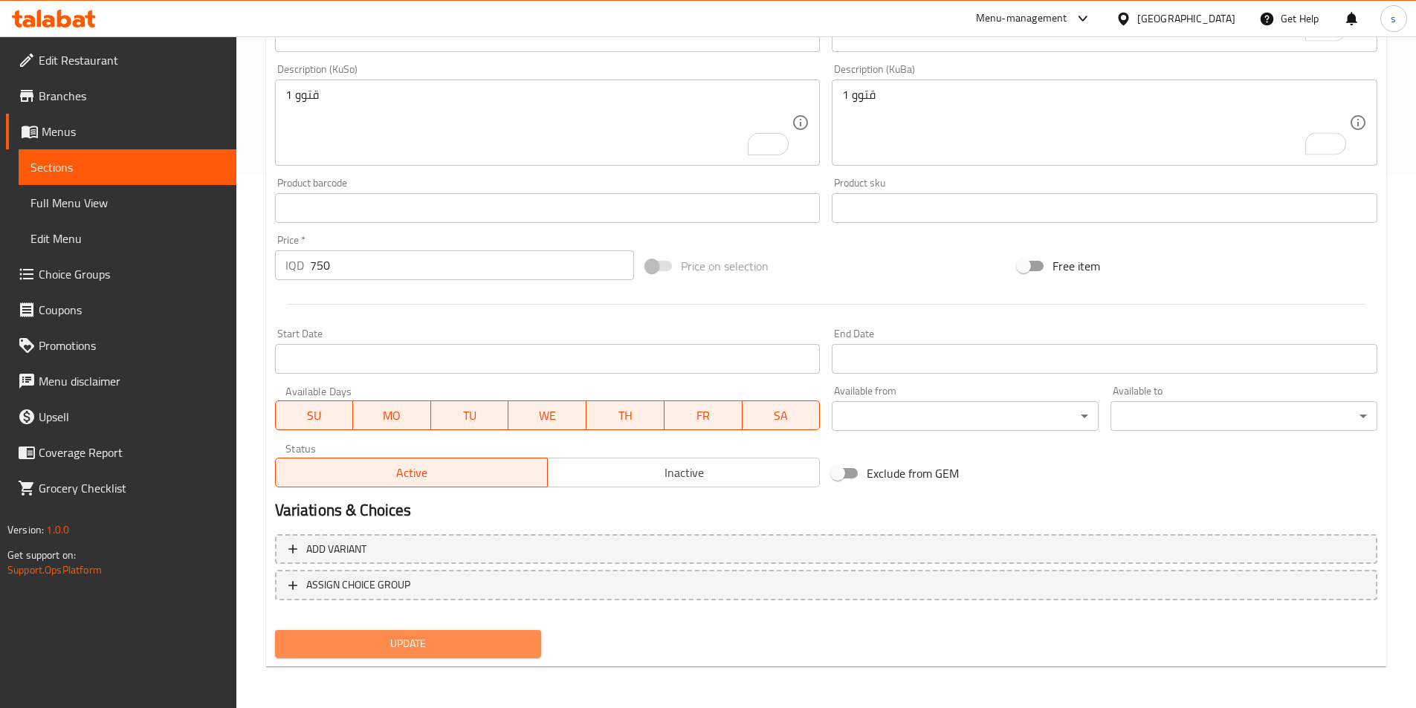
click at [305, 638] on span "Update" at bounding box center [408, 644] width 243 height 19
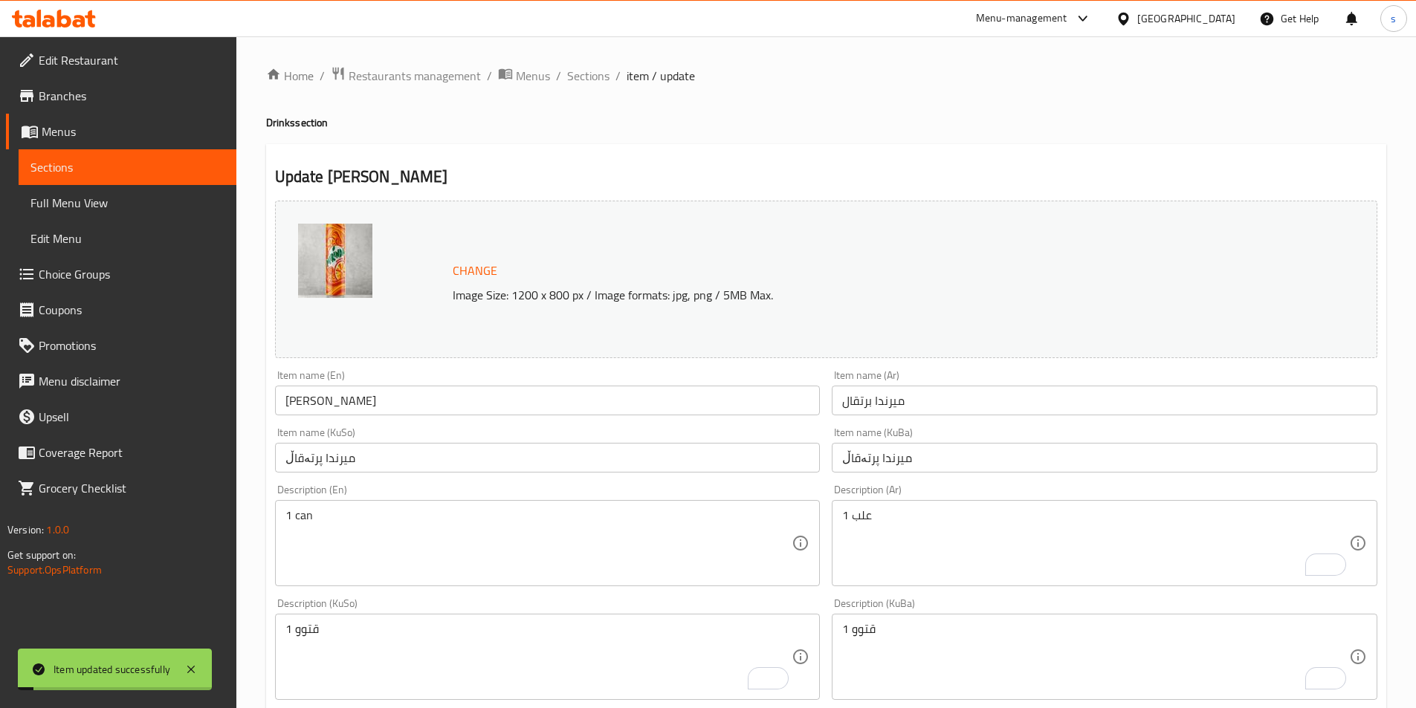
scroll to position [534, 0]
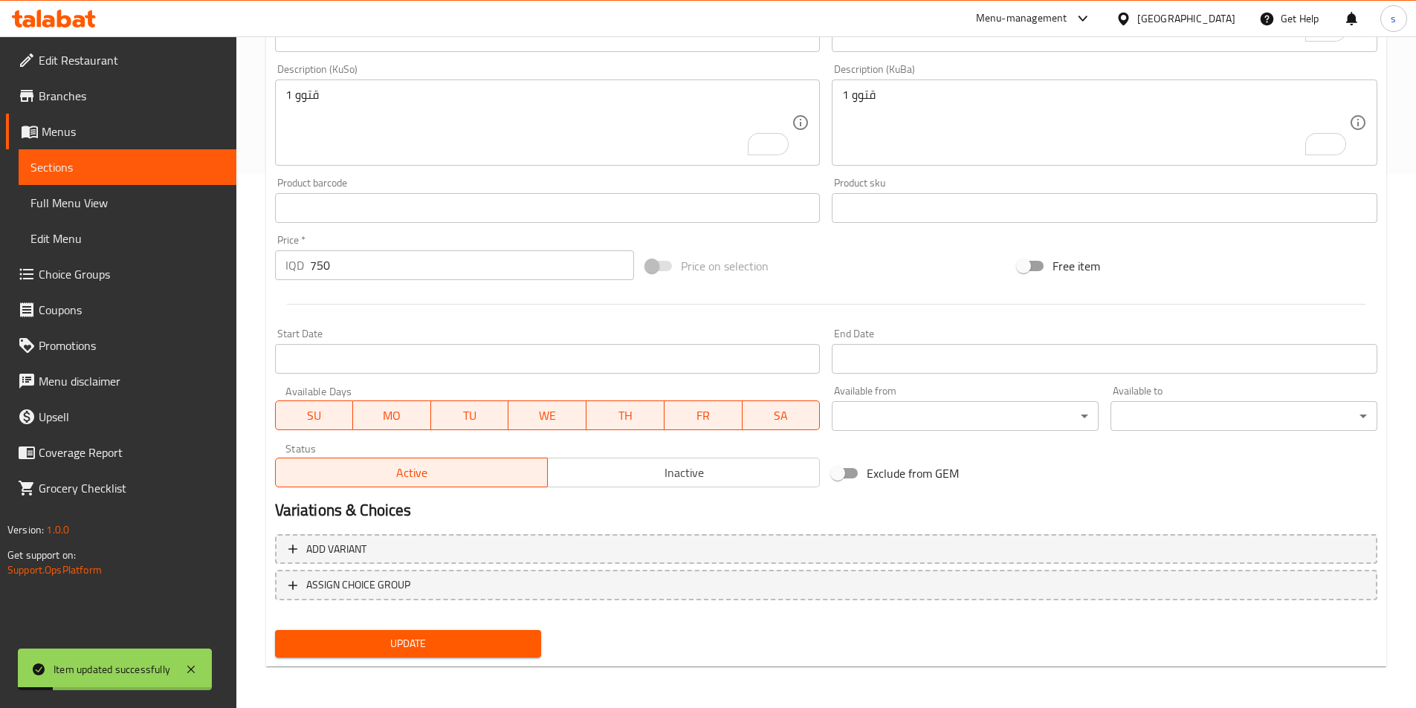
click at [161, 168] on span "Sections" at bounding box center [127, 167] width 194 height 18
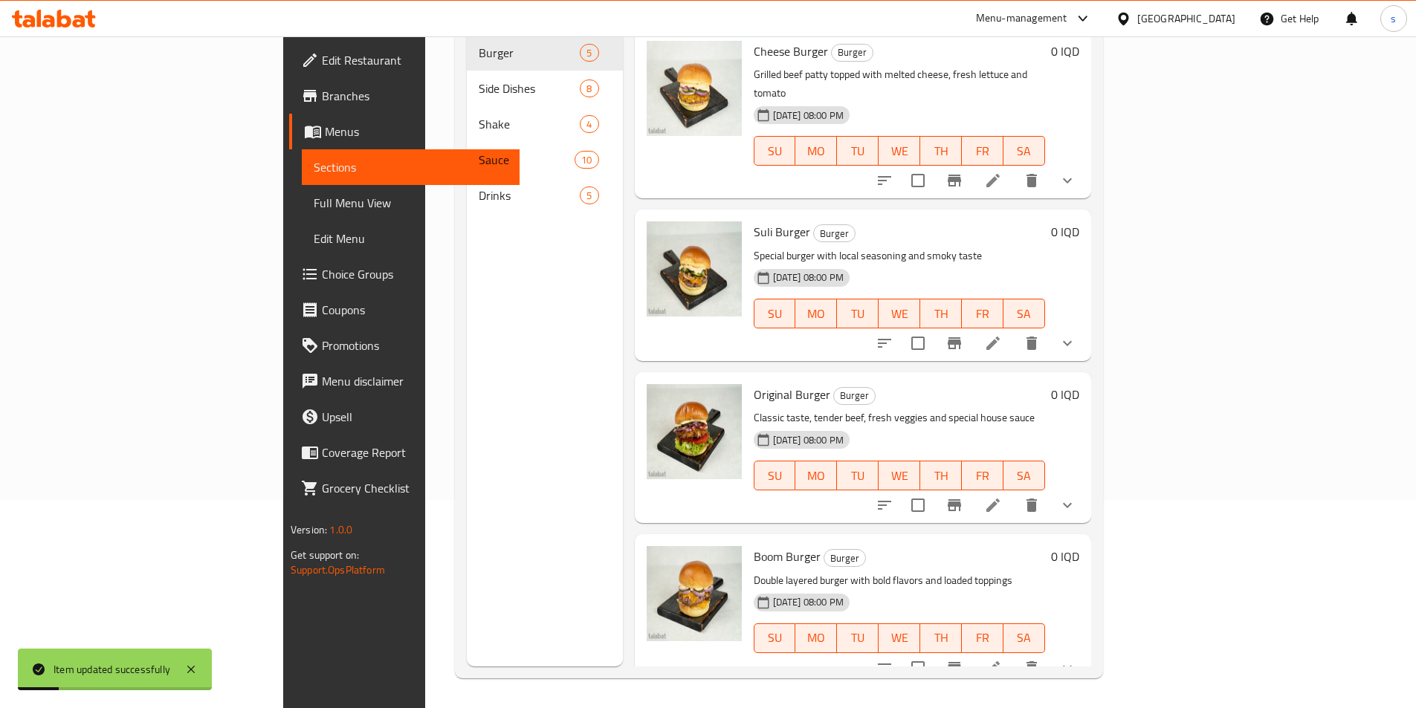
scroll to position [208, 0]
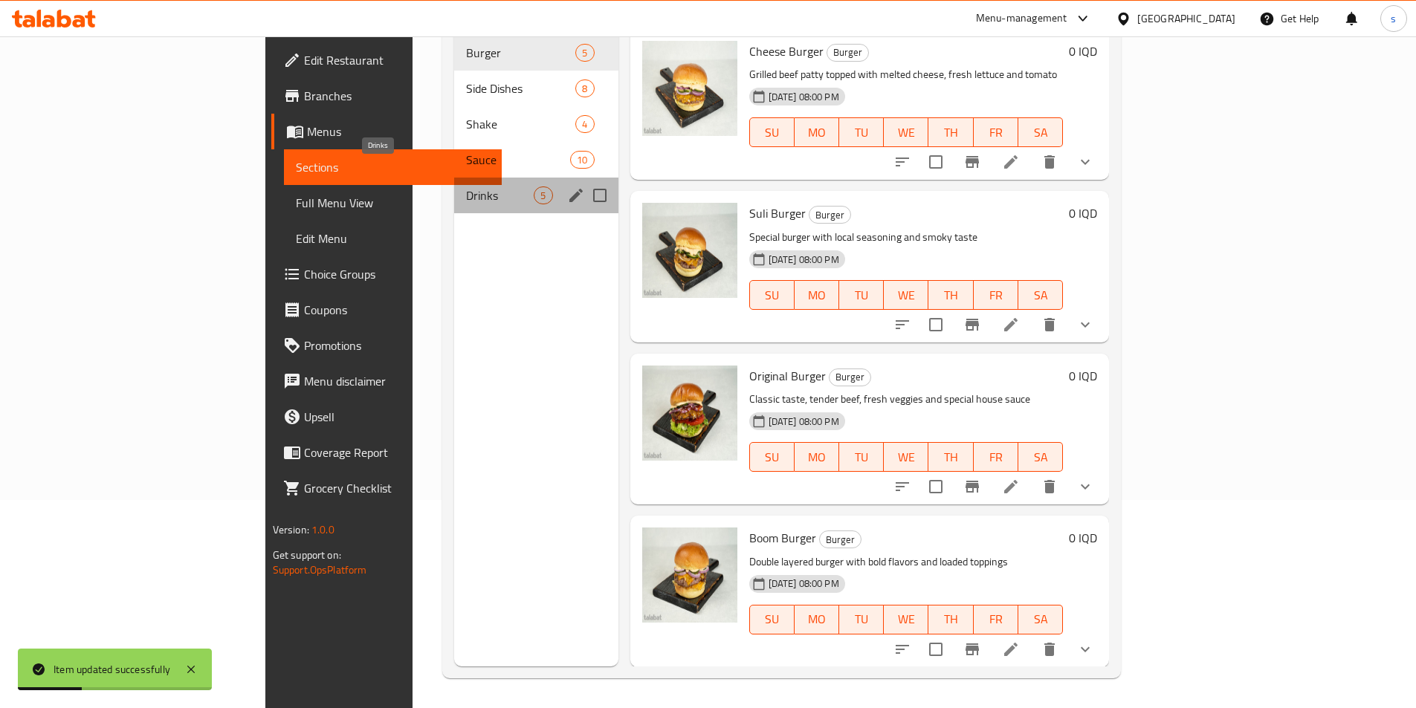
click at [466, 187] on span "Drinks" at bounding box center [500, 196] width 68 height 18
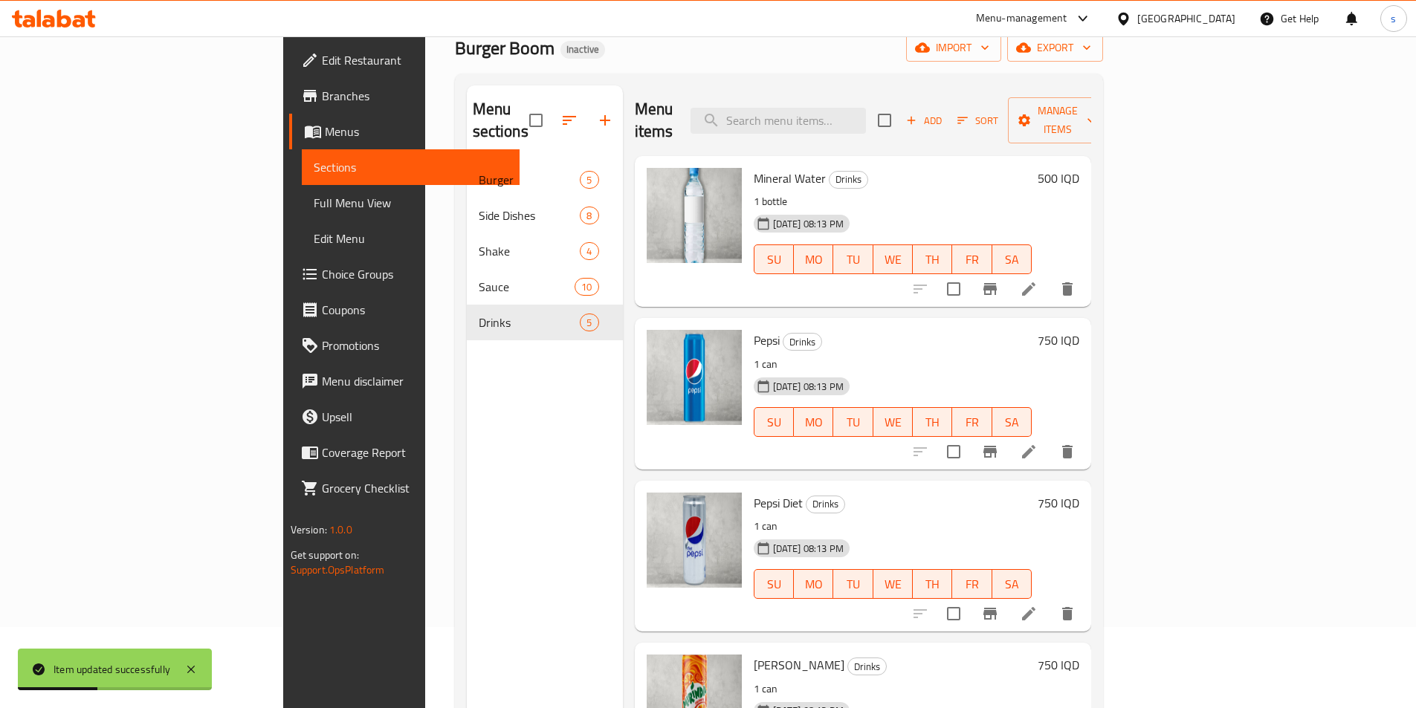
scroll to position [208, 0]
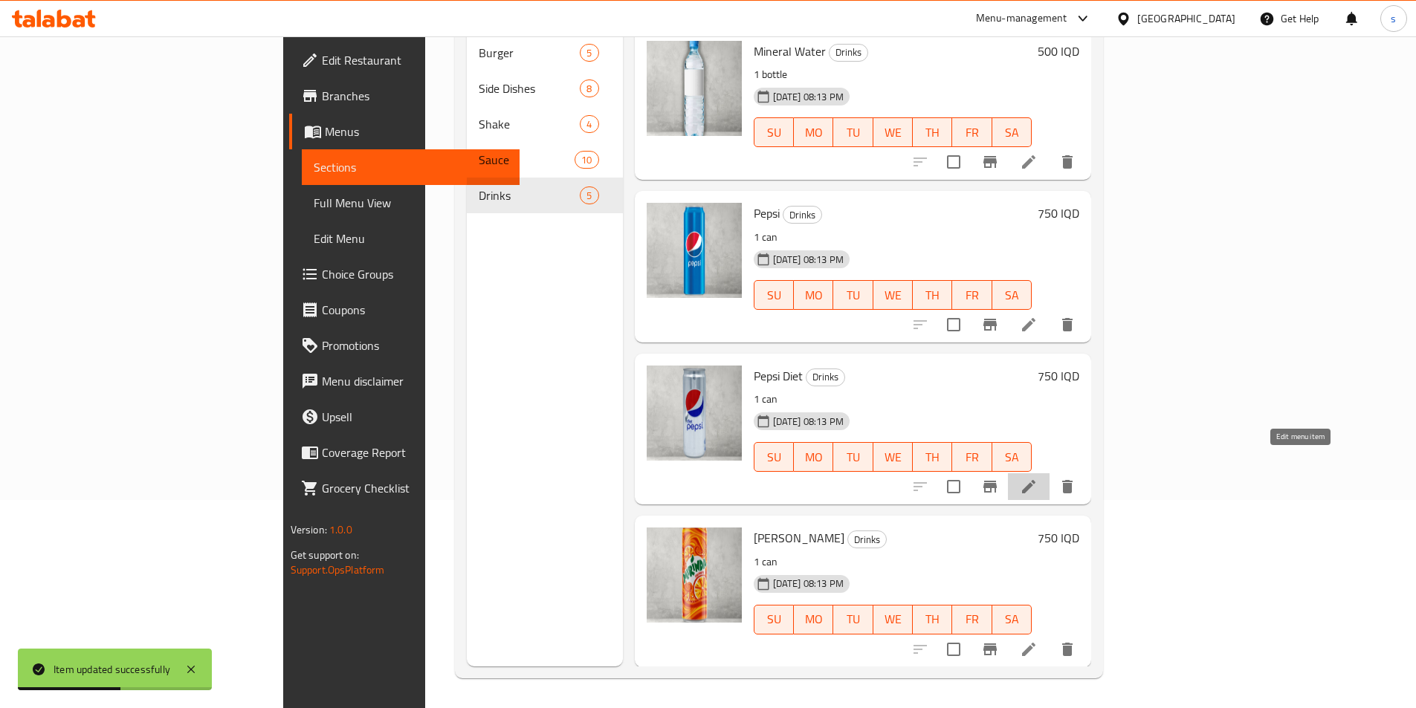
click at [1037, 478] on icon at bounding box center [1029, 487] width 18 height 18
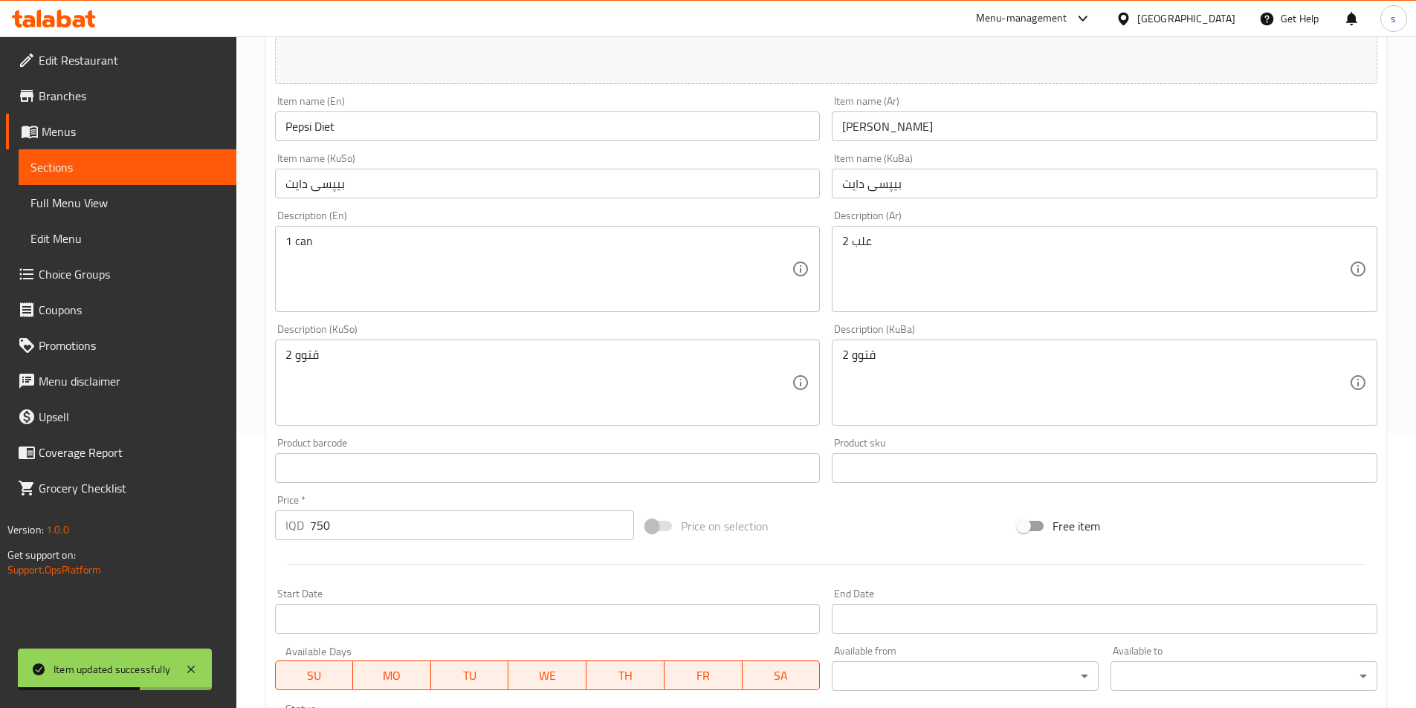
scroll to position [296, 0]
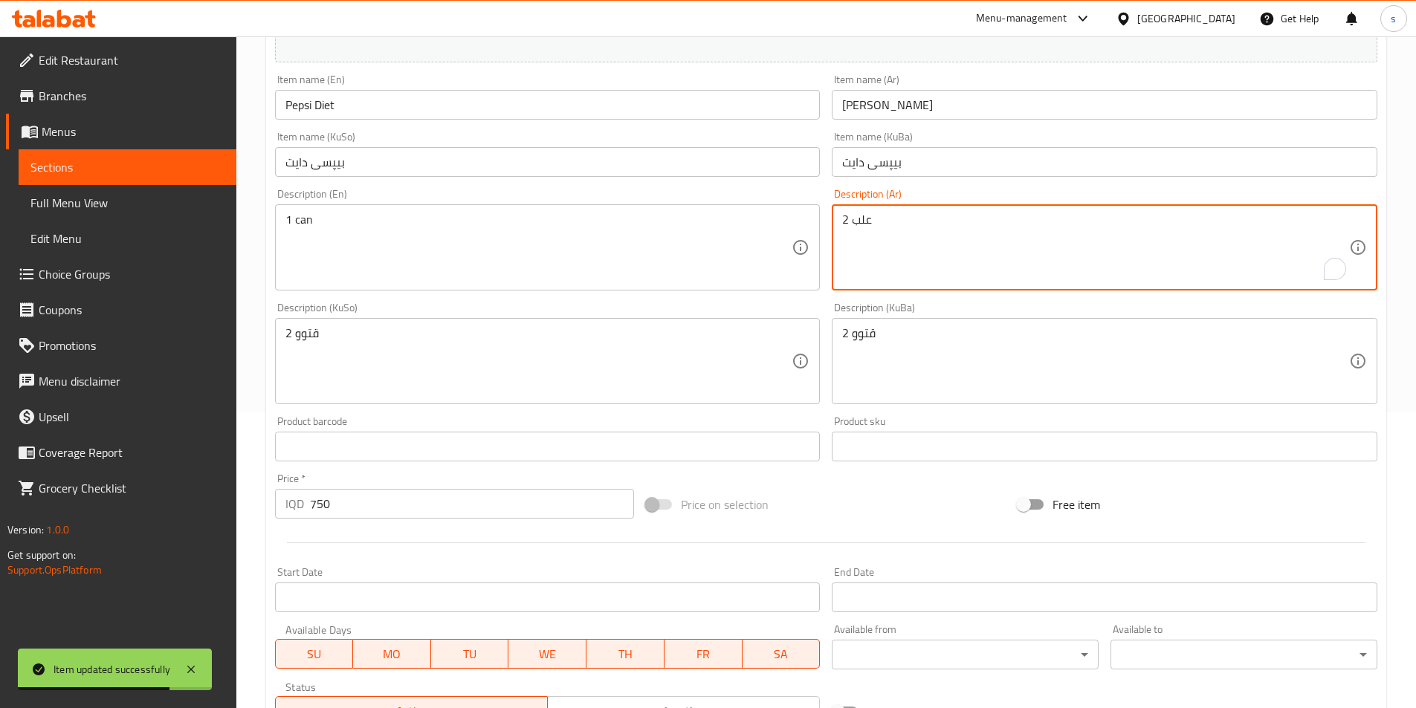
drag, startPoint x: 846, startPoint y: 224, endPoint x: 836, endPoint y: 224, distance: 9.7
type textarea "1 علب"
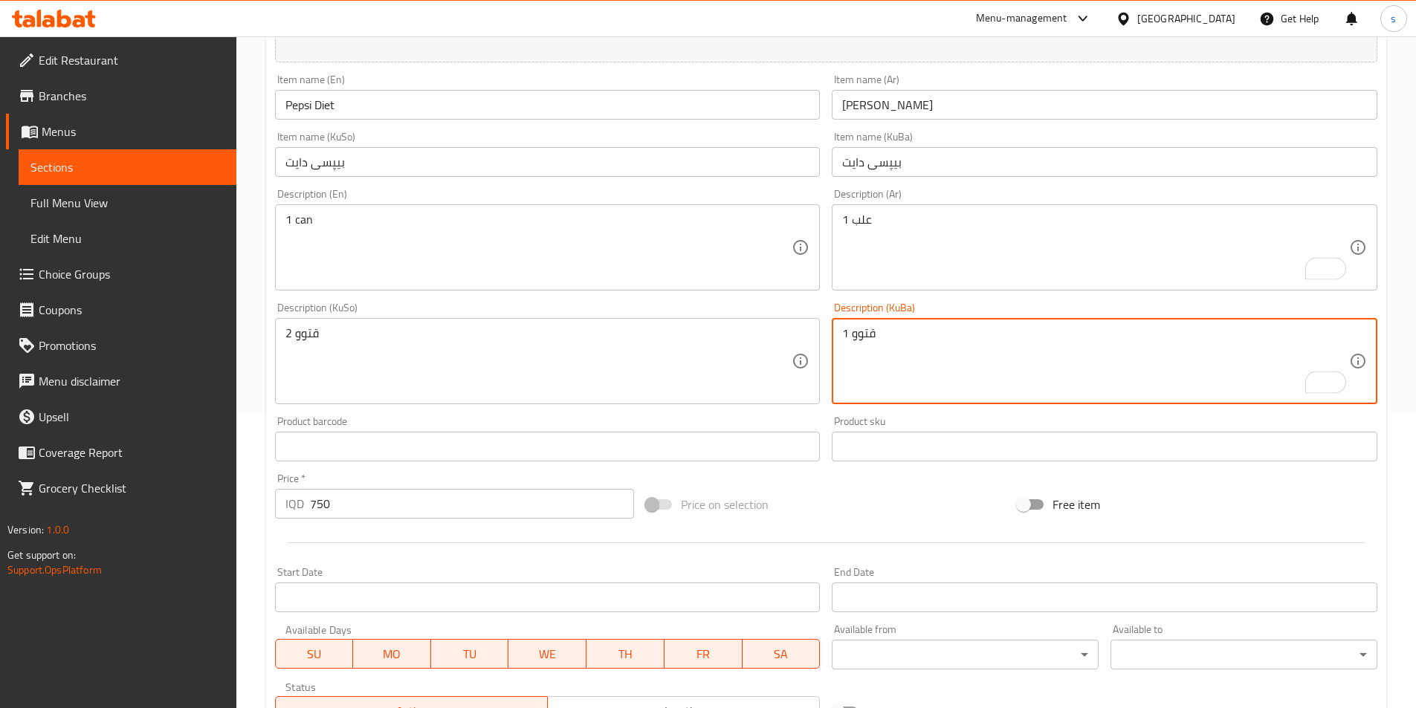
type textarea "1 قتوو"
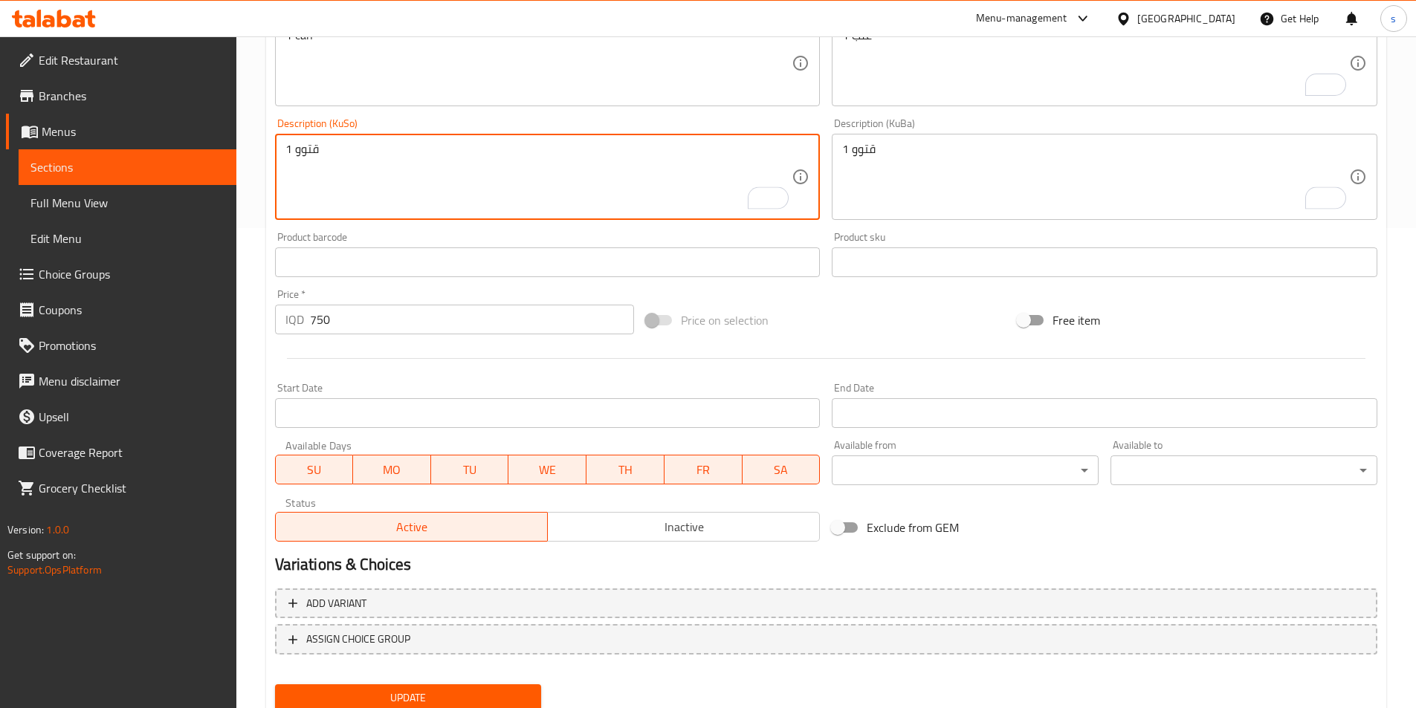
scroll to position [534, 0]
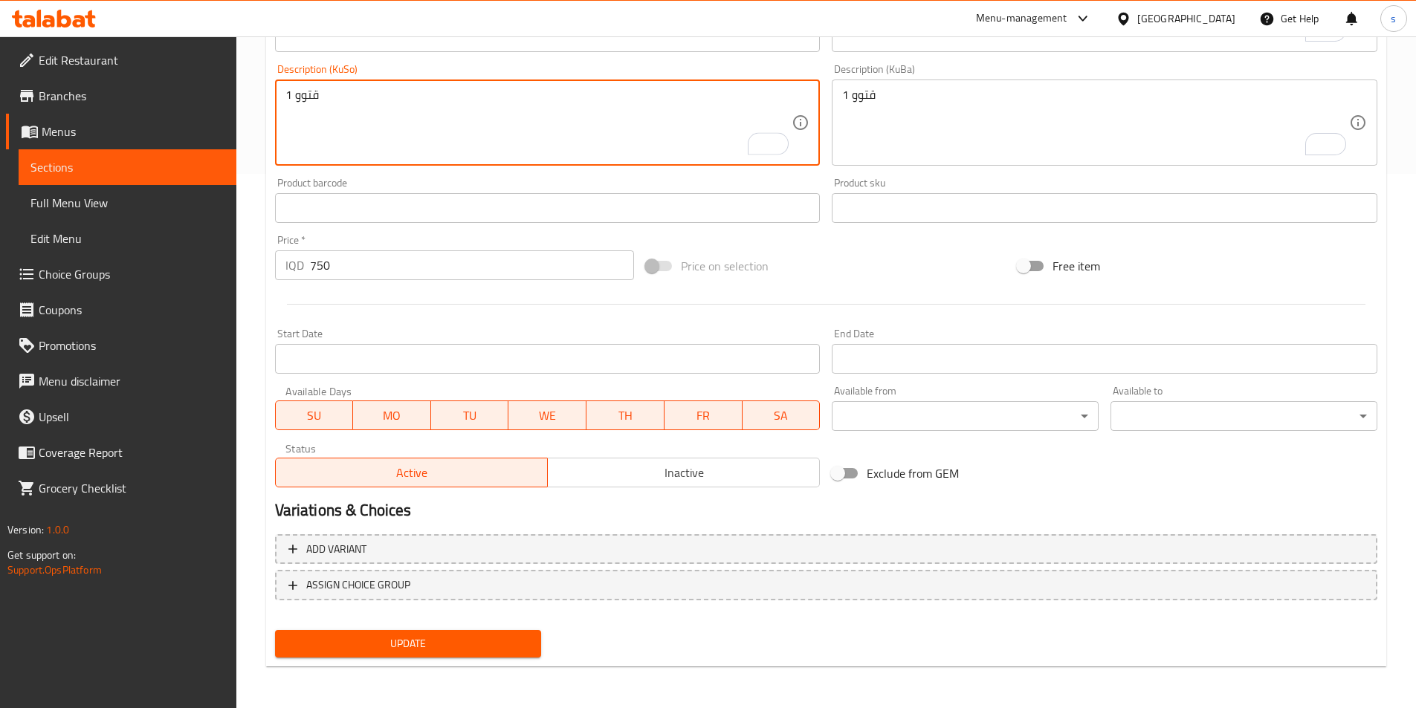
type textarea "1 قتوو"
click at [416, 646] on span "Update" at bounding box center [408, 644] width 243 height 19
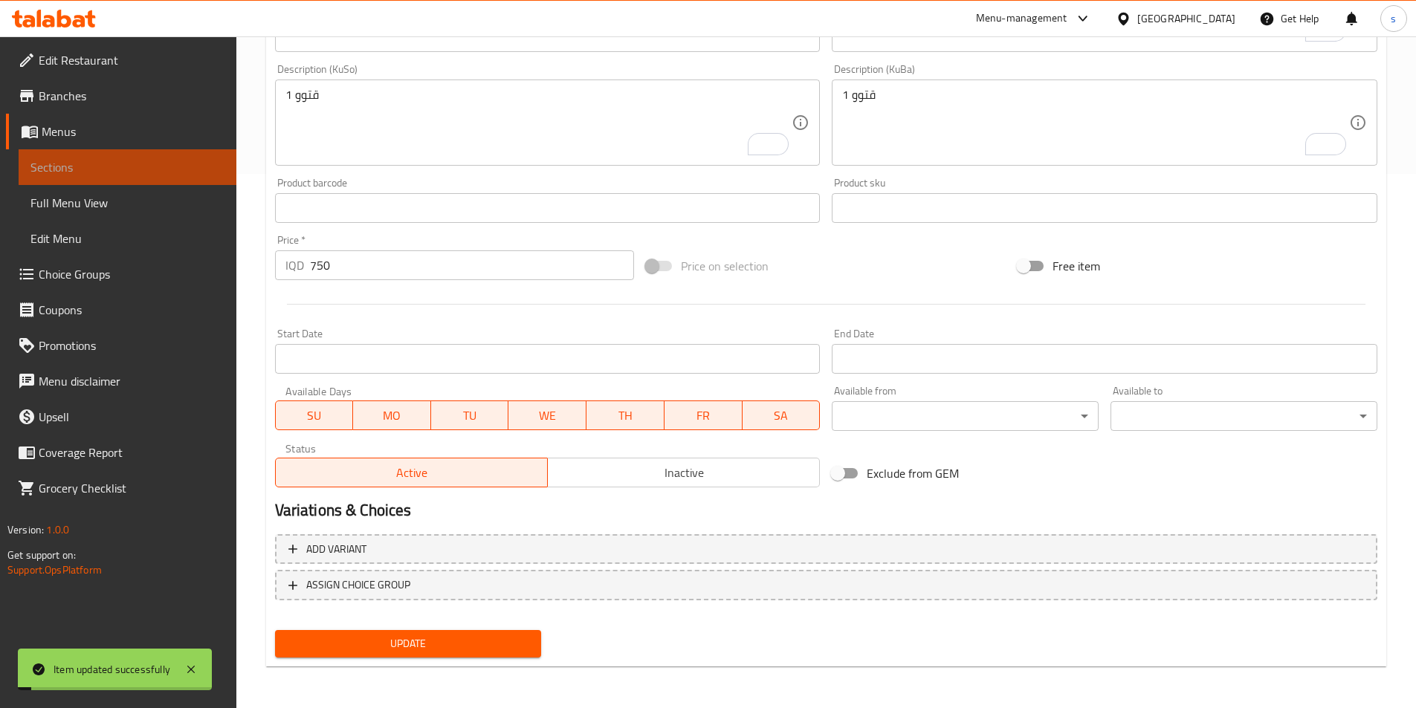
click at [93, 166] on span "Sections" at bounding box center [127, 167] width 194 height 18
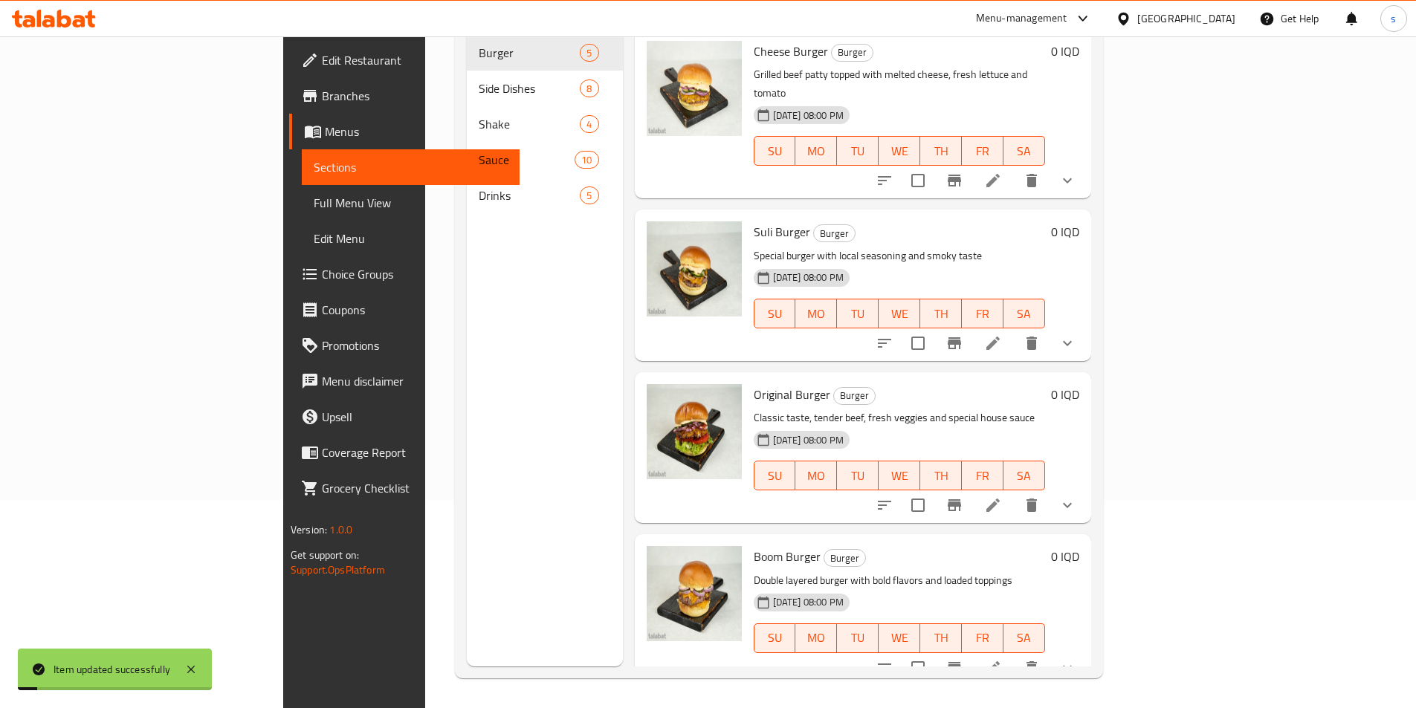
scroll to position [208, 0]
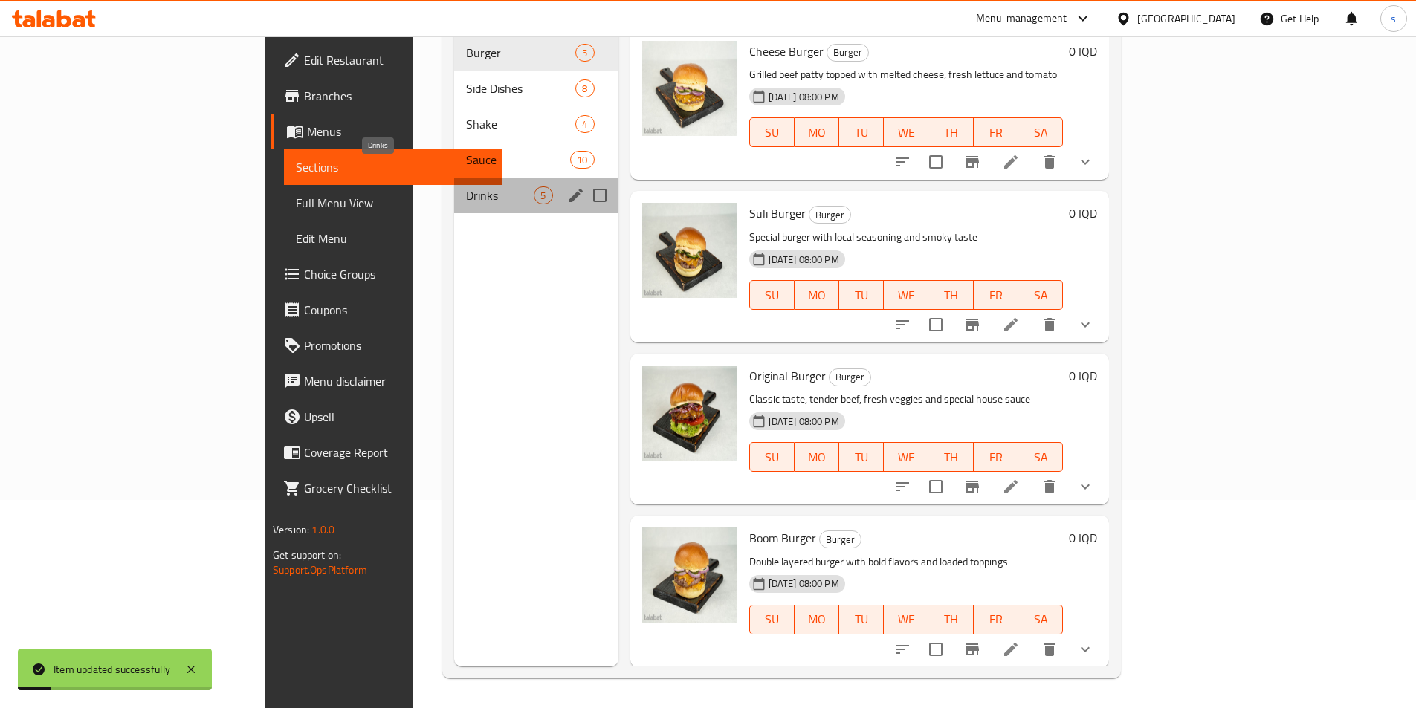
click at [466, 187] on span "Drinks" at bounding box center [500, 196] width 68 height 18
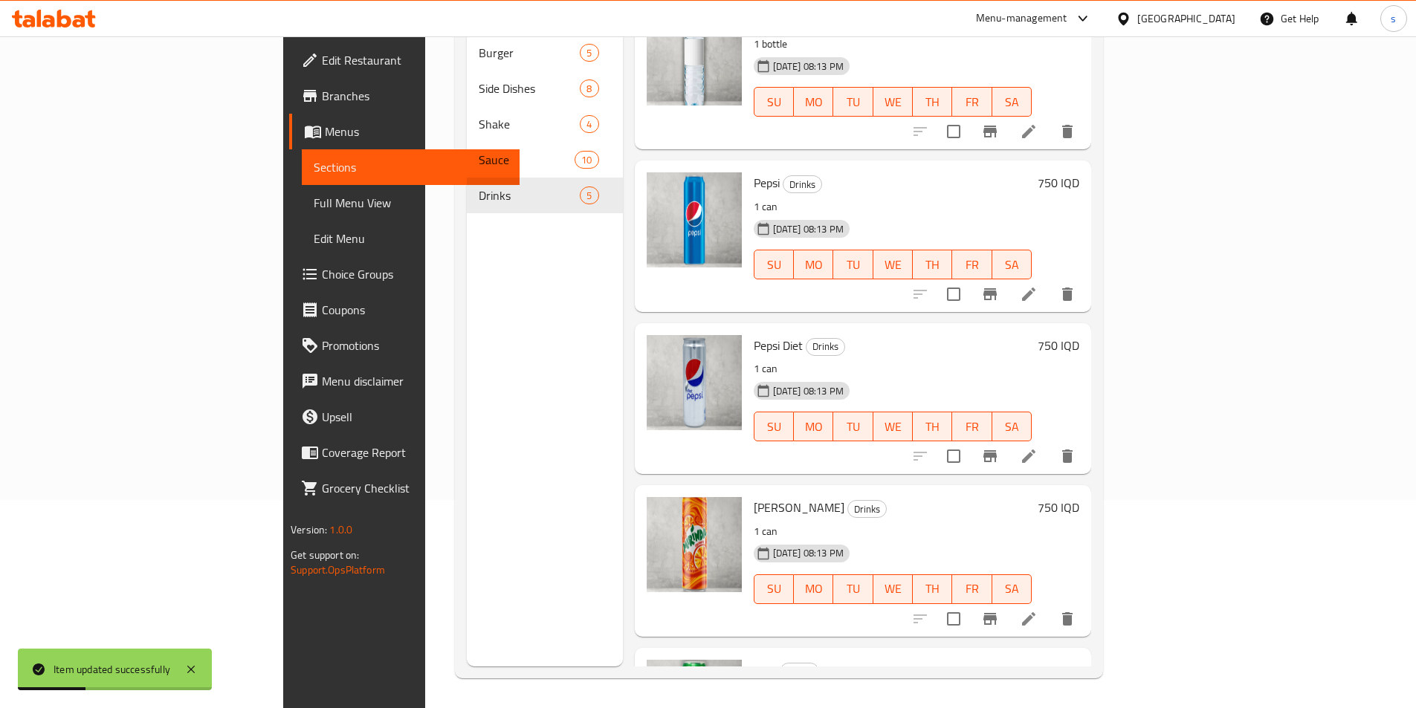
scroll to position [140, 0]
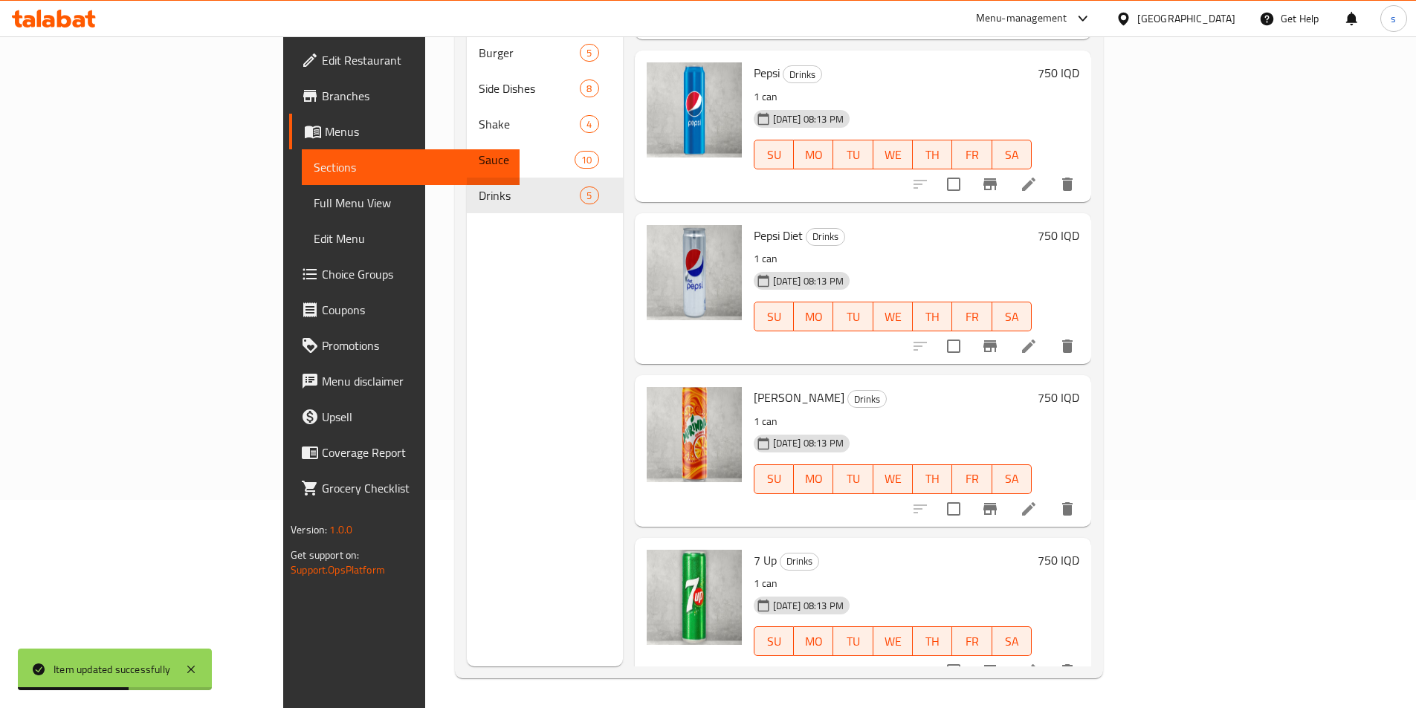
click at [1037, 500] on icon at bounding box center [1029, 509] width 18 height 18
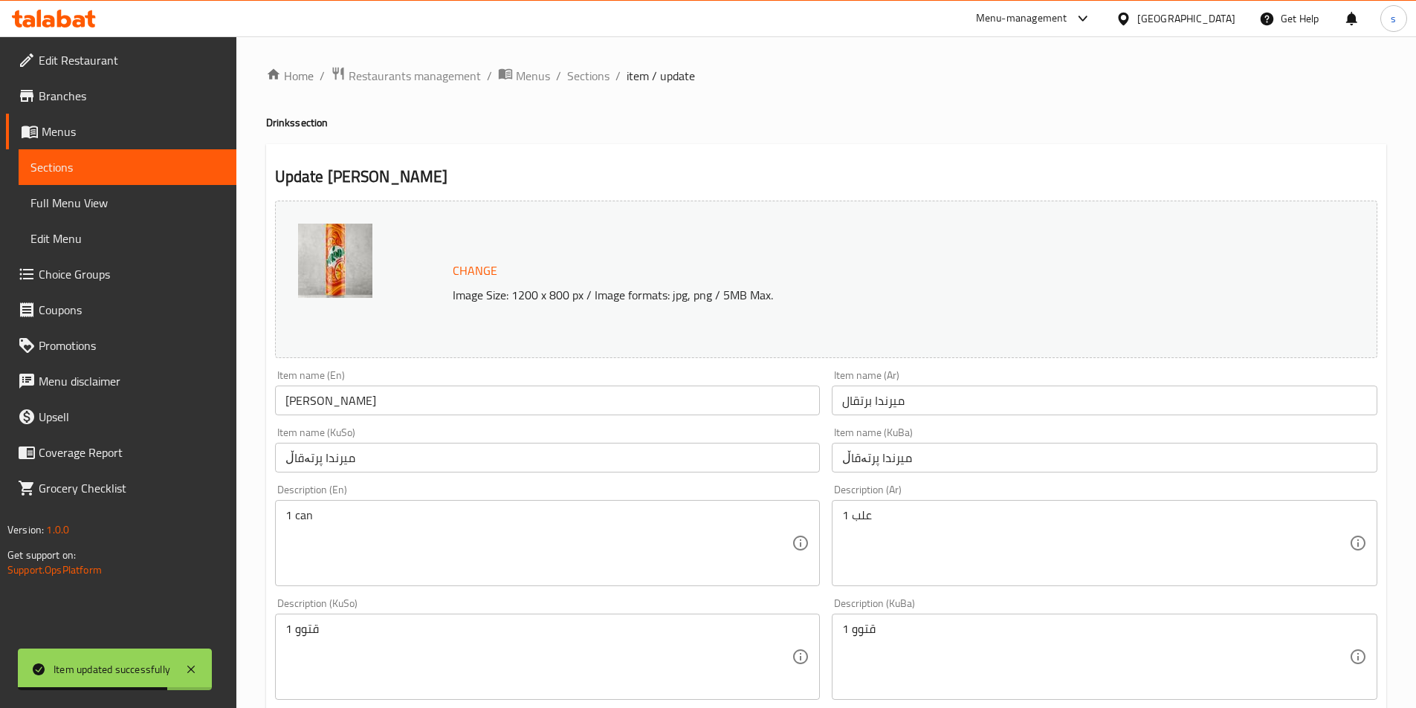
click at [92, 172] on span "Sections" at bounding box center [127, 167] width 194 height 18
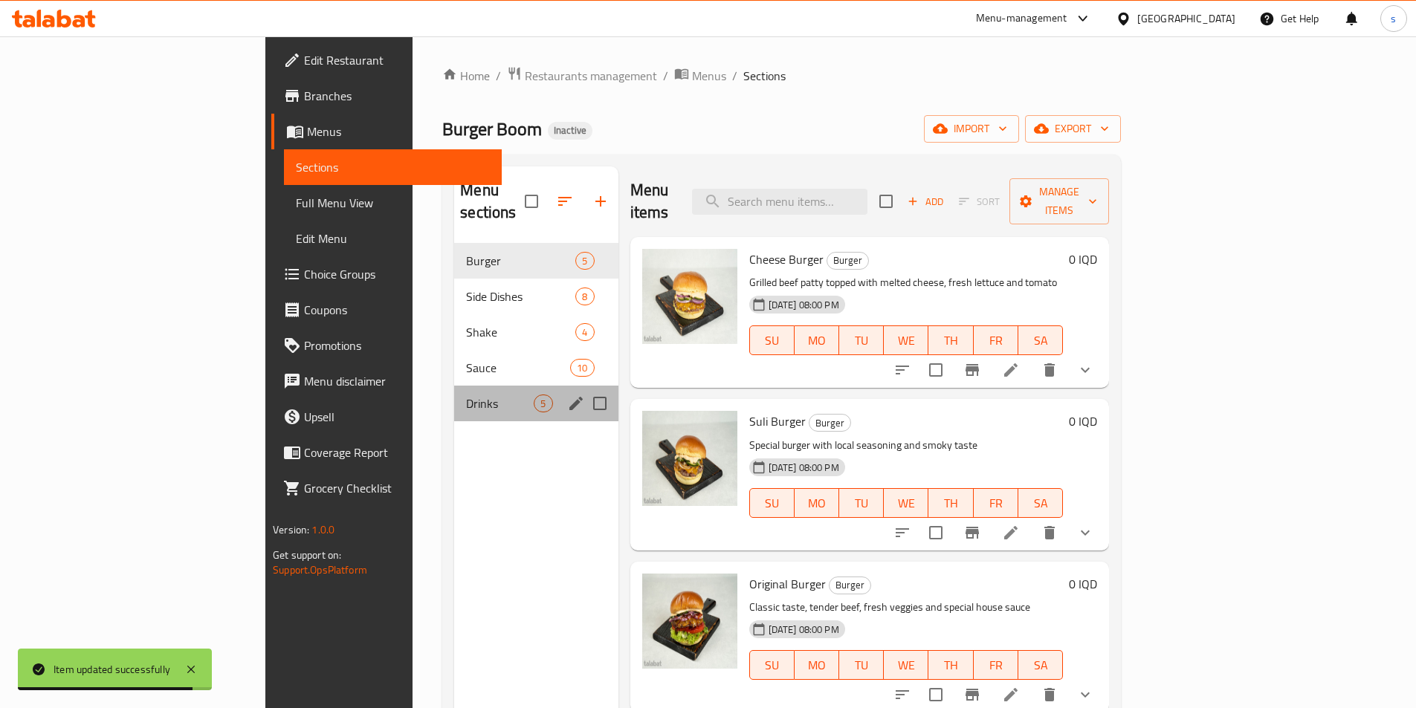
click at [454, 386] on div "Drinks 5" at bounding box center [535, 404] width 163 height 36
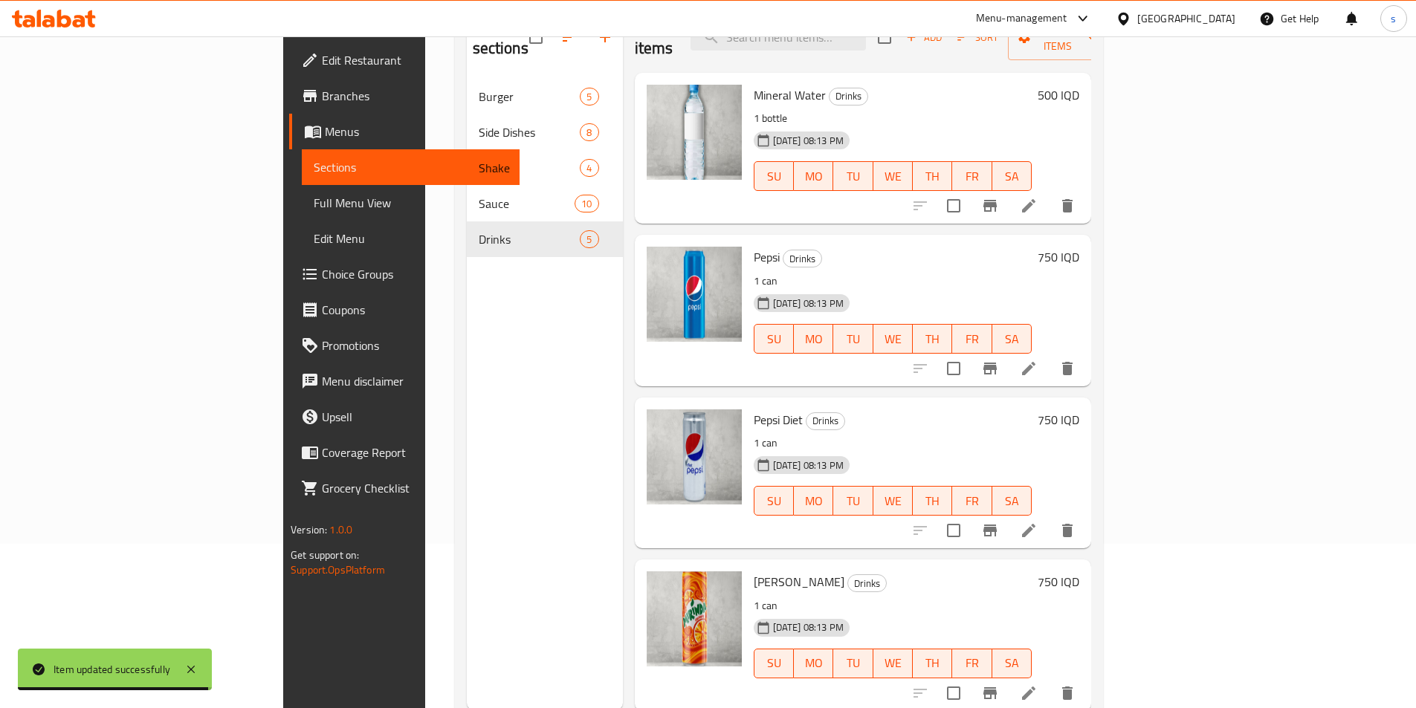
scroll to position [208, 0]
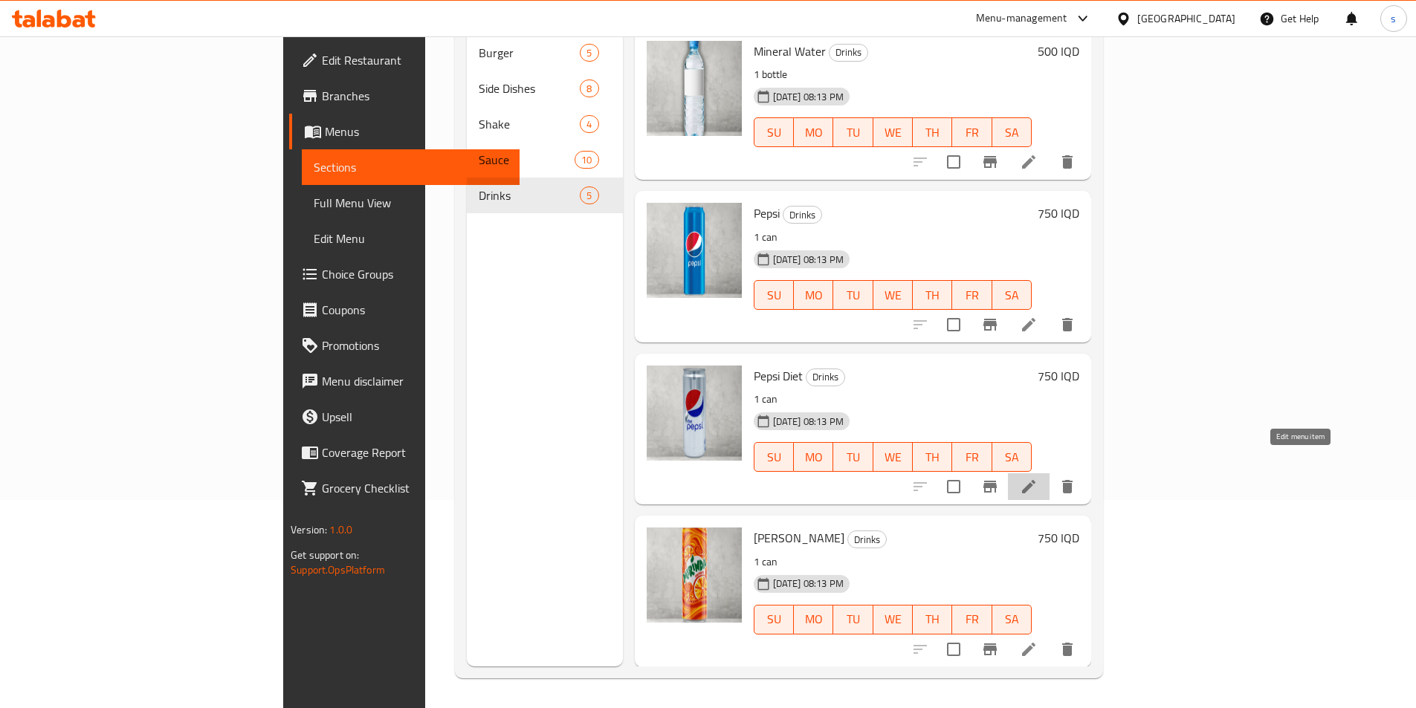
click at [1037, 478] on icon at bounding box center [1029, 487] width 18 height 18
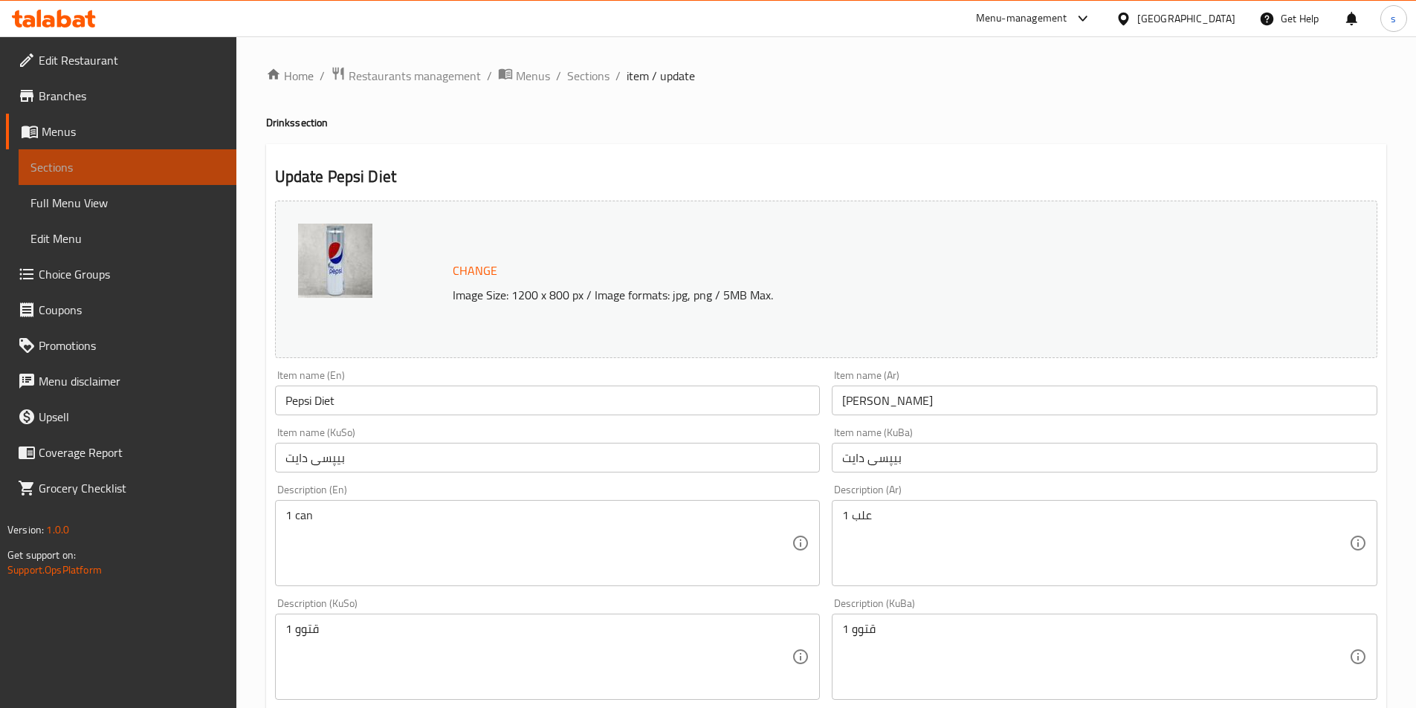
click at [100, 163] on span "Sections" at bounding box center [127, 167] width 194 height 18
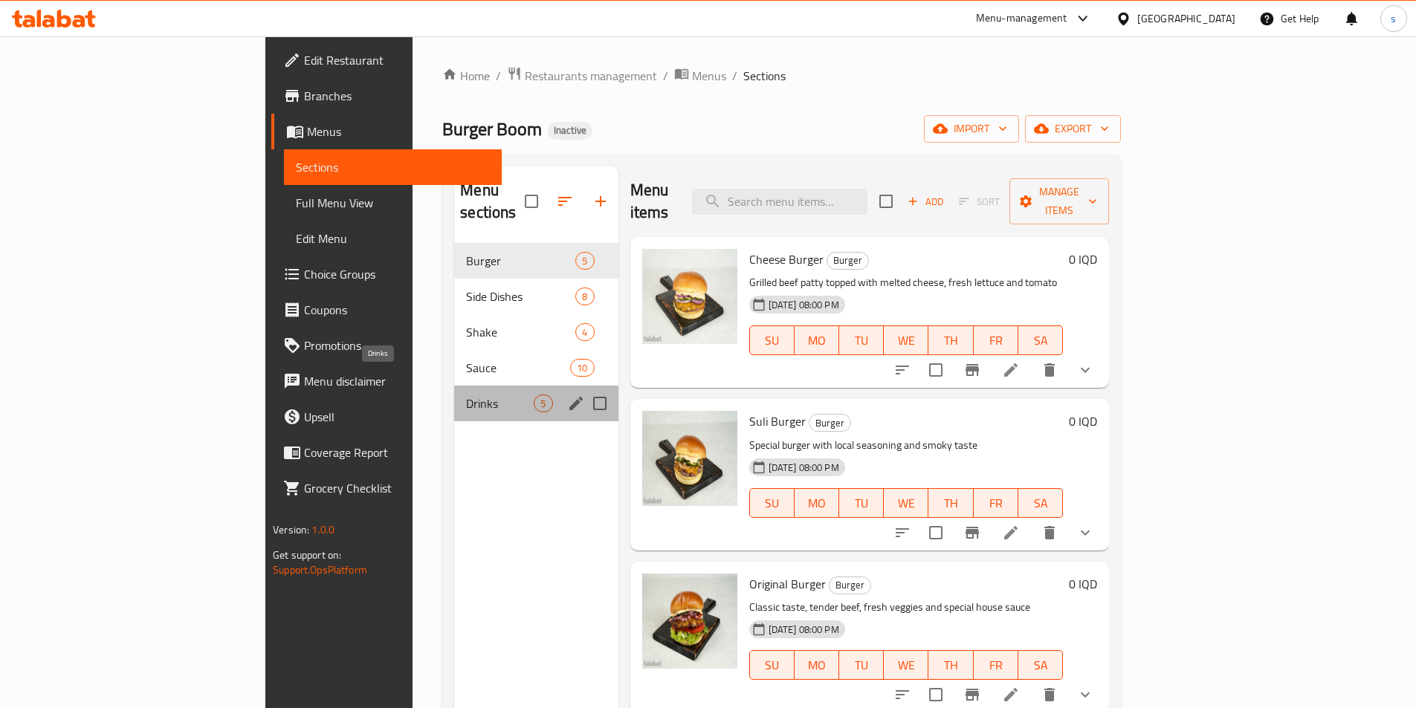
click at [466, 395] on span "Drinks" at bounding box center [500, 404] width 68 height 18
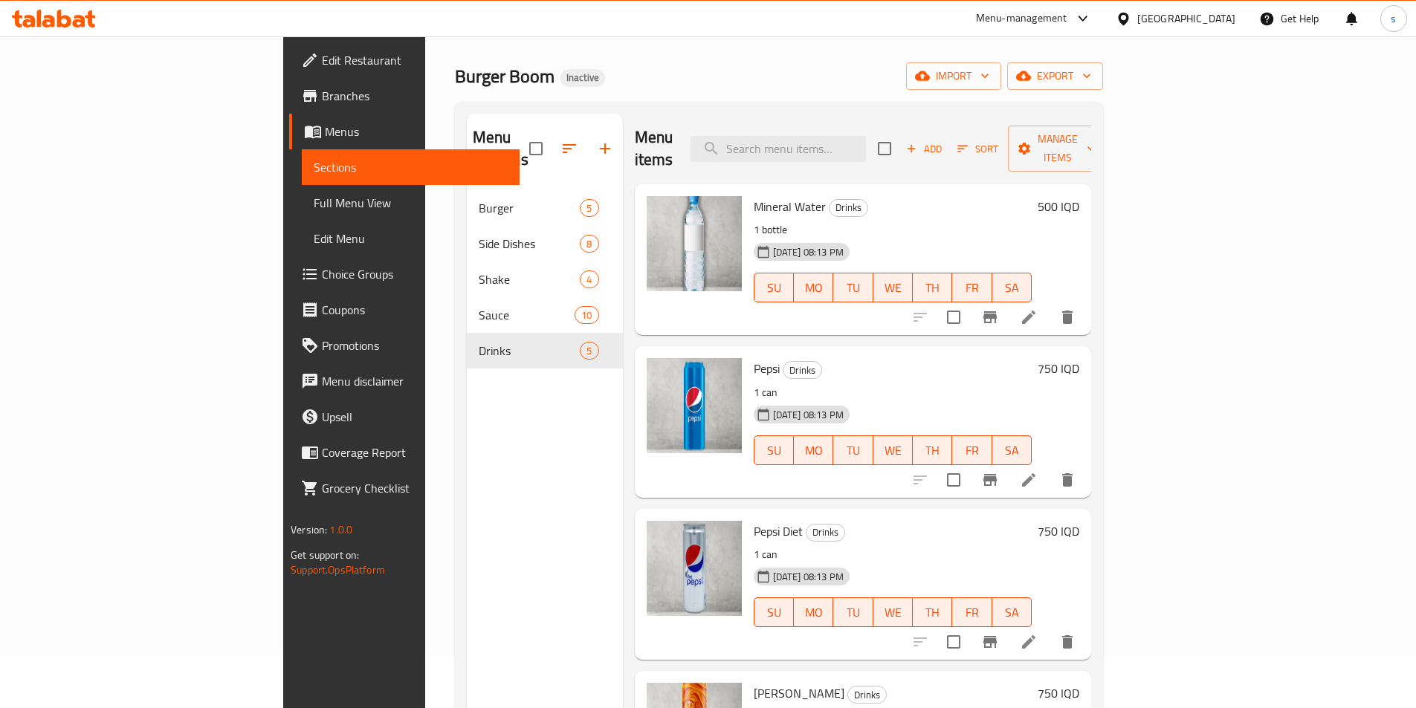
scroll to position [107, 0]
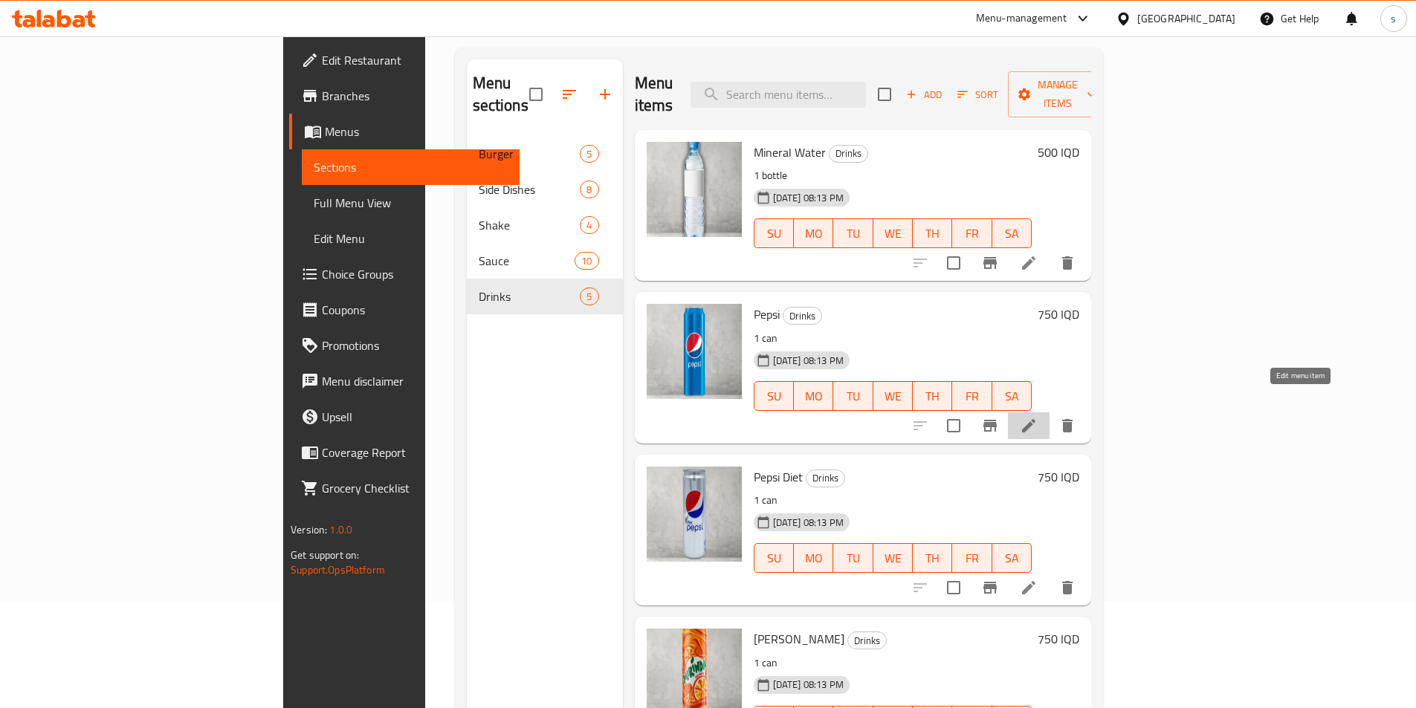
click at [1037, 417] on icon at bounding box center [1029, 426] width 18 height 18
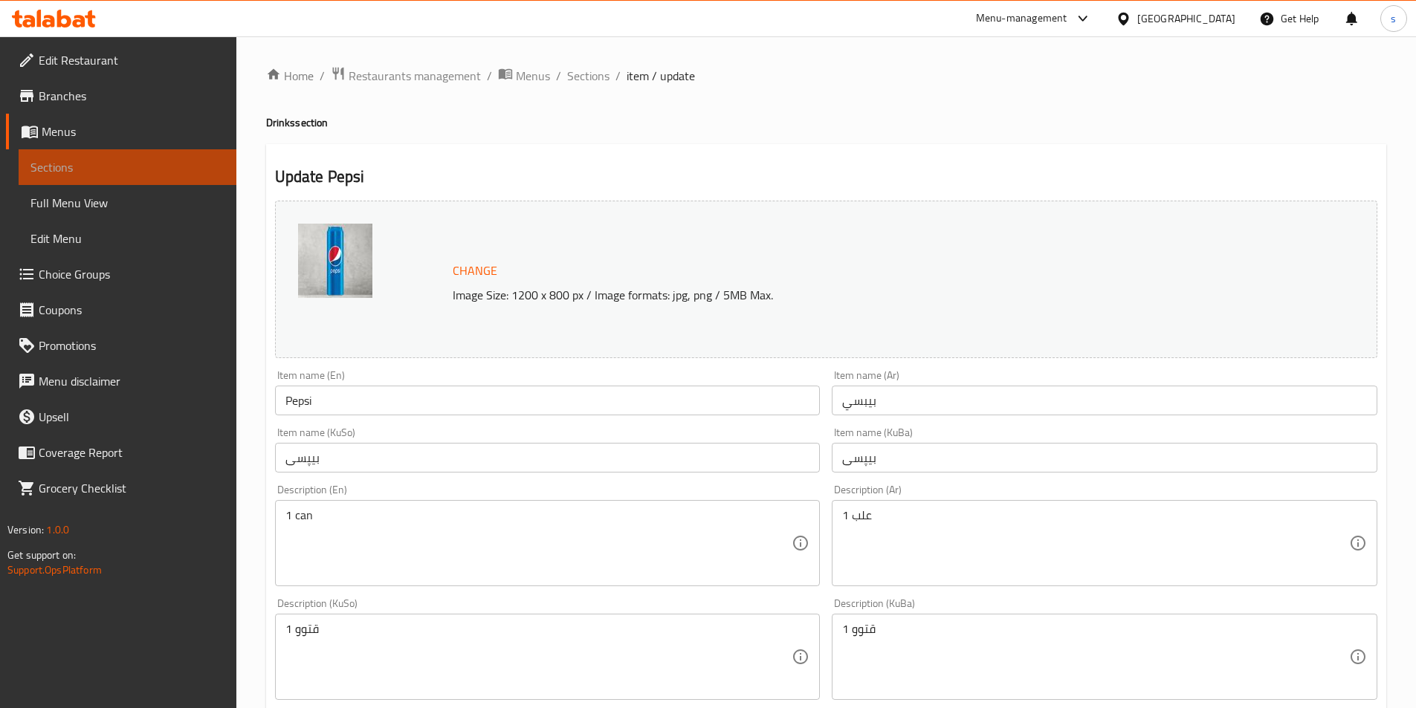
click at [47, 158] on span "Sections" at bounding box center [127, 167] width 194 height 18
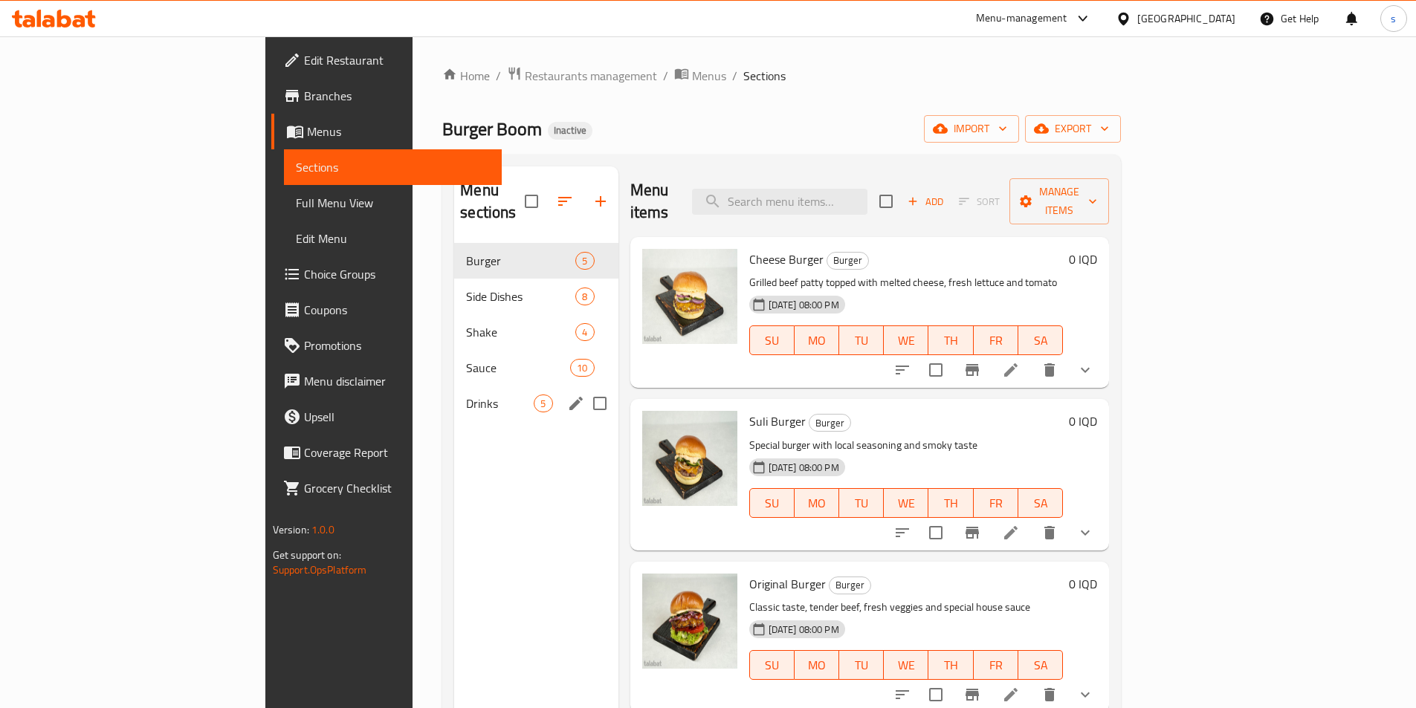
click at [454, 391] on div "Drinks 5" at bounding box center [535, 404] width 163 height 36
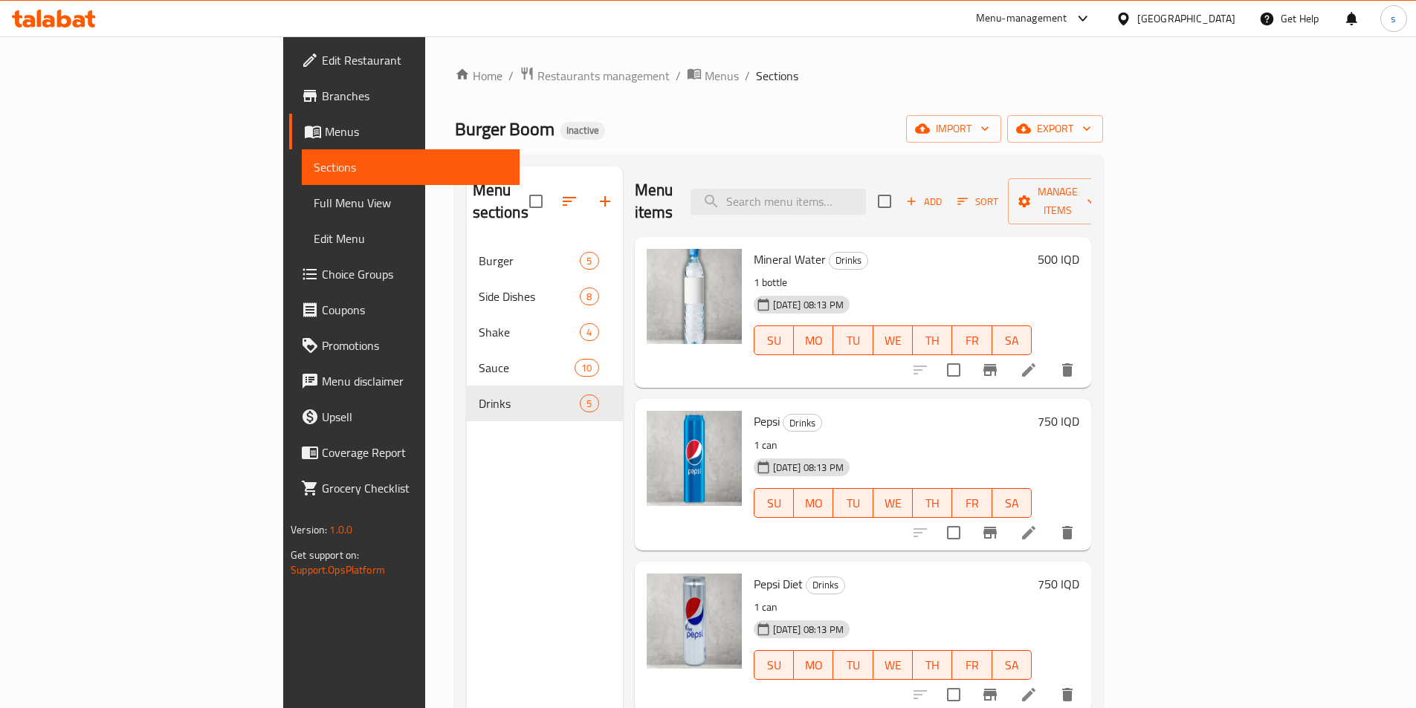
click at [1049, 357] on li at bounding box center [1029, 370] width 42 height 27
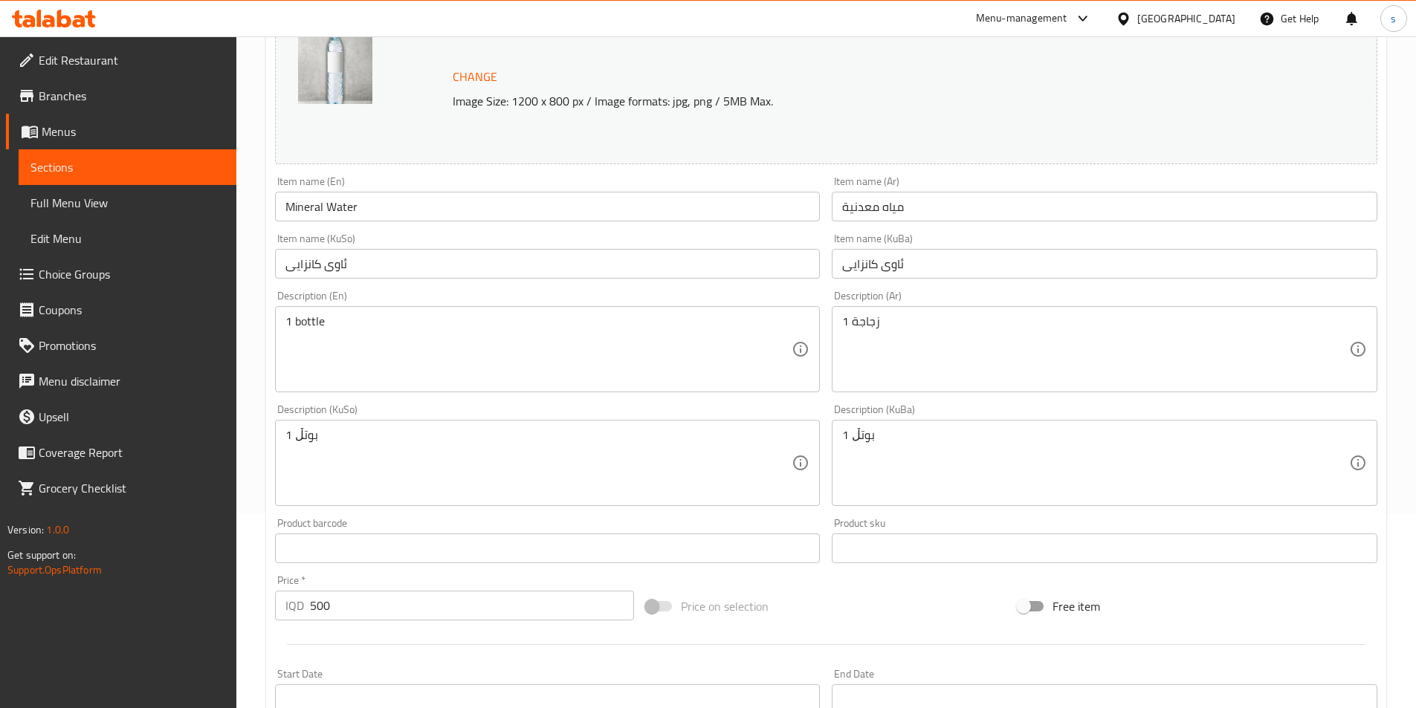
scroll to position [375, 0]
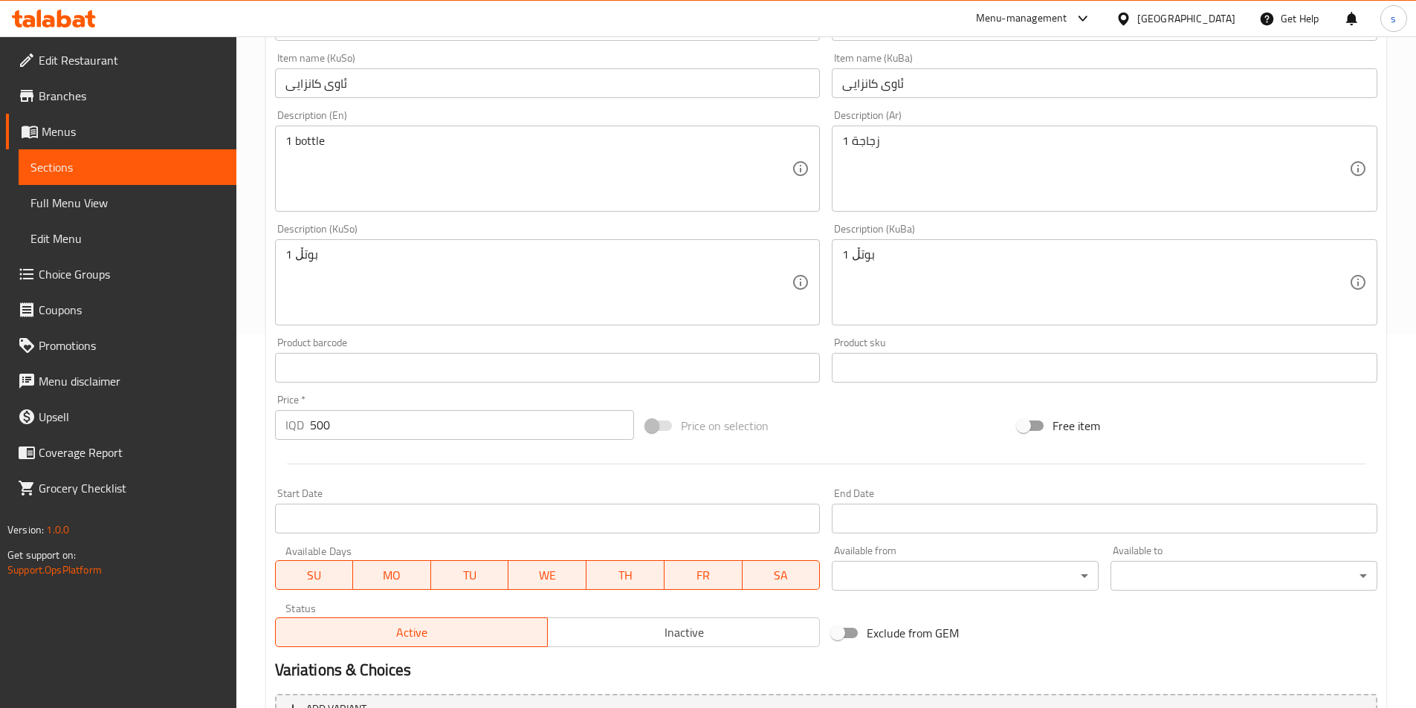
click at [96, 170] on span "Sections" at bounding box center [127, 167] width 194 height 18
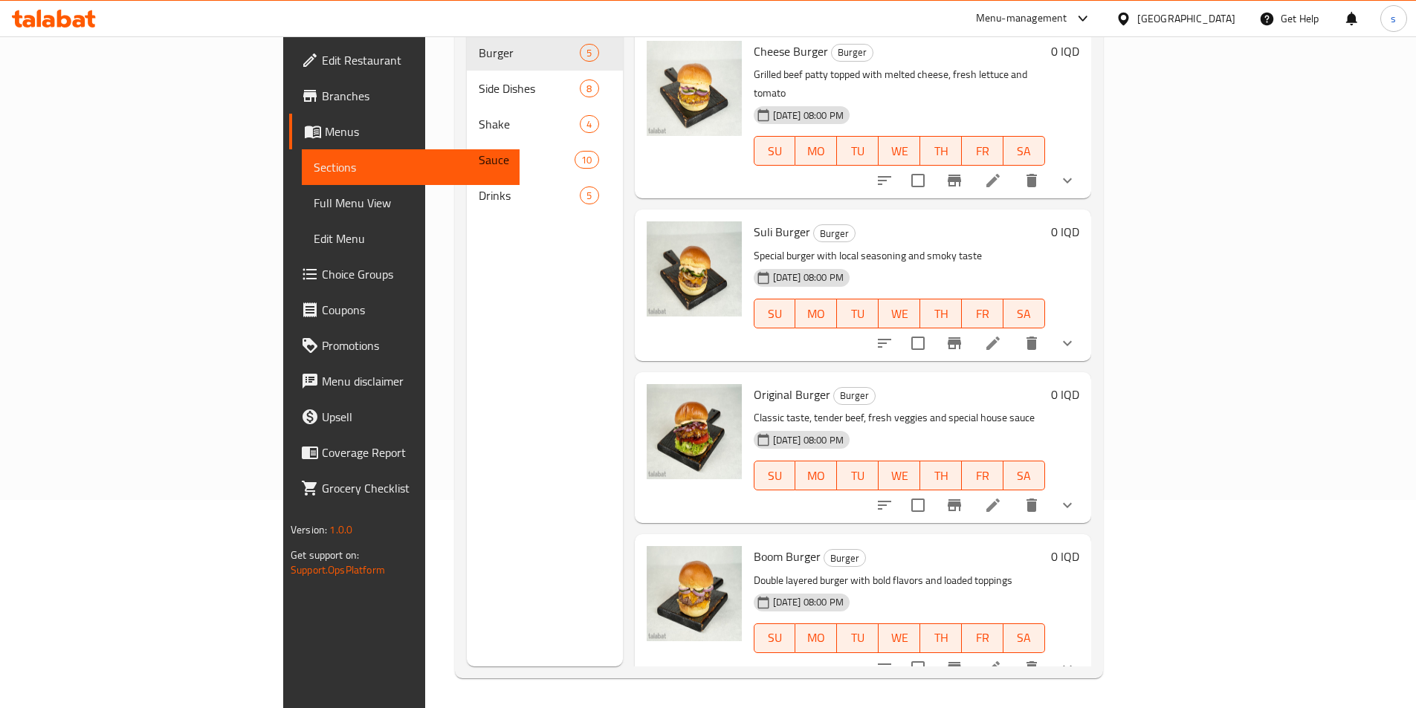
scroll to position [208, 0]
click at [314, 198] on span "Full Menu View" at bounding box center [411, 203] width 194 height 18
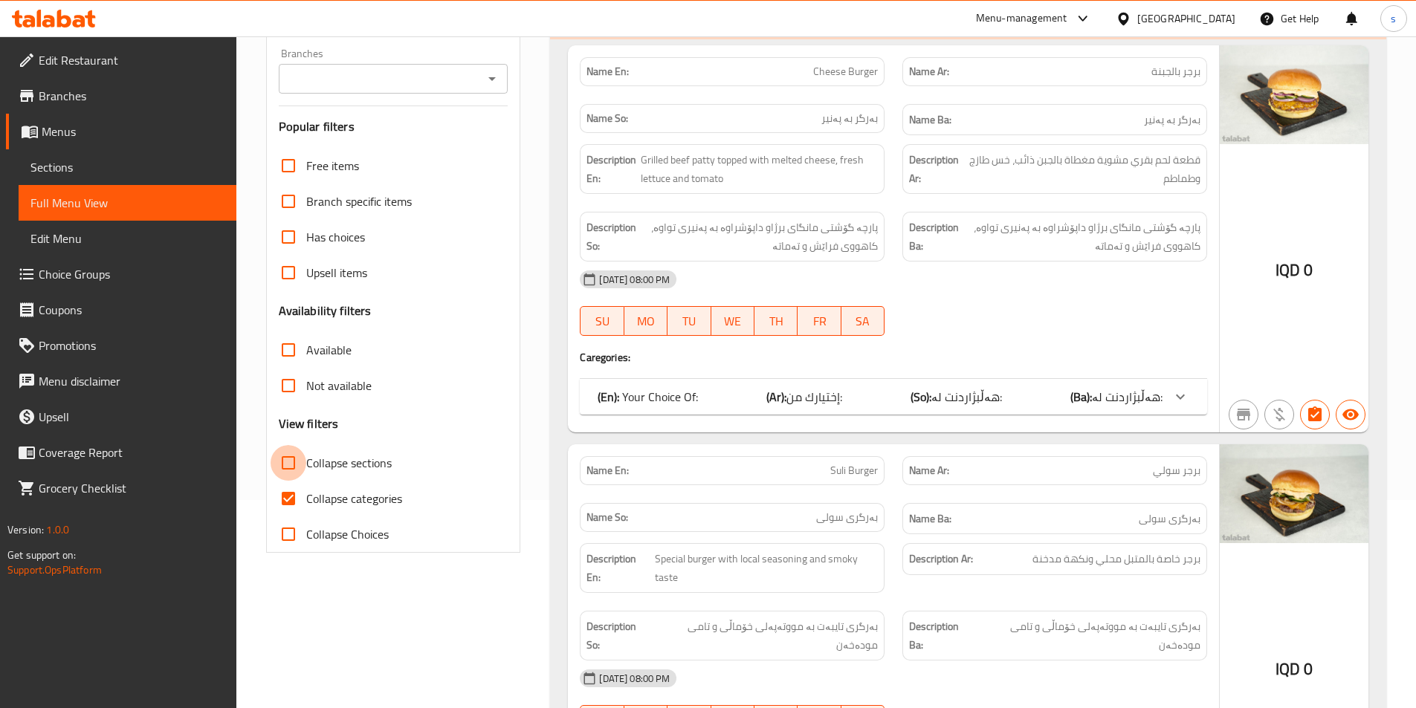
click at [286, 463] on input "Collapse sections" at bounding box center [288, 463] width 36 height 36
checkbox input "true"
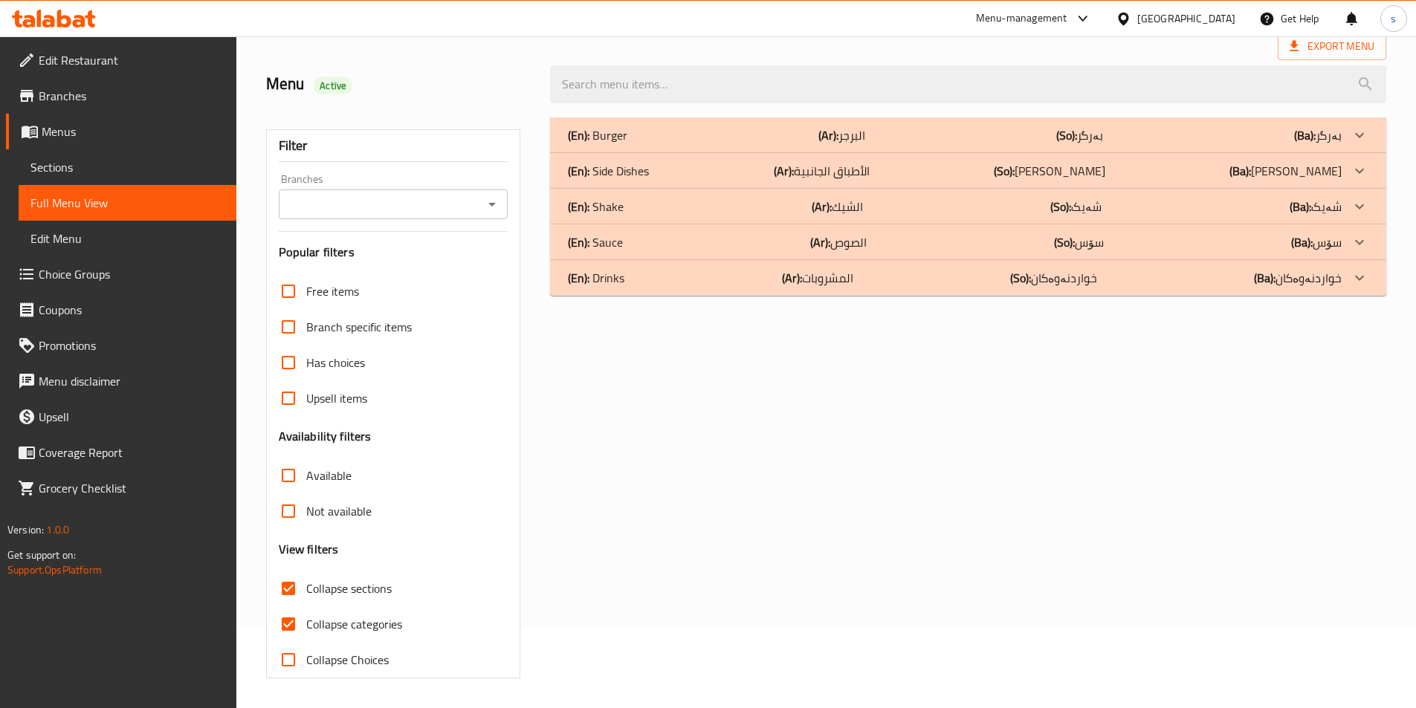
scroll to position [82, 0]
click at [491, 199] on icon "Open" at bounding box center [492, 204] width 18 height 18
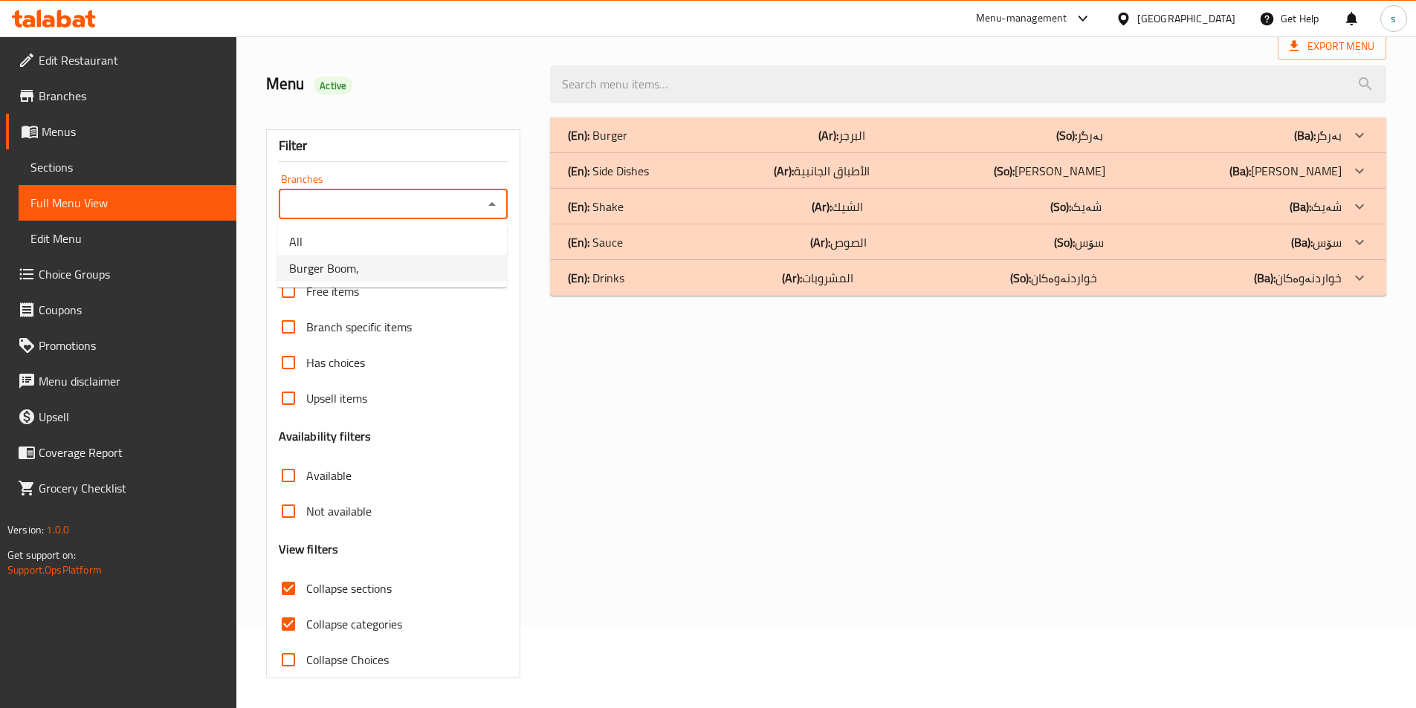
click at [461, 273] on li "Burger Boom," at bounding box center [392, 268] width 230 height 27
type input "Burger Boom,"
click at [286, 627] on input "Collapse categories" at bounding box center [288, 624] width 36 height 36
checkbox input "false"
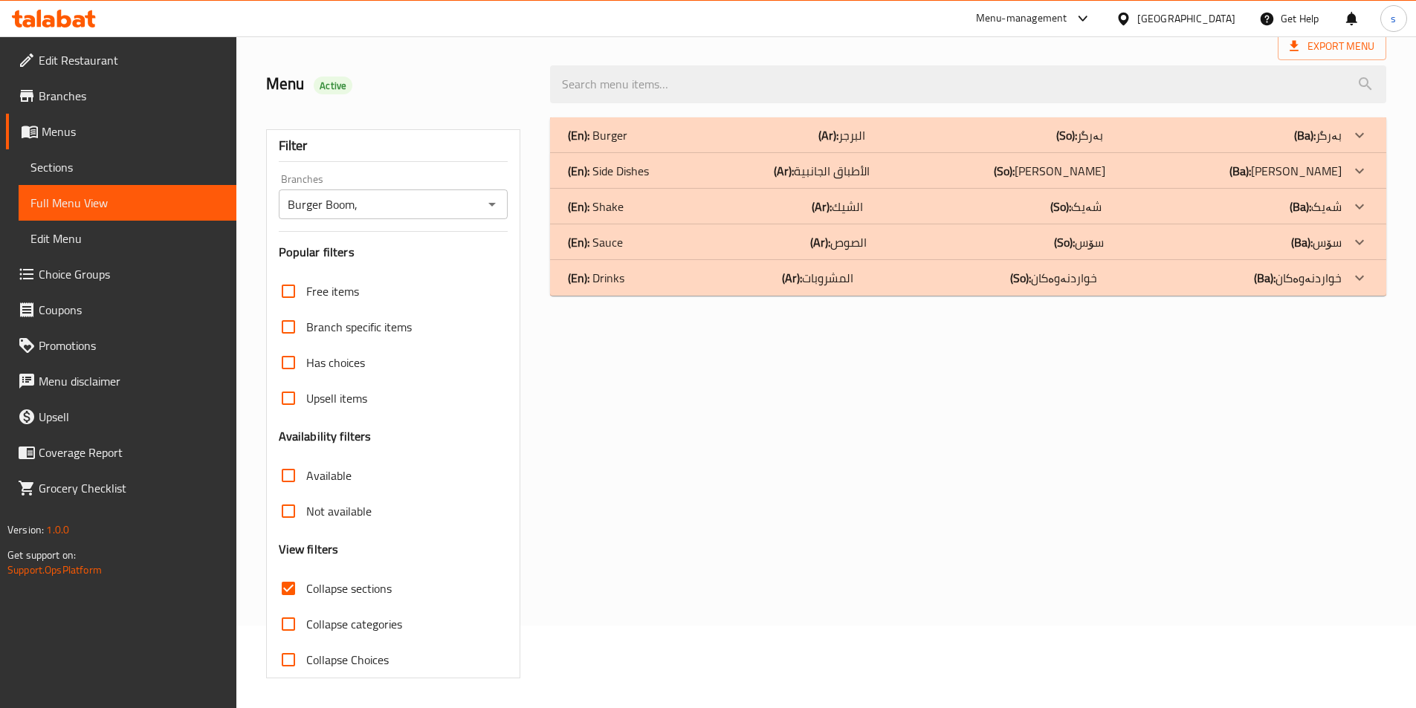
click at [605, 269] on p "(En): Drinks" at bounding box center [596, 278] width 56 height 18
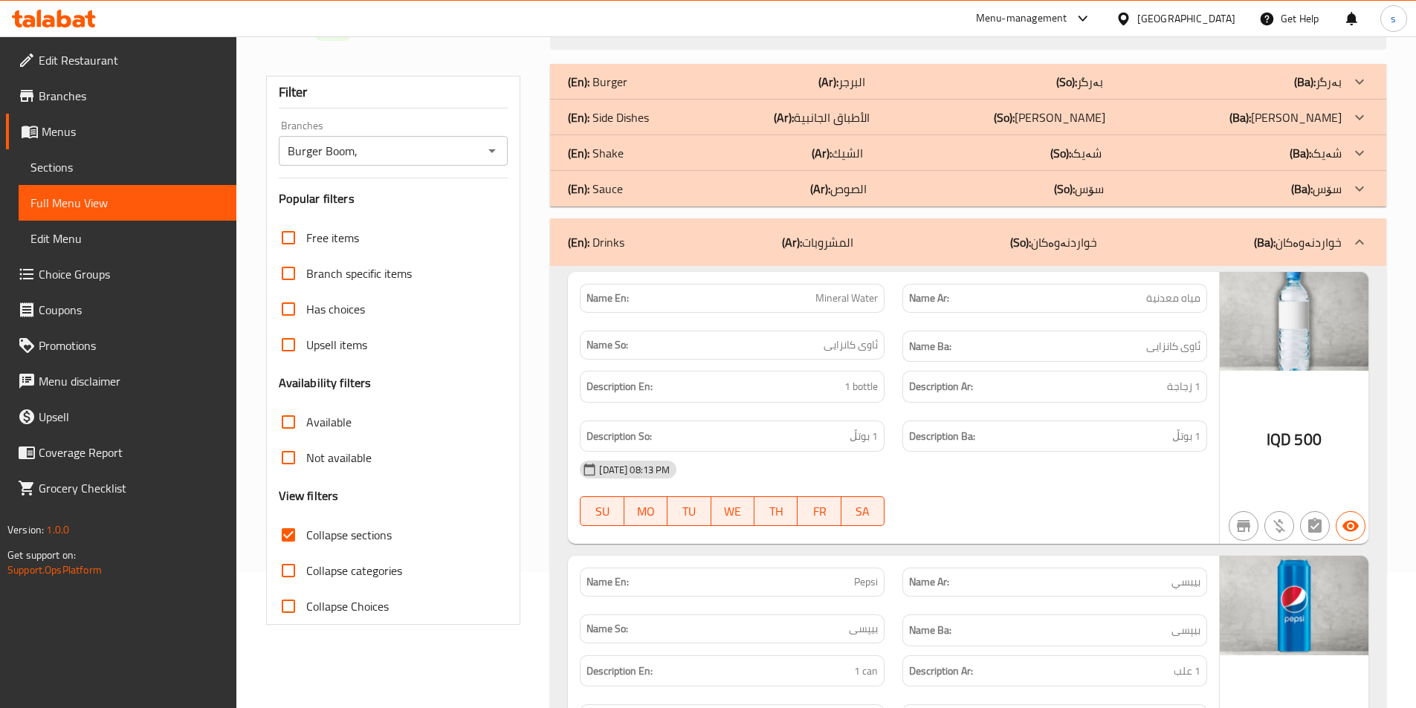
scroll to position [0, 0]
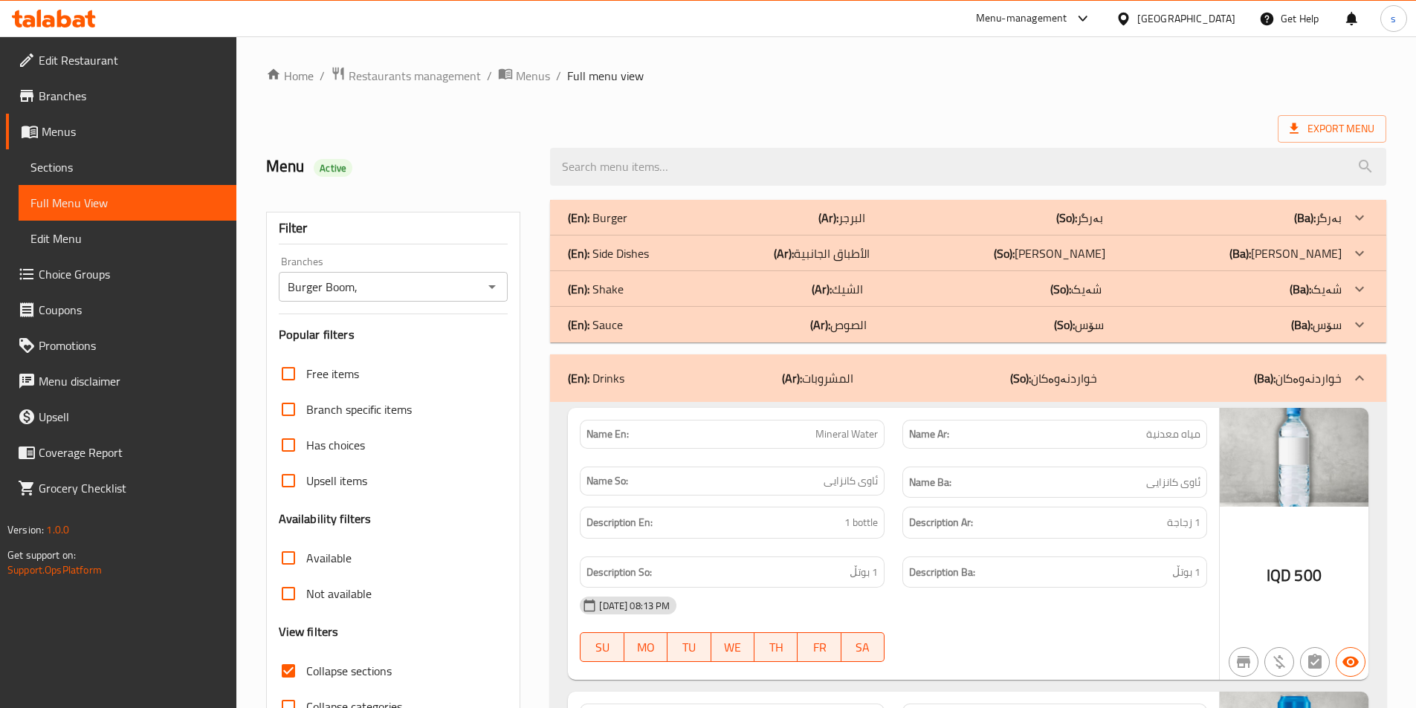
click at [980, 341] on div "(En): Sauce (Ar): الصوص (So): سۆس (Ba): سۆس" at bounding box center [968, 325] width 836 height 36
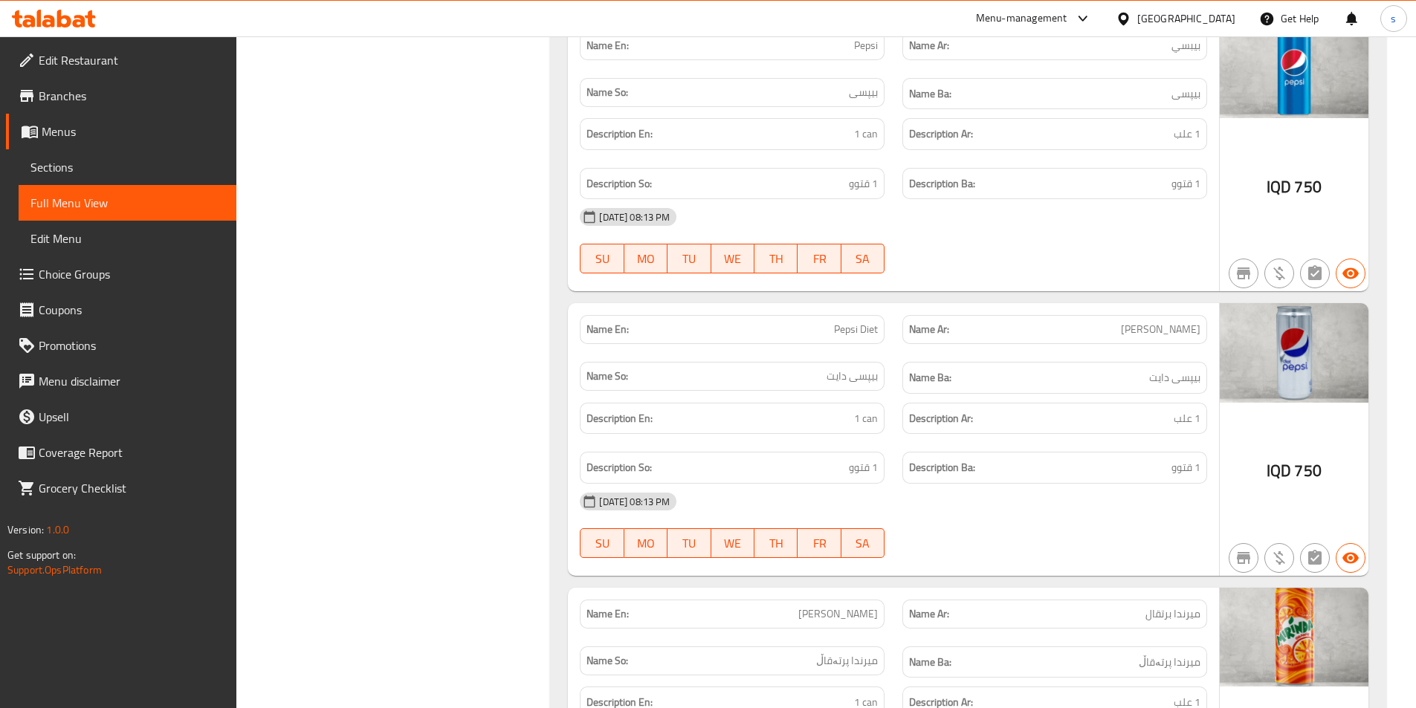
scroll to position [4077, 0]
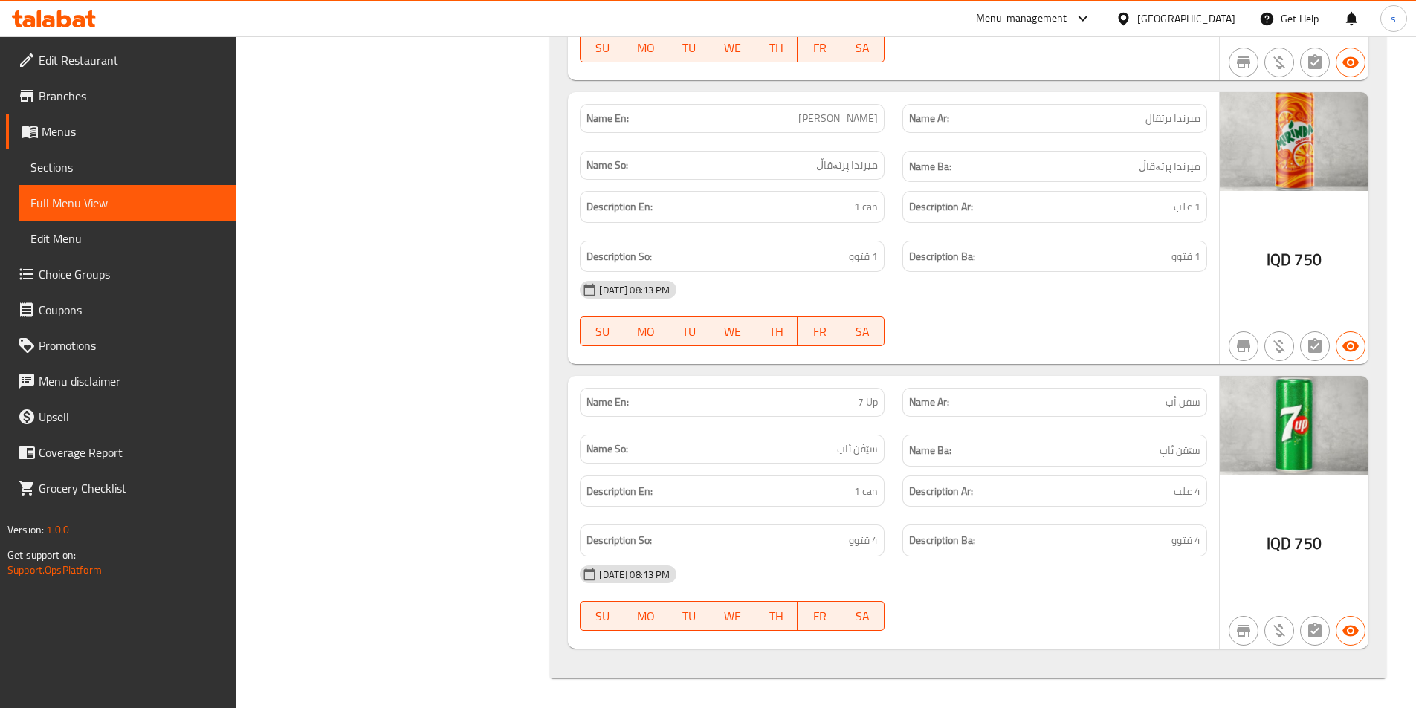
click at [82, 159] on span "Sections" at bounding box center [127, 167] width 194 height 18
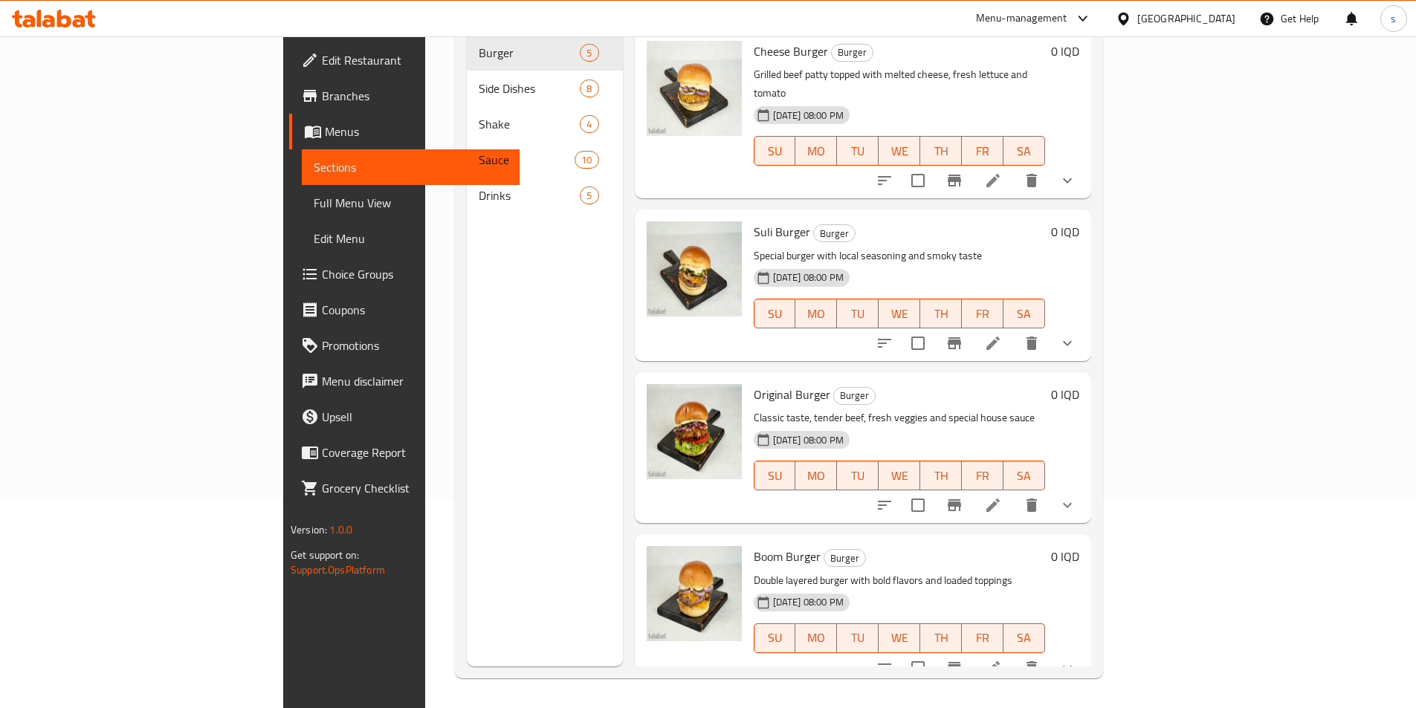
scroll to position [208, 0]
drag, startPoint x: 273, startPoint y: 183, endPoint x: 308, endPoint y: 161, distance: 41.0
click at [455, 183] on div "Menu sections Burger 5 Side Dishes 8 Shake 4 Sauce 10 Drinks 5 Menu items Add S…" at bounding box center [779, 312] width 648 height 732
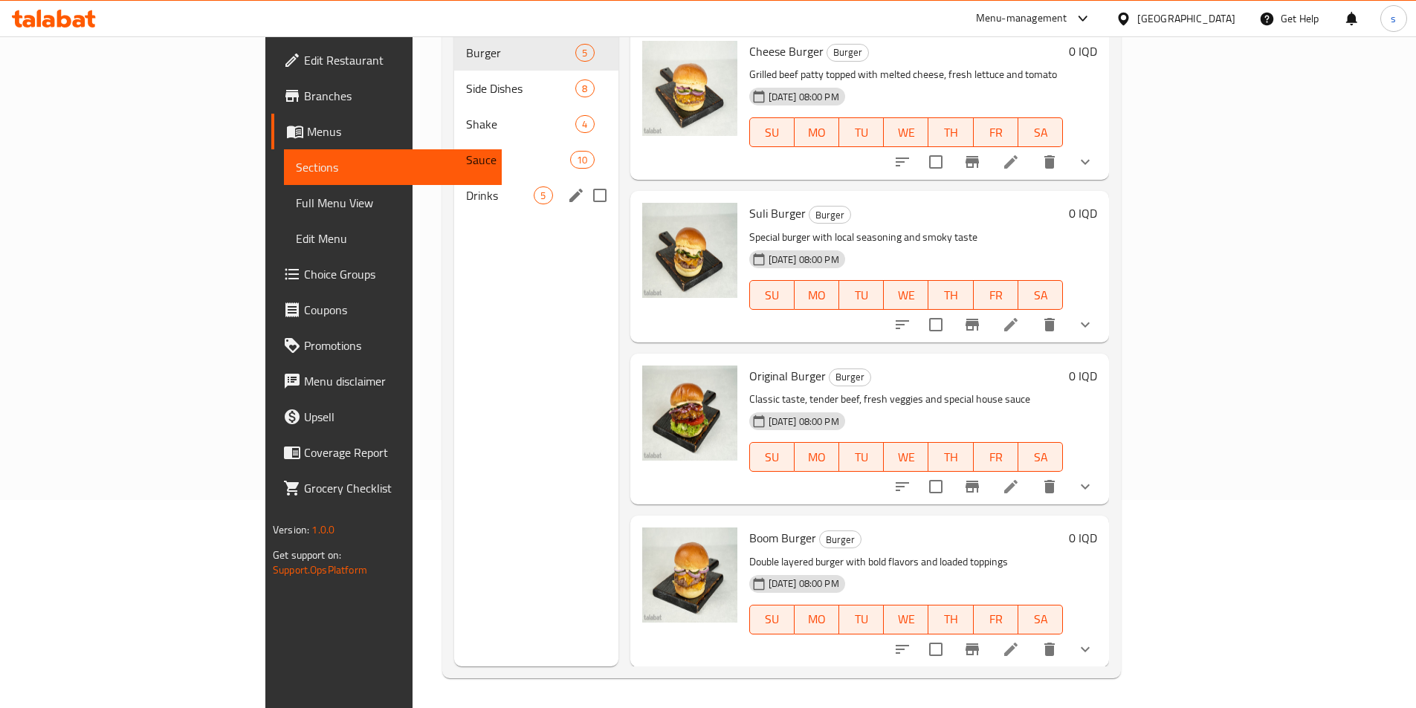
click at [454, 178] on div "Drinks 5" at bounding box center [535, 196] width 163 height 36
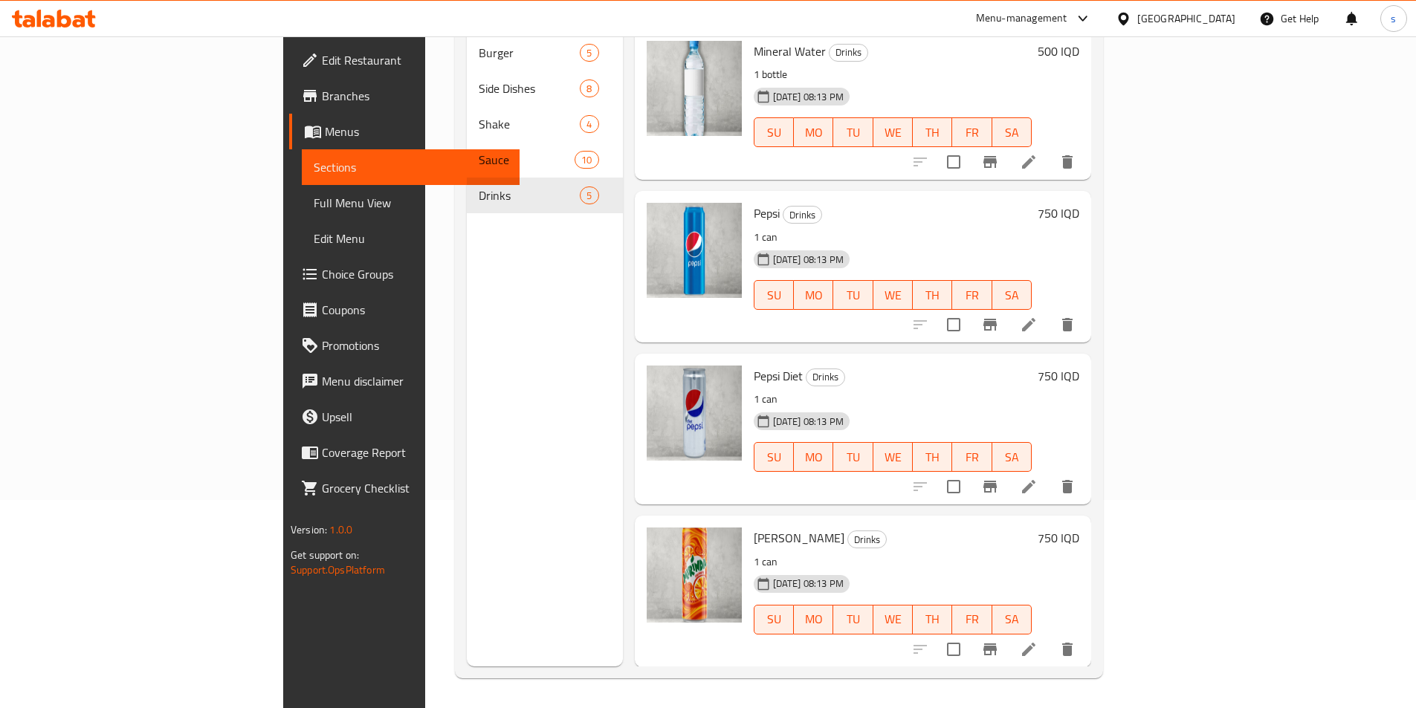
scroll to position [140, 0]
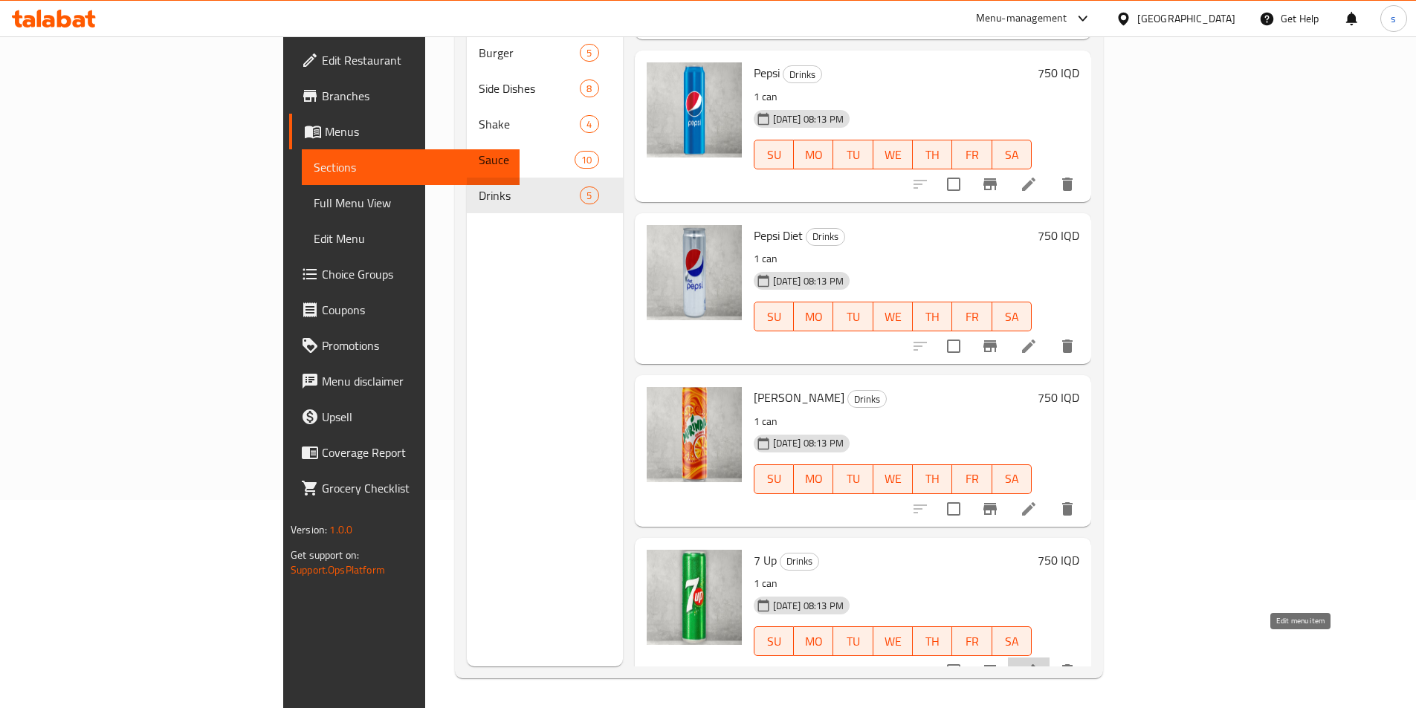
click at [1037, 662] on icon at bounding box center [1029, 671] width 18 height 18
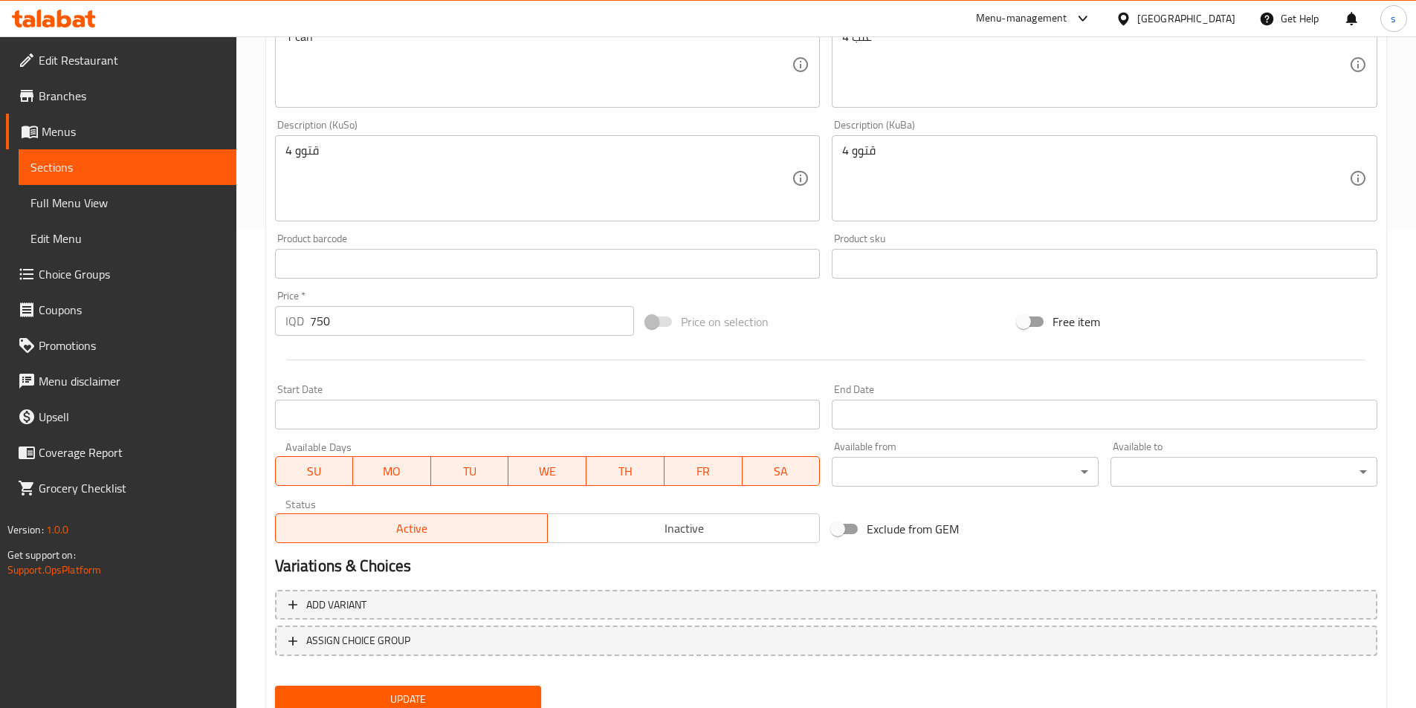
scroll to position [534, 0]
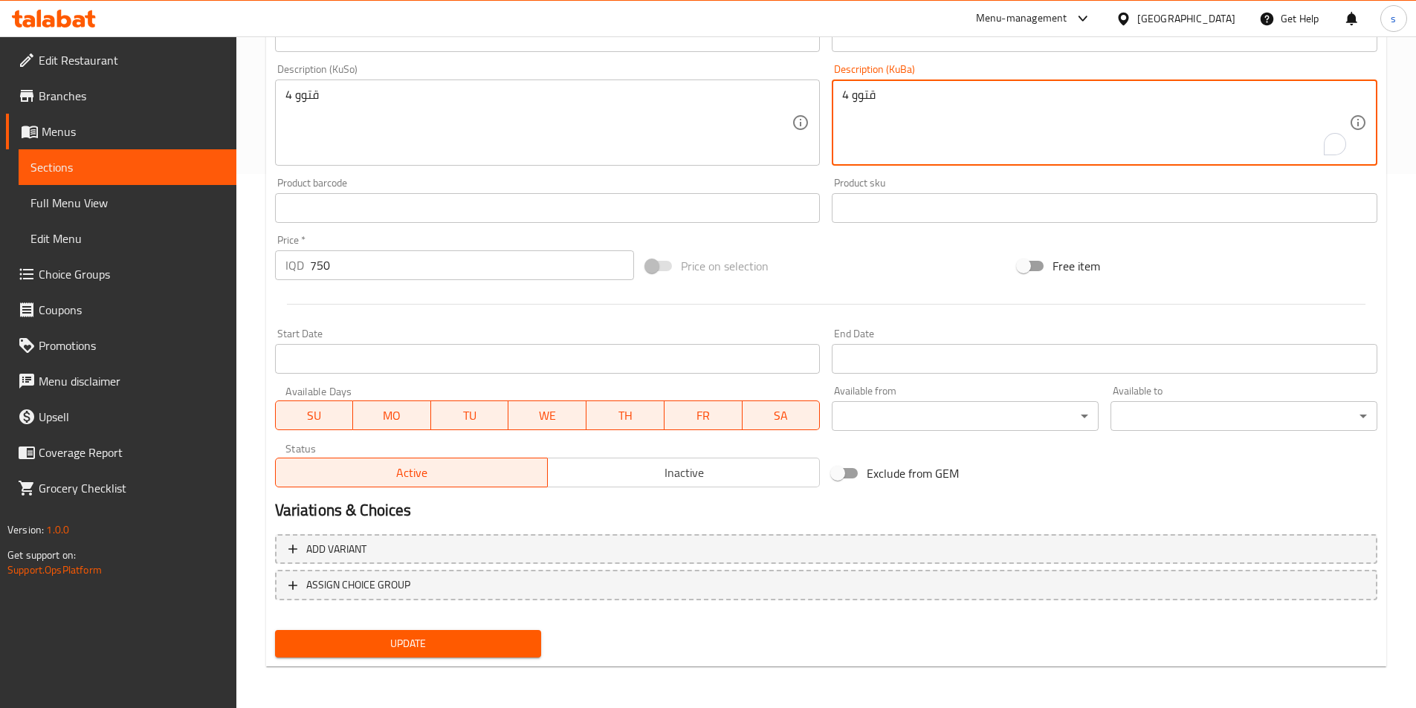
drag, startPoint x: 848, startPoint y: 97, endPoint x: 839, endPoint y: 97, distance: 8.9
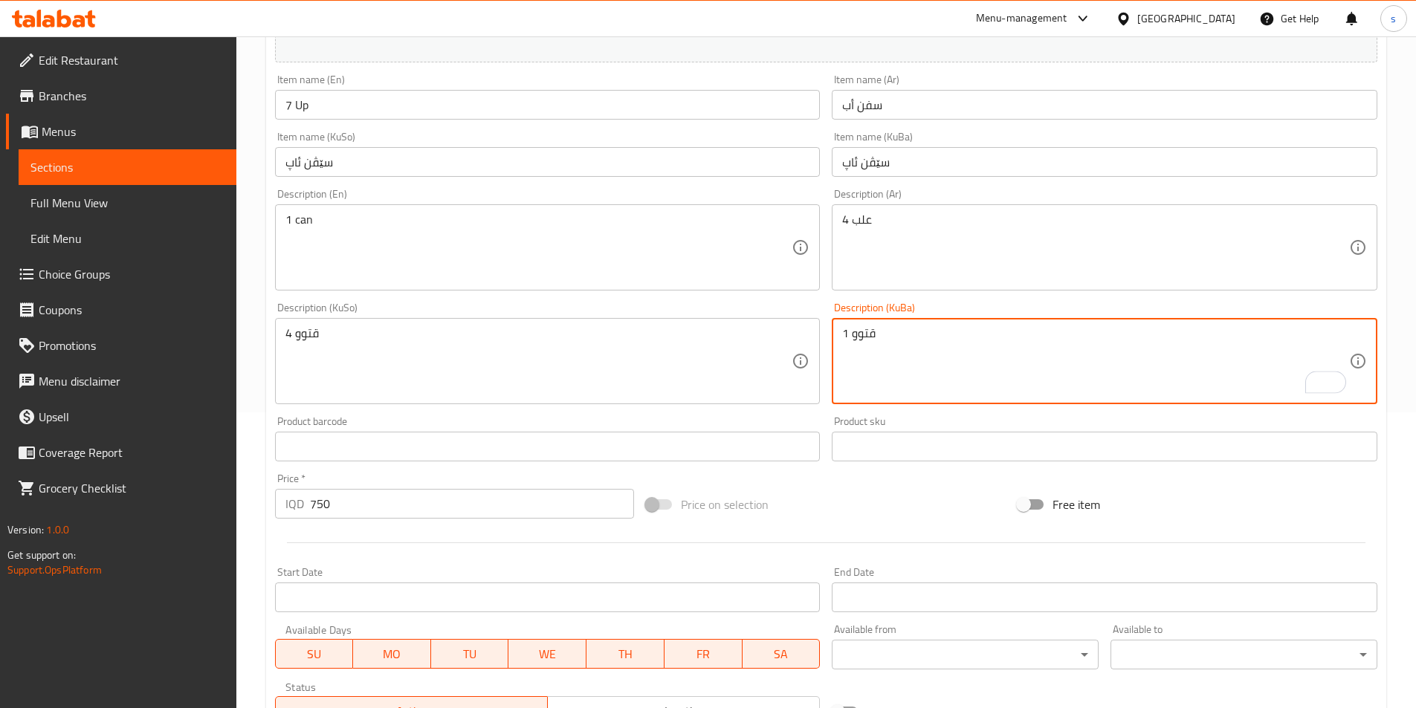
scroll to position [265, 0]
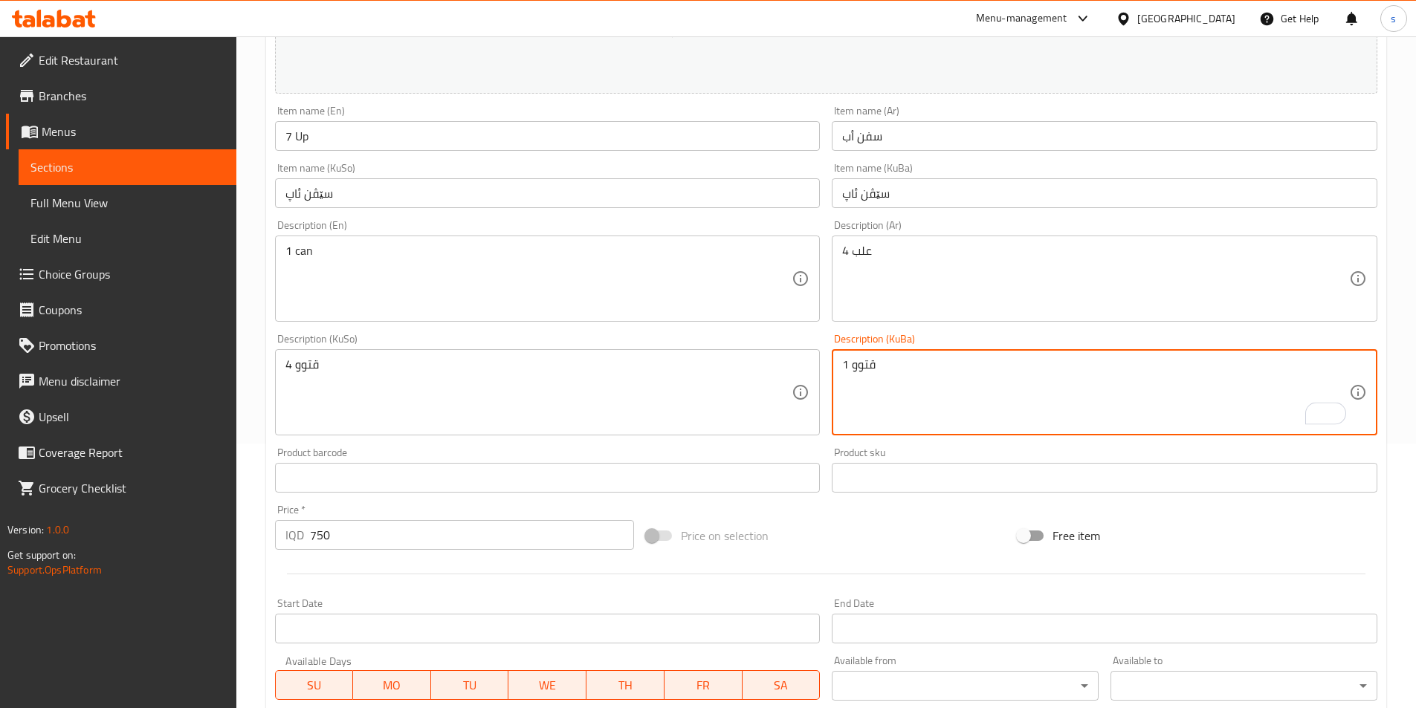
type textarea "1 قتوو"
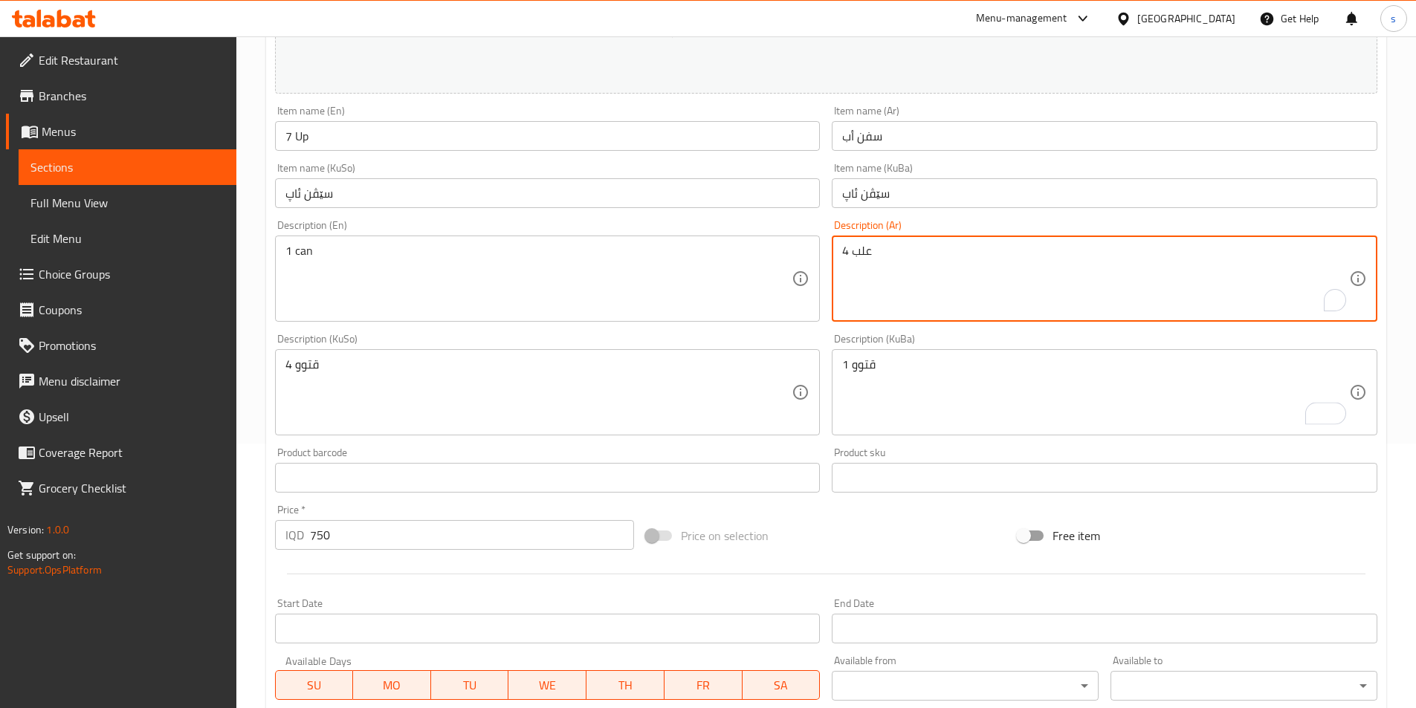
drag, startPoint x: 849, startPoint y: 247, endPoint x: 836, endPoint y: 247, distance: 12.6
type textarea "1 علب"
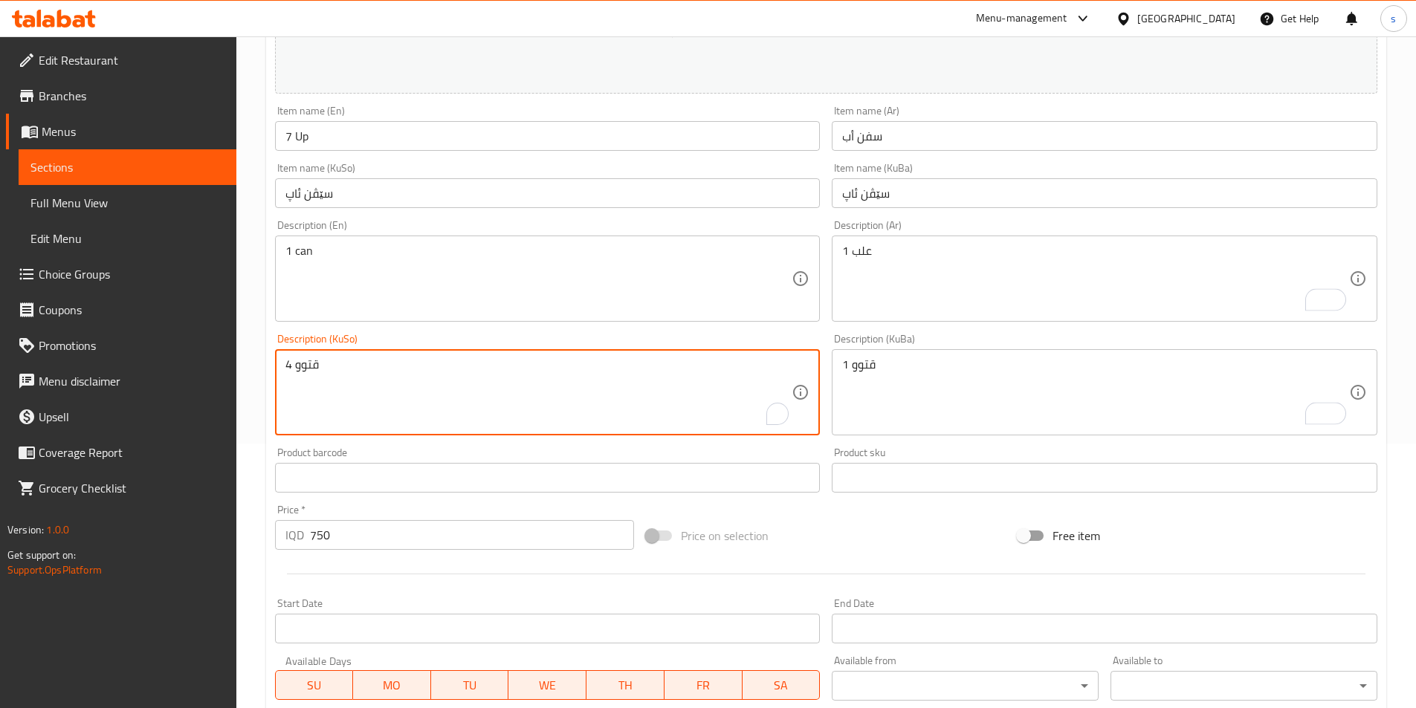
drag, startPoint x: 291, startPoint y: 363, endPoint x: 279, endPoint y: 360, distance: 11.5
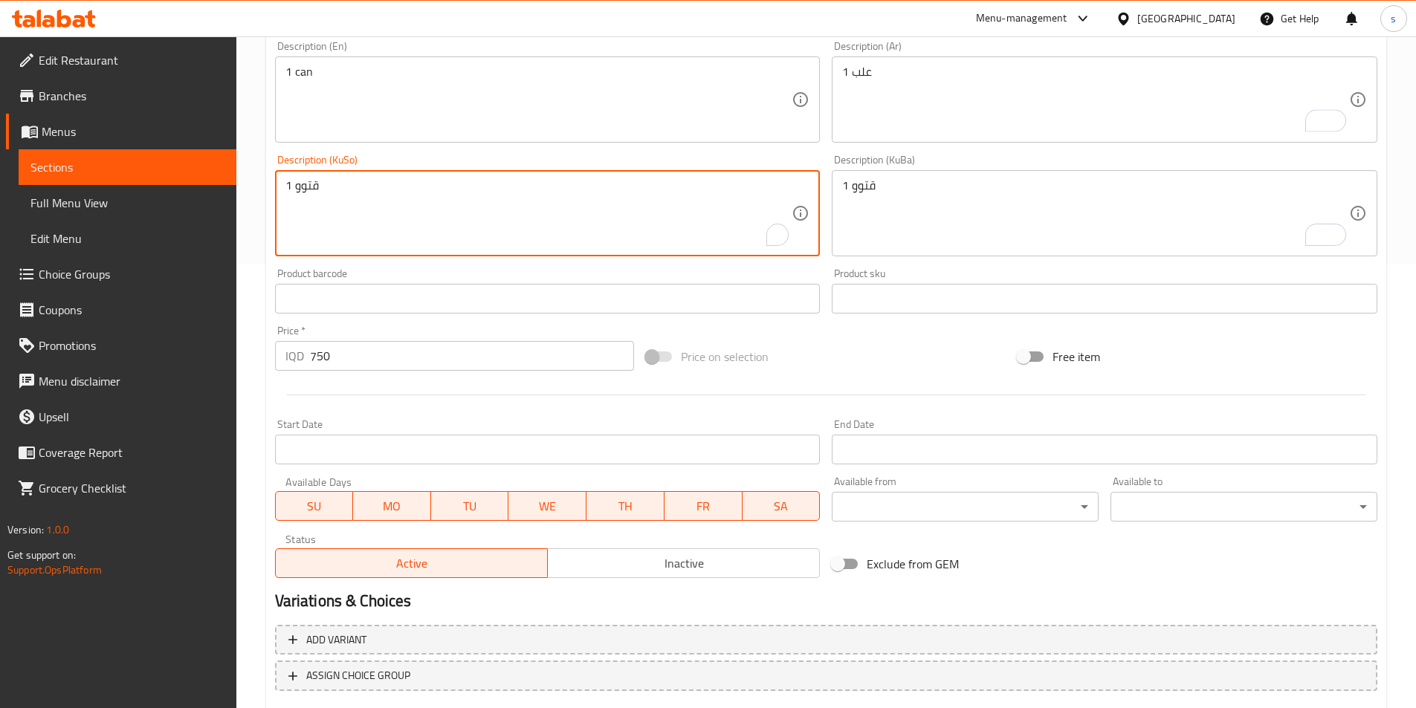
scroll to position [534, 0]
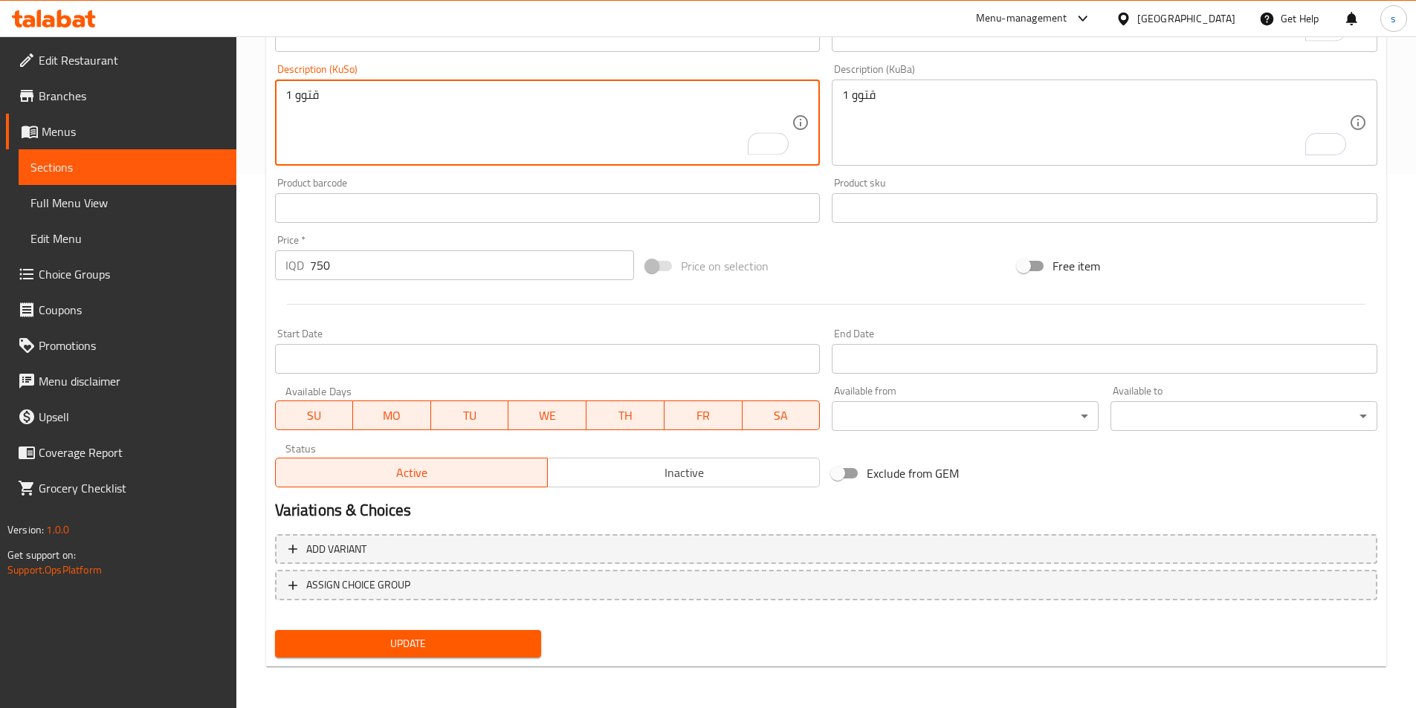
type textarea "1 قتوو"
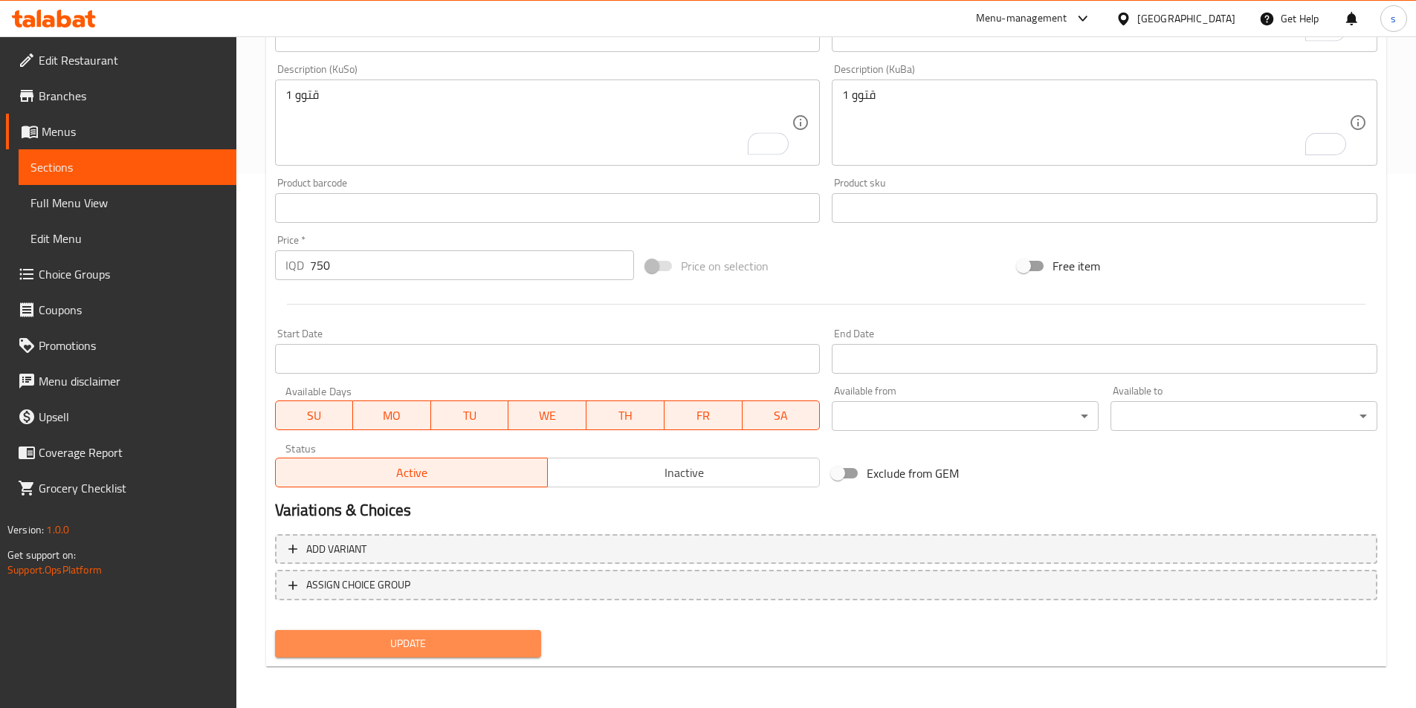
click at [451, 649] on span "Update" at bounding box center [408, 644] width 243 height 19
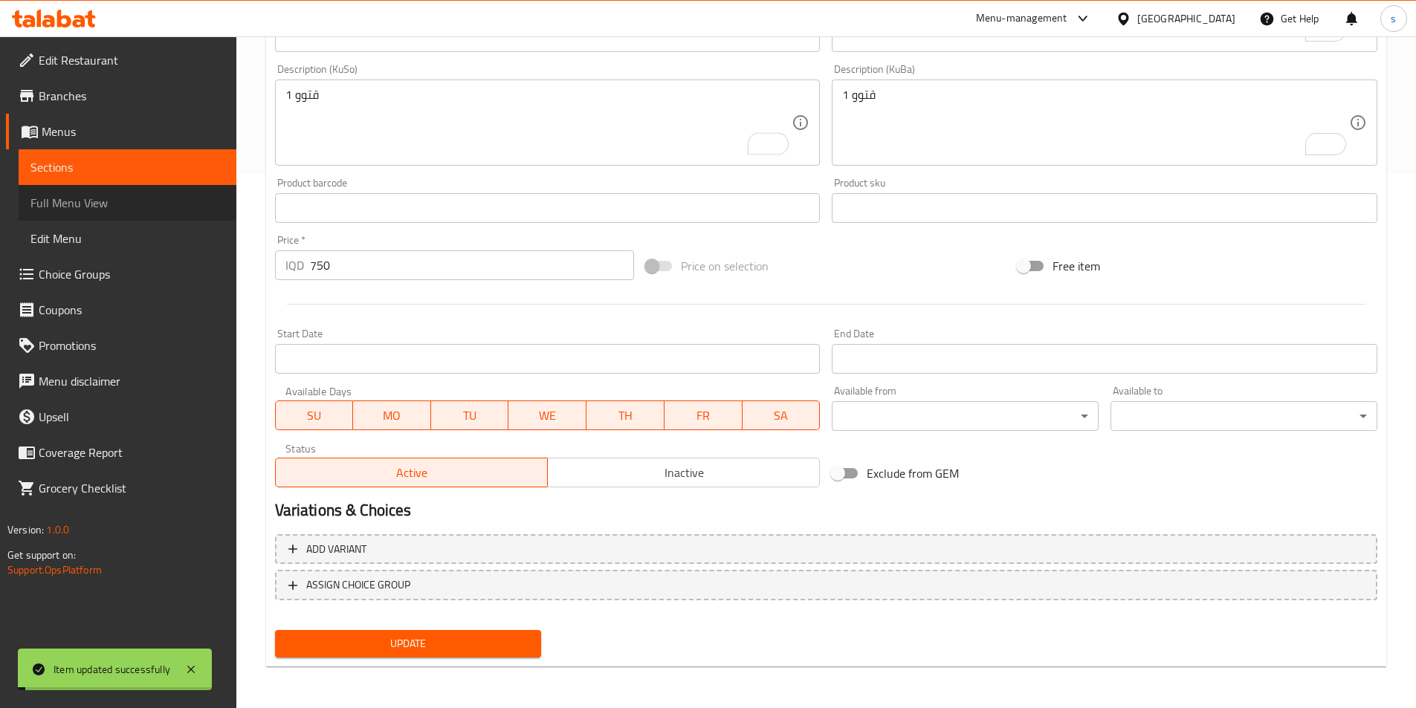
click at [101, 208] on span "Full Menu View" at bounding box center [127, 203] width 194 height 18
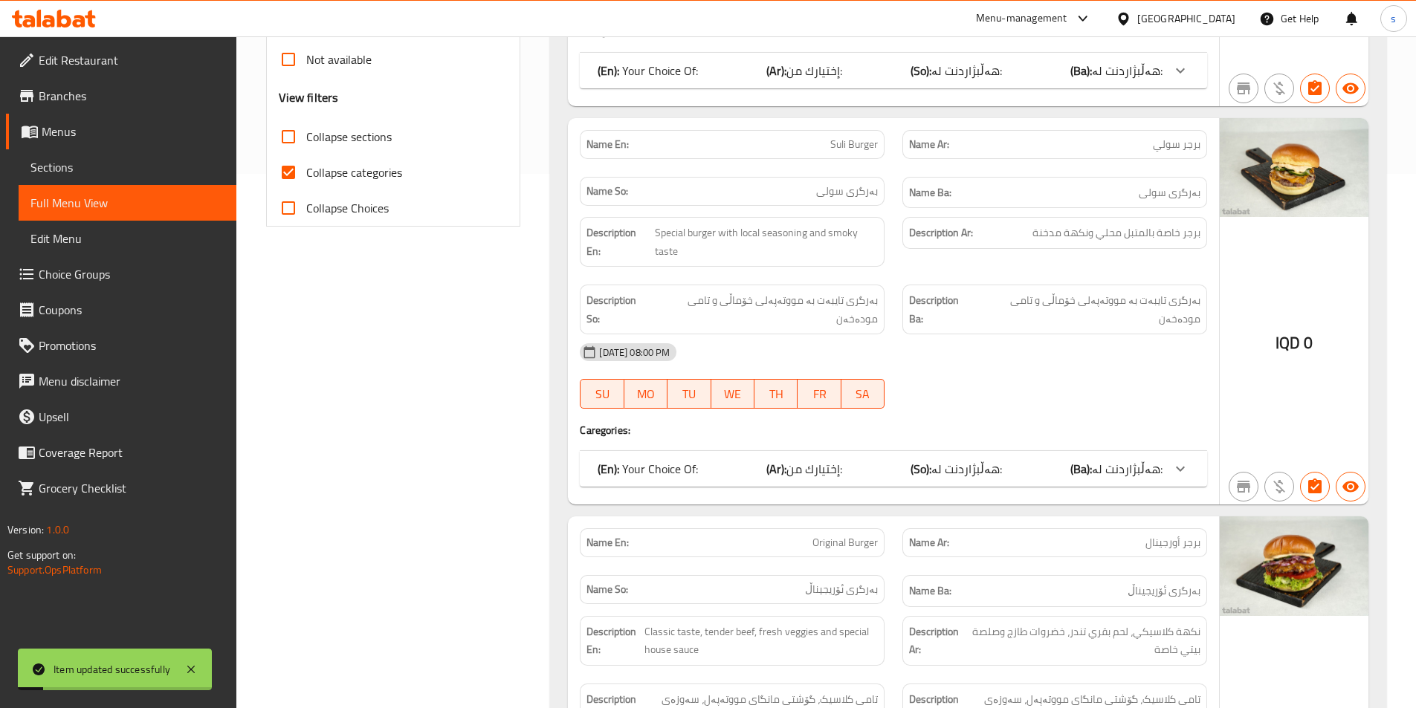
click at [272, 169] on input "Collapse categories" at bounding box center [288, 173] width 36 height 36
checkbox input "false"
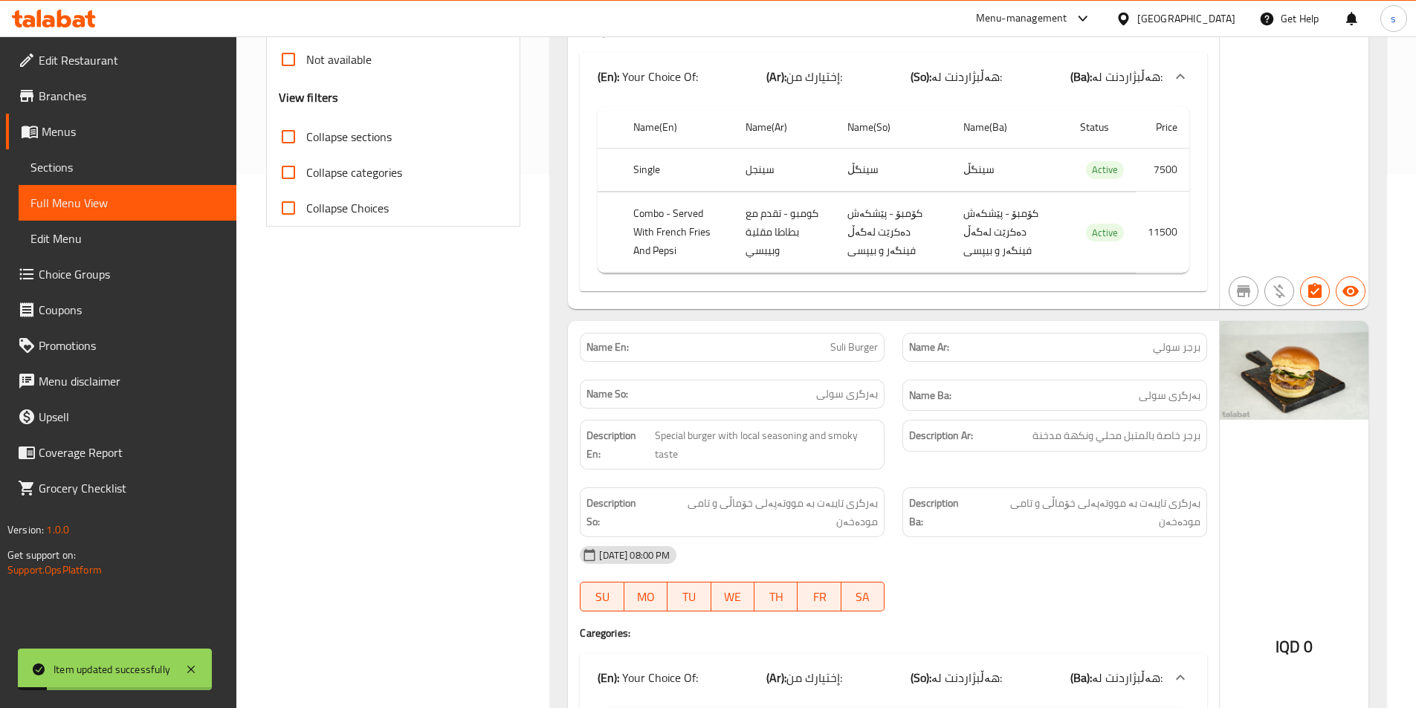
click at [286, 144] on input "Collapse sections" at bounding box center [288, 137] width 36 height 36
checkbox input "true"
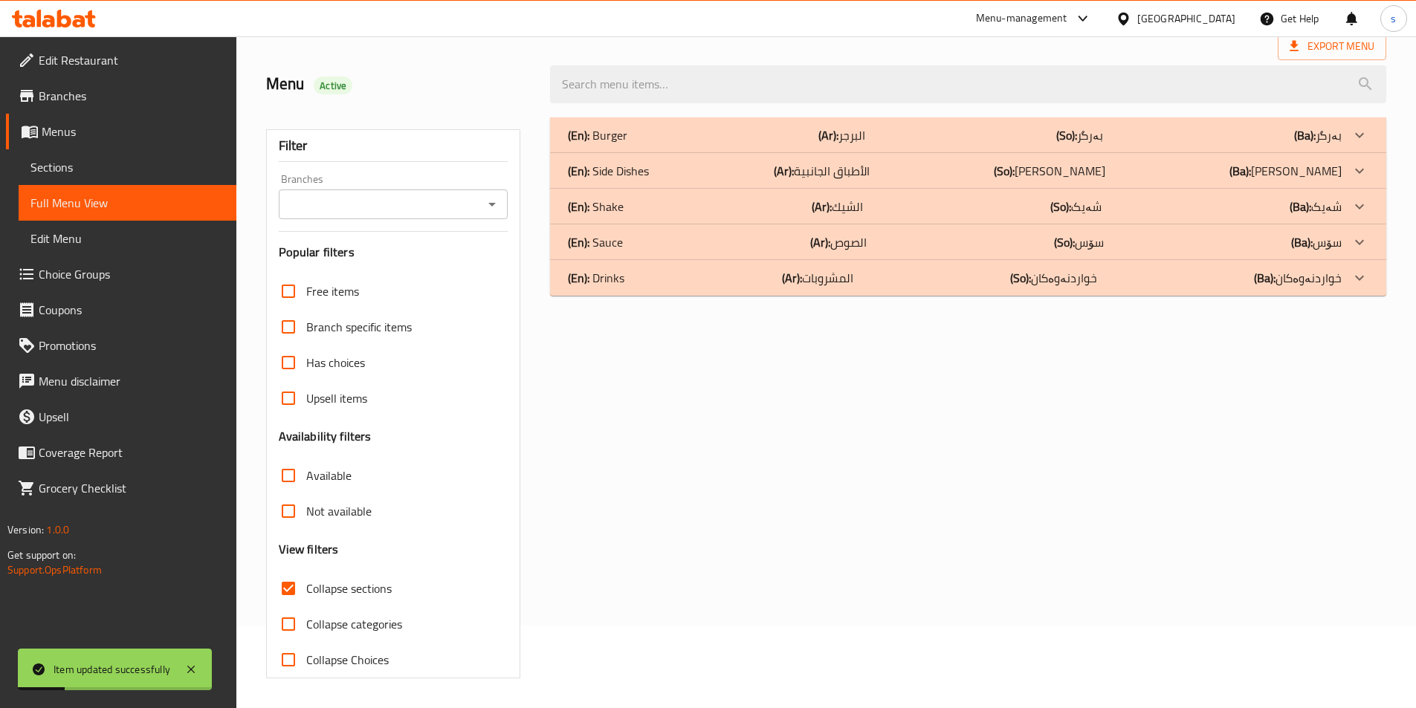
scroll to position [82, 0]
click at [494, 206] on icon "Open" at bounding box center [492, 204] width 18 height 18
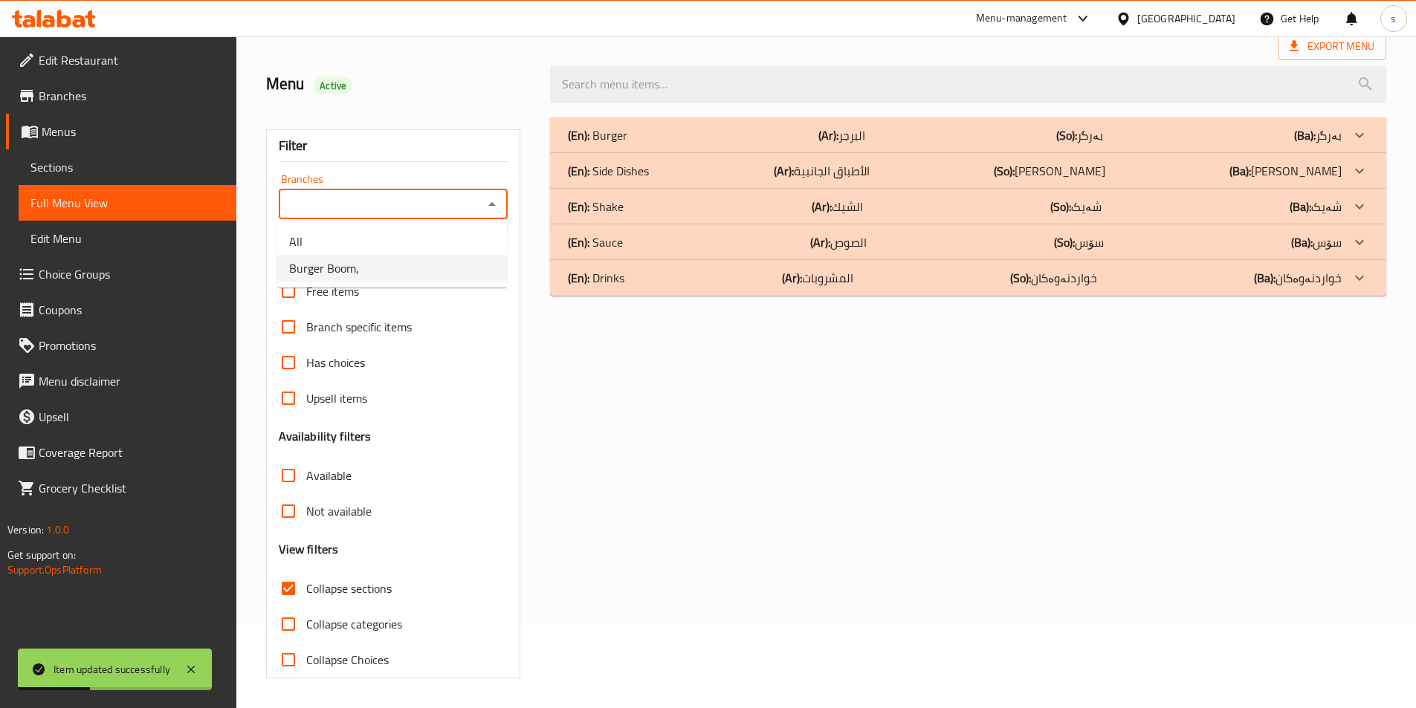
click at [457, 271] on li "Burger Boom," at bounding box center [392, 268] width 230 height 27
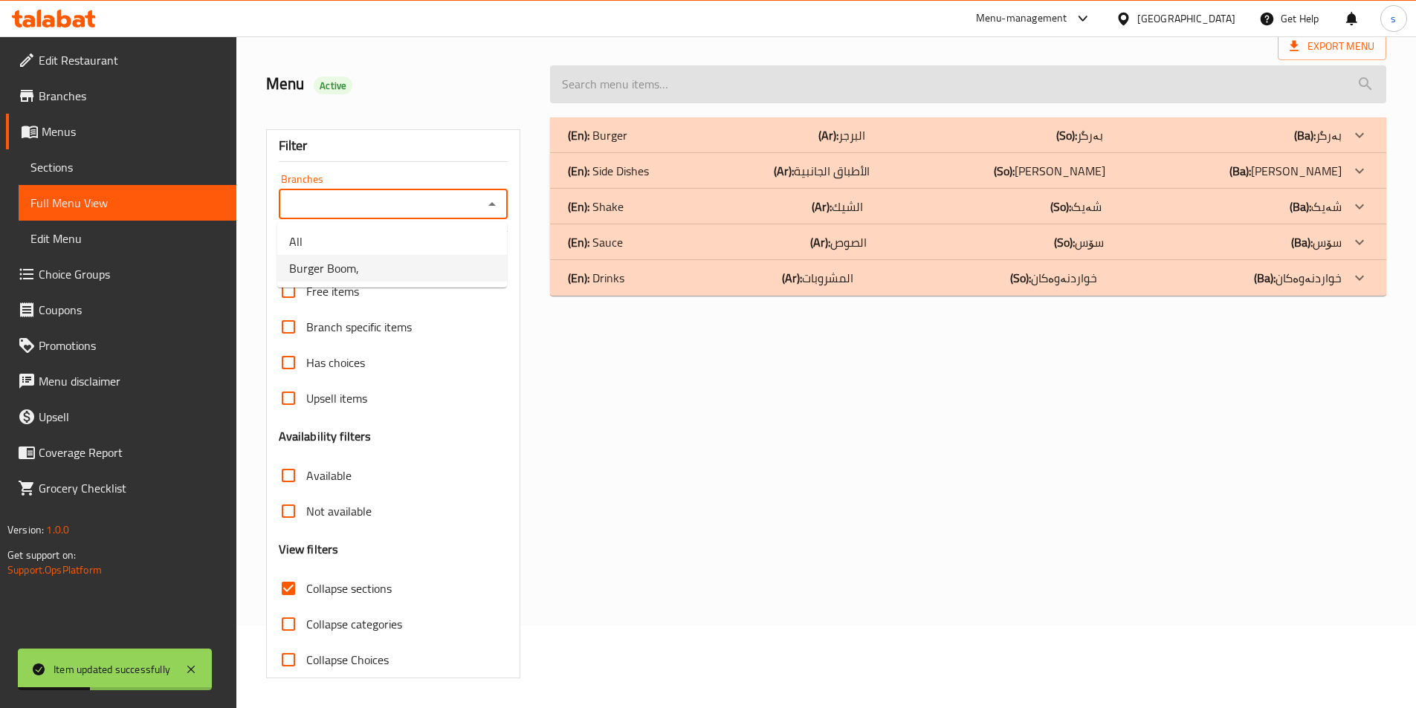
type input "Burger Boom,"
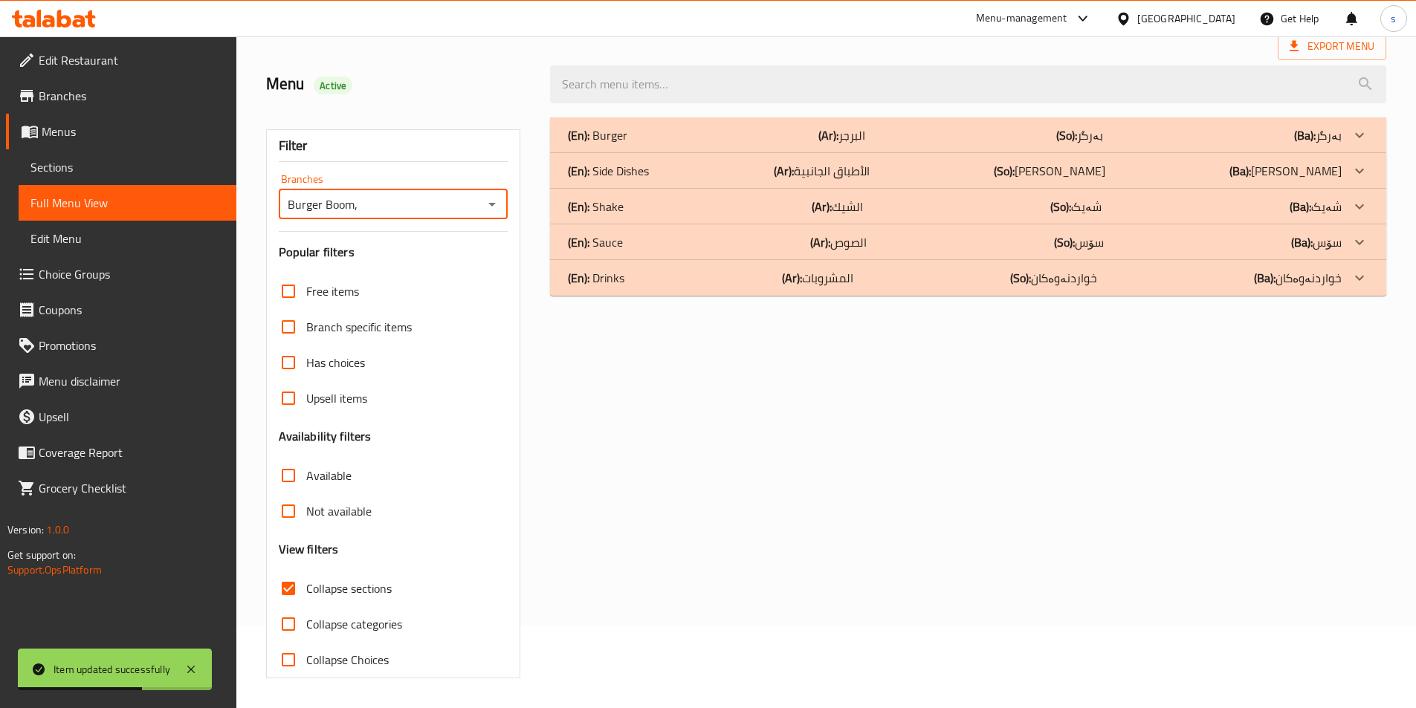
click at [746, 293] on div "(En): Drinks (Ar): المشروبات (So): خواردنەوەکان (Ba): خواردنەوەکان" at bounding box center [968, 278] width 836 height 36
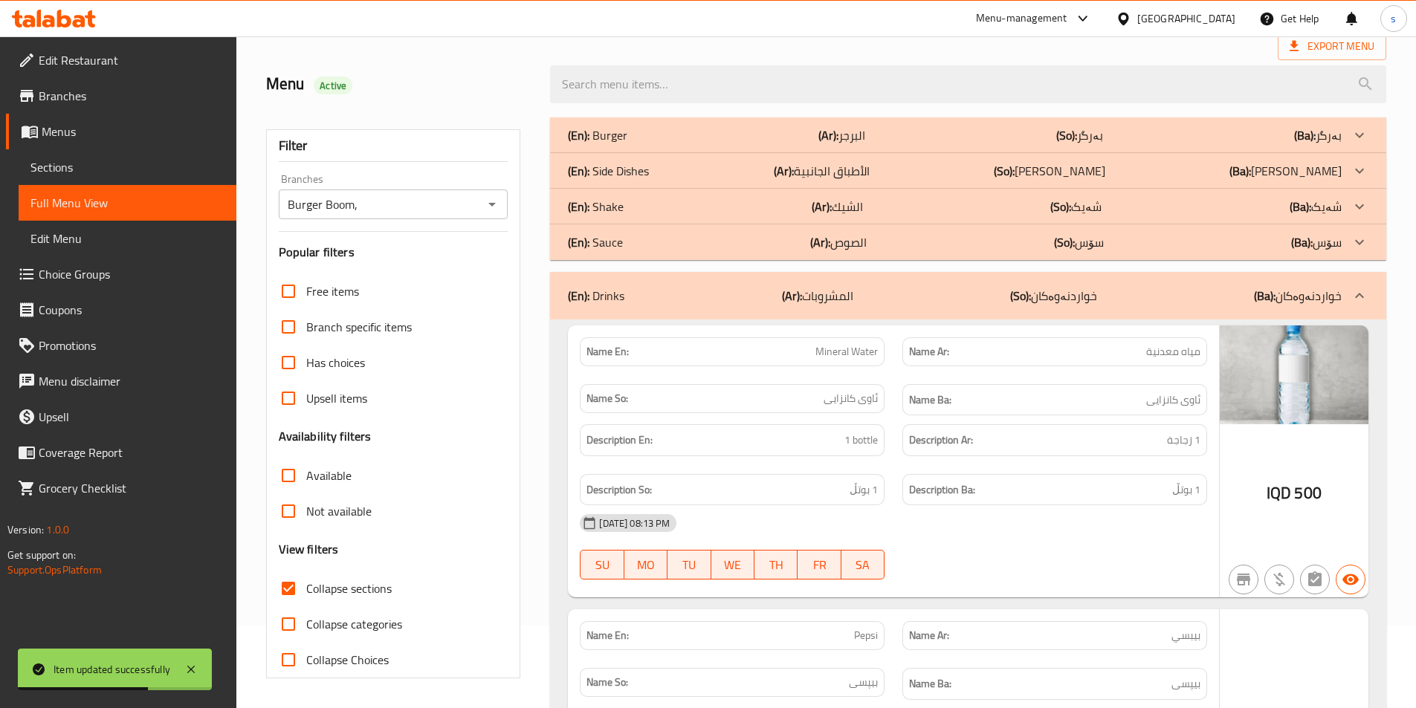
click at [739, 247] on div "(En): Sauce (Ar): الصوص (So): سۆس (Ba): سۆس" at bounding box center [955, 242] width 774 height 18
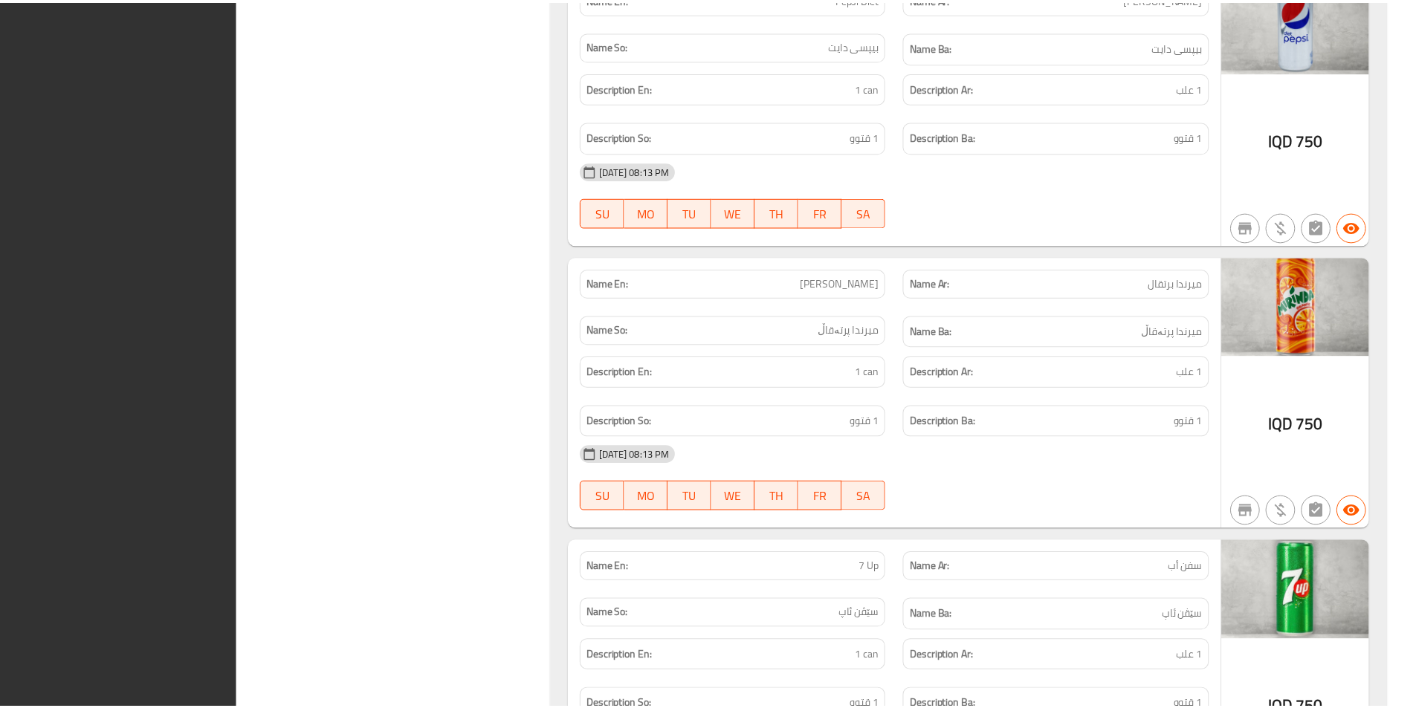
scroll to position [4058, 0]
